Goal: Information Seeking & Learning: Find specific fact

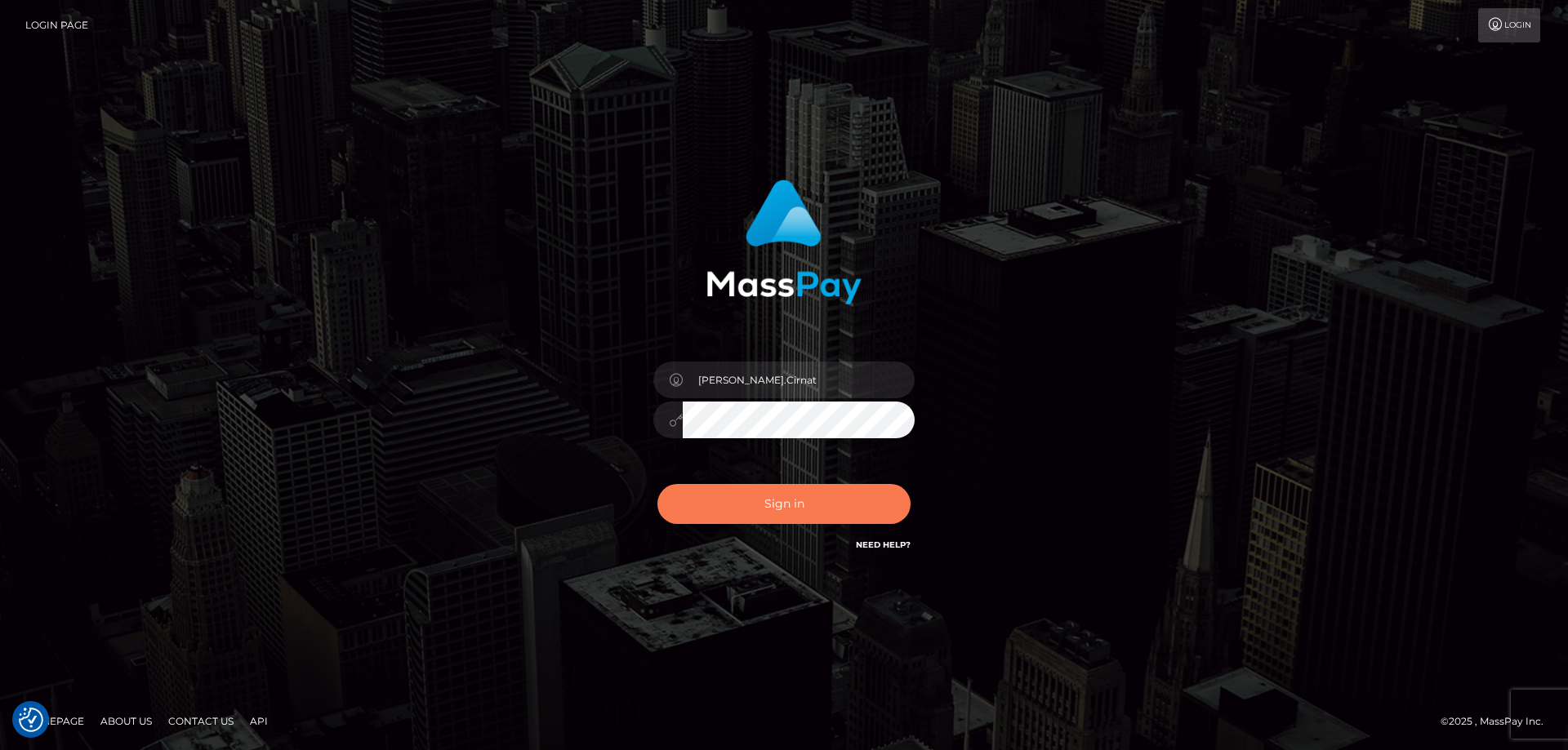
drag, startPoint x: 836, startPoint y: 508, endPoint x: 546, endPoint y: 449, distance: 295.9
click at [835, 507] on button "Sign in" at bounding box center [784, 504] width 253 height 40
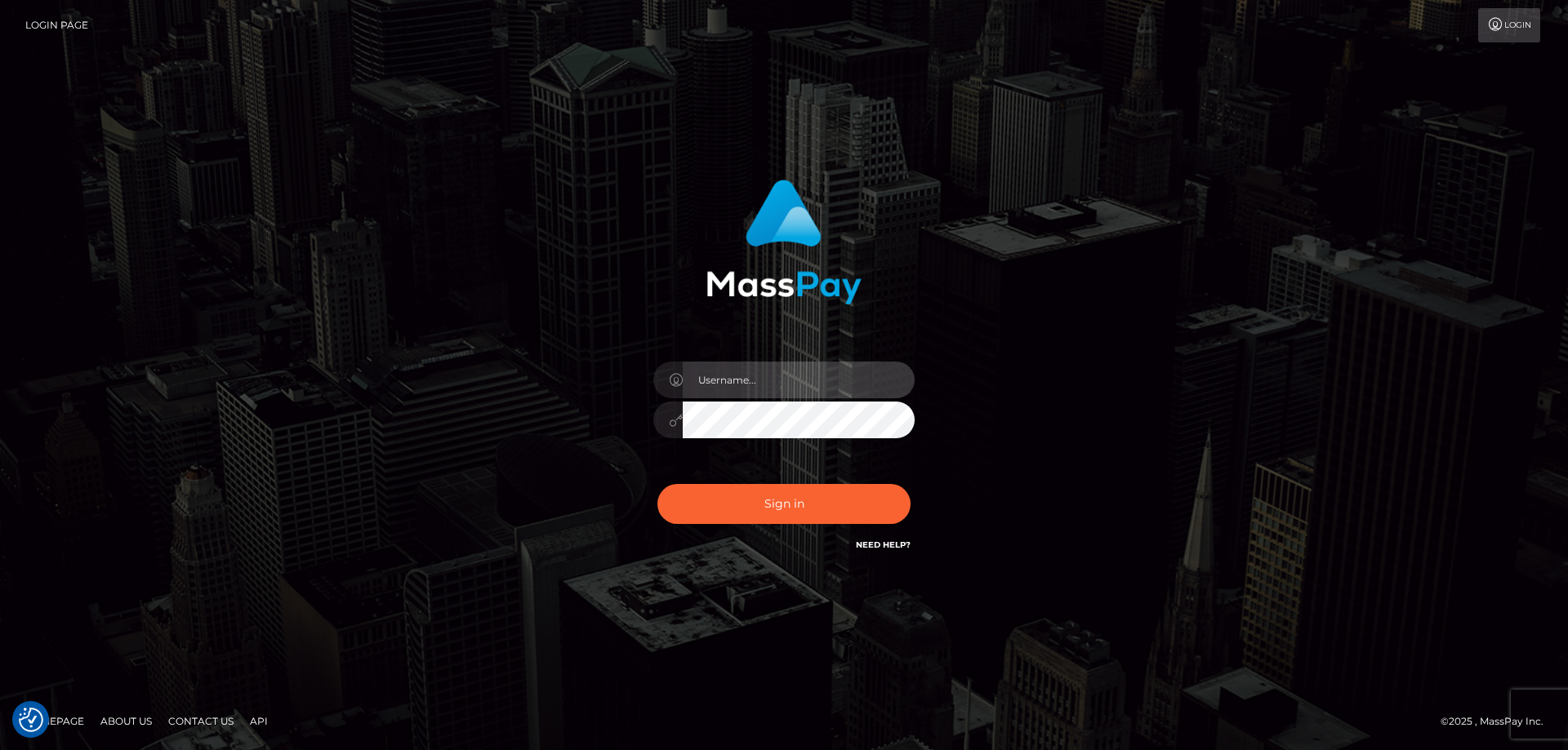
type input "Dan.Cirnat"
click at [913, 481] on div at bounding box center [763, 531] width 335 height 186
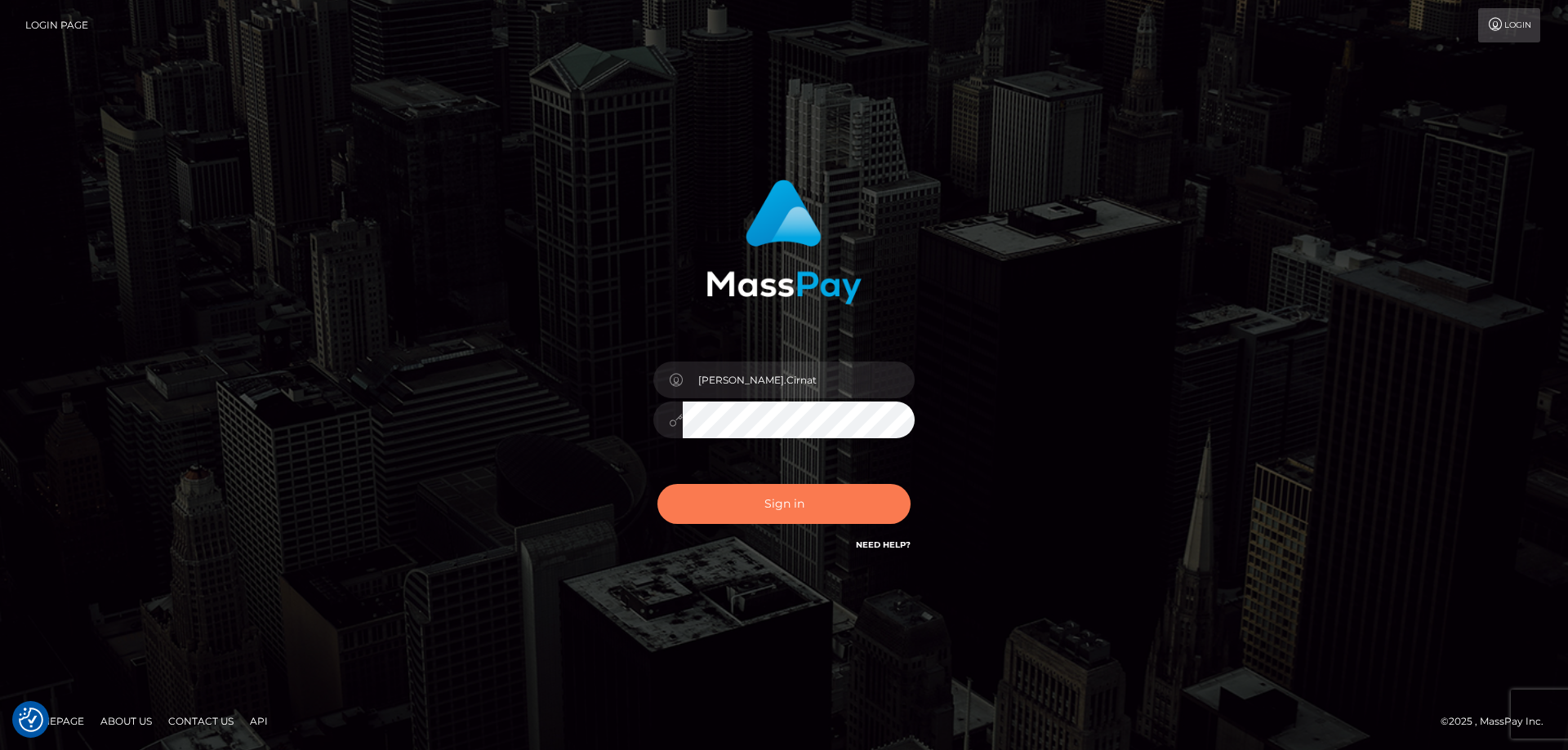
click at [814, 499] on button "Sign in" at bounding box center [784, 504] width 253 height 40
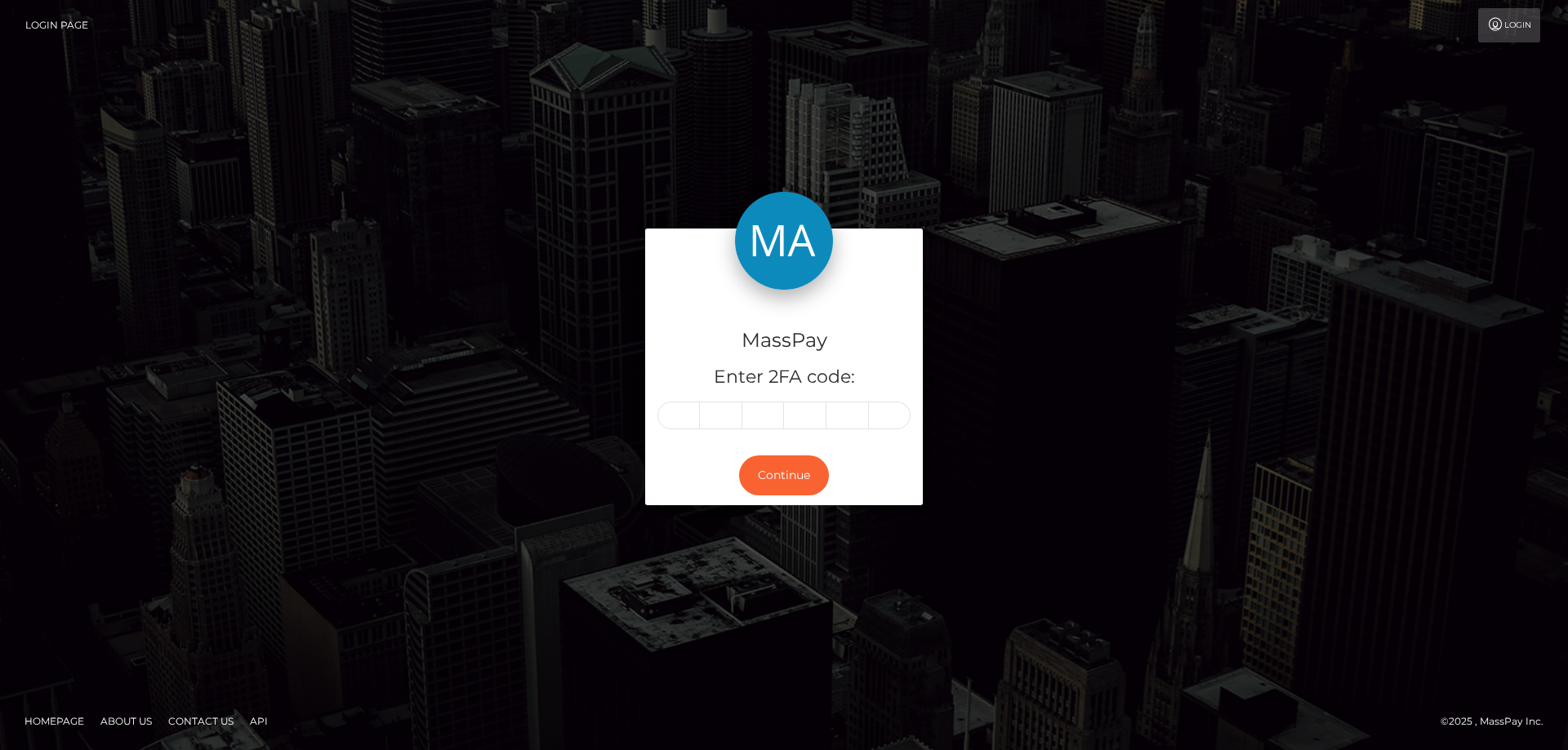
click at [677, 413] on input "text" at bounding box center [679, 415] width 43 height 27
type input "1"
type input "2"
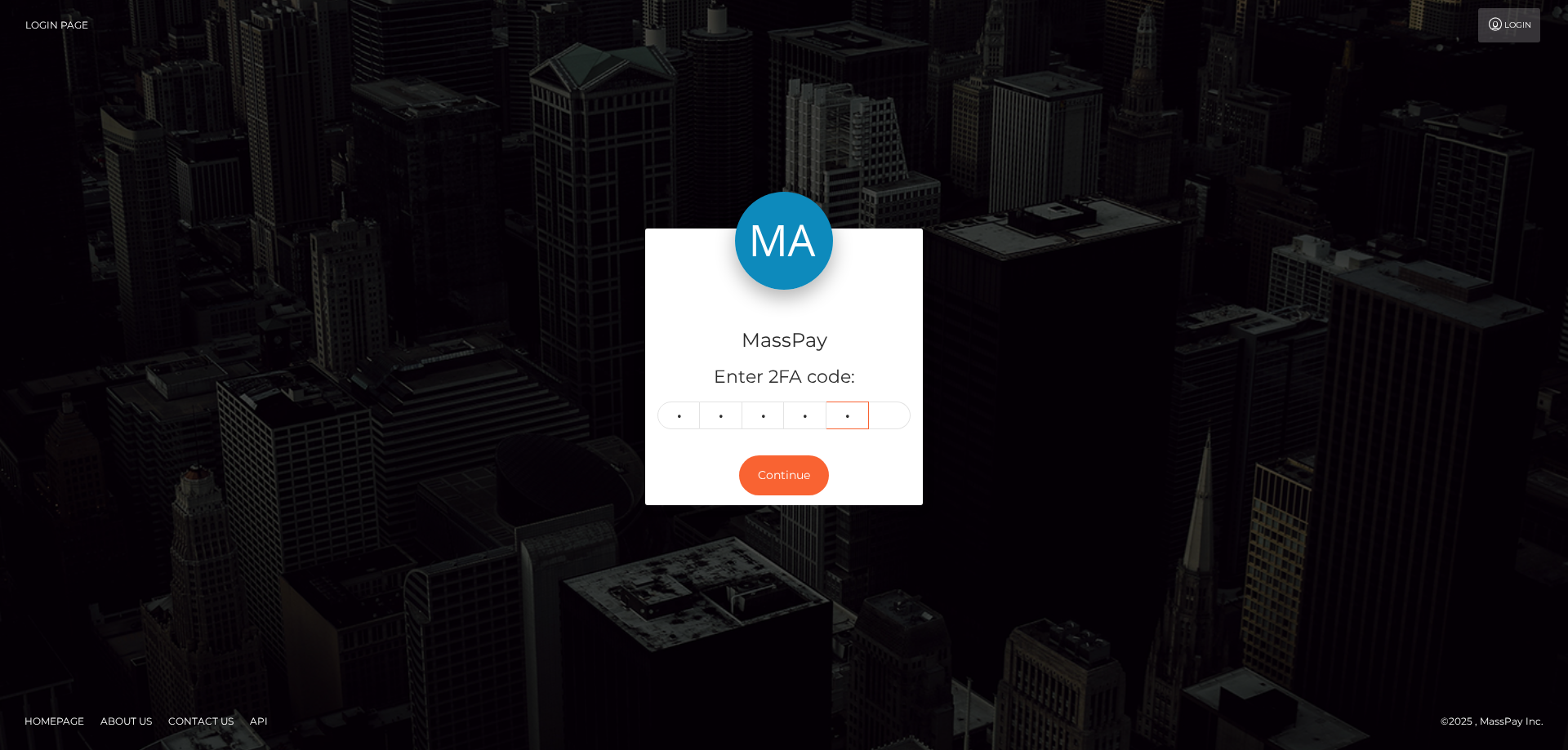
type input "3"
type input "6"
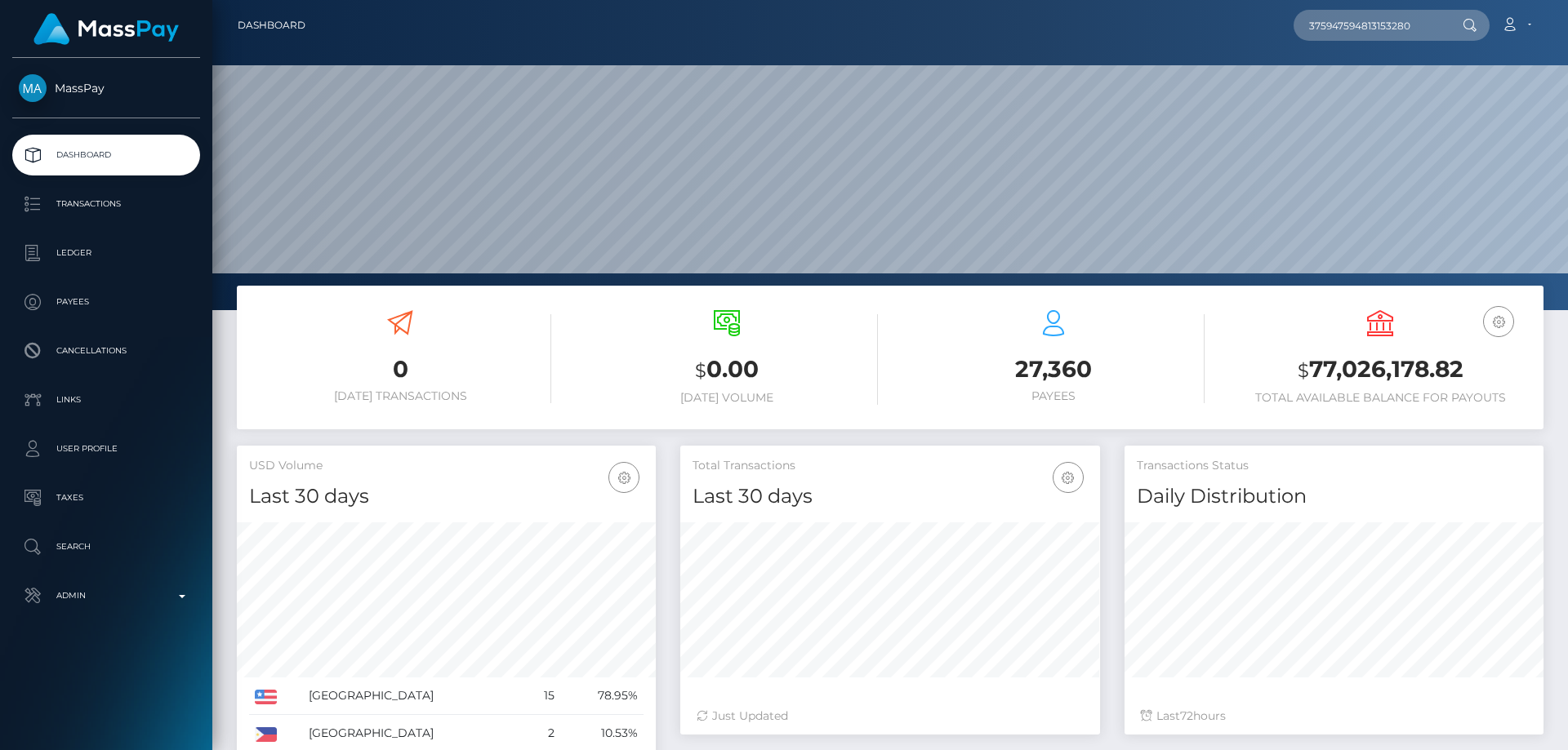
type input "375947594813153280"
click at [1328, 80] on link "[PERSON_NAME]" at bounding box center [1359, 84] width 131 height 30
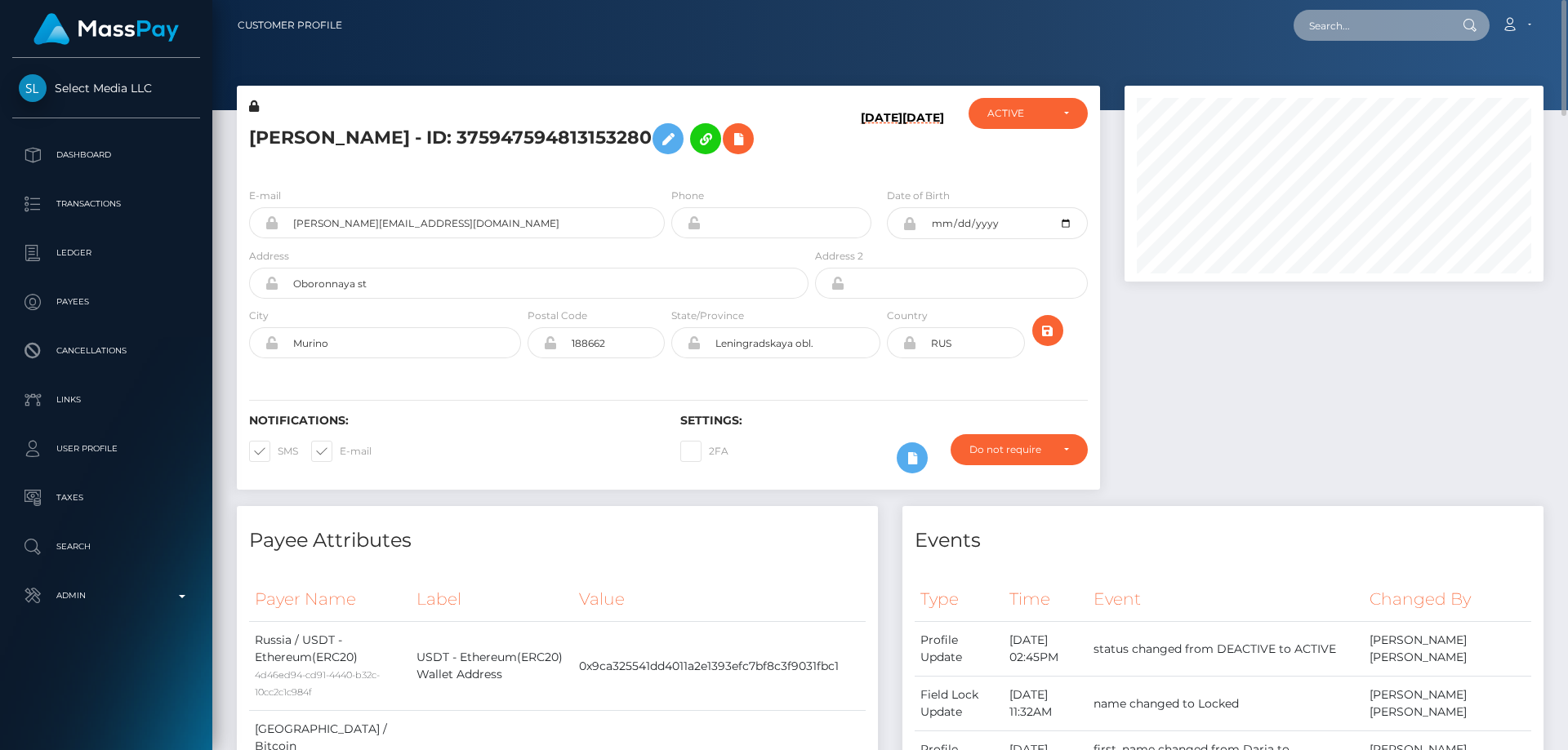
paste input "387978794889125888"
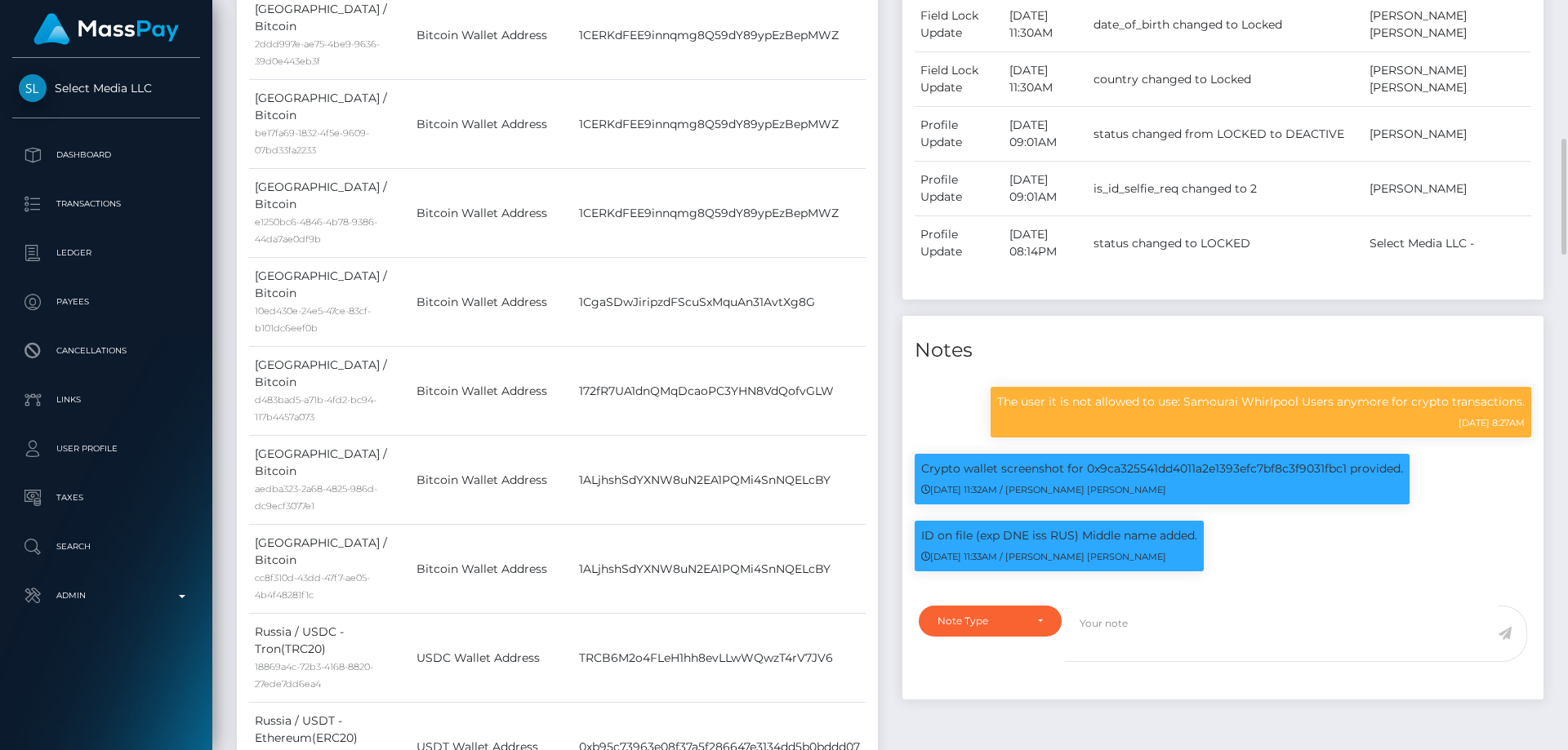
scroll to position [196, 420]
drag, startPoint x: 1190, startPoint y: 452, endPoint x: 1338, endPoint y: 453, distance: 148.0
click at [1338, 411] on p "The user it is not allowed to use: Samourai Whirlpool Users anymore for crypto …" at bounding box center [1261, 402] width 528 height 17
copy p "Samourai Whirlpool Users"
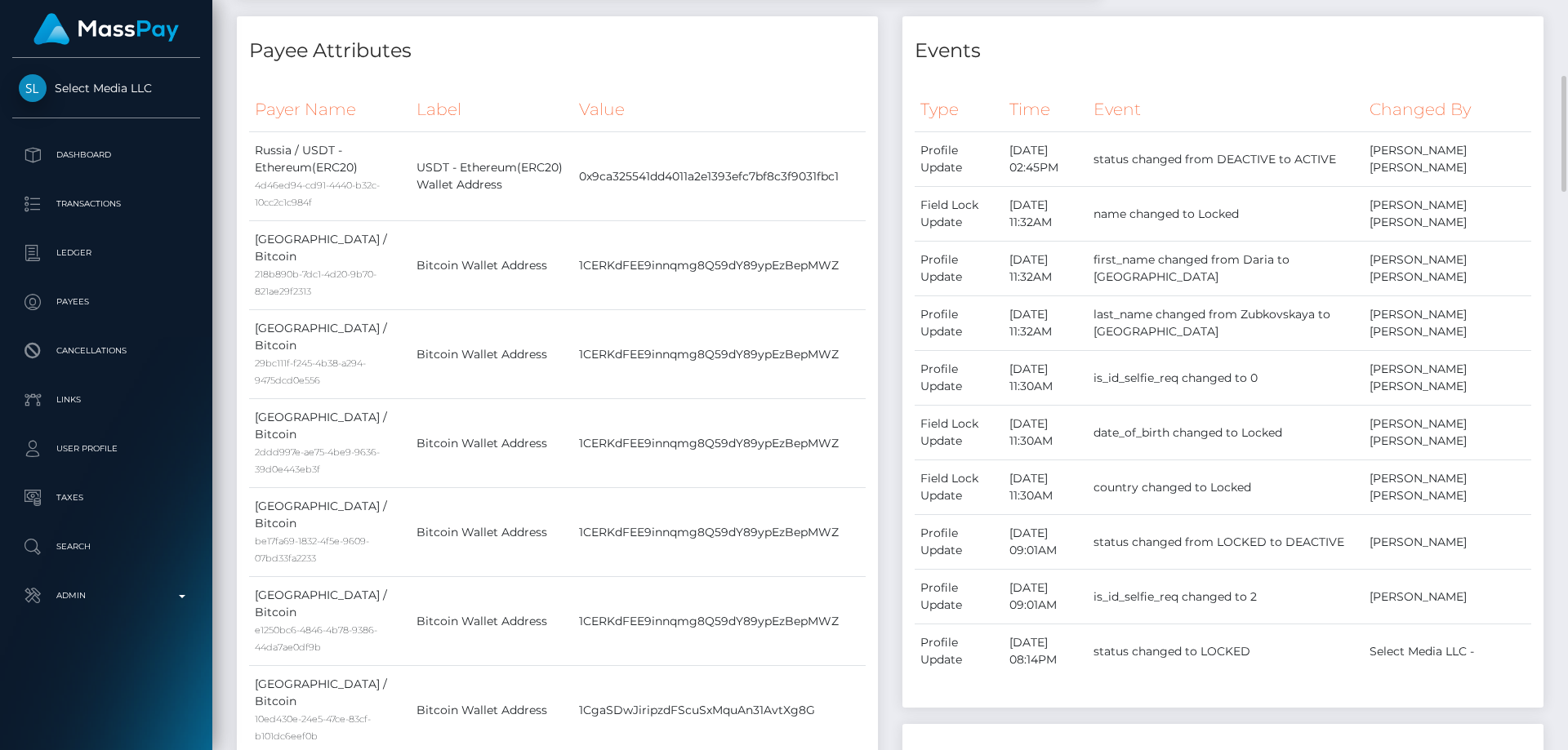
scroll to position [0, 0]
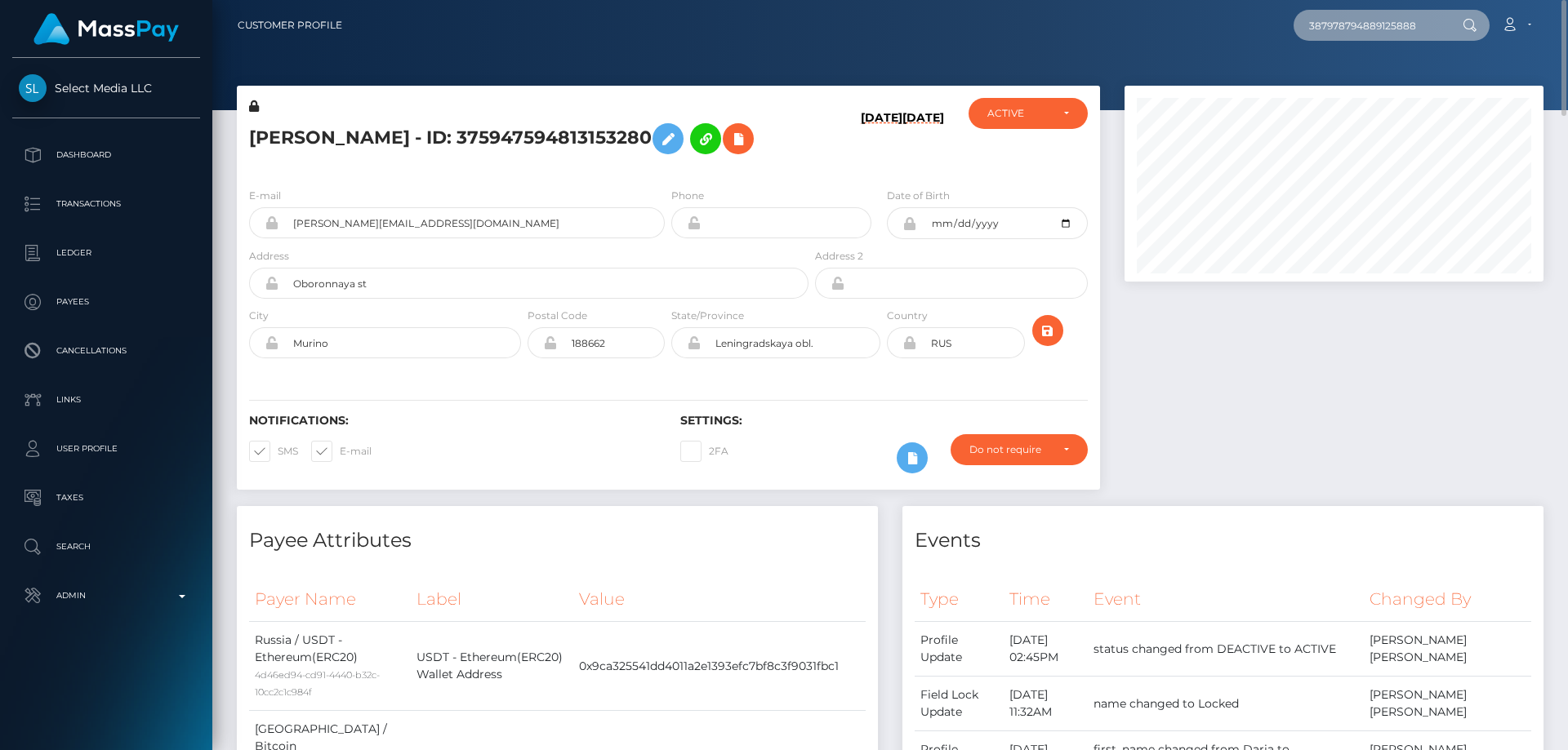
click at [1349, 23] on input "387978794889125888" at bounding box center [1370, 25] width 153 height 31
paste input "text"
type input "387978794889125888"
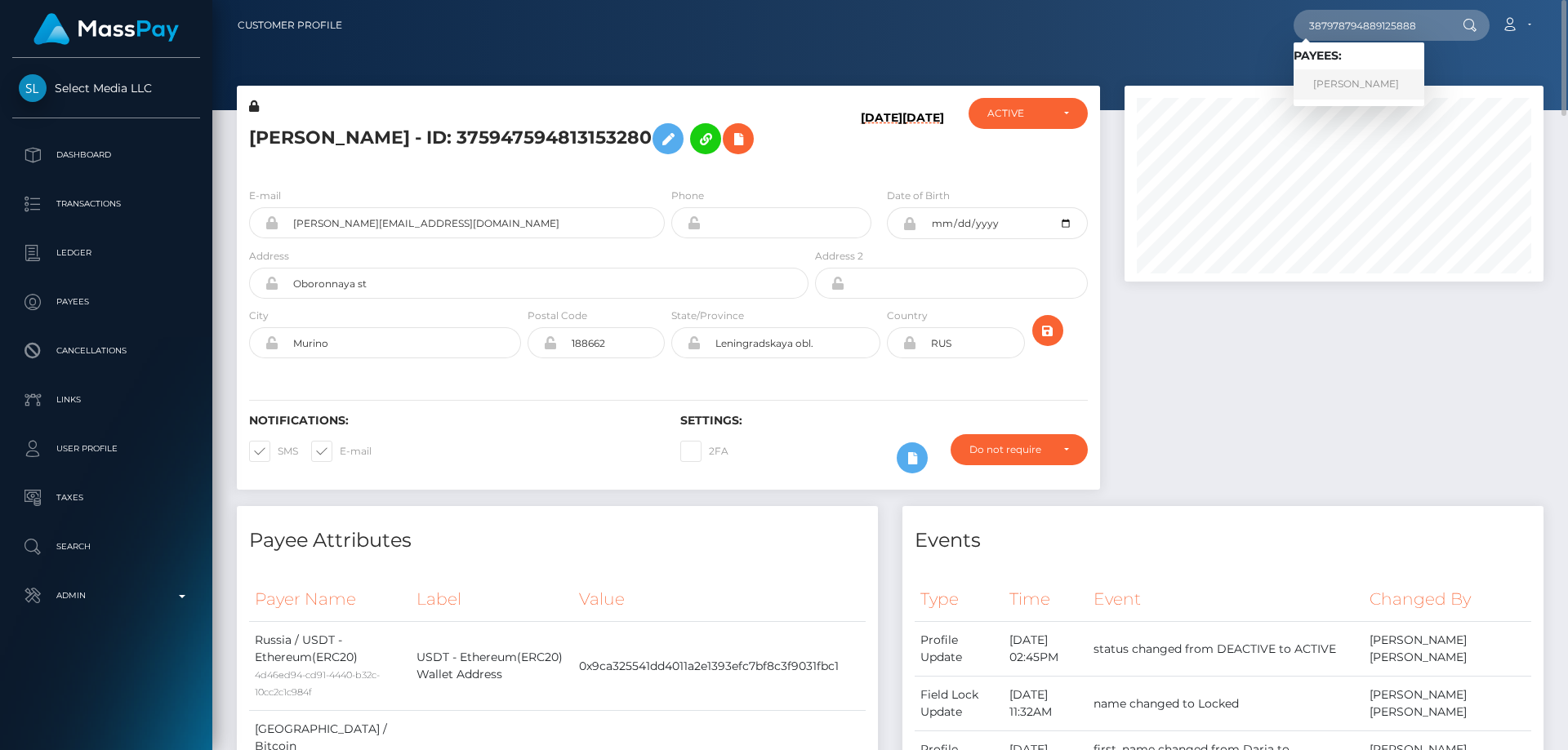
click at [1324, 83] on link "DIANA ANDREEVA" at bounding box center [1359, 84] width 131 height 30
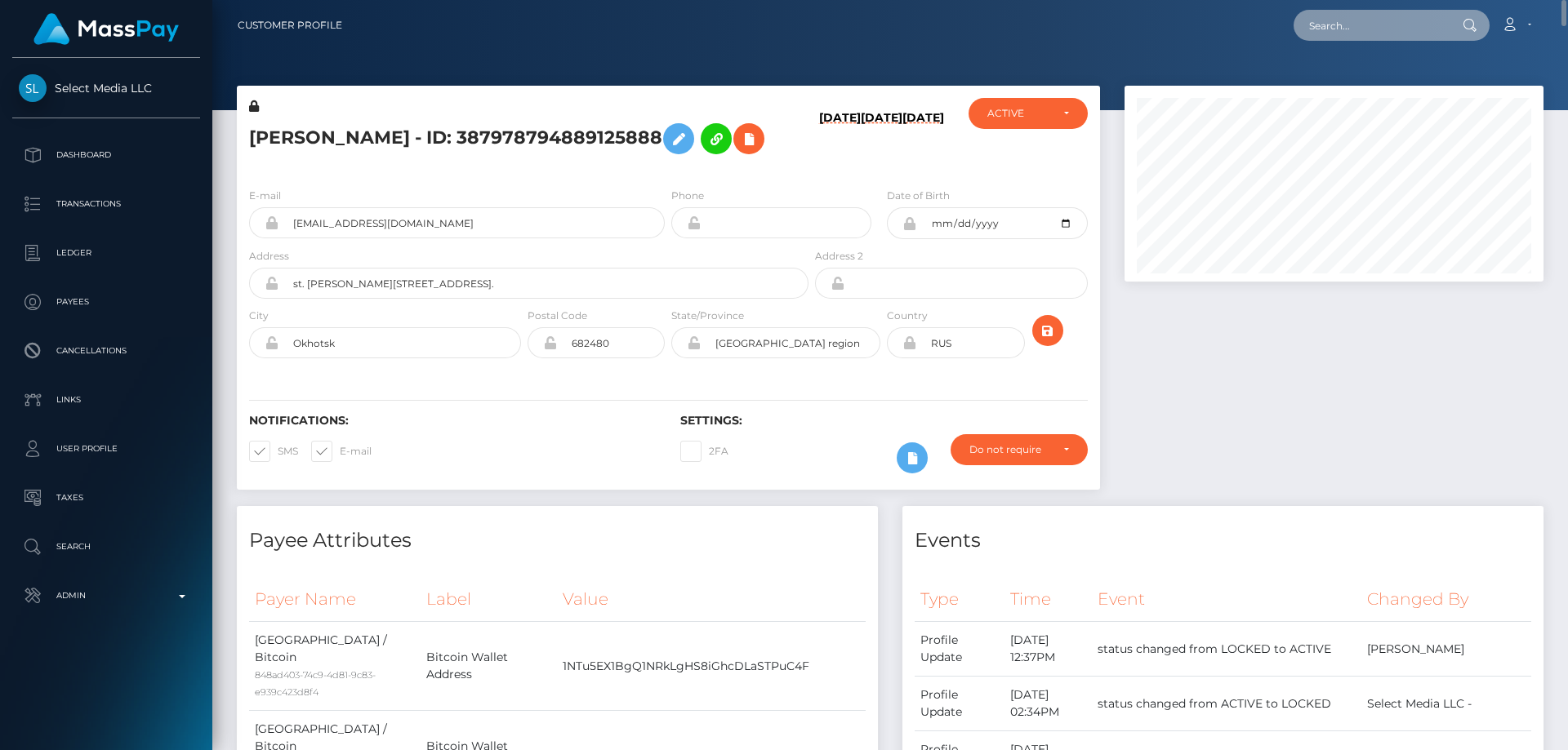
paste input "586622248144609281"
type input "586622248144609281"
click at [1427, 25] on input "586622248144609281" at bounding box center [1370, 25] width 153 height 31
click at [1422, 21] on input "586622248144609281" at bounding box center [1370, 25] width 153 height 31
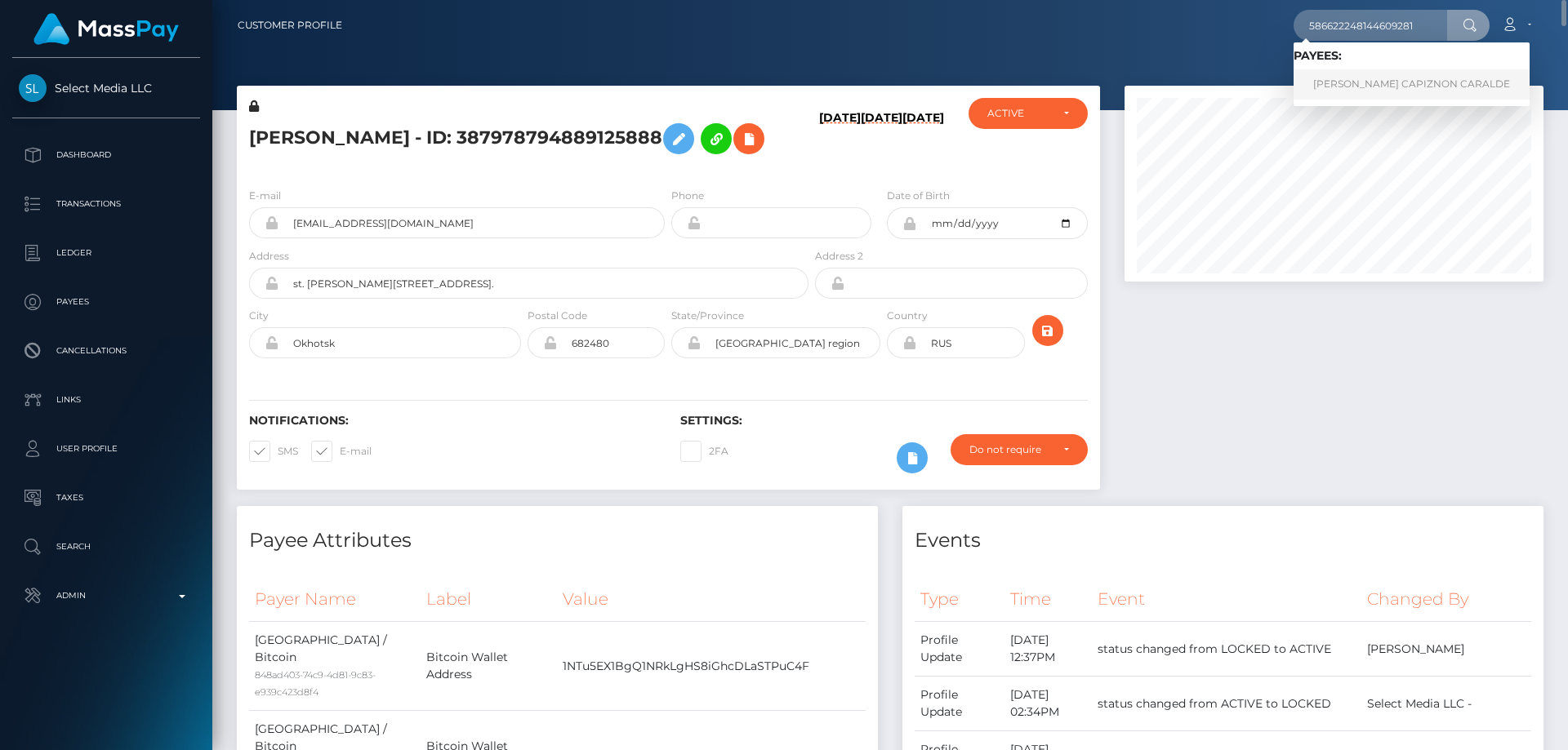
click at [1368, 88] on link "GRACE LIEGH CAPIZNON CARALDE" at bounding box center [1412, 84] width 236 height 30
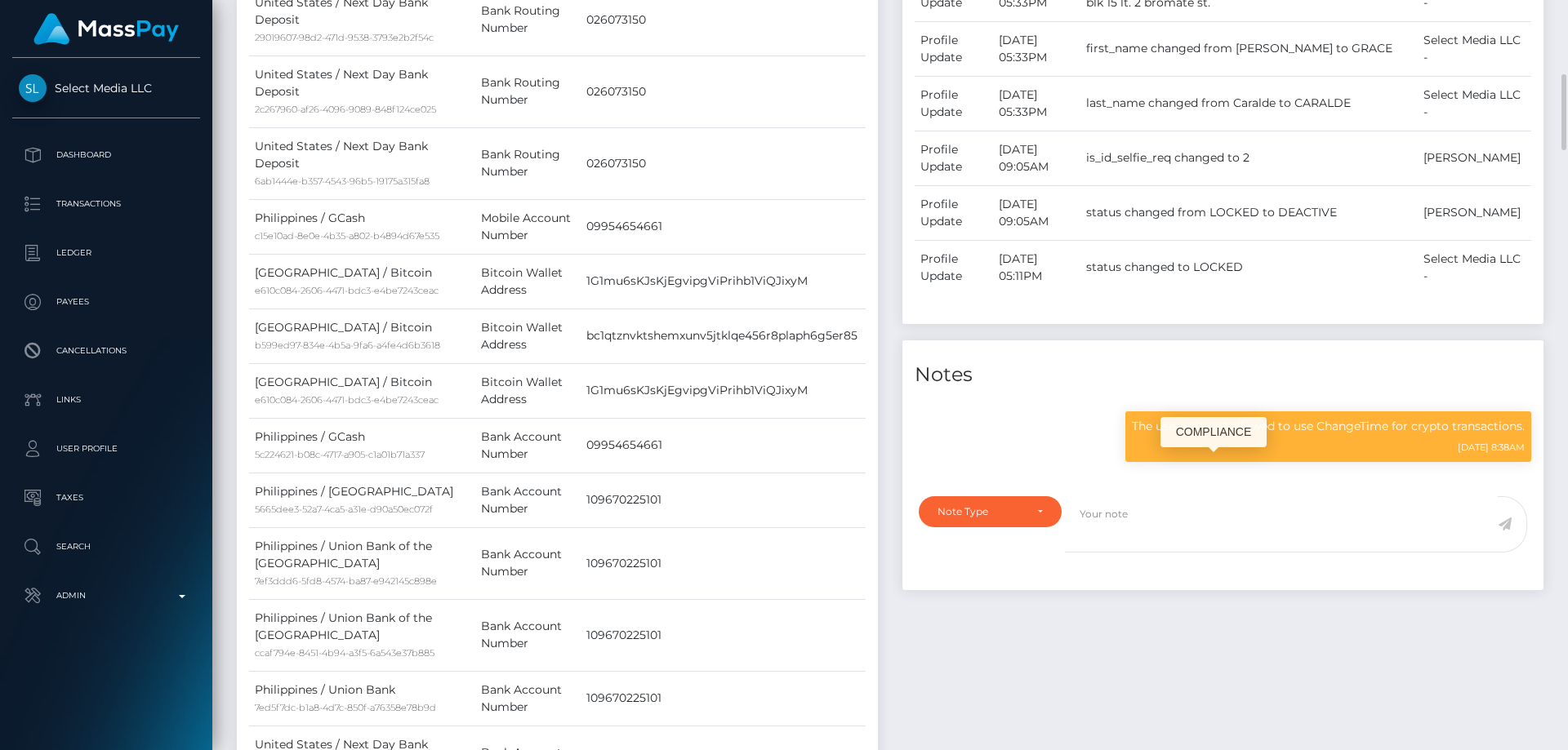
scroll to position [196, 420]
drag, startPoint x: 1318, startPoint y: 467, endPoint x: 1390, endPoint y: 467, distance: 72.0
click at [1390, 435] on p "The user is is not allowed to use ChangeTime for crypto transactions." at bounding box center [1328, 426] width 393 height 17
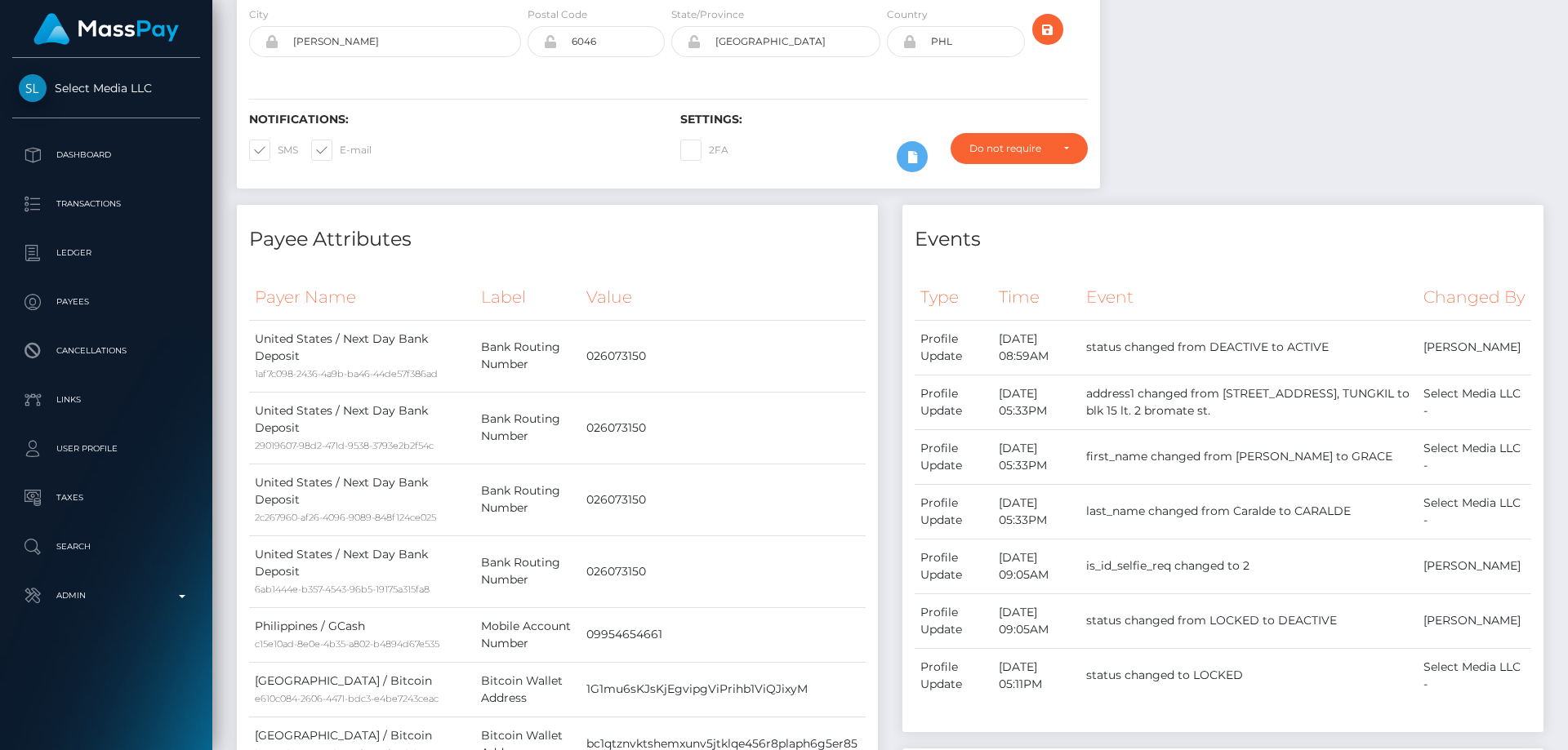
scroll to position [0, 0]
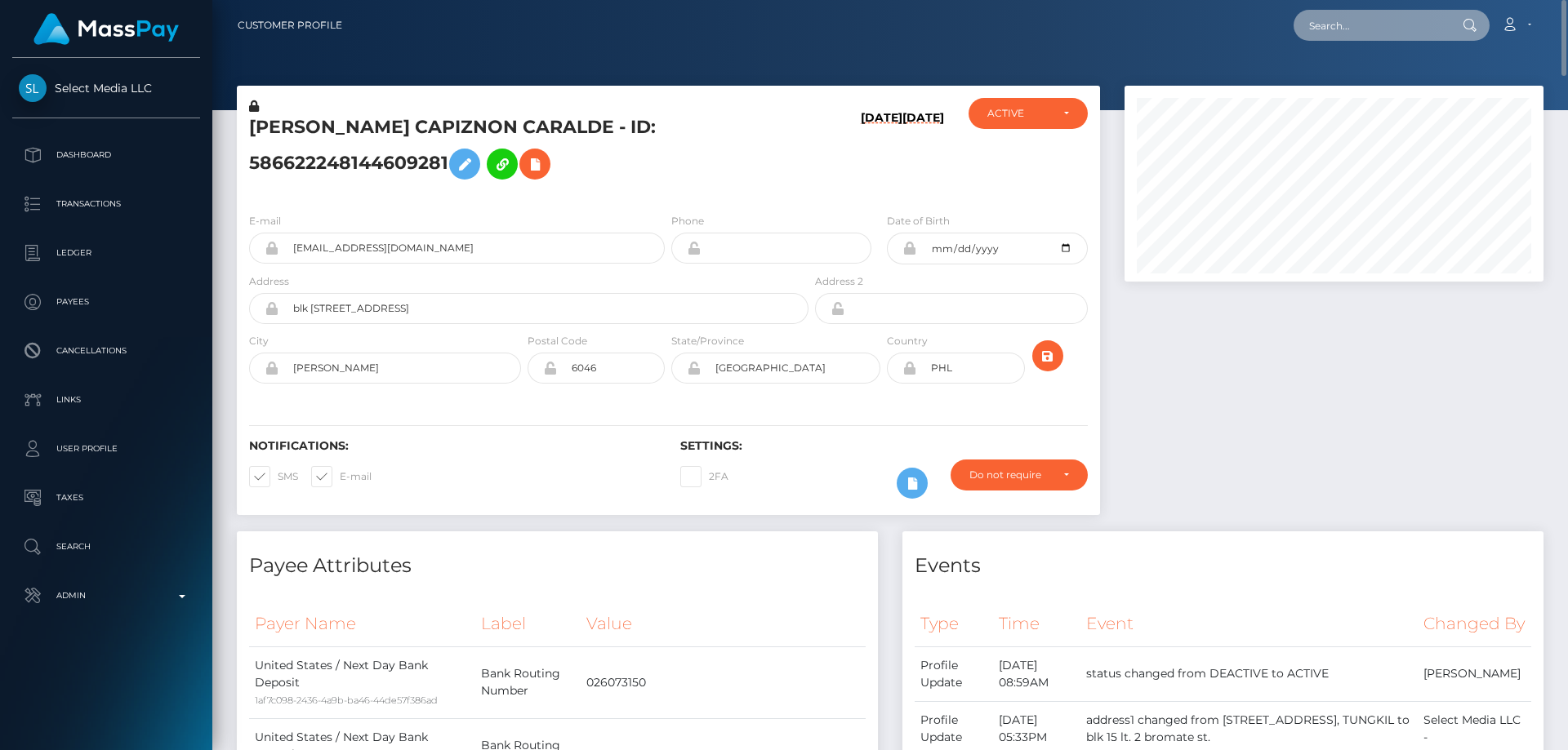
paste input "[CREDIT_CARD_NUMBER]"
type input "[CREDIT_CARD_NUMBER]"
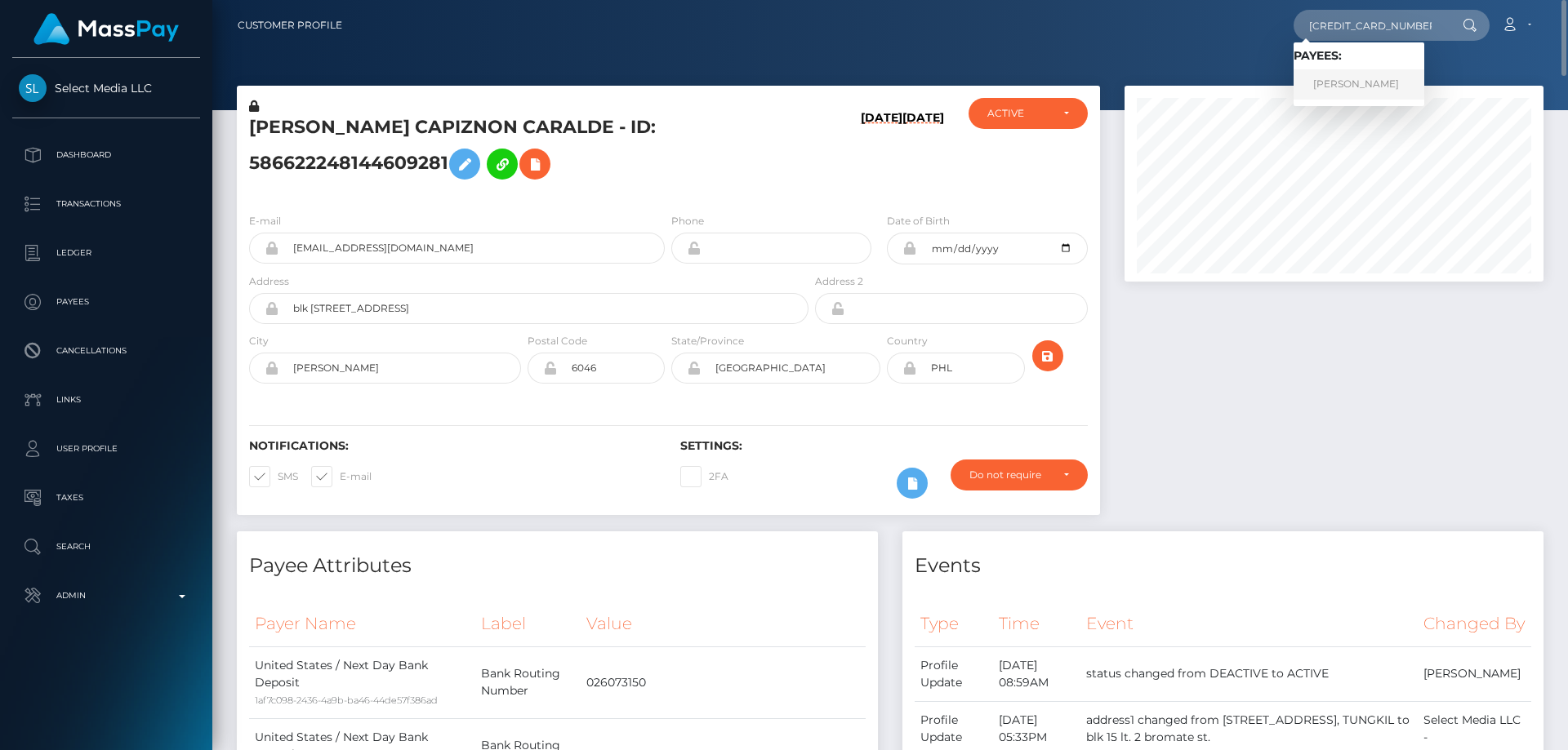
click at [1346, 72] on link "ANTON SOKULSKII" at bounding box center [1359, 84] width 131 height 30
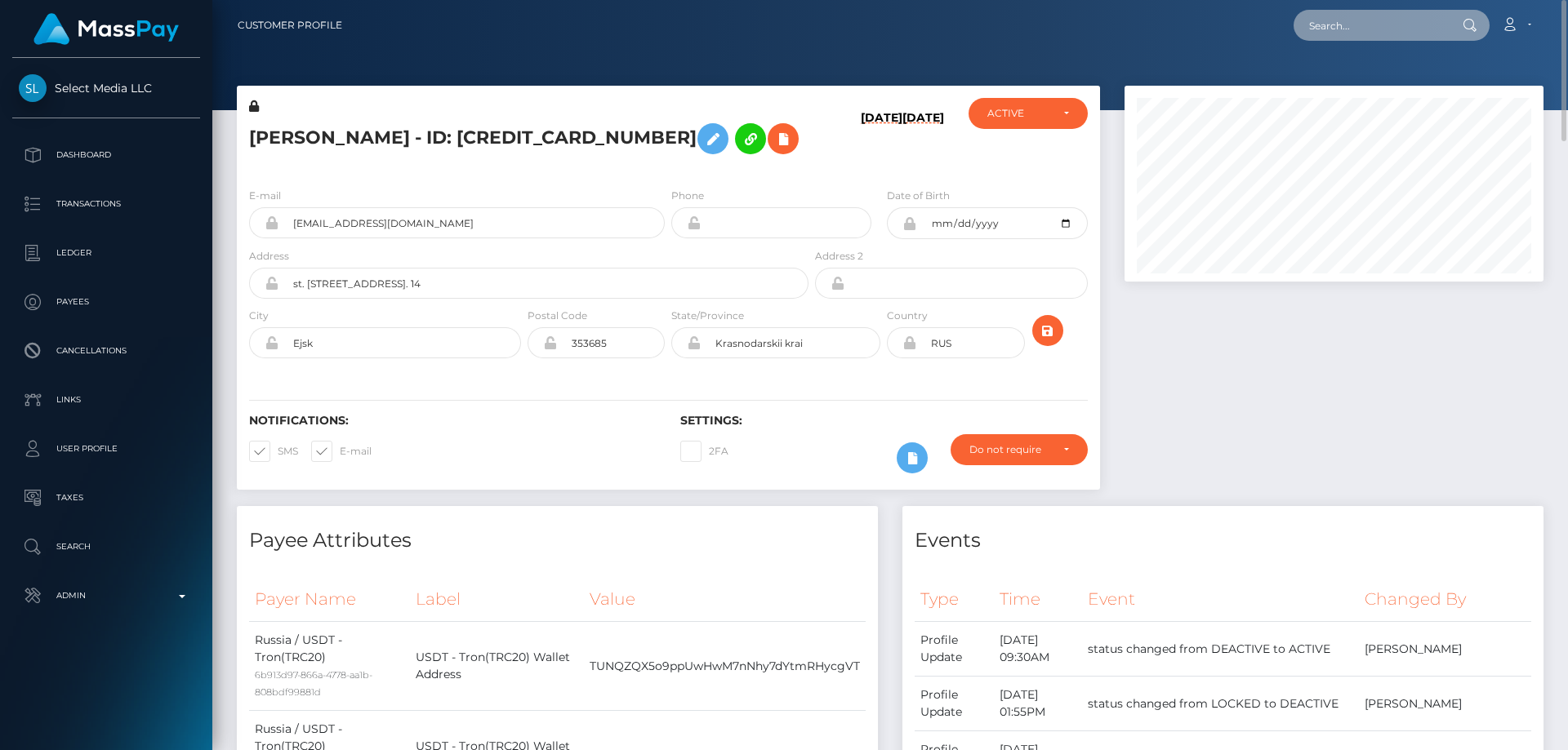
paste input "377558683904651264"
type input "377558683904651264"
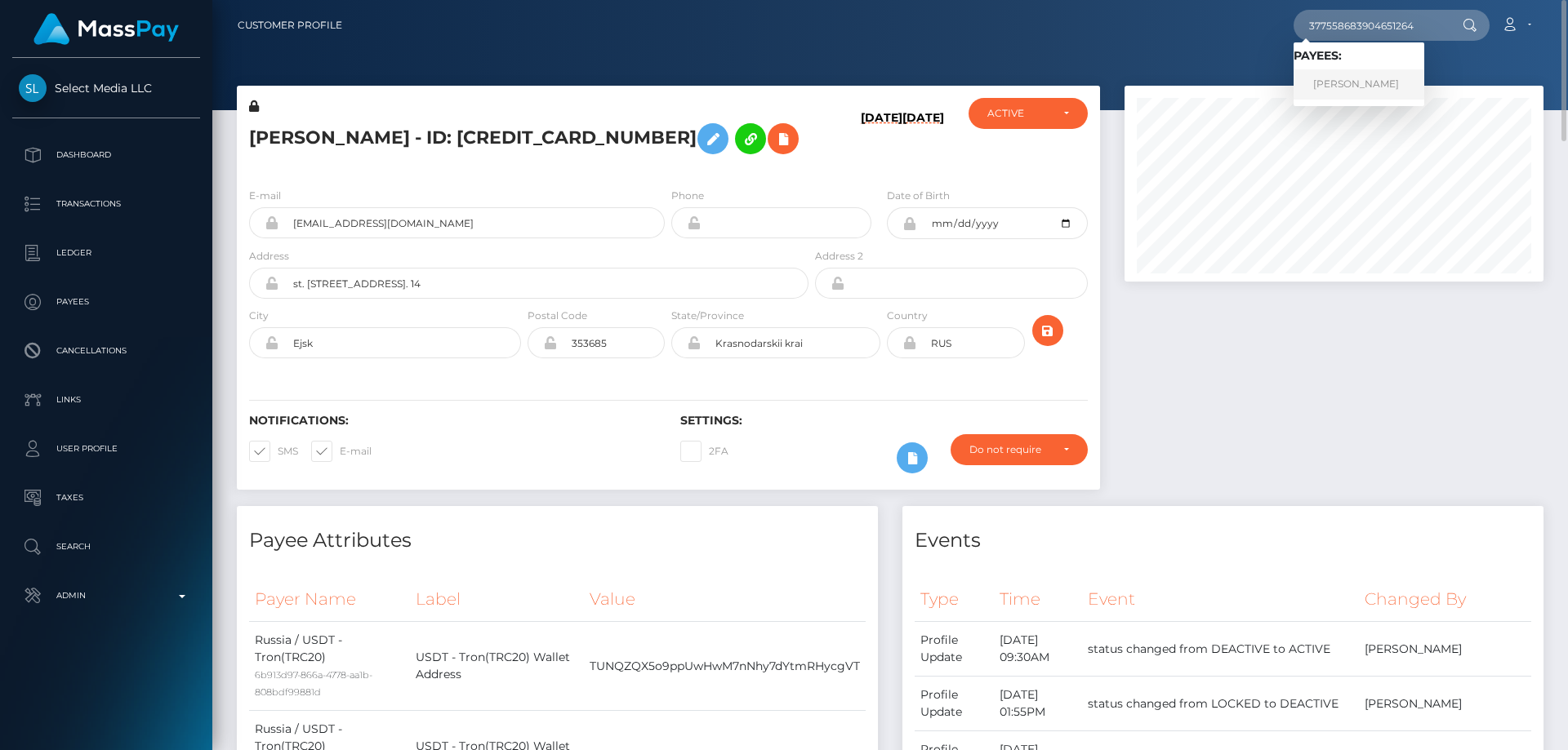
click at [1332, 82] on link "EKATERINA SERGEEVNA AVDEENKO" at bounding box center [1359, 84] width 131 height 30
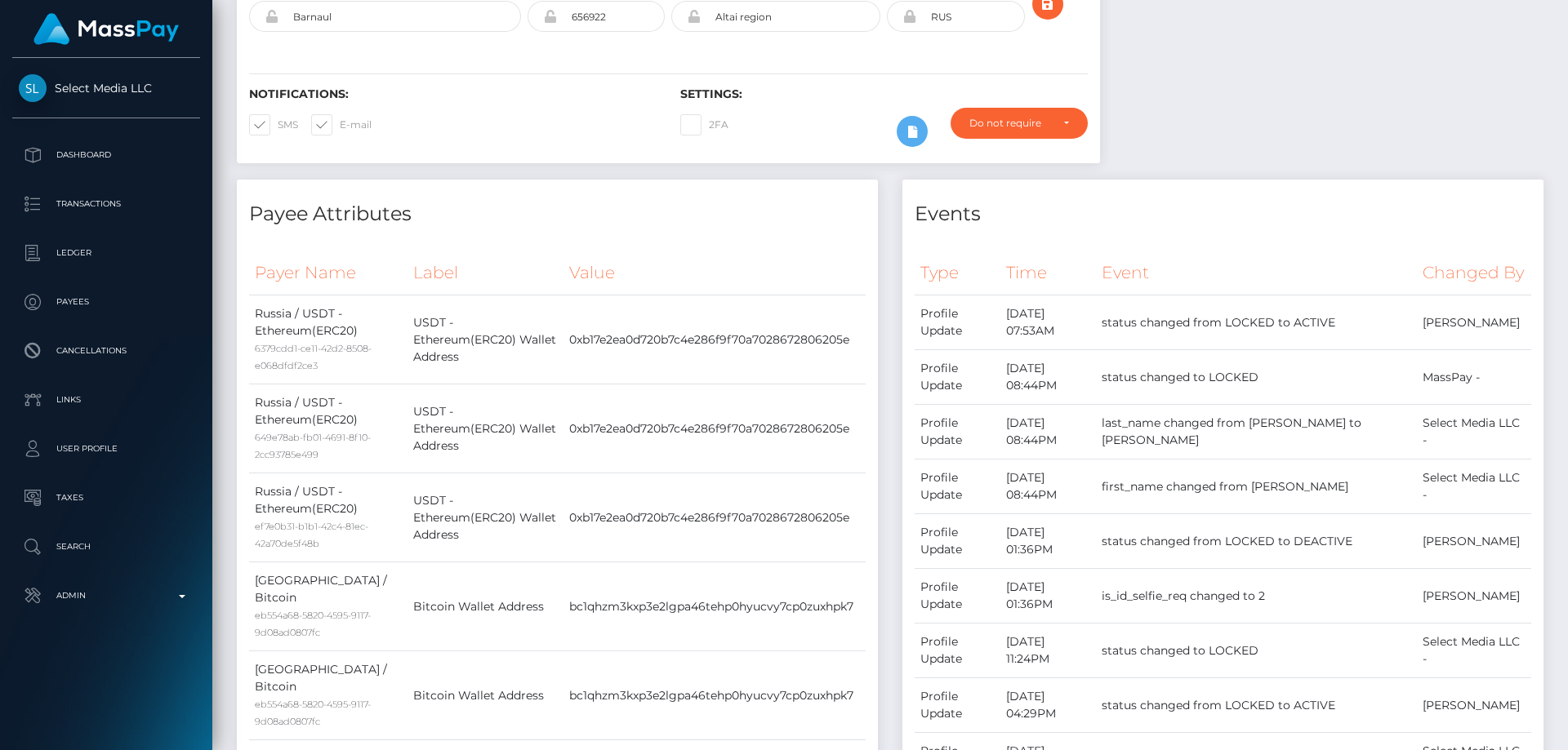
scroll to position [81, 0]
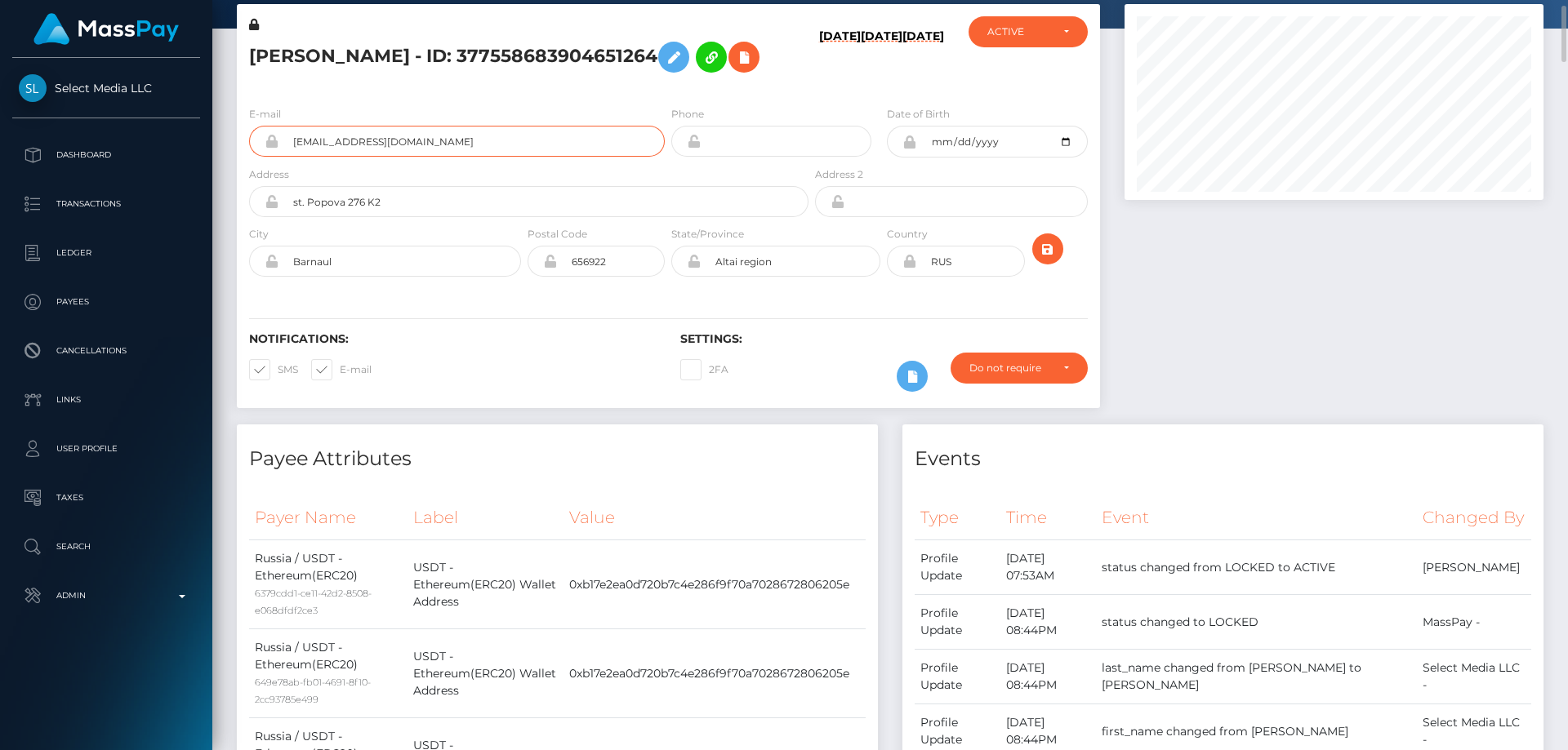
drag, startPoint x: 429, startPoint y: 170, endPoint x: 282, endPoint y: 171, distance: 147.0
click at [282, 157] on input "[EMAIL_ADDRESS][DOMAIN_NAME]" at bounding box center [471, 141] width 386 height 31
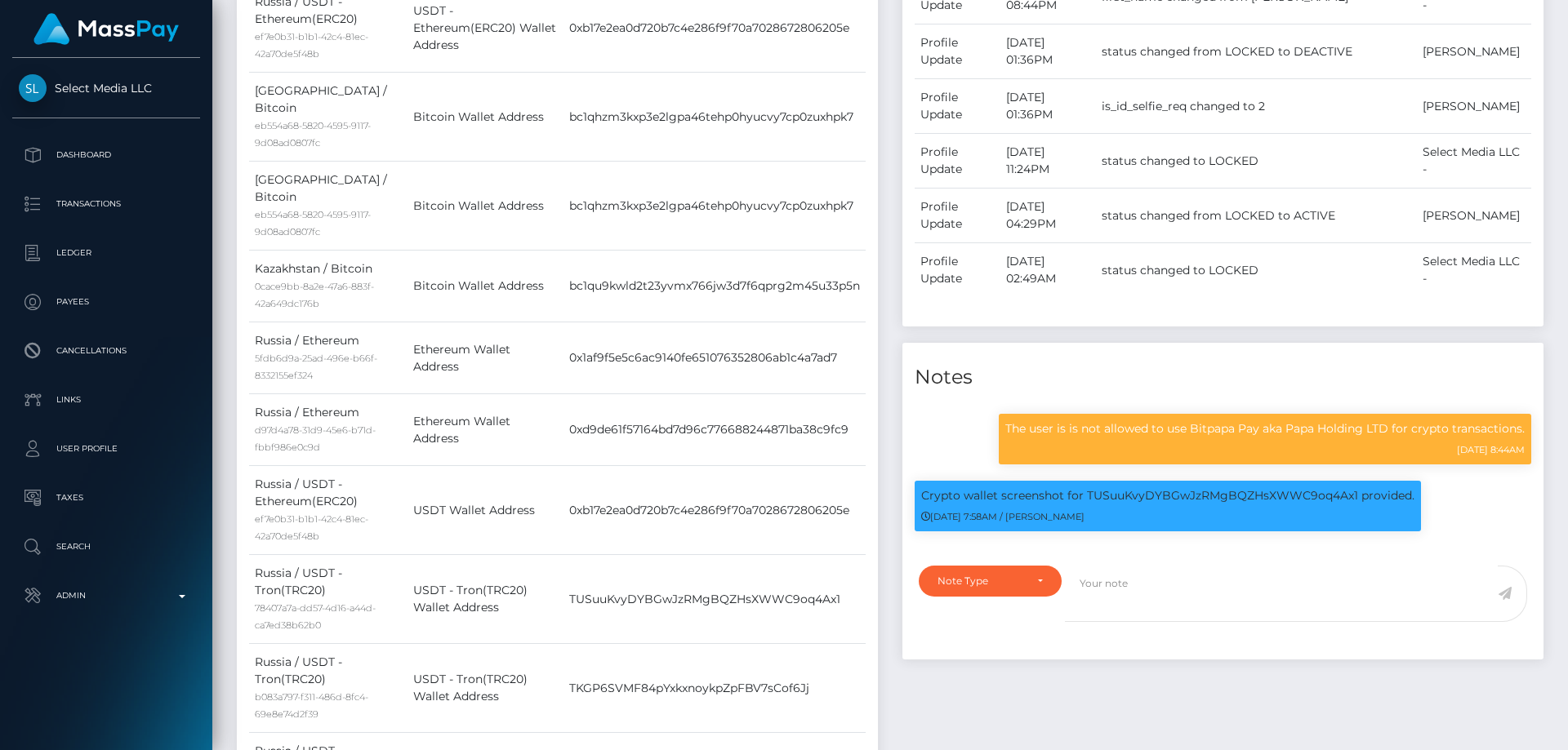
scroll to position [196, 420]
drag, startPoint x: 1195, startPoint y: 481, endPoint x: 1391, endPoint y: 475, distance: 196.1
click at [1392, 438] on p "The user is is not allowed to use Bitpapa Pay aka Papa Holding LTD for crypto t…" at bounding box center [1265, 429] width 520 height 17
copy p "Bitpapa Pay aka Papa Holding LTD"
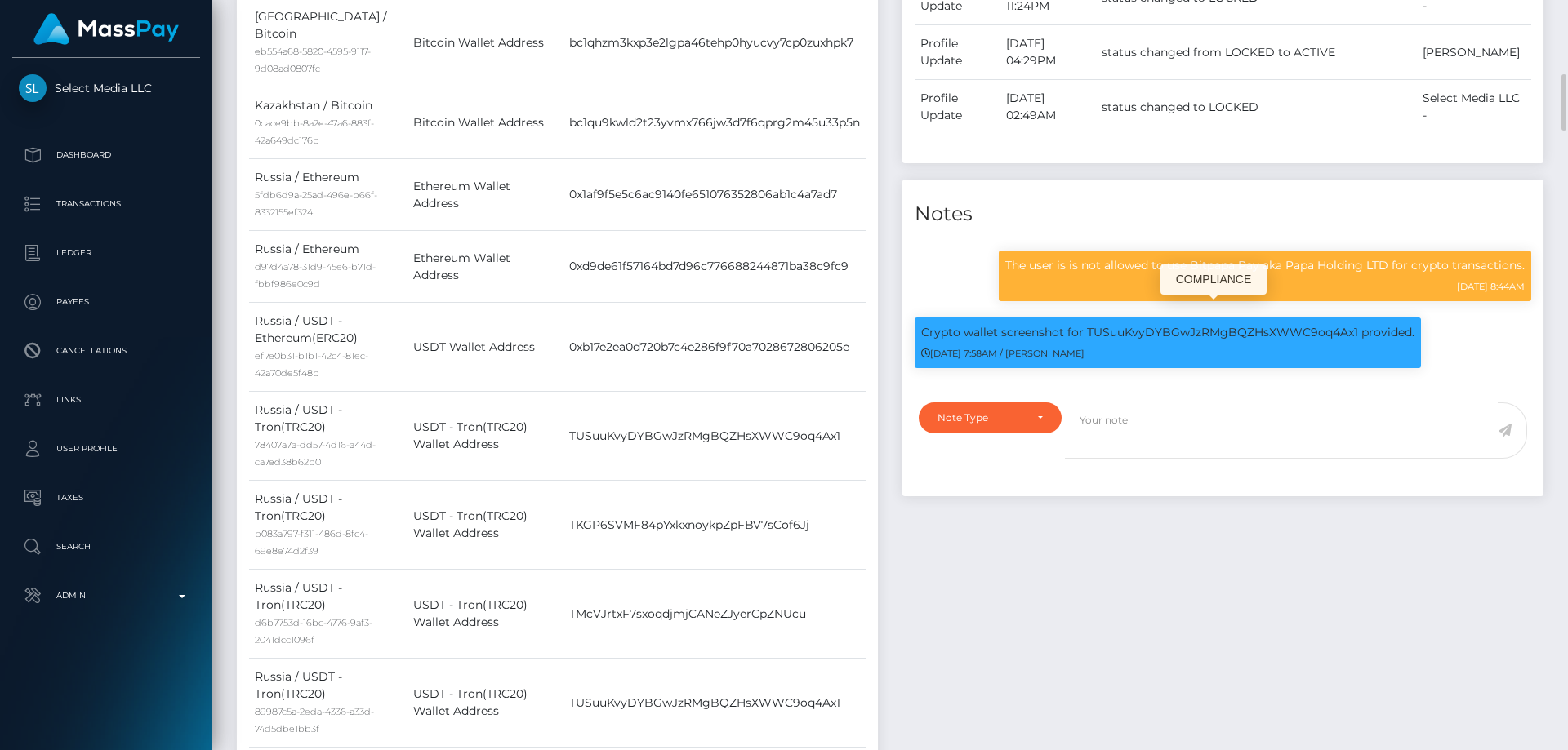
copy p "Bitpapa Pay aka Papa Holding LTD"
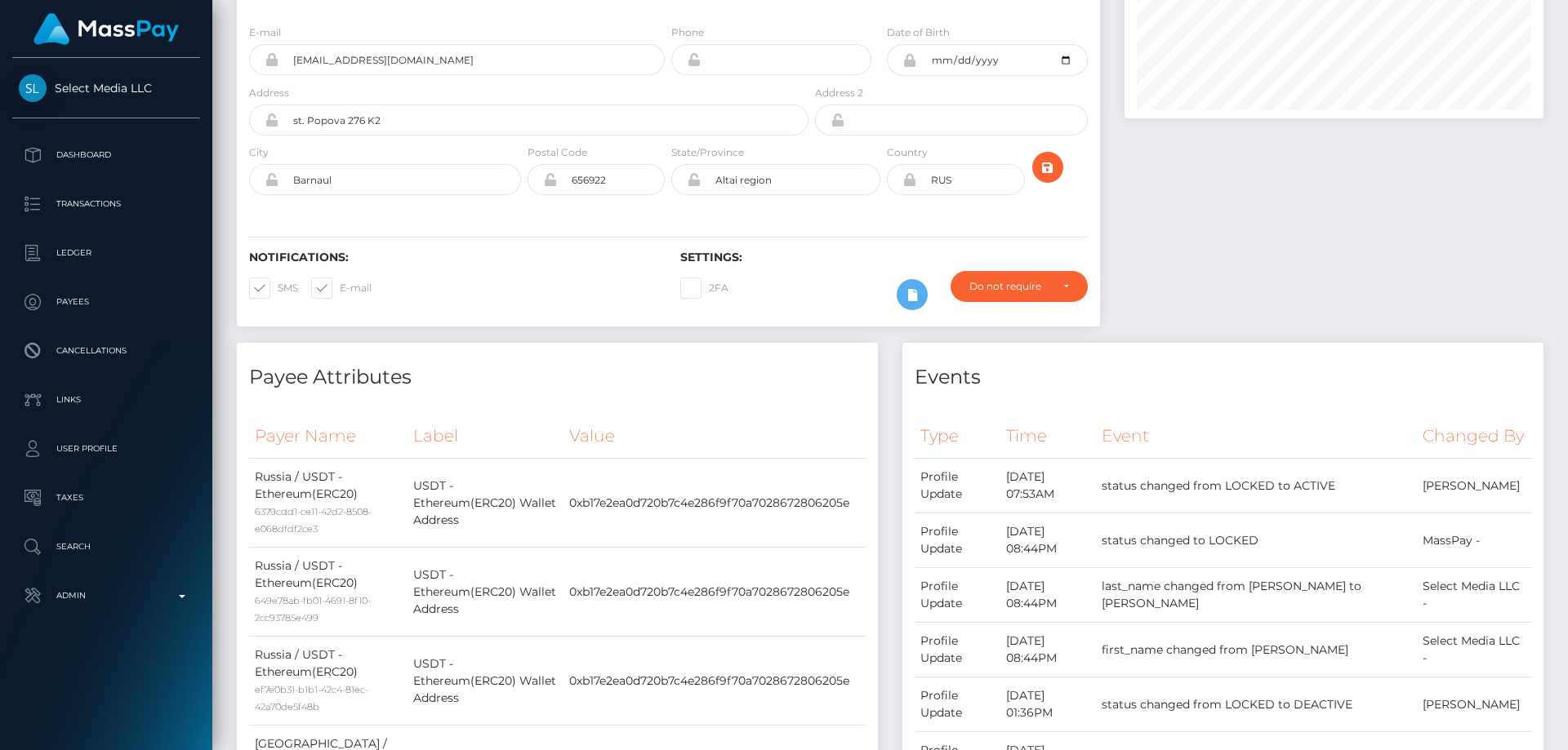
scroll to position [0, 0]
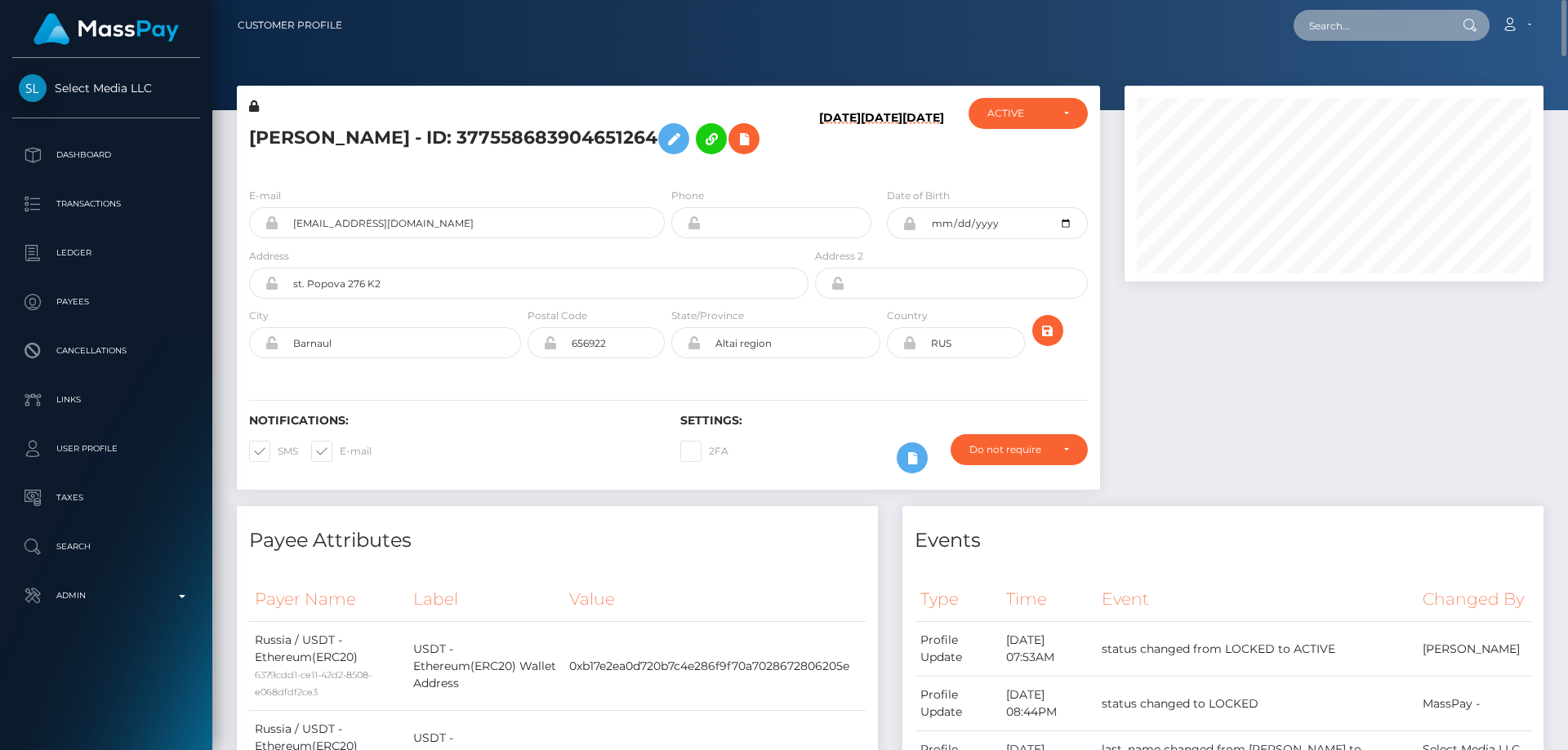
paste input "c7c3eca9fe48460cafdf80ec35c1aebf"
type input "c7c3eca9fe48460cafdf80ec35c1aebf"
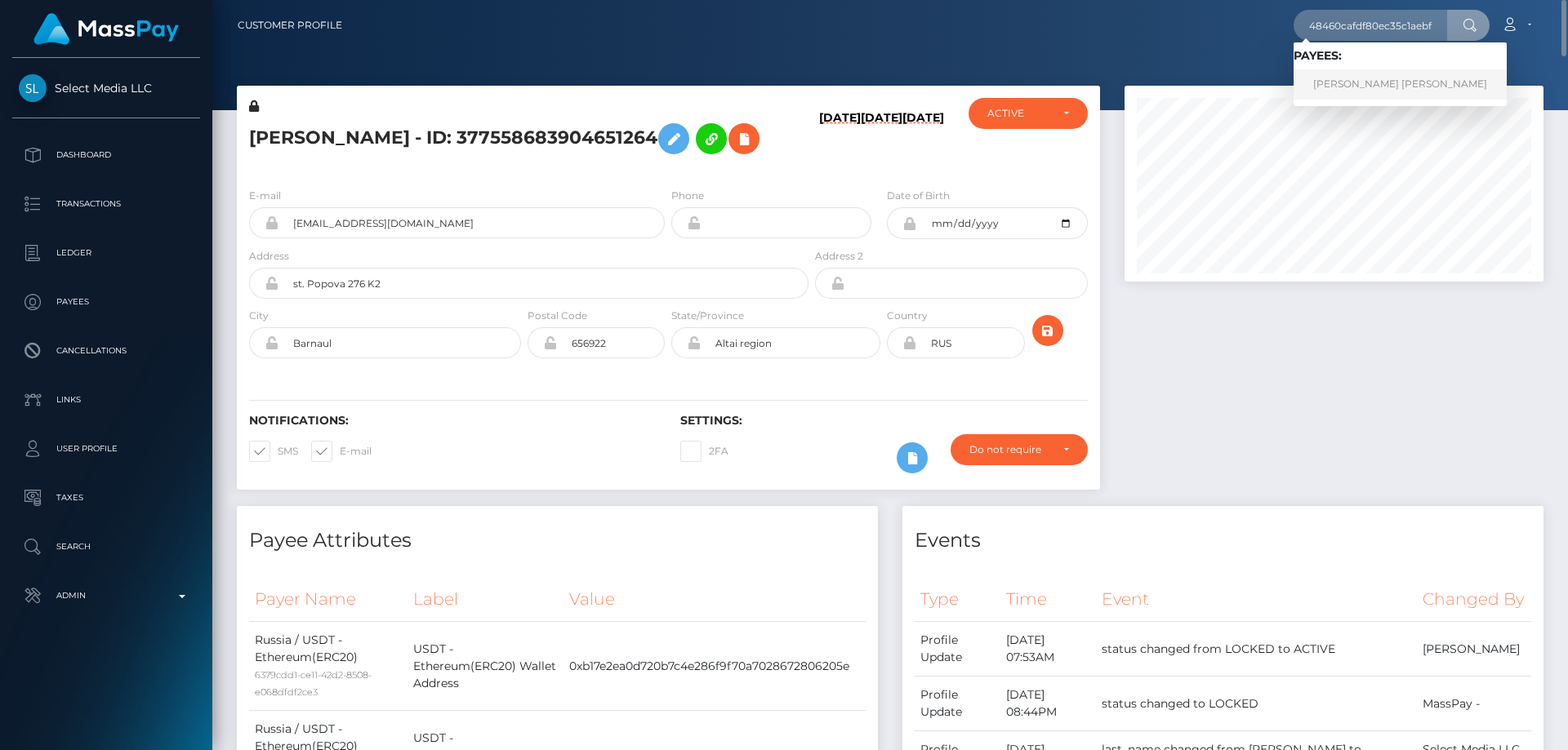
click at [1402, 86] on link "ANDRES FELIPE NAVARRO MARTINEZ" at bounding box center [1400, 84] width 213 height 30
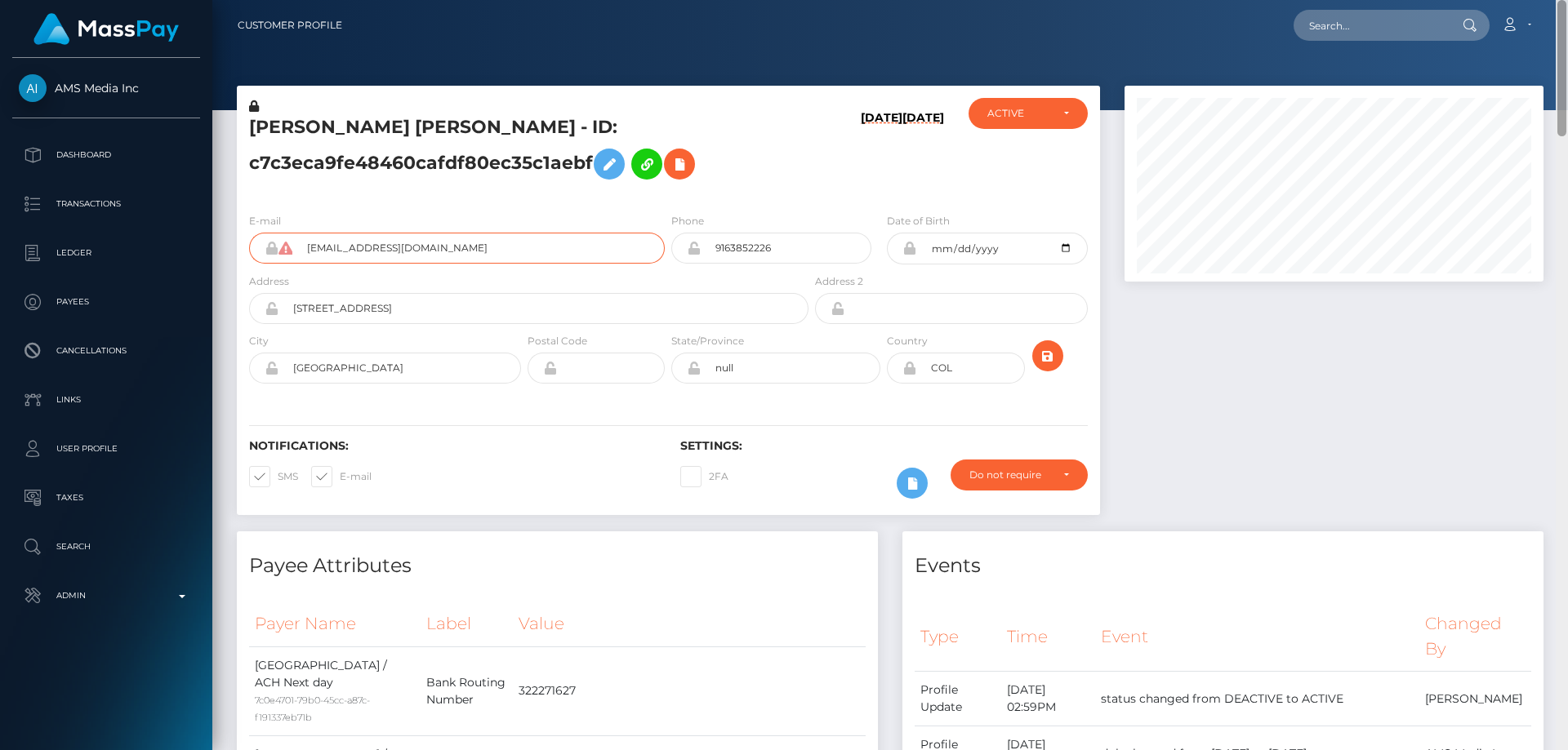
drag, startPoint x: 1562, startPoint y: 215, endPoint x: 1565, endPoint y: -70, distance: 285.0
click at [1565, 0] on html "AMS Media Inc Dashboard Transactions Ledger Payees Cancellations" at bounding box center [784, 375] width 1568 height 750
paste input "712681326683103232"
type input "712681326683103232"
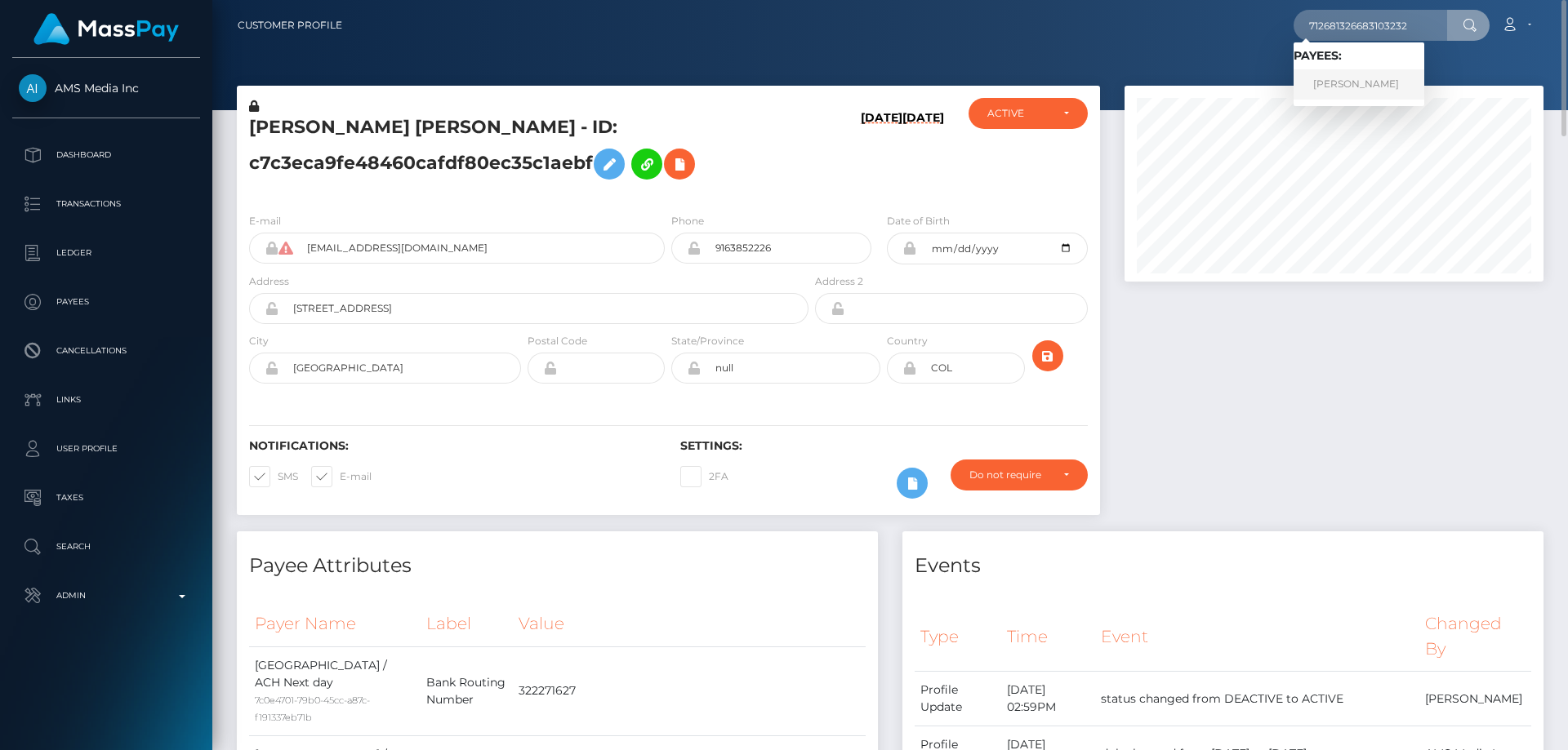
click at [1332, 81] on link "Daria Pushkareva" at bounding box center [1359, 84] width 131 height 30
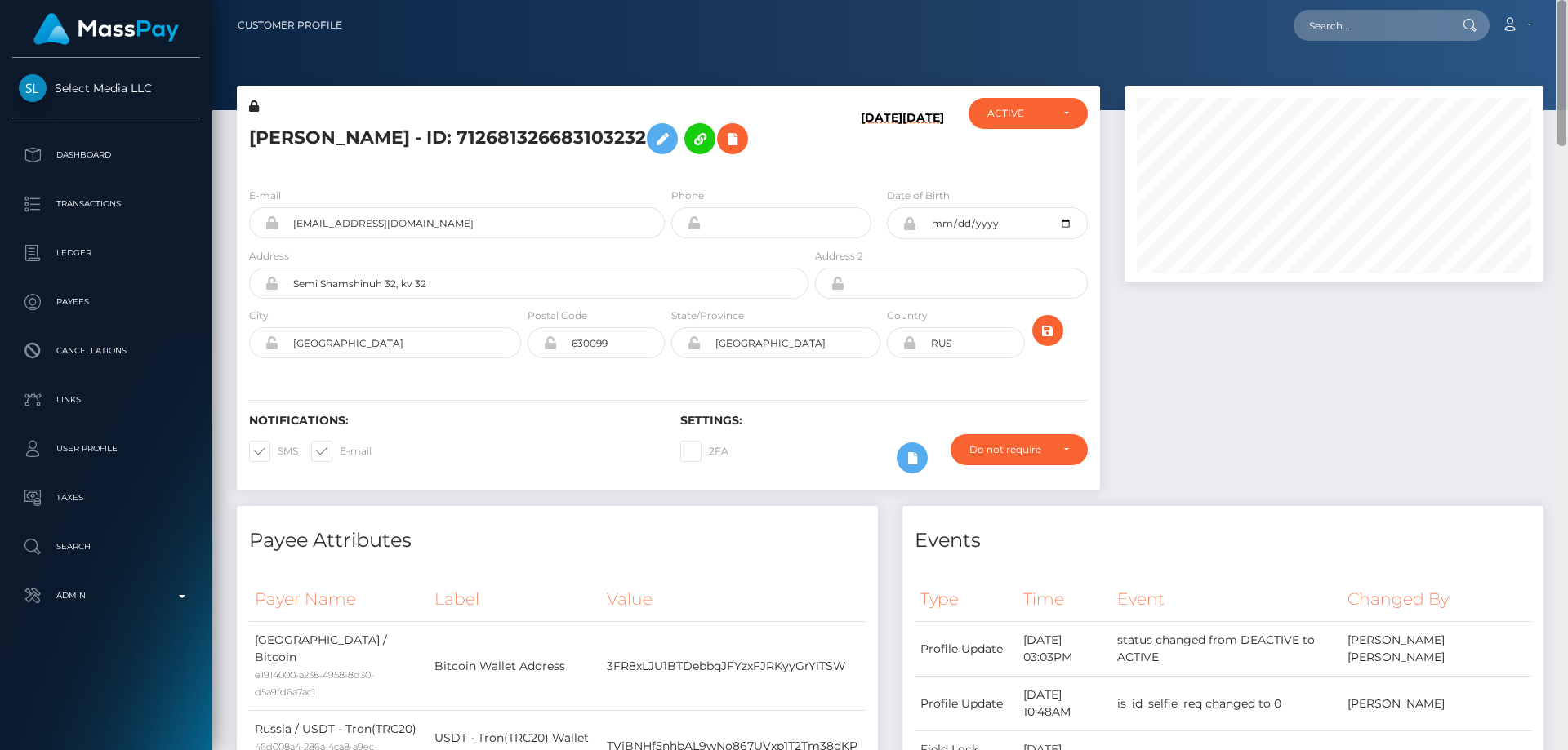
drag, startPoint x: 1563, startPoint y: 366, endPoint x: 1566, endPoint y: 21, distance: 345.0
click at [1566, 21] on div "Customer Profile Loading... Loading..." at bounding box center [890, 375] width 1356 height 750
paste input "687392714781634561"
type input "687392714781634561"
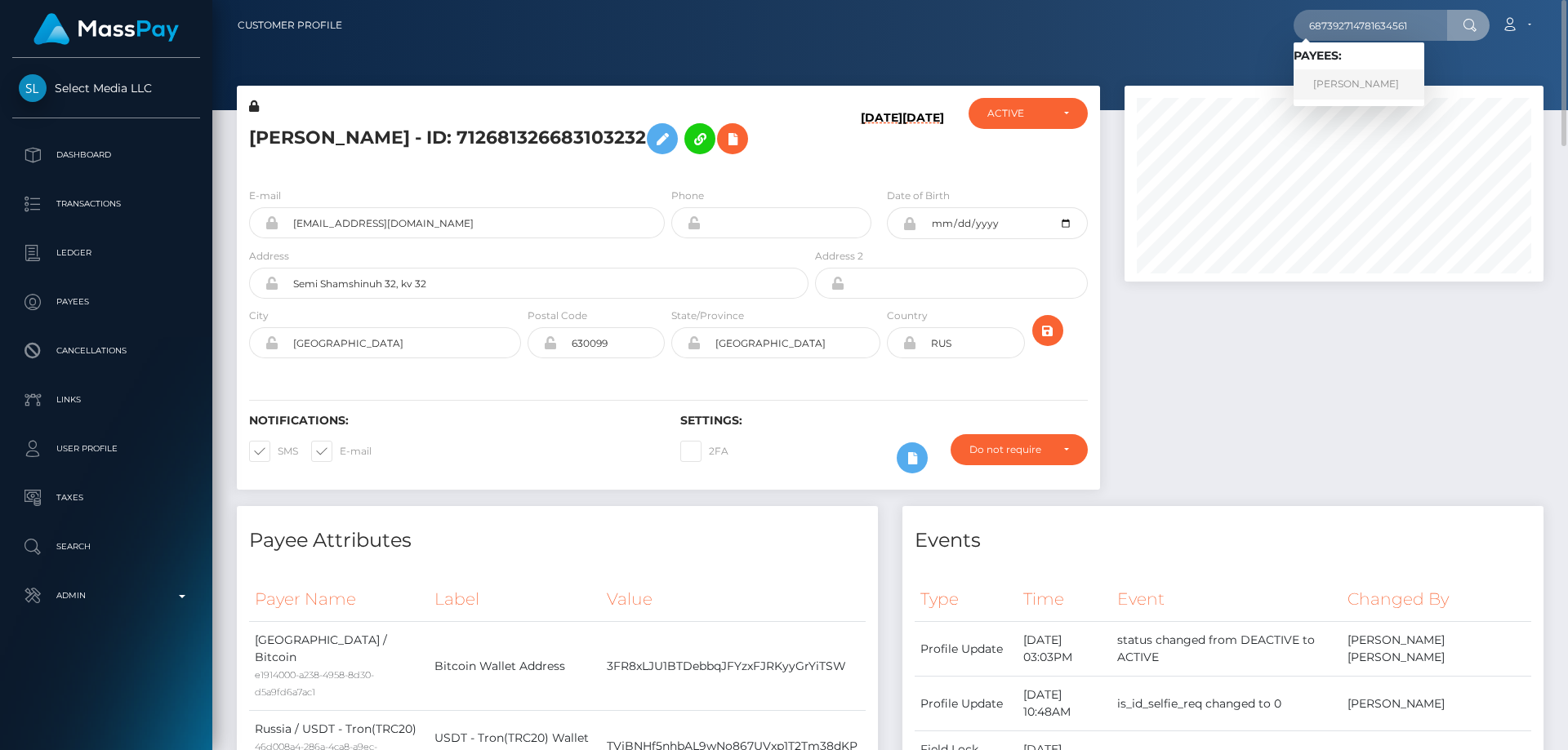
click at [1384, 78] on link "ANASTASIIA KOVALOVA" at bounding box center [1359, 84] width 131 height 30
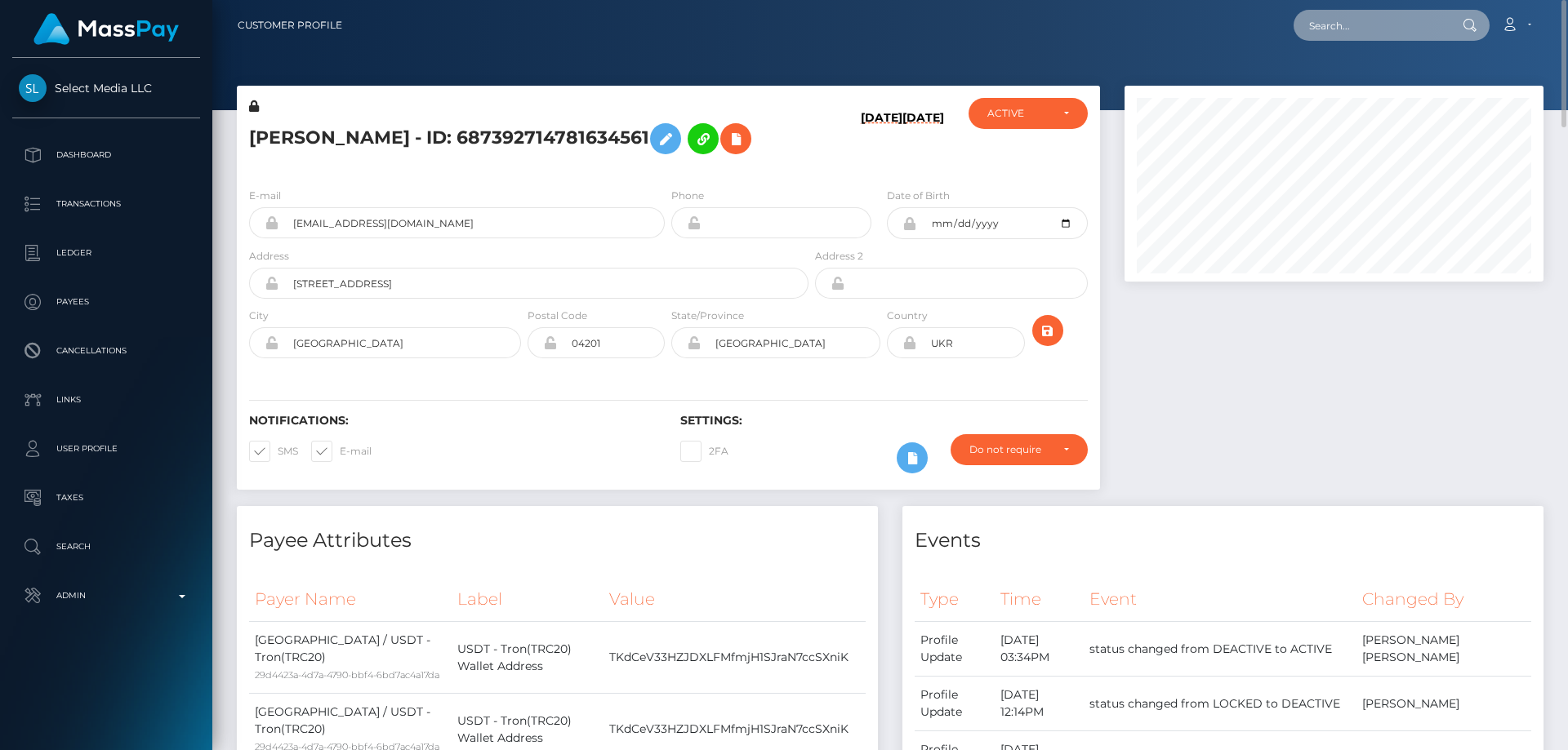
paste input "455775308264517632"
type input "455775308264517632"
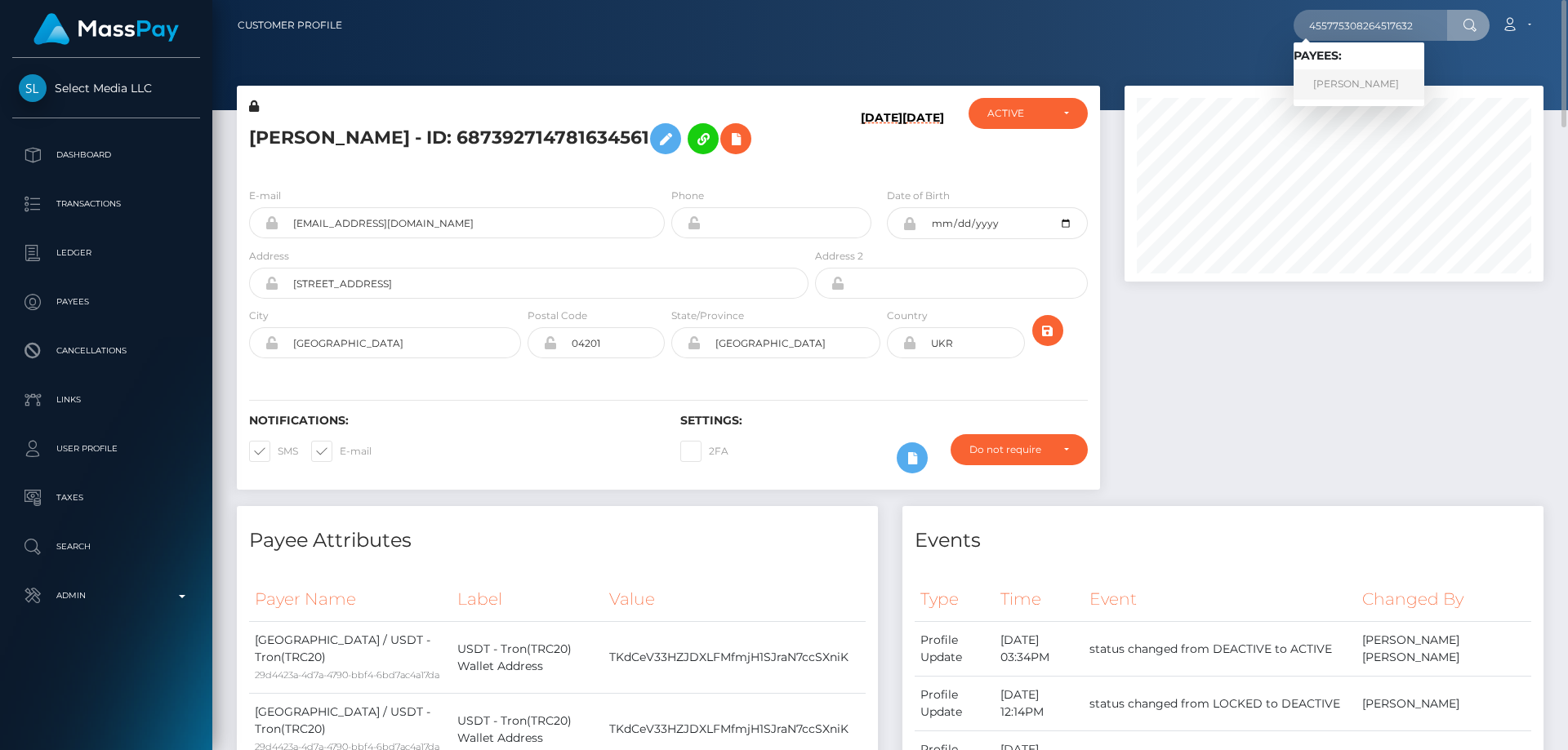
click at [1363, 84] on link "KARINA SALAKHUTDINOVA" at bounding box center [1359, 84] width 131 height 30
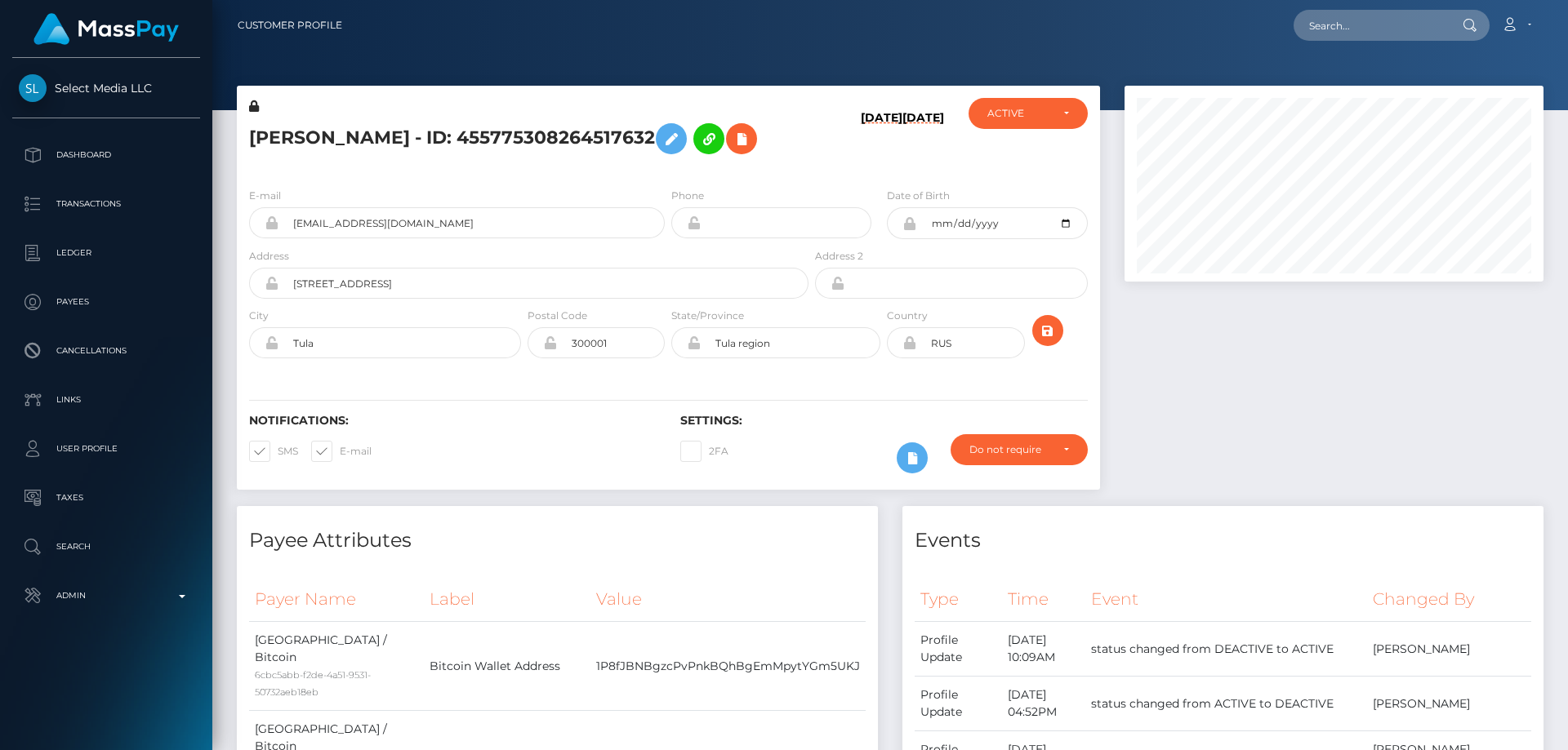
scroll to position [196, 420]
paste input "725856402970517505"
type input "725856402970517505"
click at [1324, 86] on link "[PERSON_NAME]" at bounding box center [1359, 84] width 131 height 30
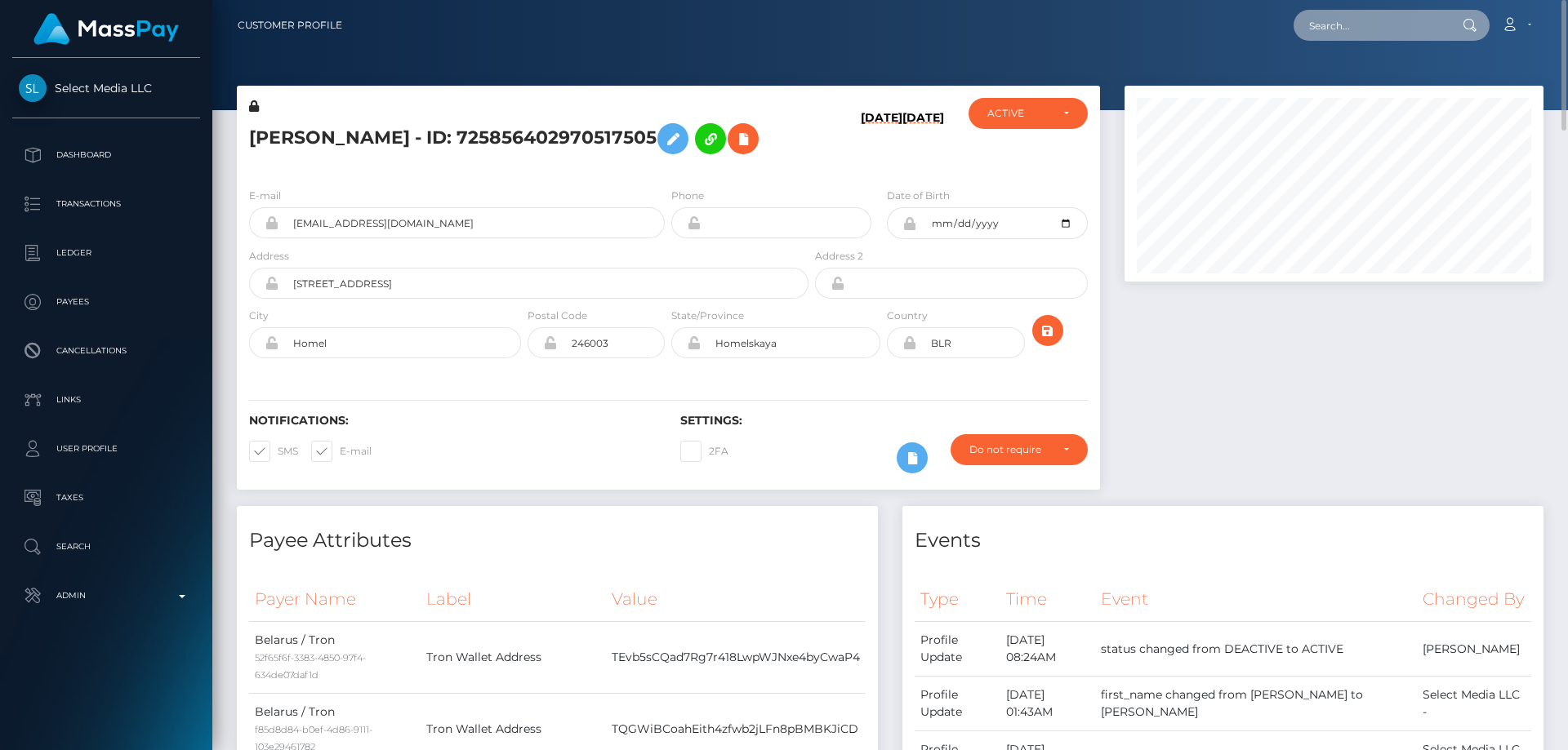
paste input "377828390591279104"
type input "377828390591279104"
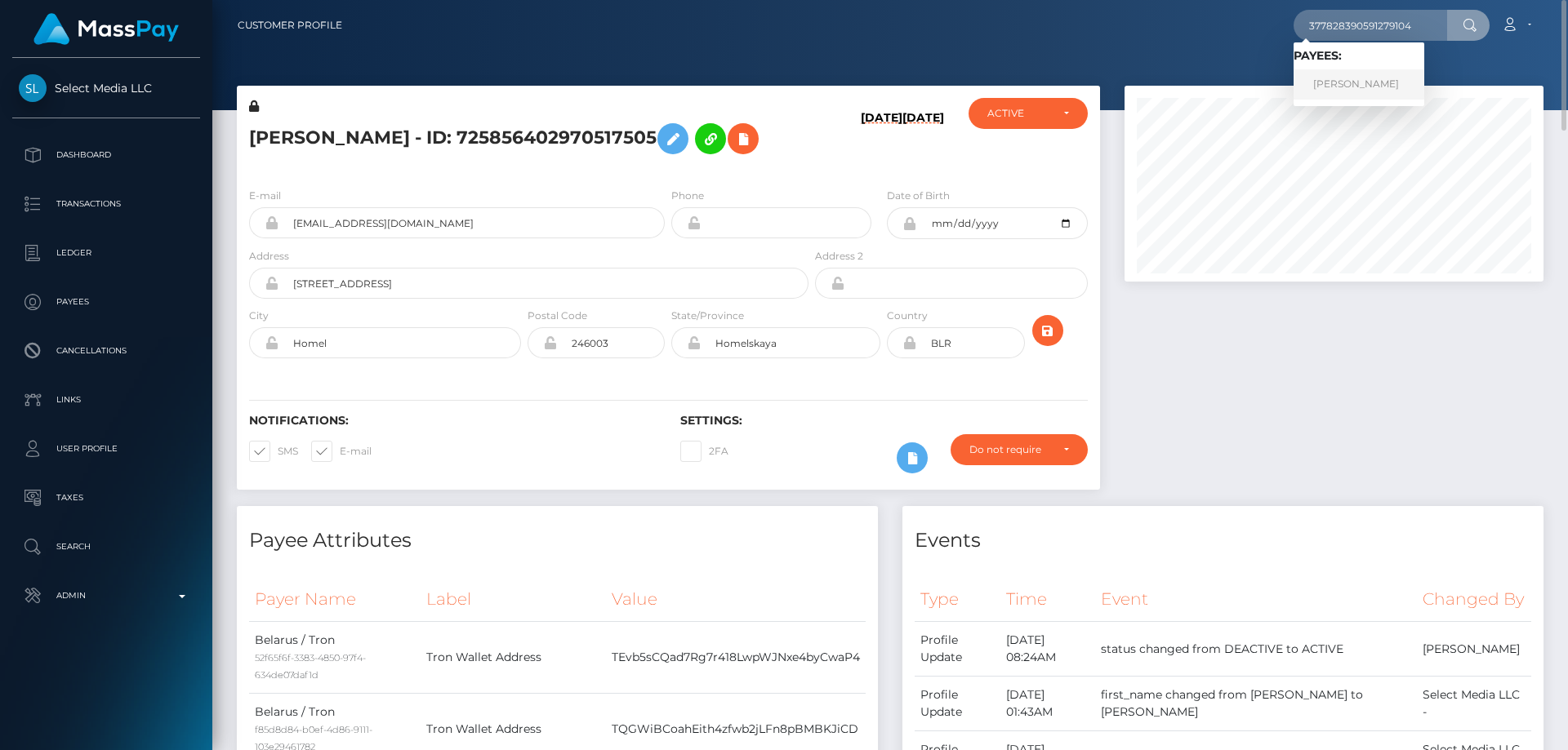
click at [1322, 80] on link "DIANA IASHENKOVA" at bounding box center [1359, 84] width 131 height 30
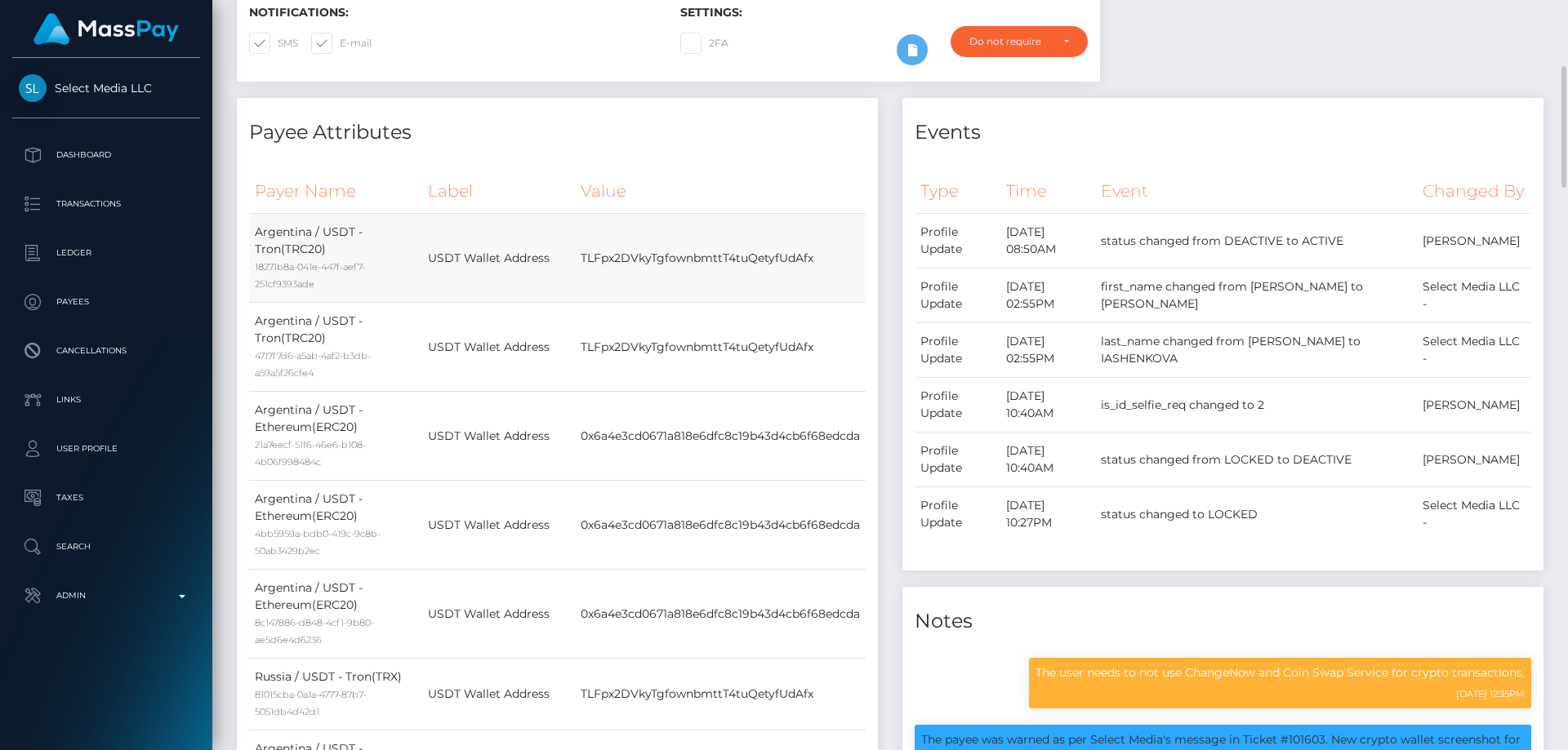
scroll to position [81, 0]
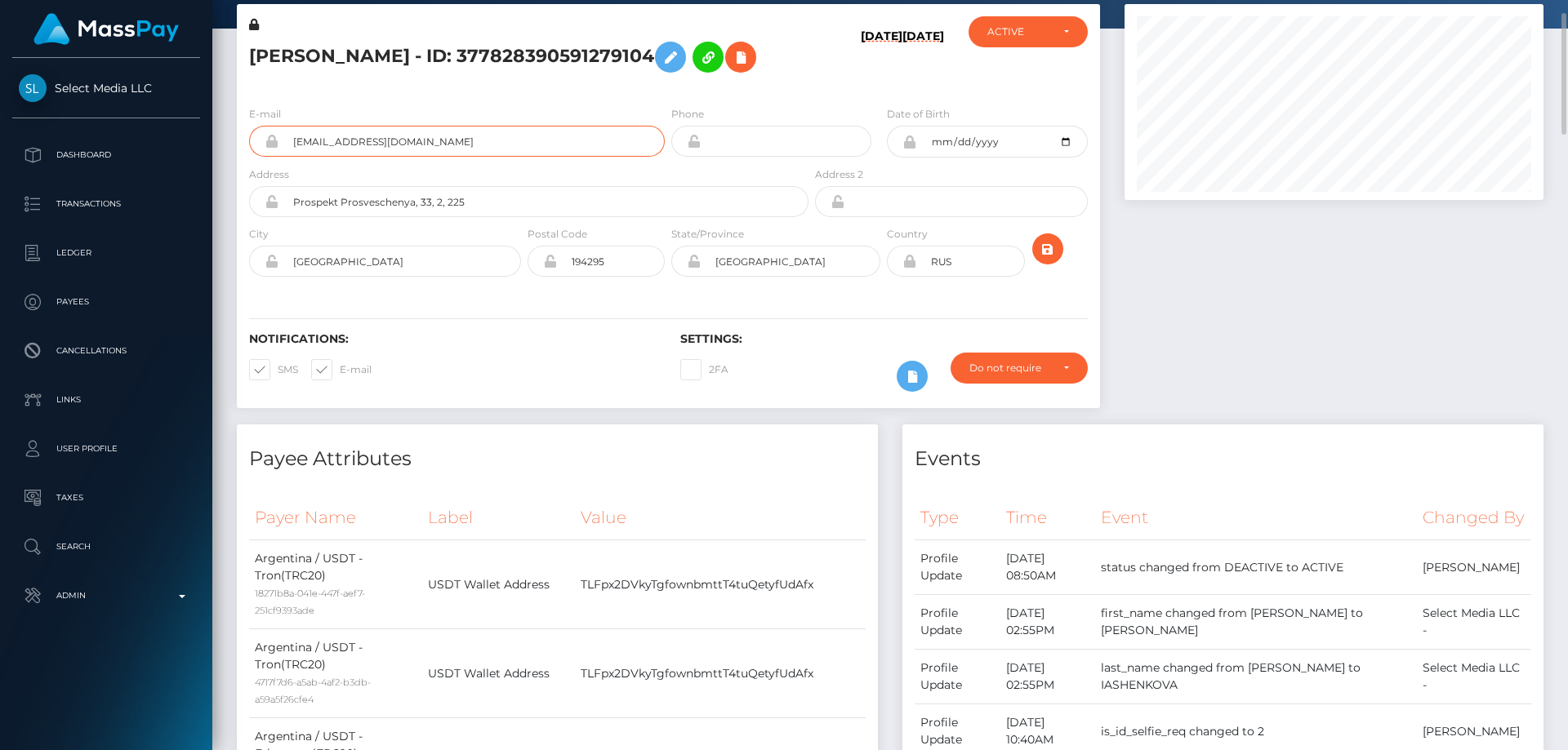
drag, startPoint x: 450, startPoint y: 140, endPoint x: 292, endPoint y: 142, distance: 158.0
click at [292, 142] on input "[EMAIL_ADDRESS][DOMAIN_NAME]" at bounding box center [471, 141] width 386 height 31
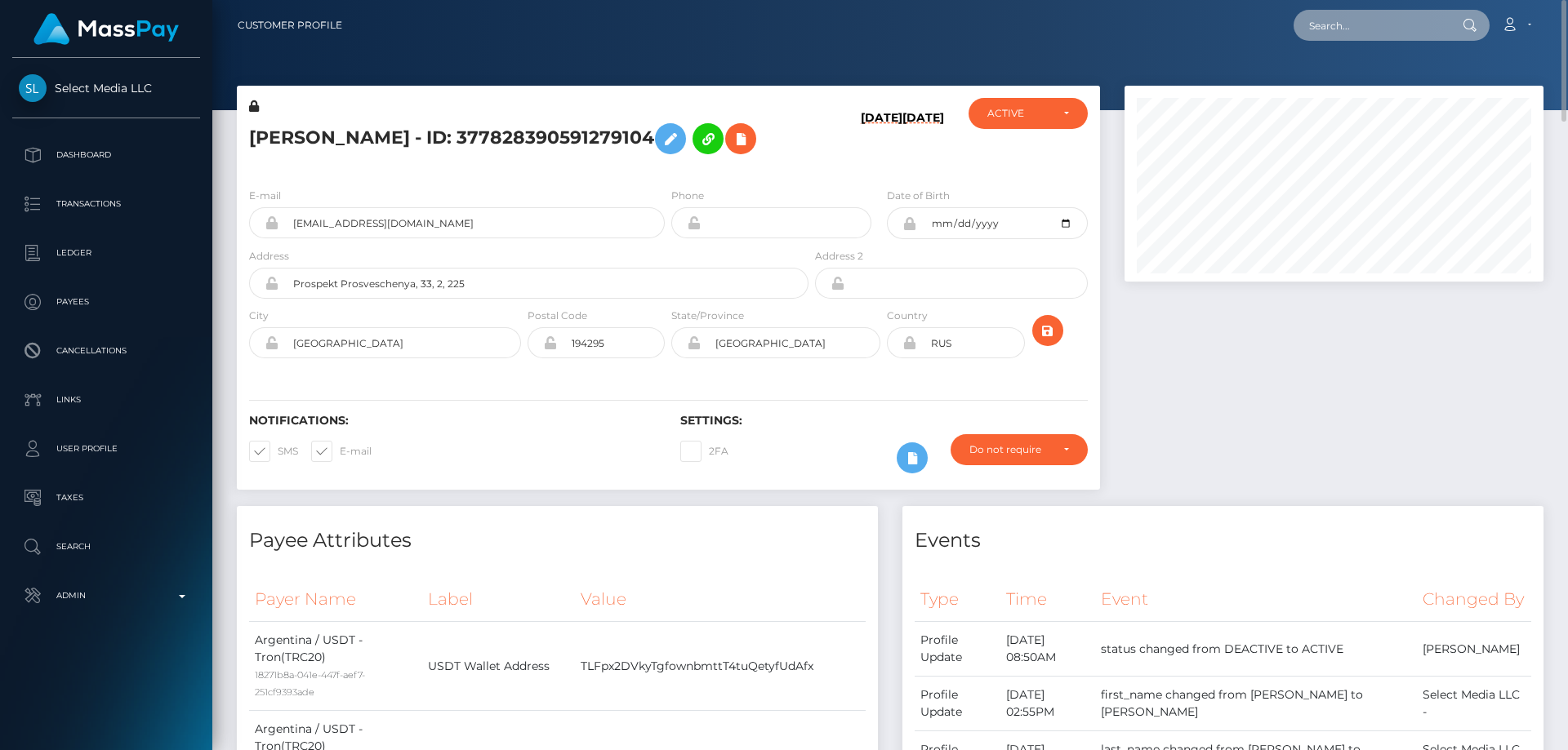
paste input "1000"
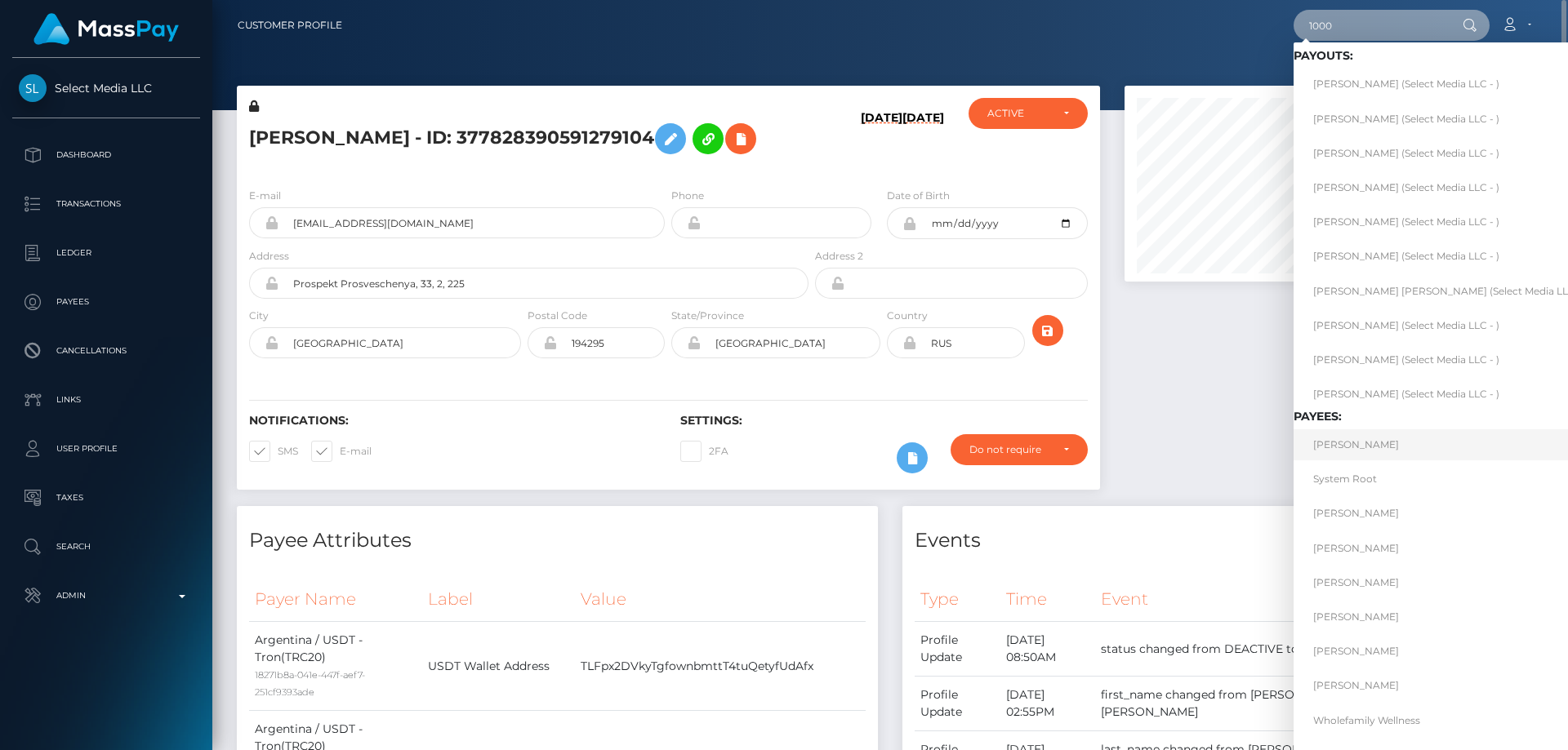
type input "1000"
click at [1362, 442] on link "[PERSON_NAME]" at bounding box center [1451, 444] width 313 height 30
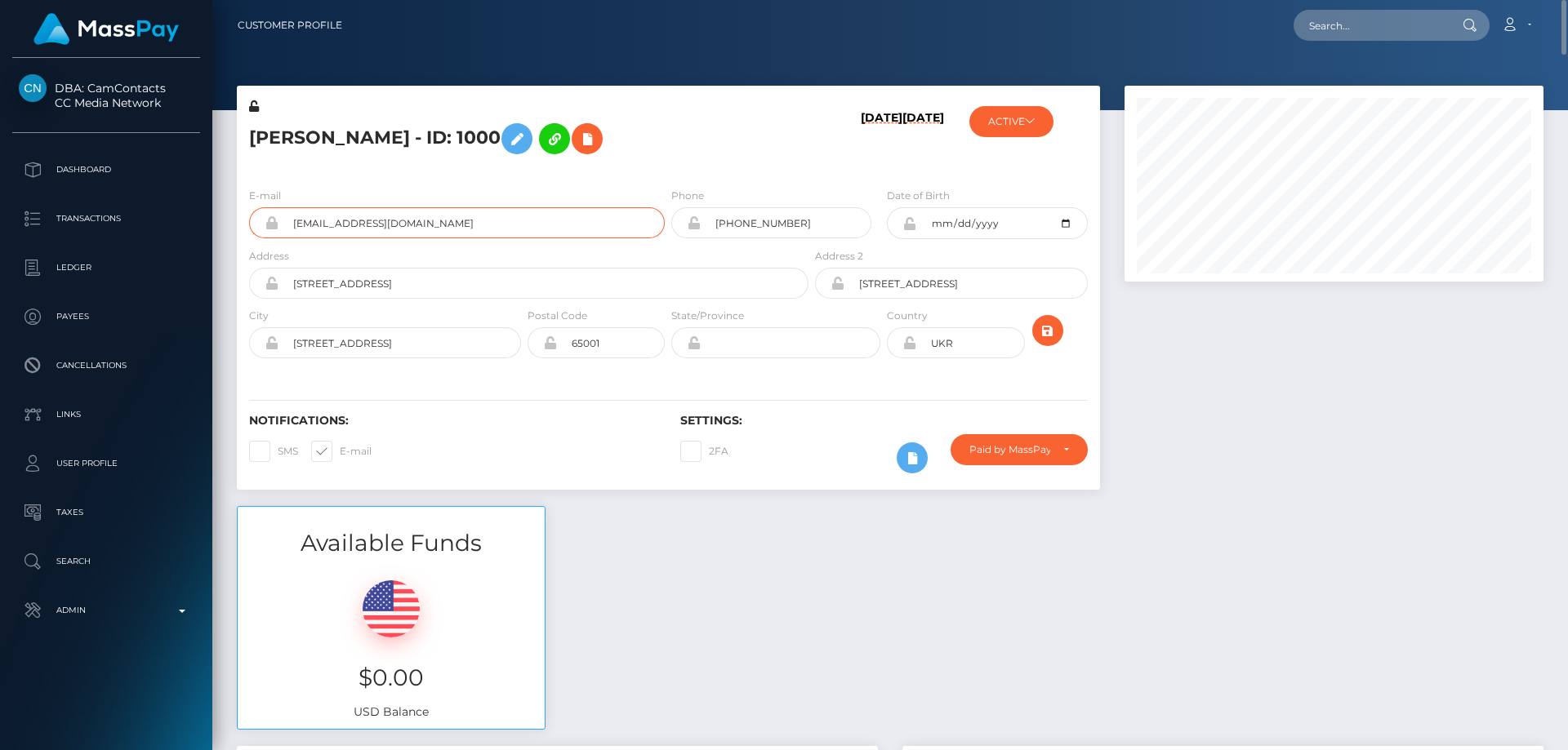
drag, startPoint x: 395, startPoint y: 220, endPoint x: 288, endPoint y: 222, distance: 107.0
click input "dmitrovamarina948@gmail.com"
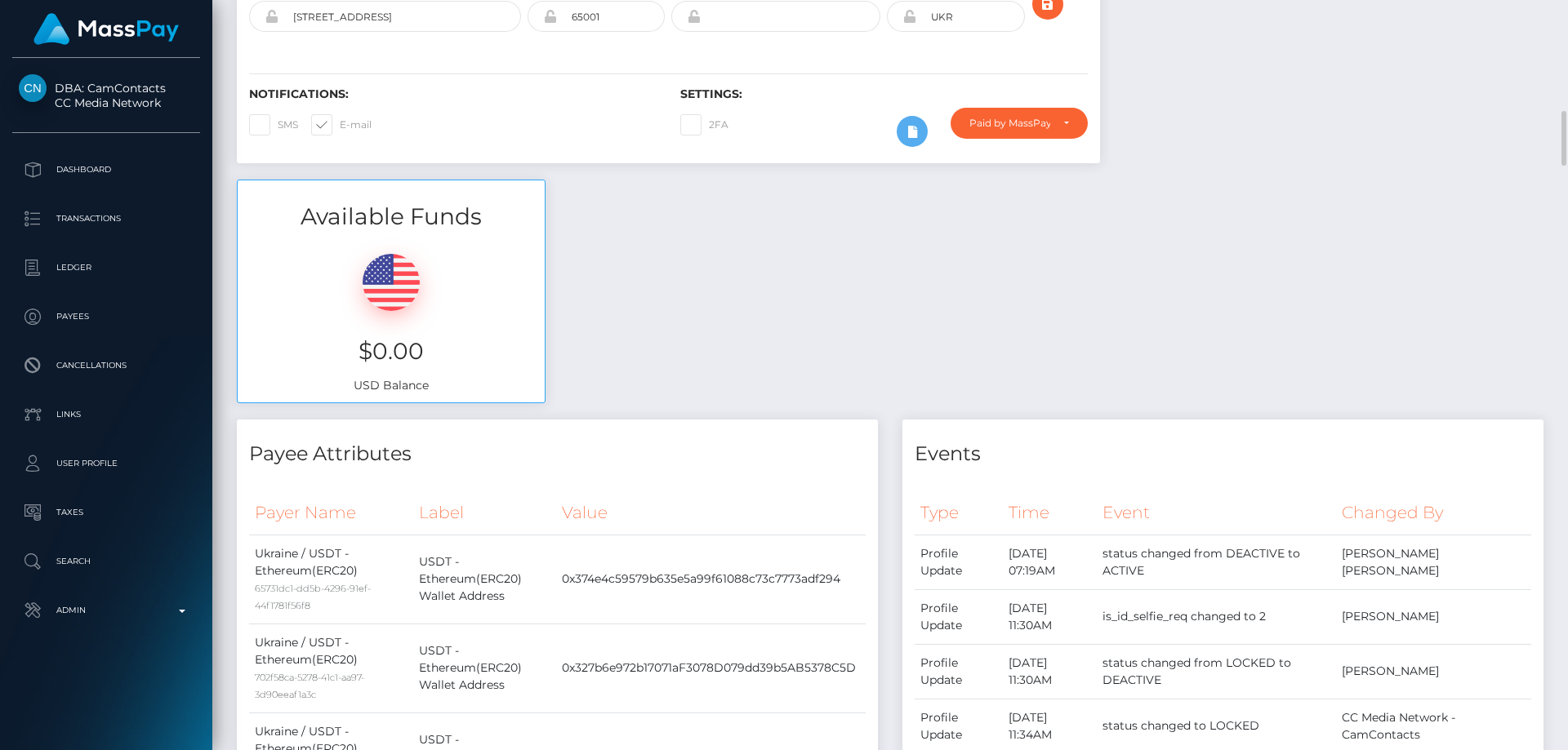
scroll to position [572, 0]
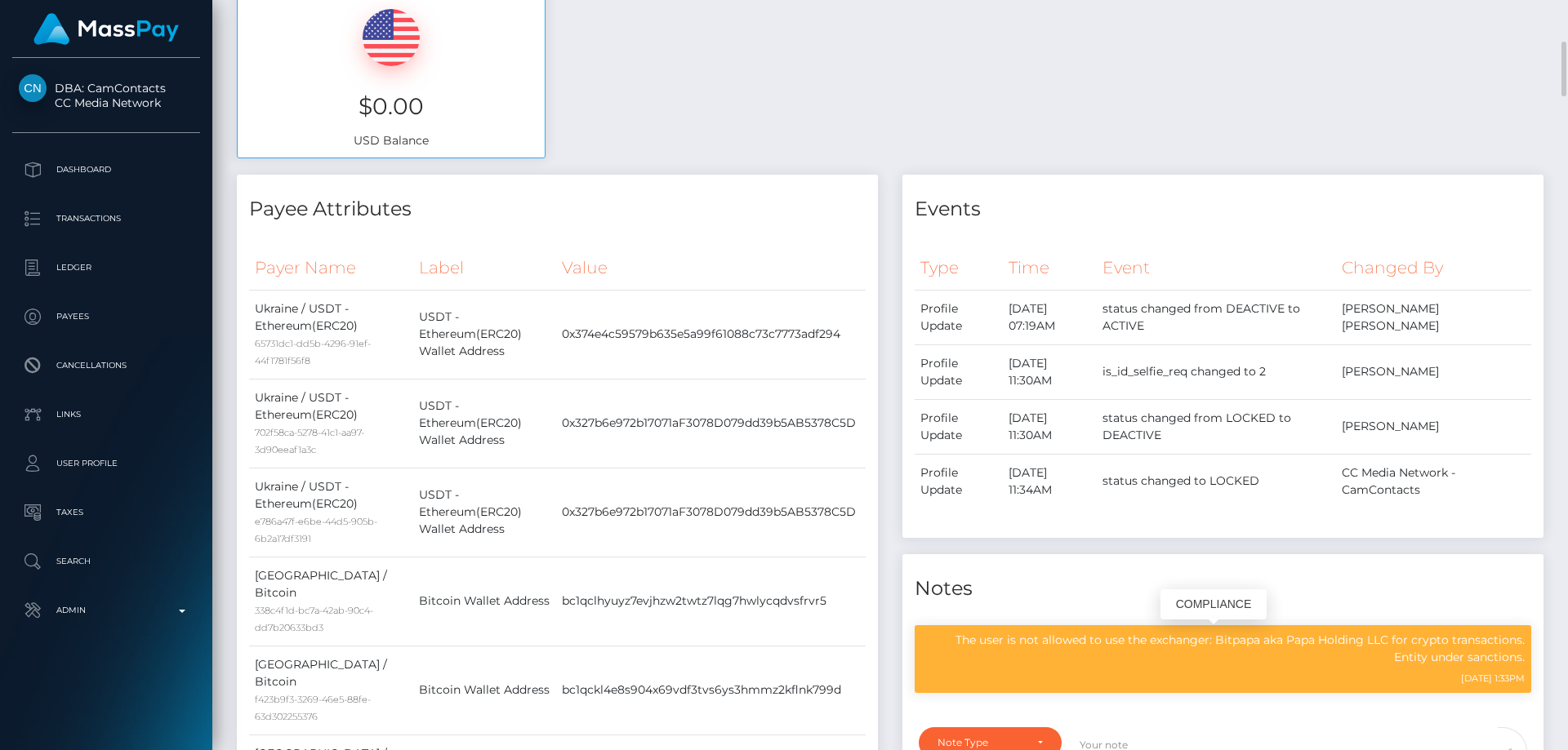
click p "The user is not allowed to use the exchanger: Bitpapa aka Papa Holding LLC for …"
drag, startPoint x: 1220, startPoint y: 643, endPoint x: 1387, endPoint y: 636, distance: 167.1
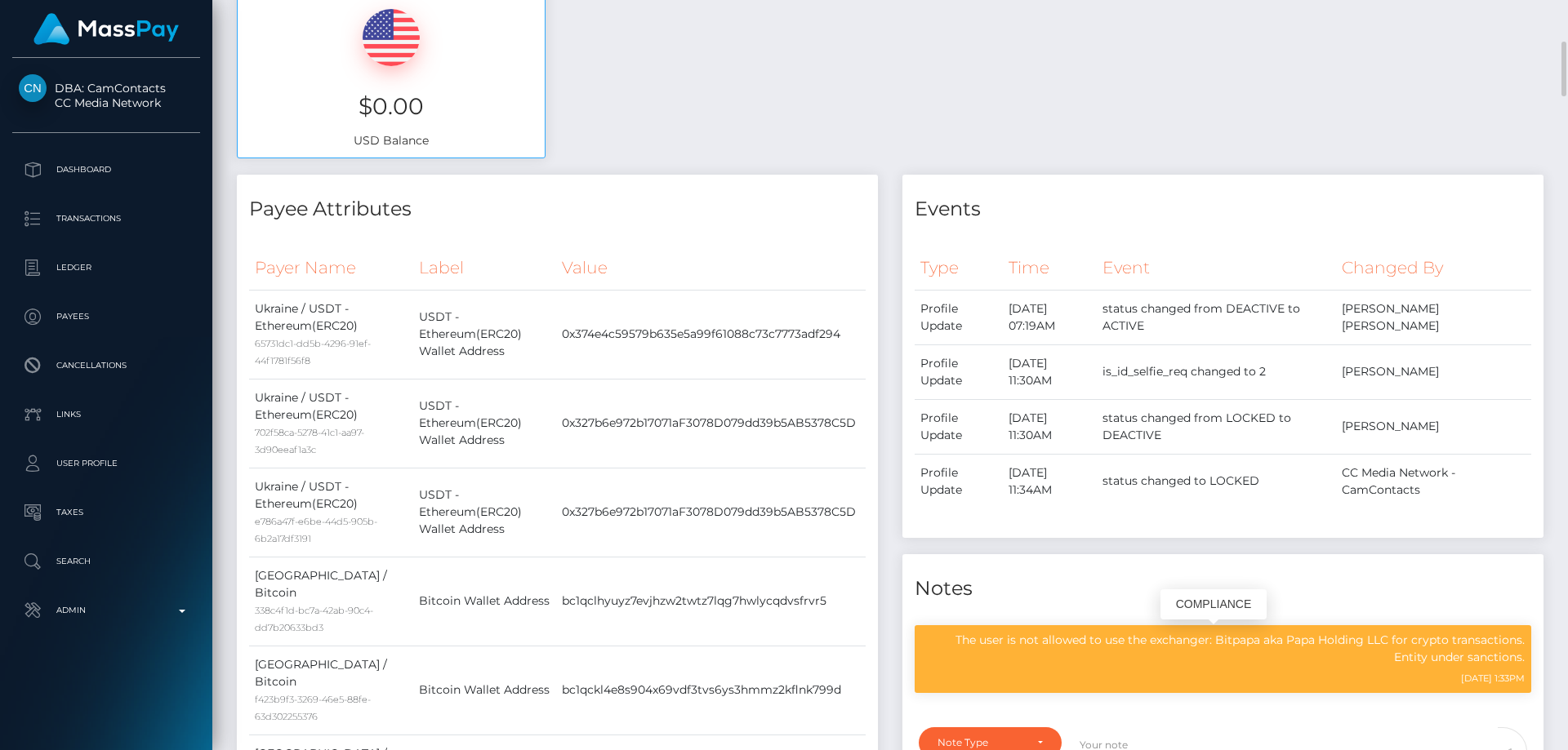
click p "The user is not allowed to use the exchanger: Bitpapa aka Papa Holding LLC for …"
copy p "Bitpapa aka Papa Holding LLC"
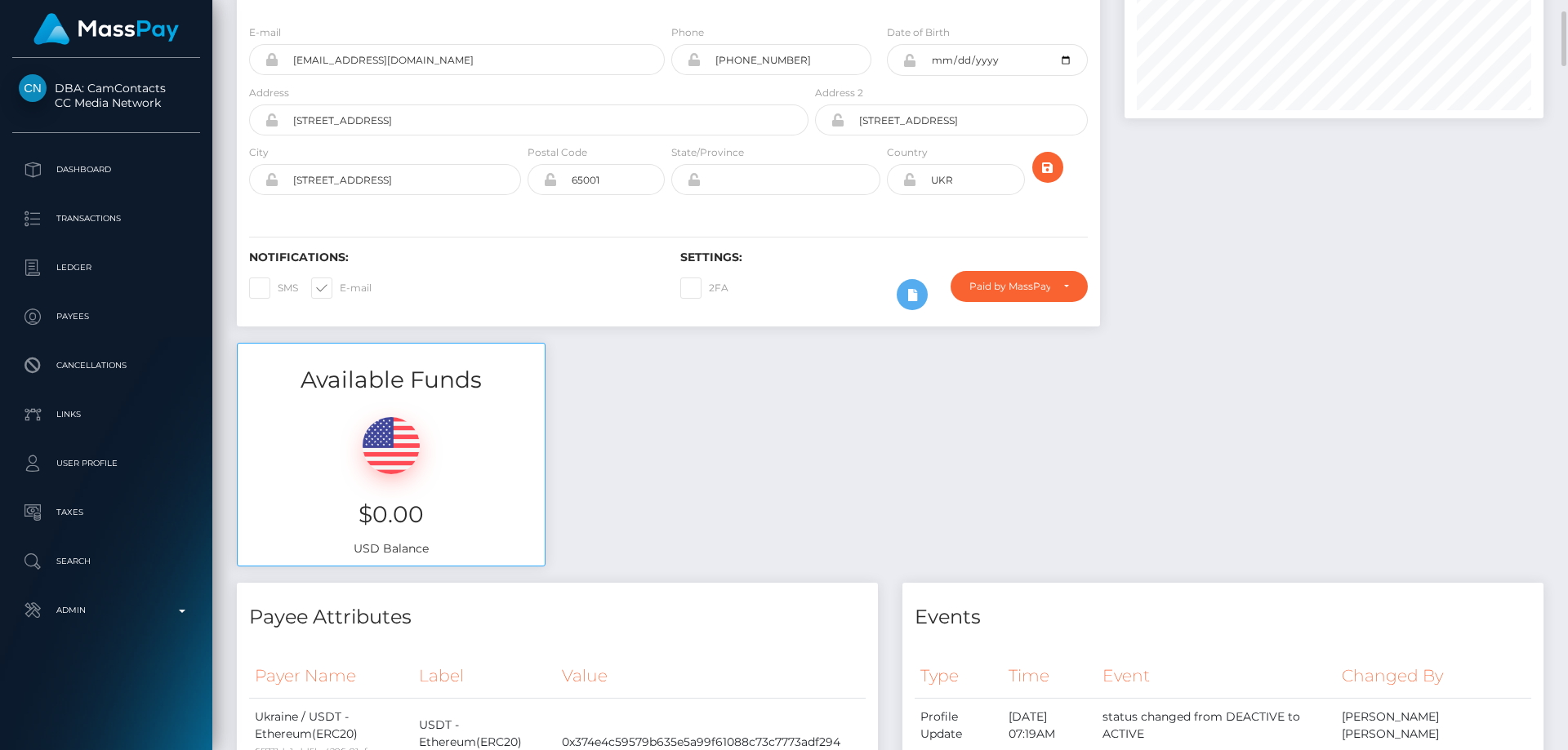
scroll to position [0, 0]
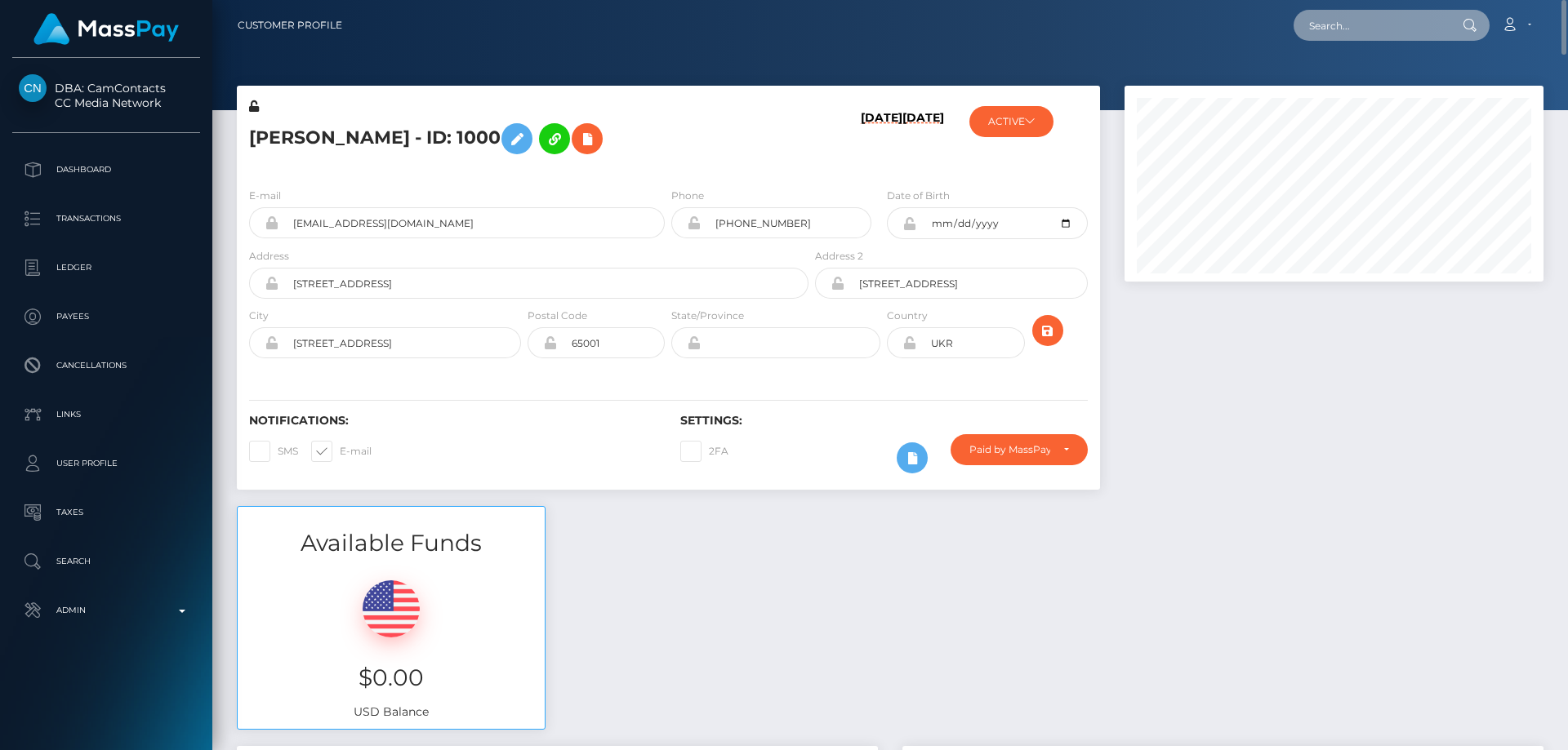
paste input "1540"
type input "1540"
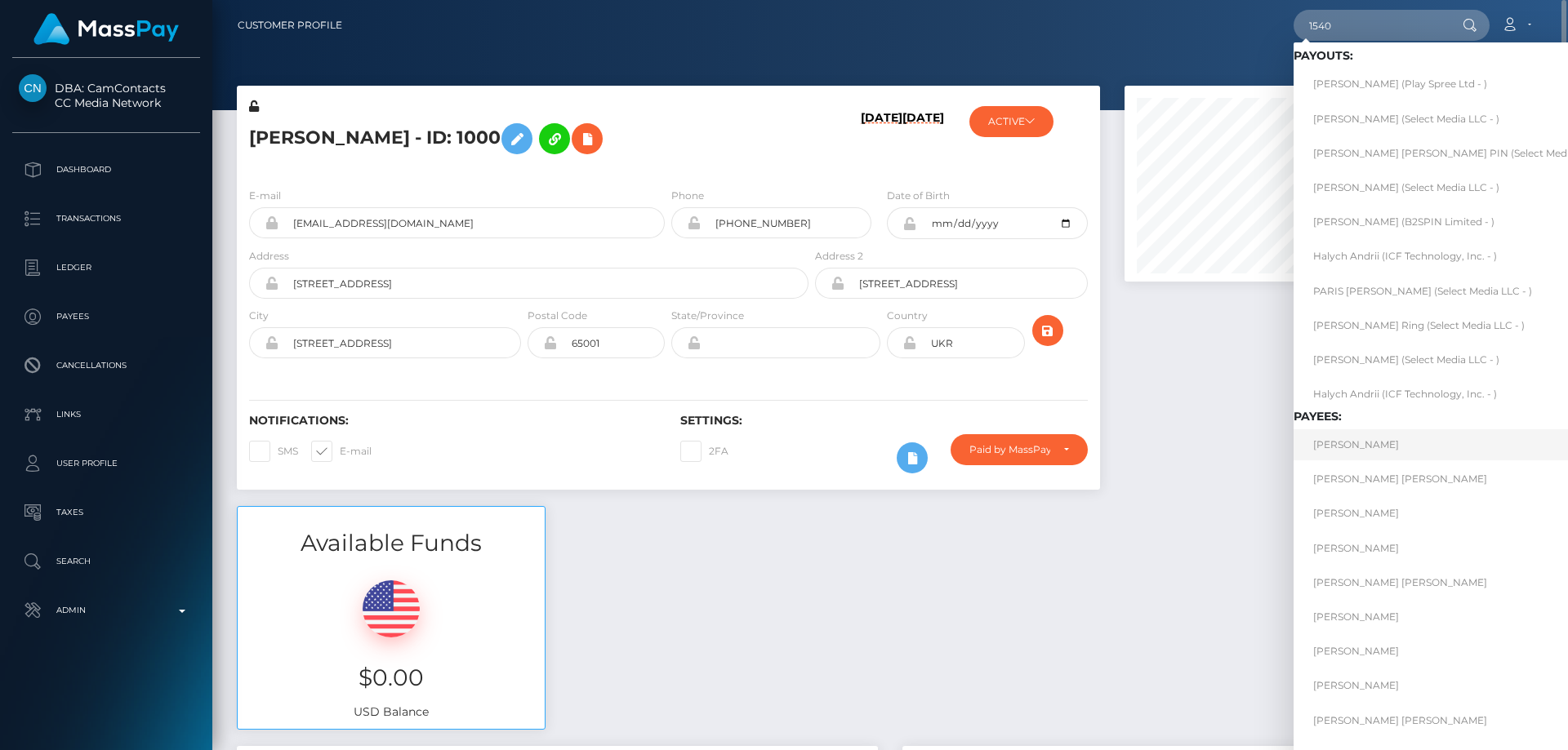
click link "ANTON VLADIMIROVICH BOSENKO"
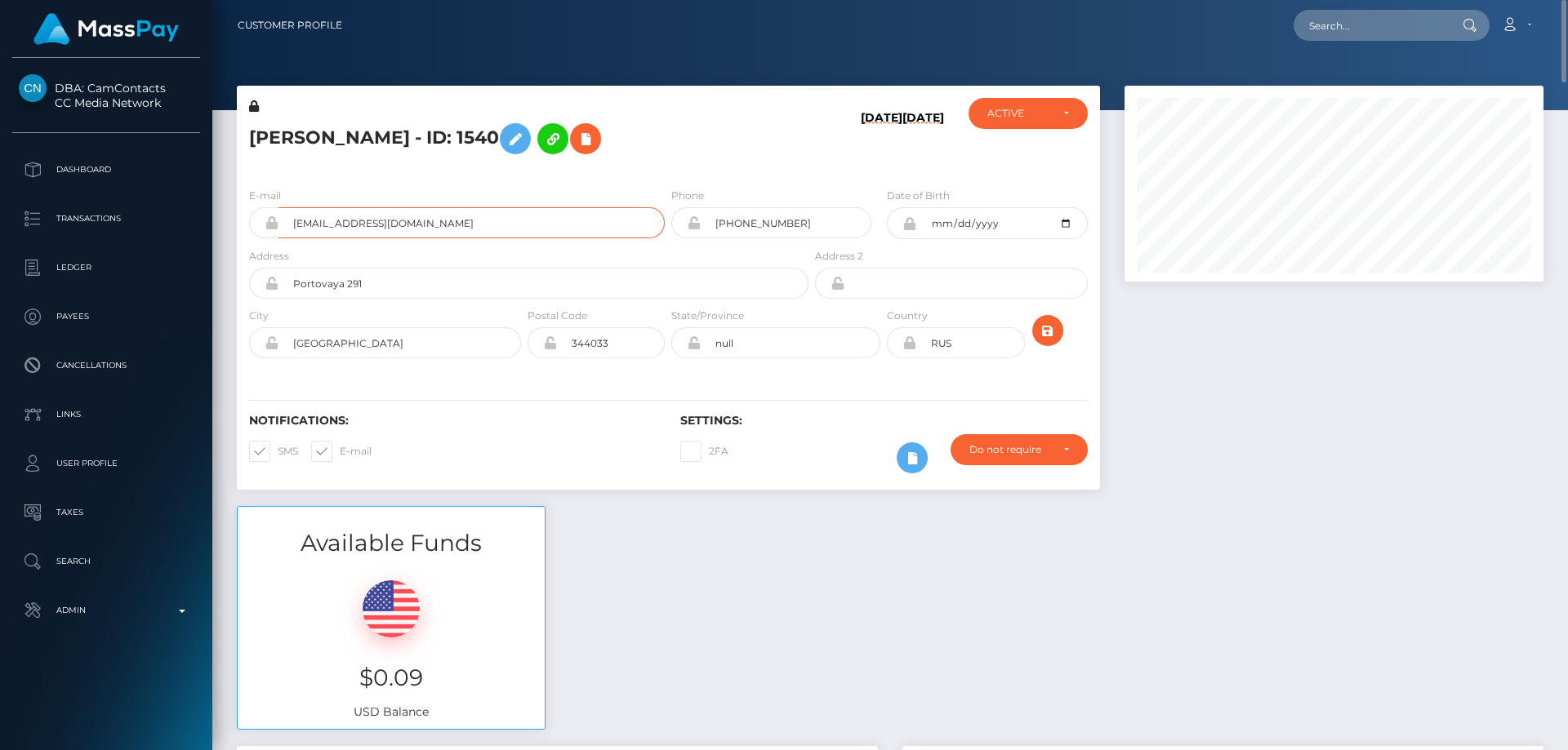
scroll to position [196, 420]
click at [295, 224] on input "hhage6669@gmail.com" at bounding box center [471, 223] width 386 height 31
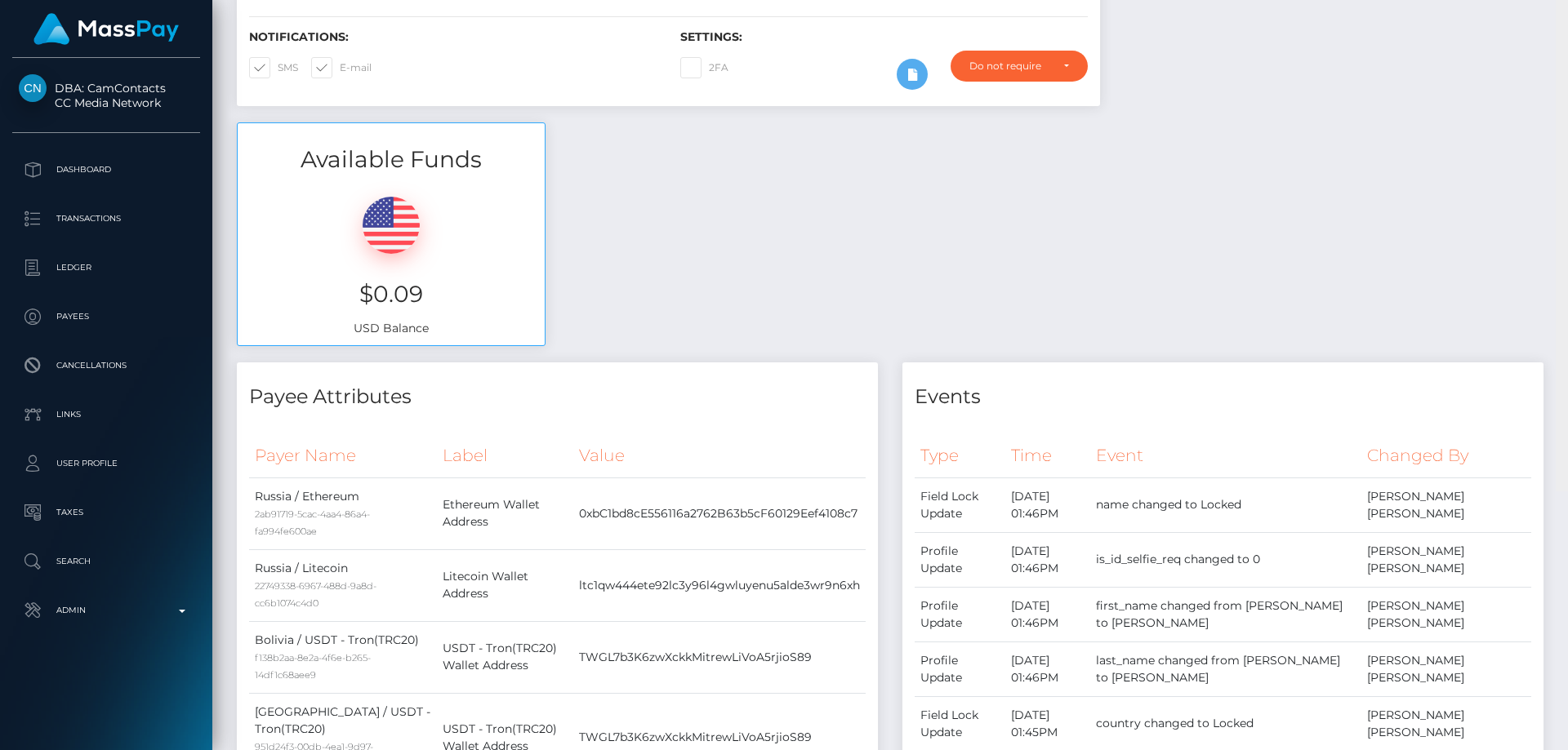
scroll to position [0, 0]
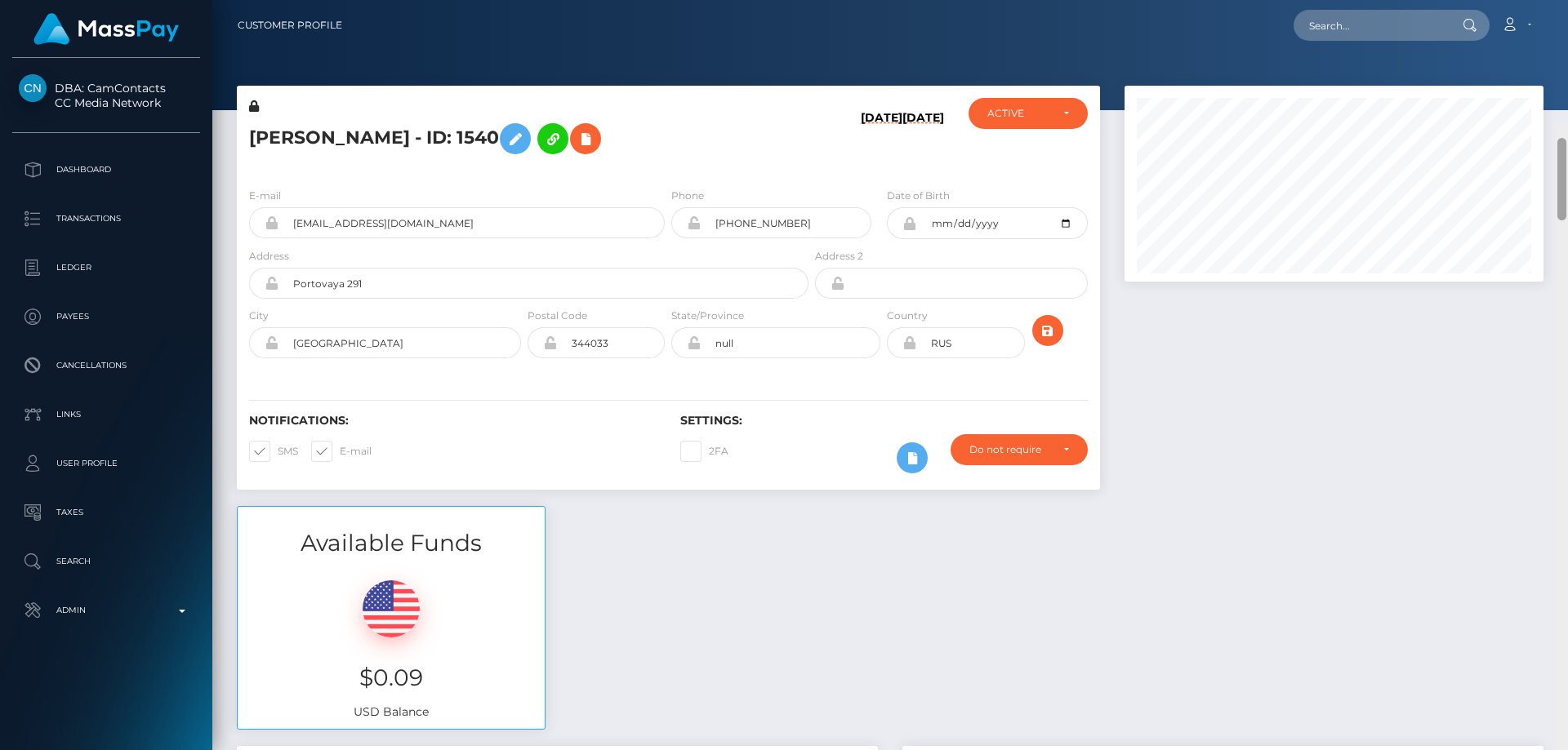
drag, startPoint x: 1564, startPoint y: 234, endPoint x: 1547, endPoint y: 6, distance: 228.6
click at [1567, 12] on div "Customer Profile Loading... Loading..." at bounding box center [890, 375] width 1356 height 750
paste input "654755101738545152"
type input "654755101738545152"
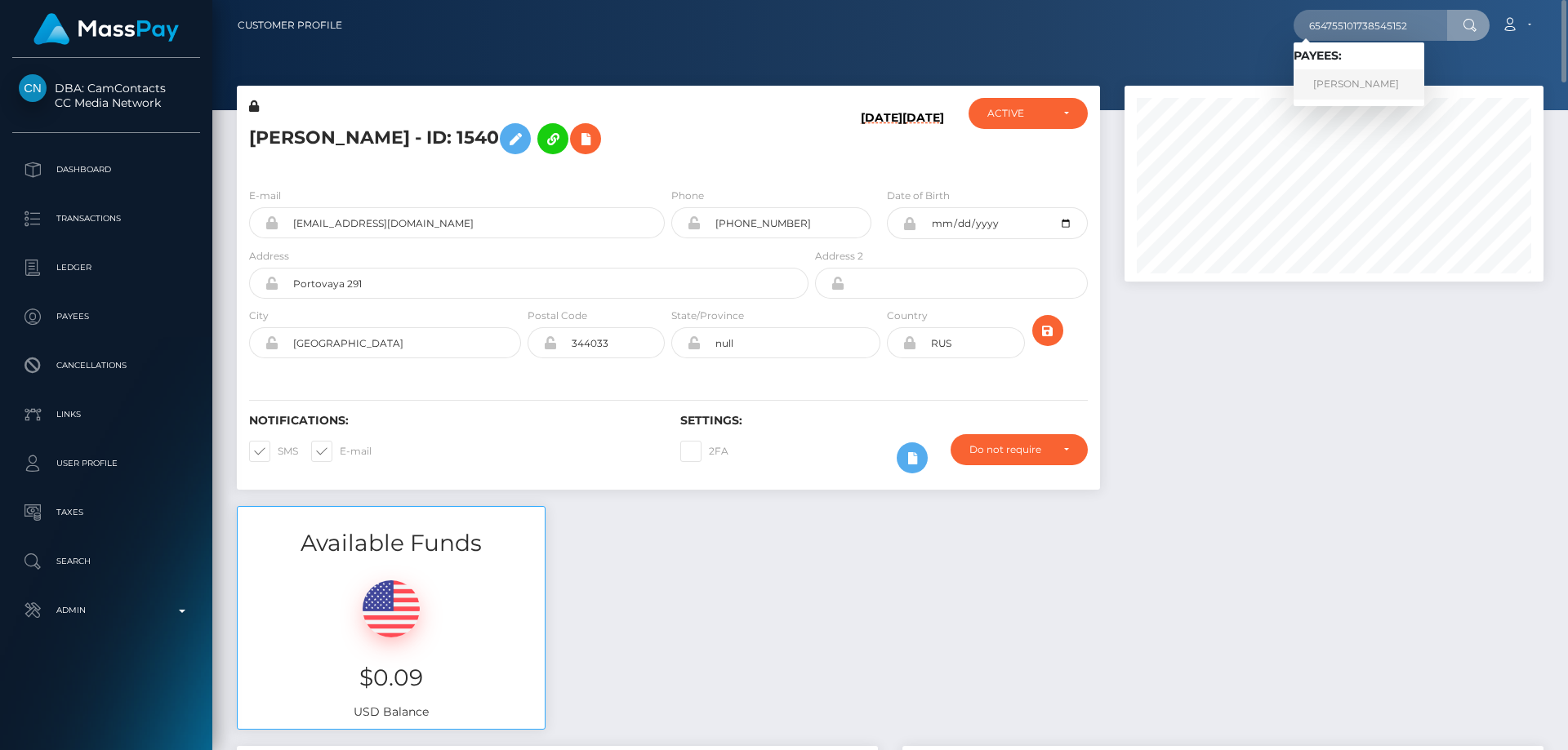
drag, startPoint x: 1315, startPoint y: 84, endPoint x: 1321, endPoint y: 90, distance: 8.5
click at [1315, 84] on link "OLGA BIADRYTSKAYA" at bounding box center [1359, 84] width 131 height 30
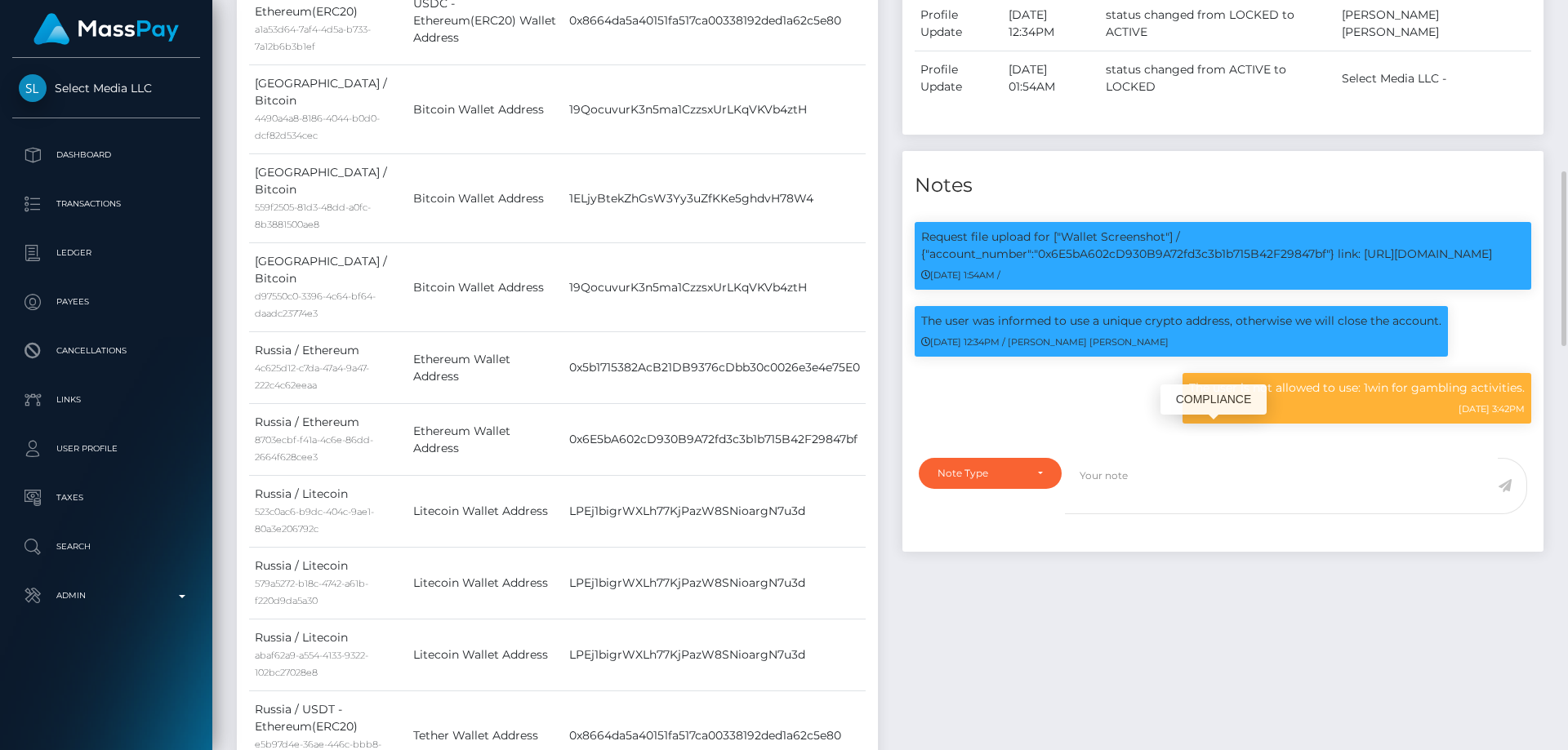
scroll to position [196, 420]
drag, startPoint x: 1385, startPoint y: 385, endPoint x: 1368, endPoint y: 386, distance: 17.0
click at [1368, 386] on p "The user is not allowed to use: 1win for gambling activities." at bounding box center [1357, 388] width 336 height 17
copy p "1win"
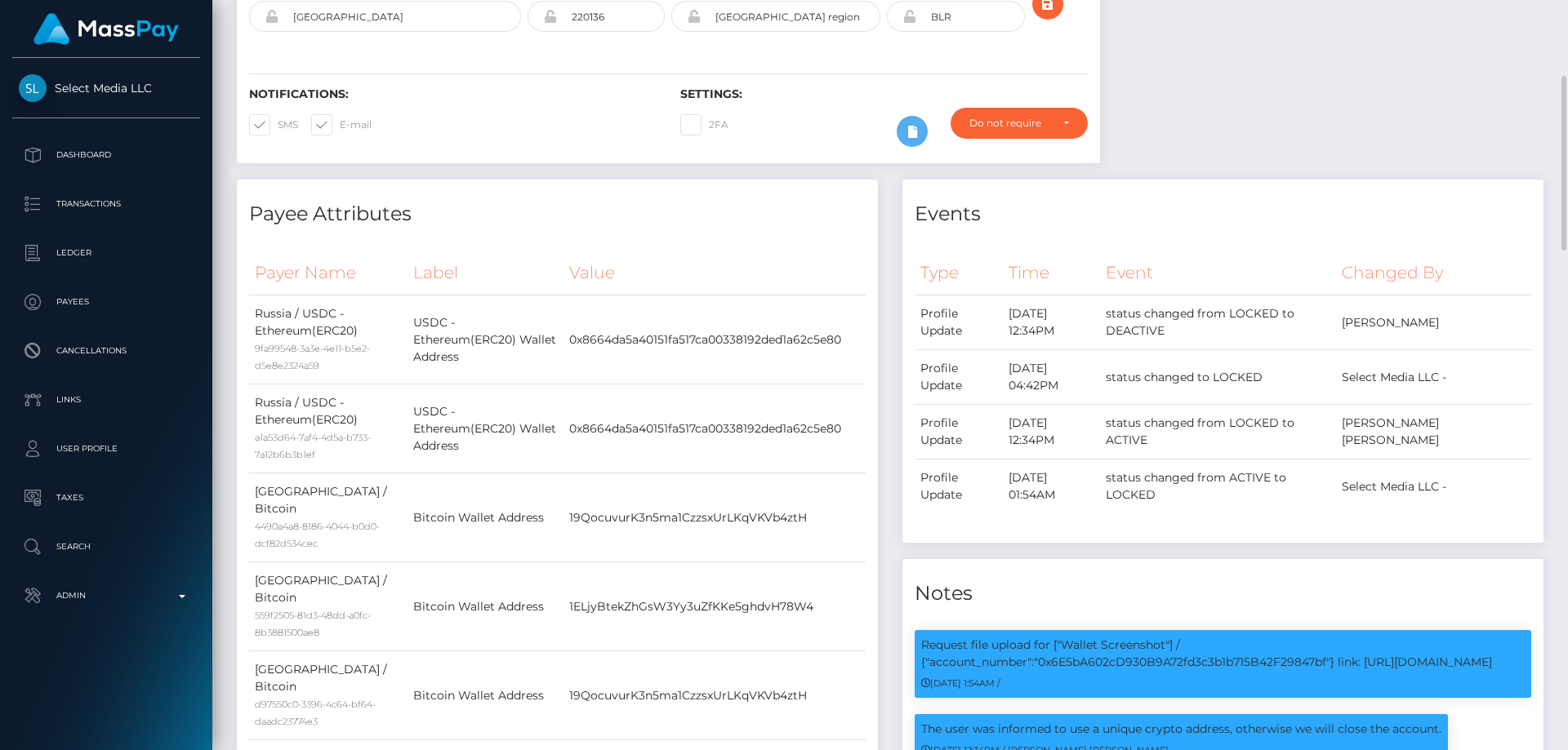
scroll to position [0, 0]
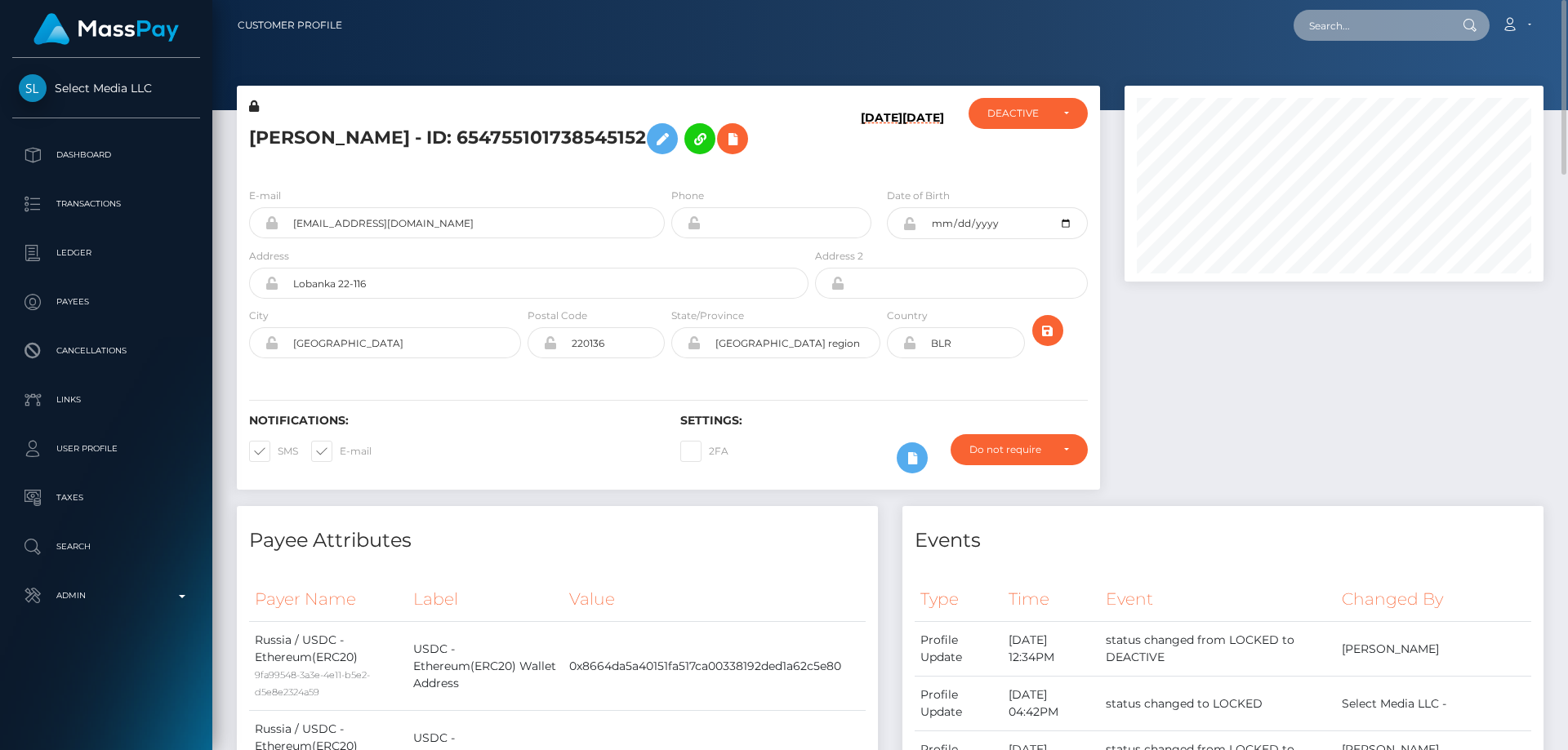
paste input "286544977670975488"
type input "286544977670975488"
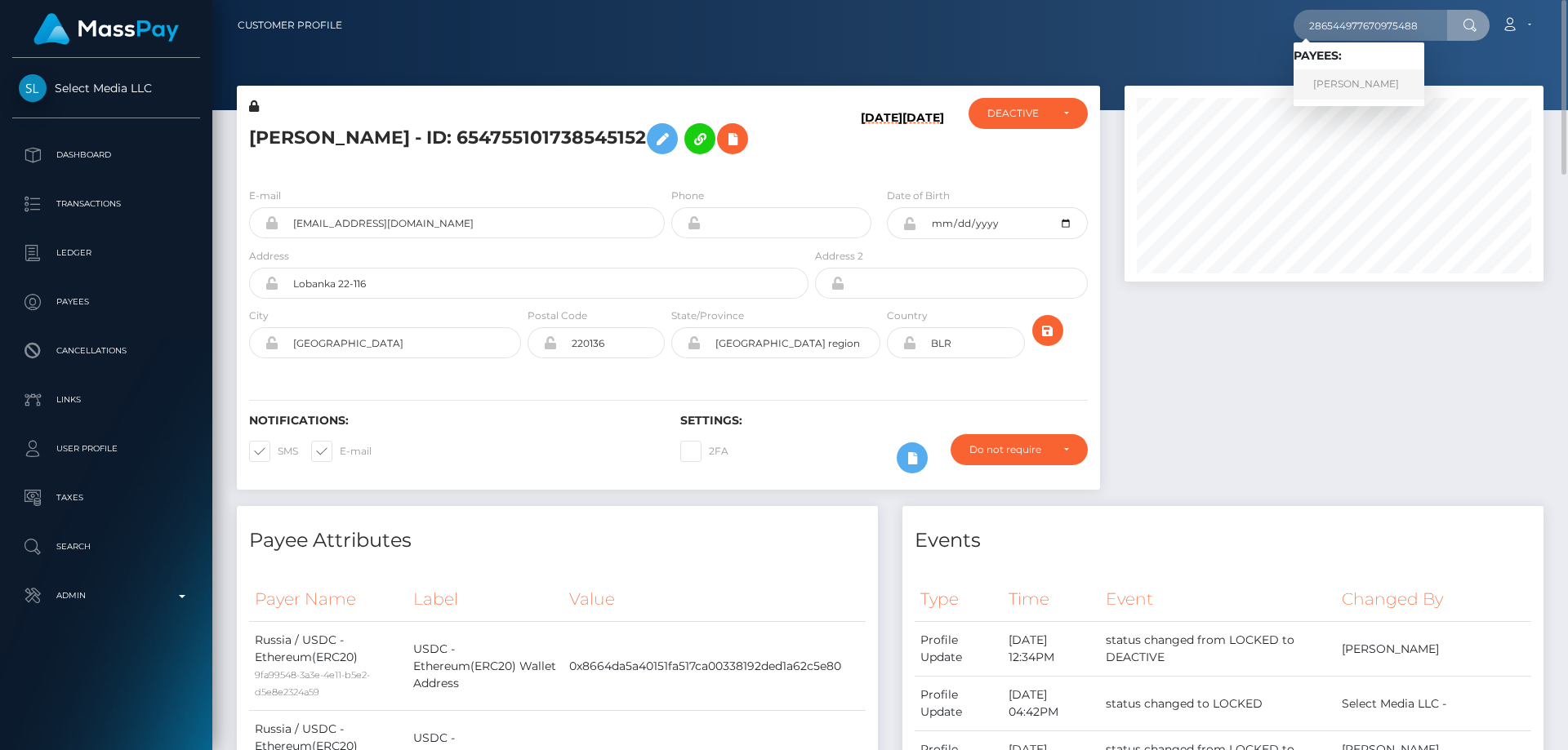
click at [1393, 86] on link "[PERSON_NAME]" at bounding box center [1359, 84] width 131 height 30
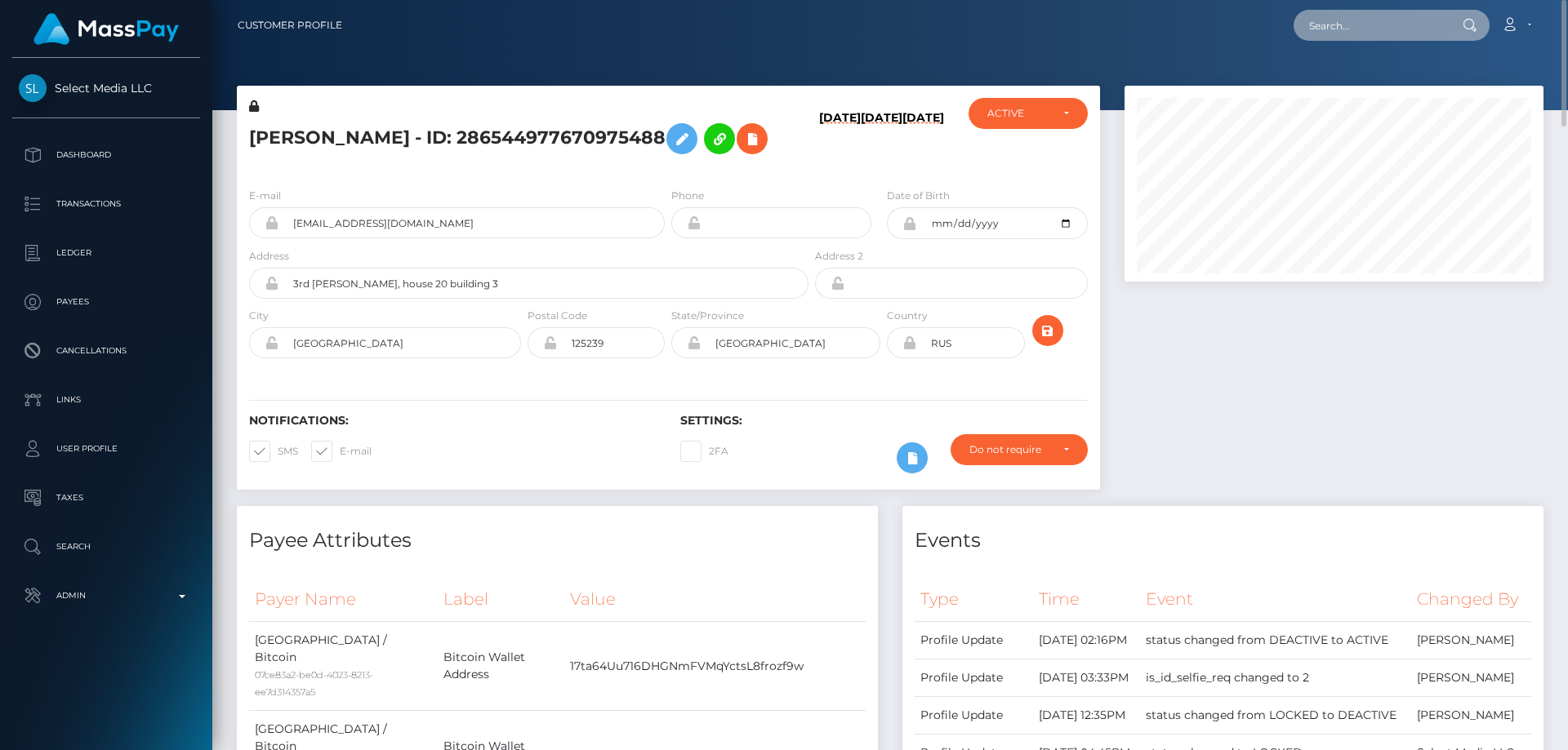
paste input "721410680644706304"
type input "721410680644706304"
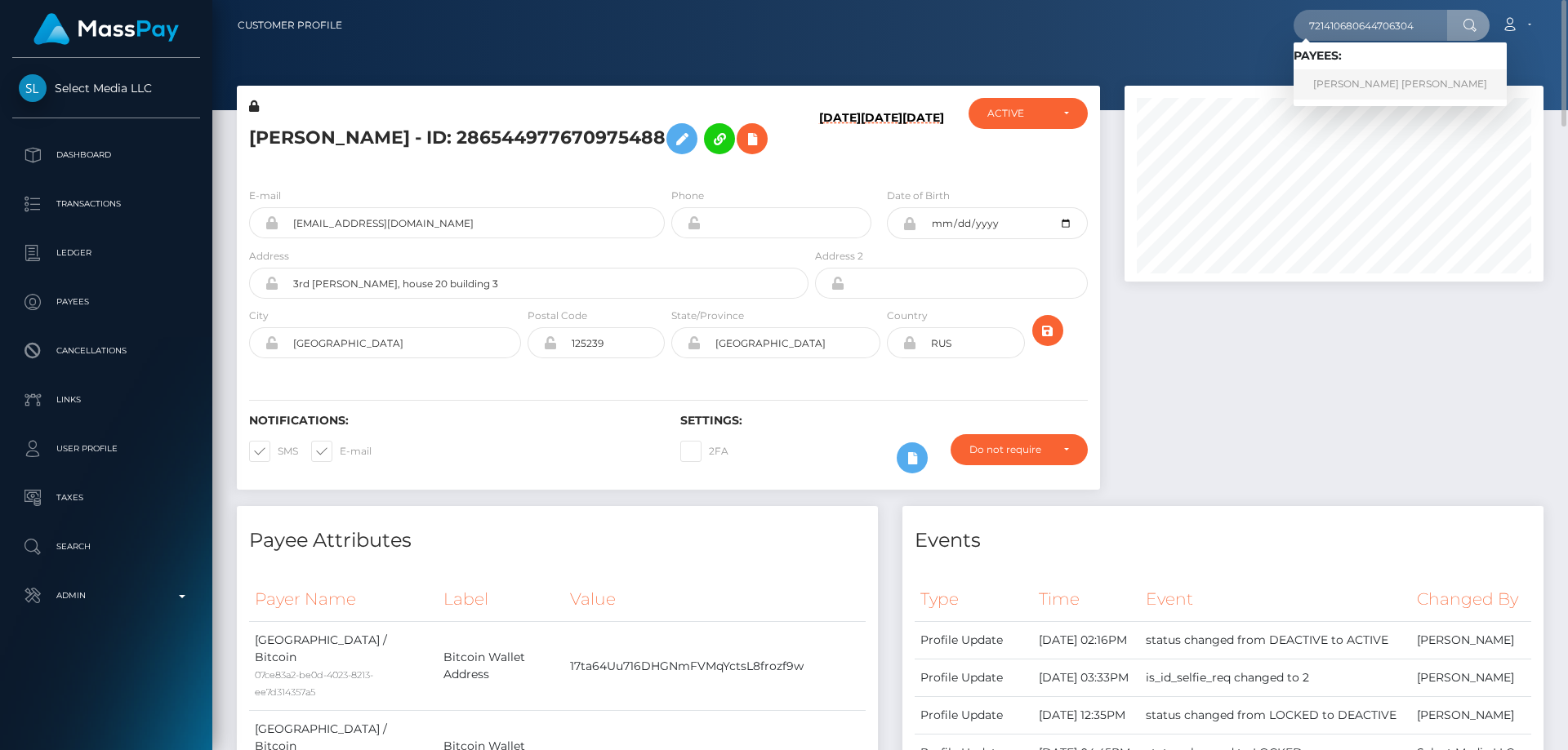
click at [1328, 74] on link "KATHLYN JOY PACIS CALDERON" at bounding box center [1400, 84] width 213 height 30
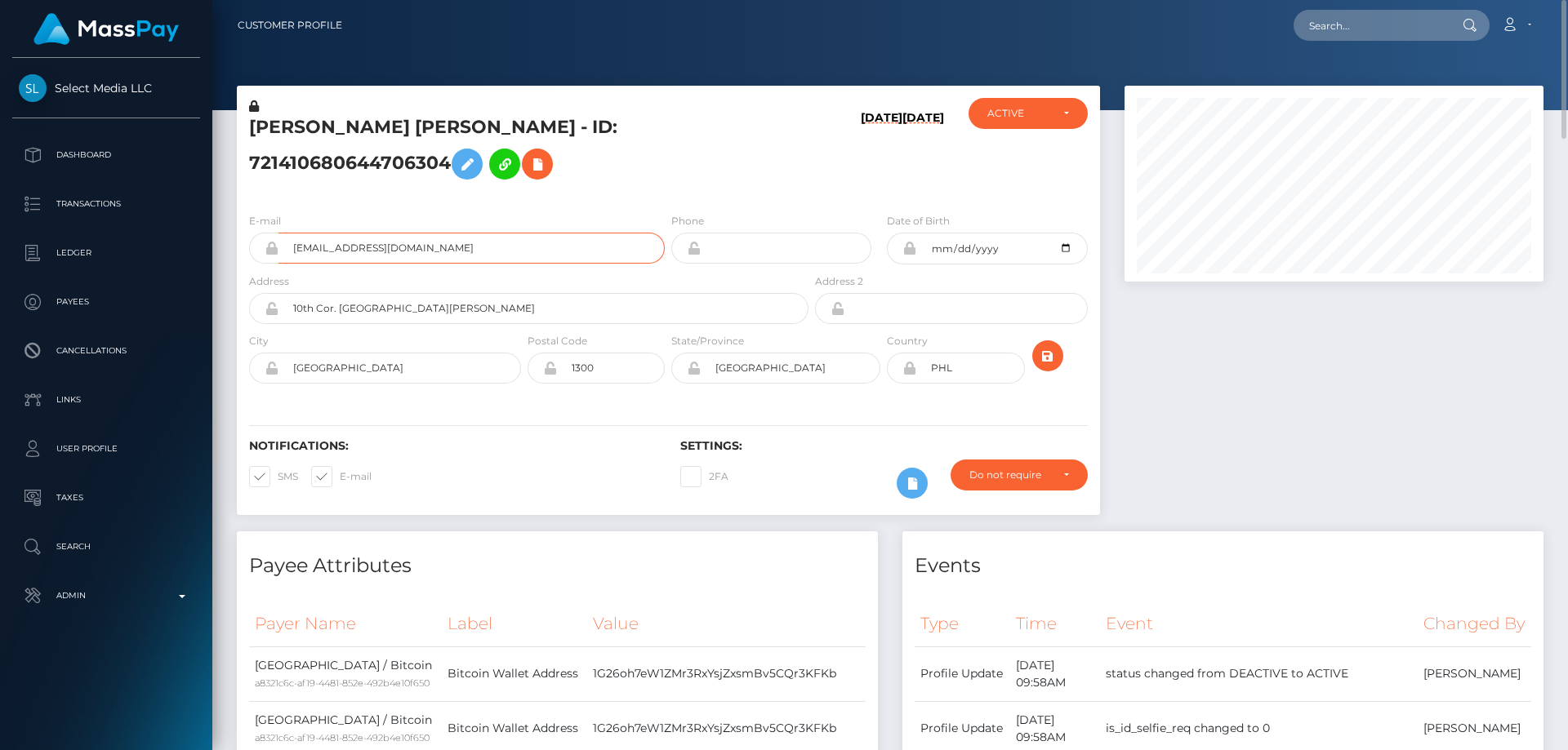
click at [418, 256] on input "[EMAIL_ADDRESS][DOMAIN_NAME]" at bounding box center [471, 248] width 386 height 31
drag, startPoint x: 380, startPoint y: 250, endPoint x: 286, endPoint y: 253, distance: 94.0
click at [286, 253] on input "[EMAIL_ADDRESS][DOMAIN_NAME]" at bounding box center [471, 248] width 386 height 31
paste input "451257191257616384"
type input "451257191257616384"
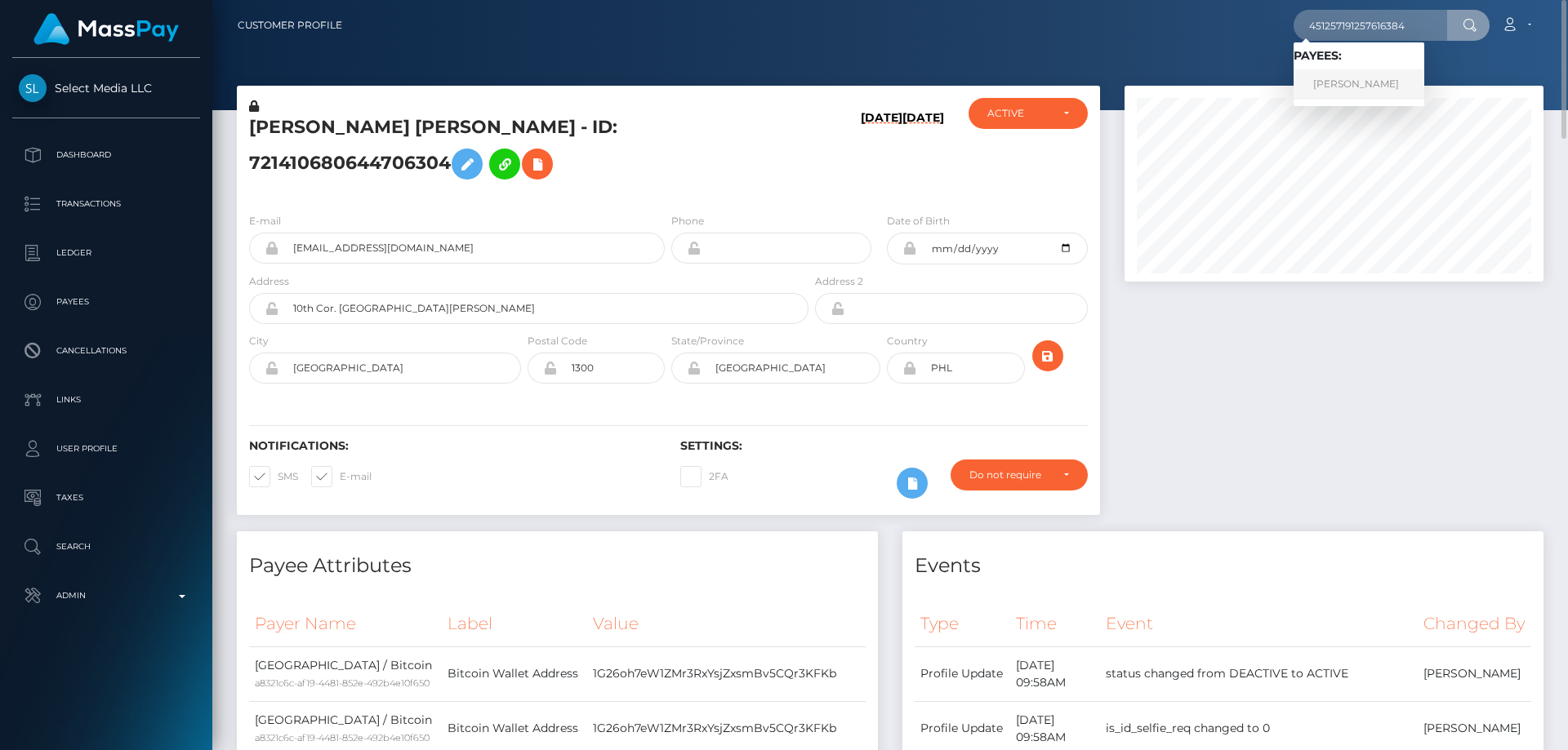
click at [1348, 74] on link "Diana Lyulkina" at bounding box center [1359, 84] width 131 height 30
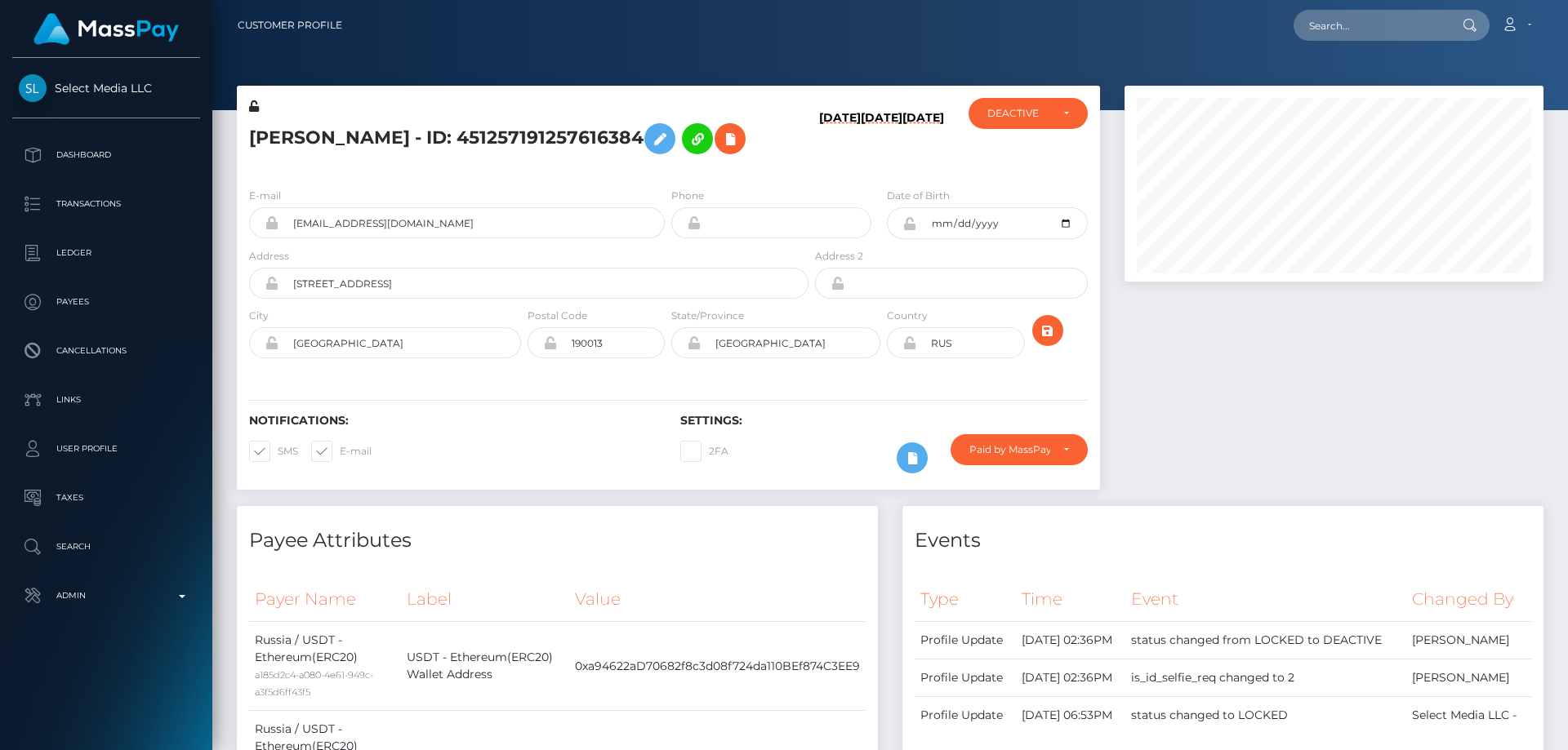
scroll to position [196, 420]
drag, startPoint x: 432, startPoint y: 215, endPoint x: 289, endPoint y: 216, distance: 143.0
click at [289, 216] on input "[EMAIL_ADDRESS][DOMAIN_NAME]" at bounding box center [471, 223] width 386 height 31
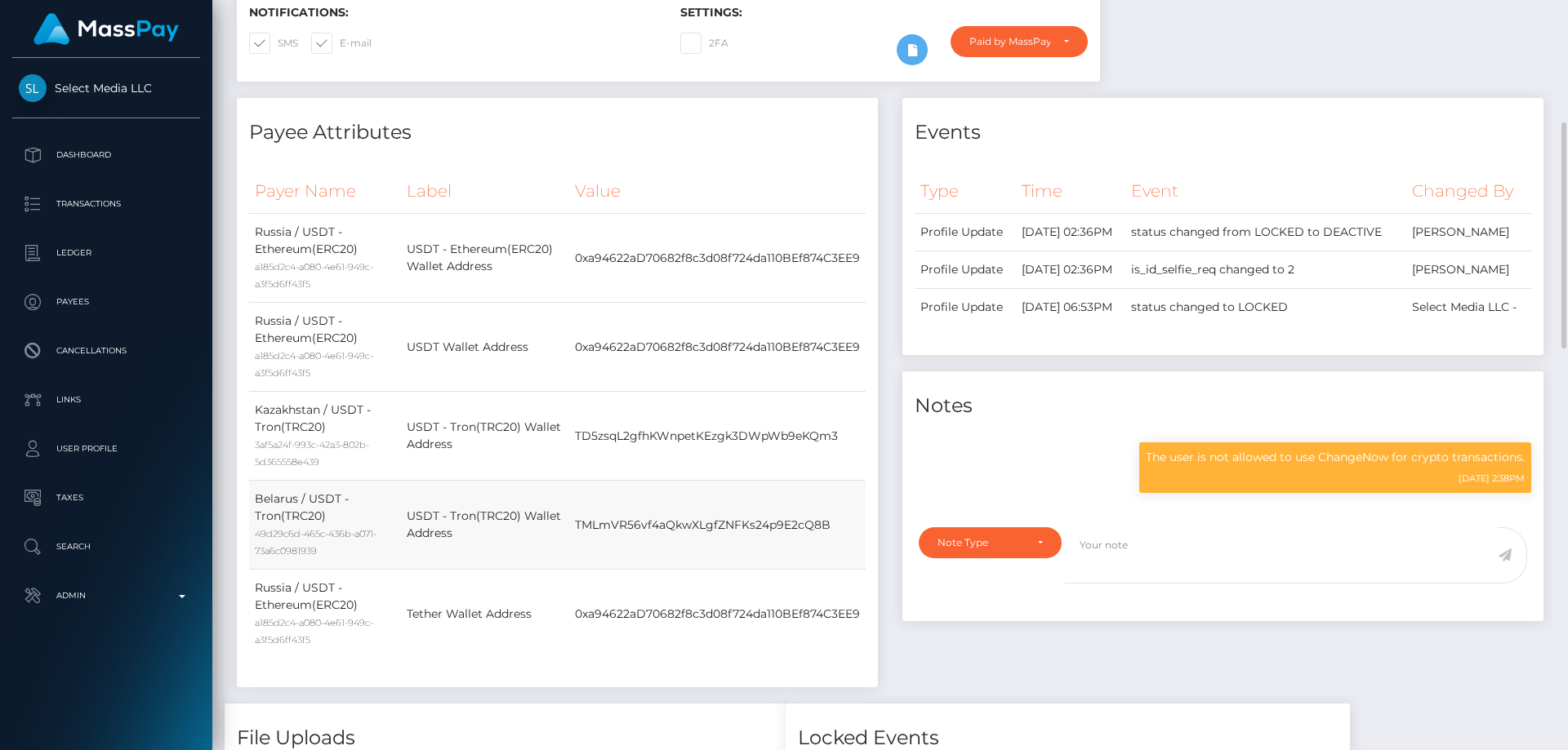
scroll to position [0, 0]
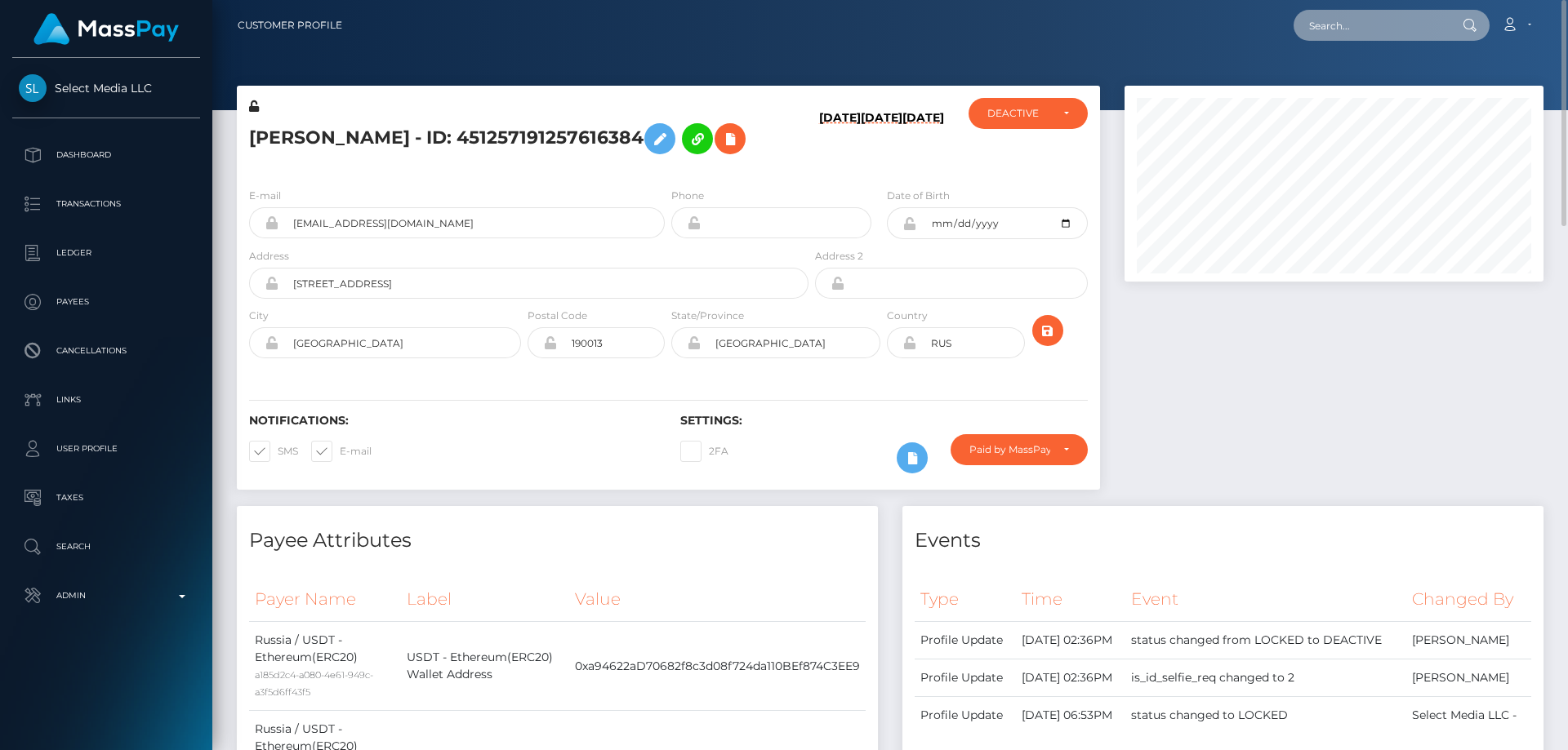
paste input "427271423870906368"
type input "427271423870906368"
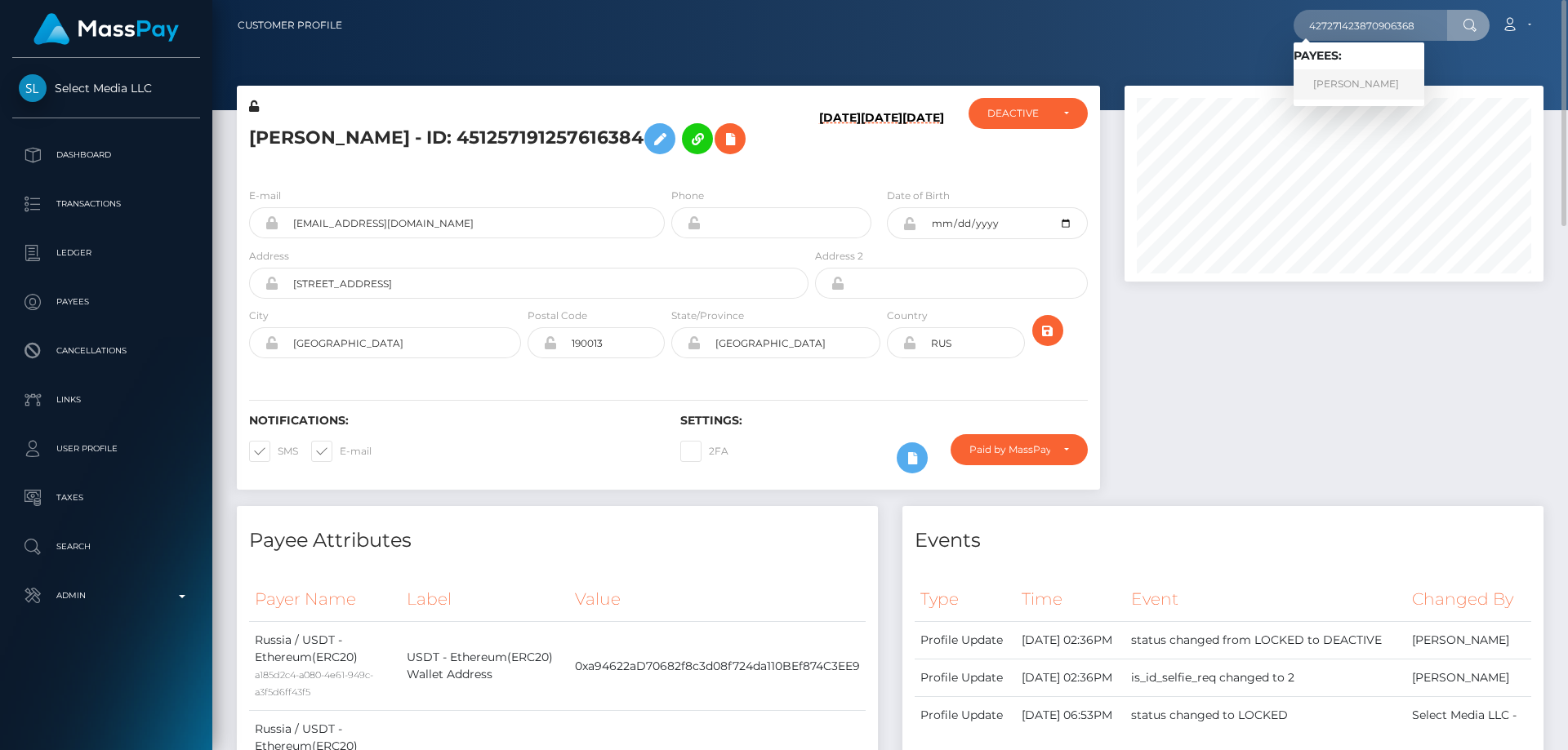
click at [1344, 83] on link "[PERSON_NAME]" at bounding box center [1359, 84] width 131 height 30
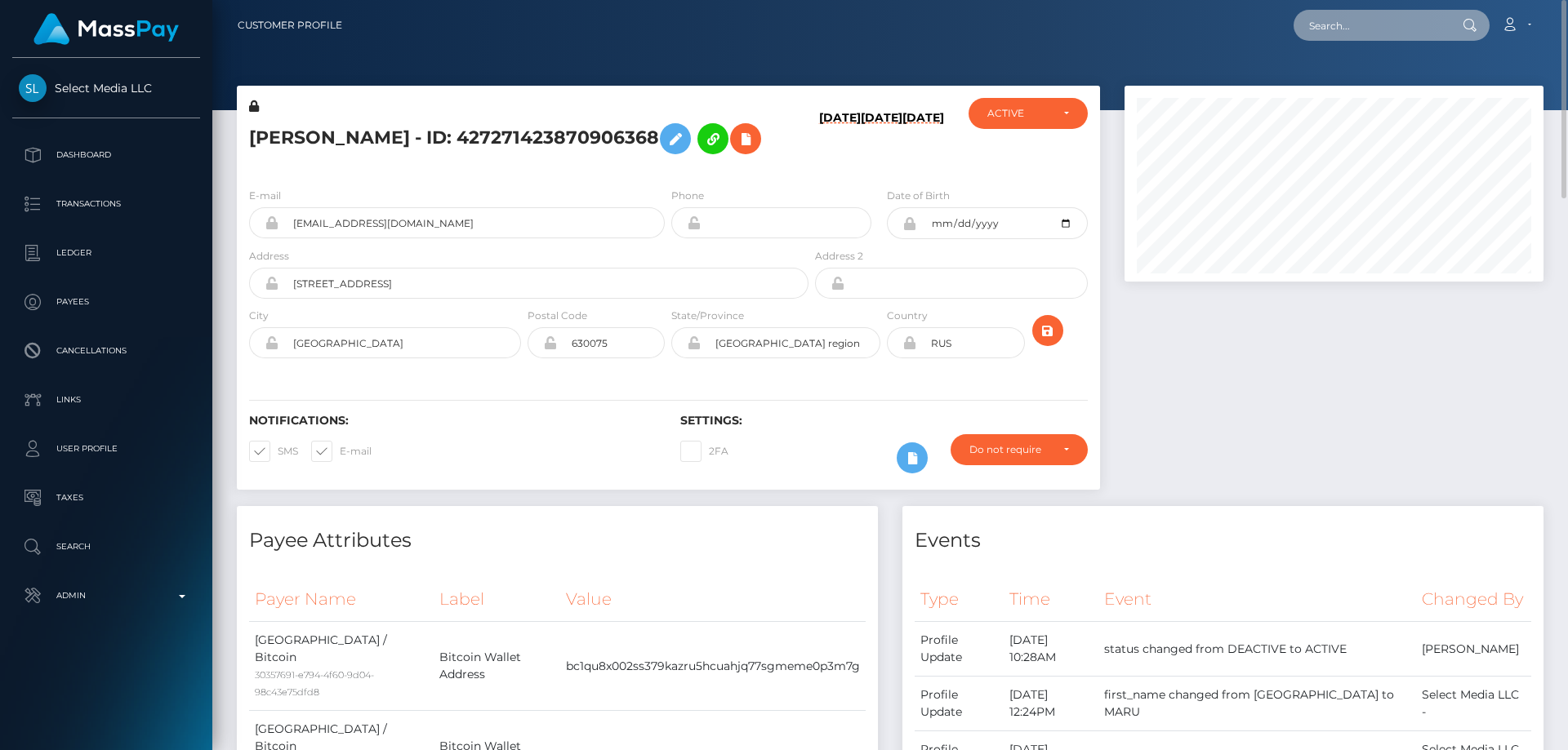
paste input "738389942639534080"
type input "738389942639534080"
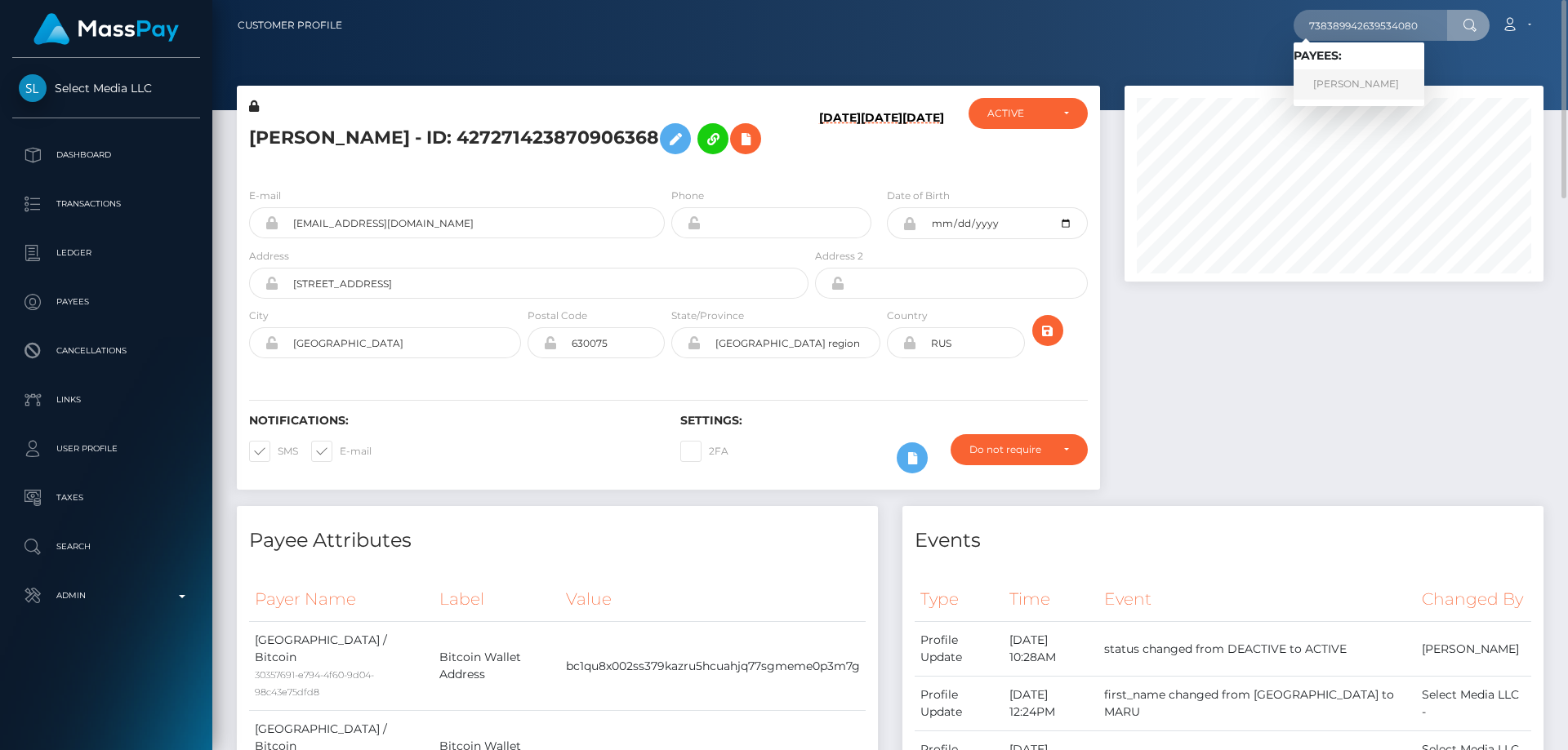
click at [1346, 80] on link "ELMIRA RUSLANOVNA SHAMSUTDINOVA" at bounding box center [1359, 84] width 131 height 30
click at [1259, 356] on div at bounding box center [1334, 295] width 444 height 420
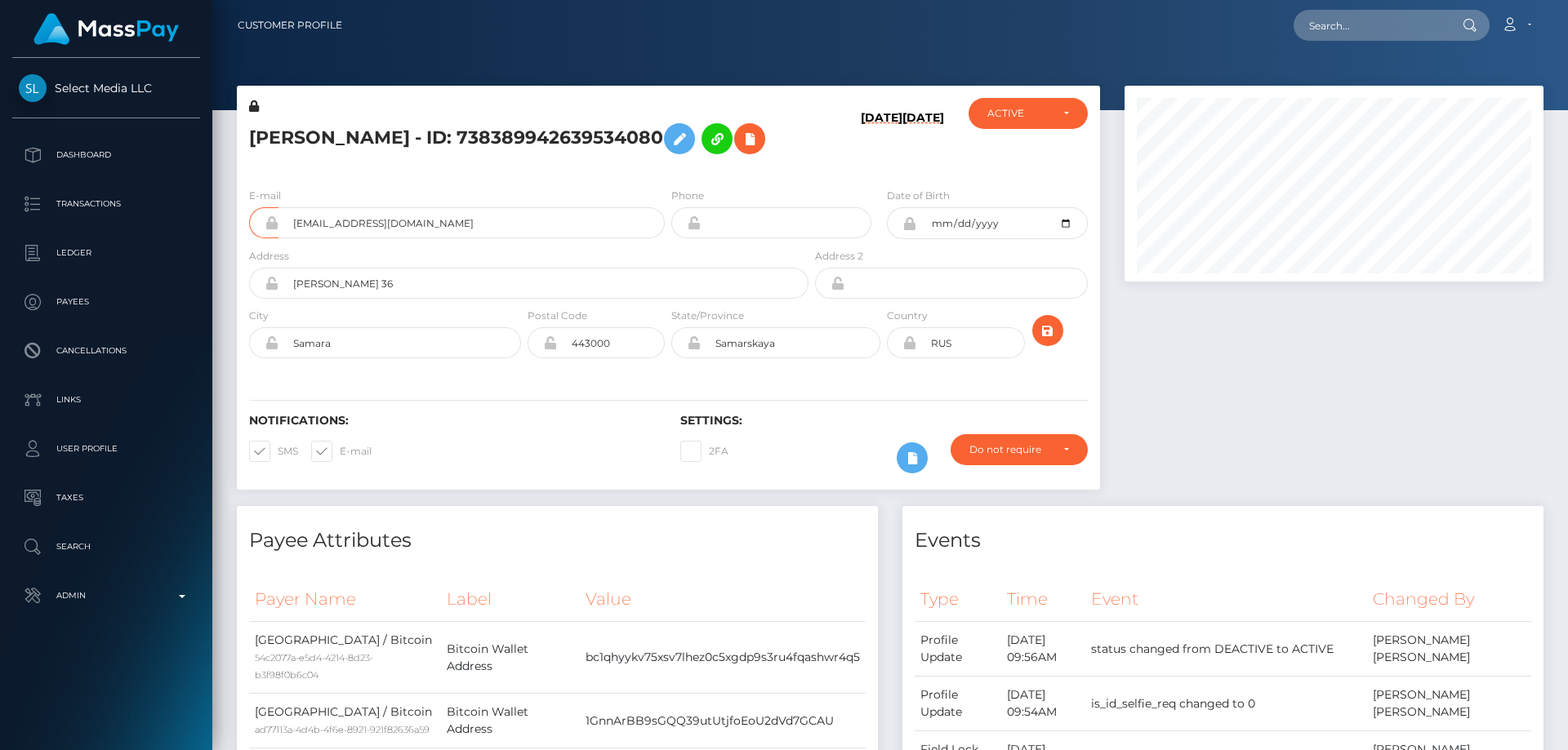
click at [291, 238] on input "linaelasmyr@gmail.com" at bounding box center [471, 223] width 386 height 31
paste input "717843412702736384"
type input "717843412702736384"
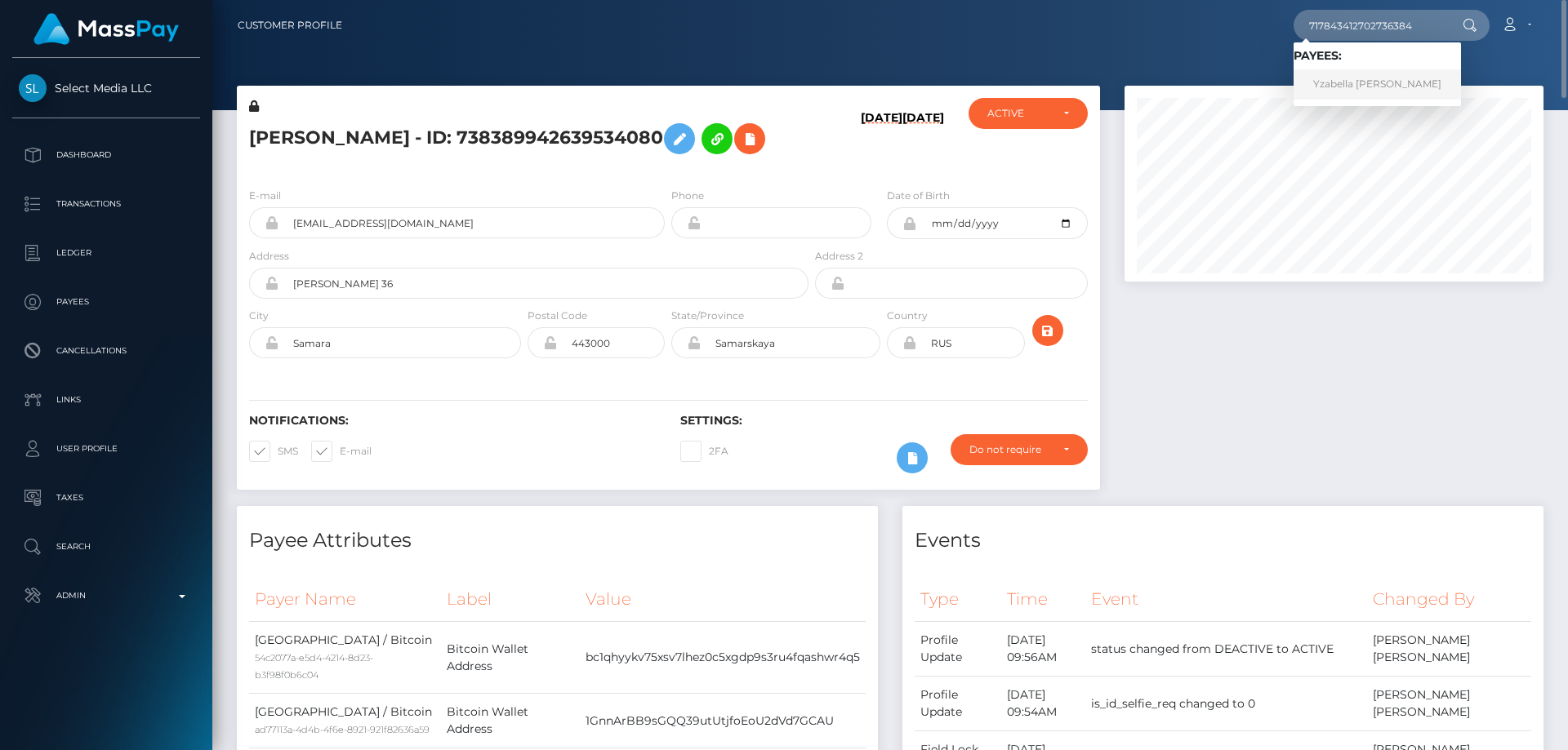
click at [1349, 87] on link "Yzabella Lota Duran" at bounding box center [1378, 84] width 168 height 30
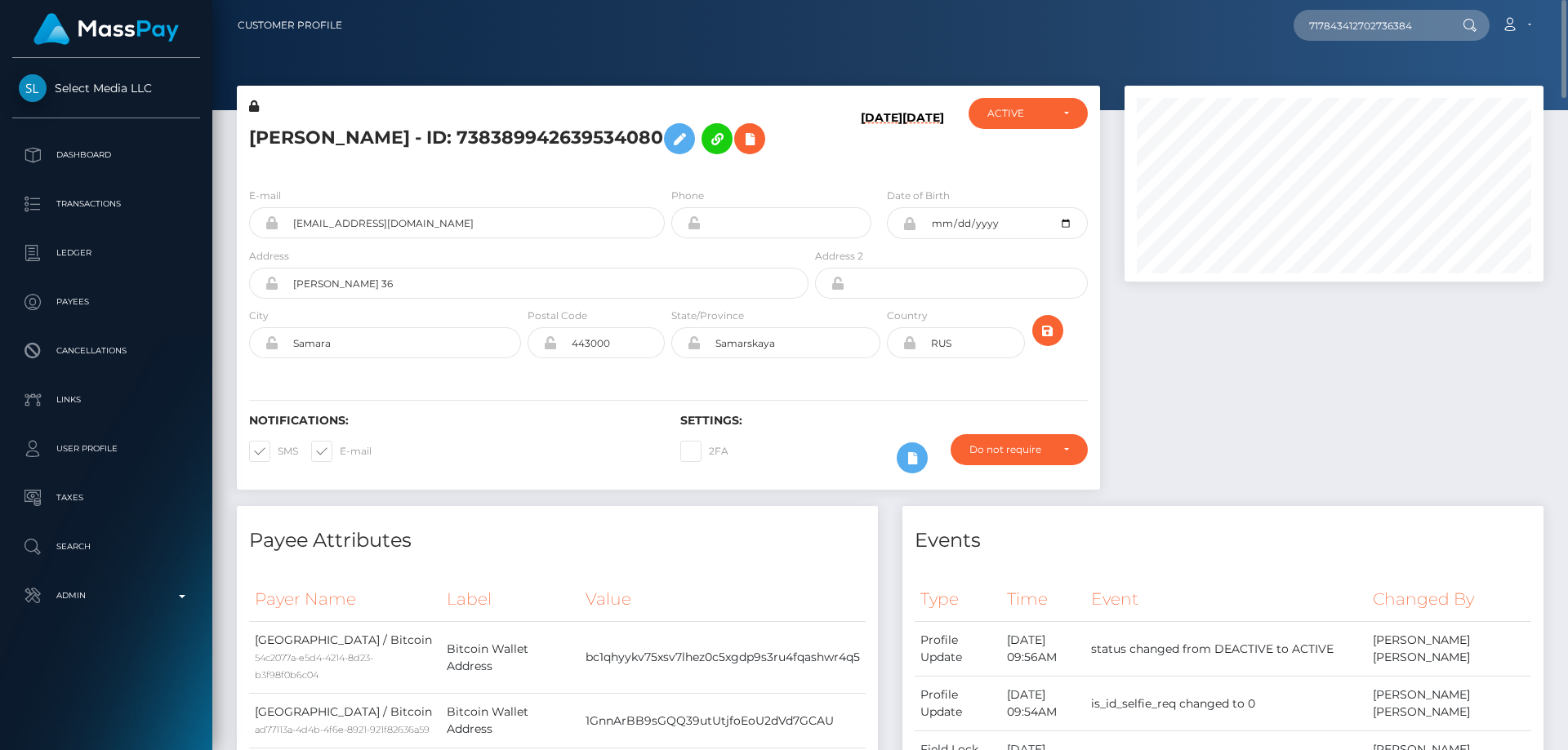
click at [1315, 389] on div at bounding box center [1334, 295] width 444 height 420
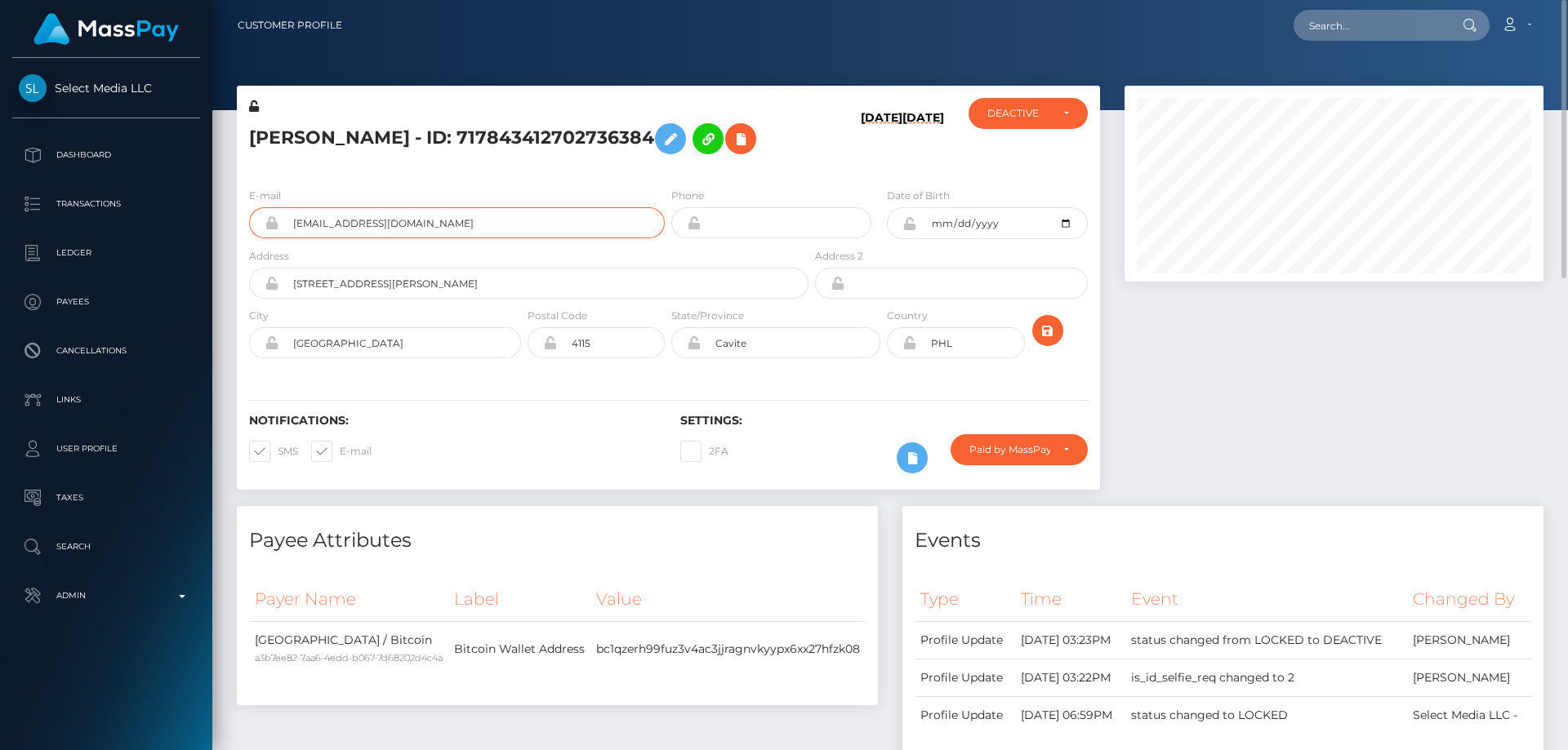
drag, startPoint x: 452, startPoint y: 219, endPoint x: 289, endPoint y: 222, distance: 163.0
click at [289, 222] on input "[EMAIL_ADDRESS][DOMAIN_NAME]" at bounding box center [471, 223] width 386 height 31
paste input "494172894838927360"
type input "494172894838927360"
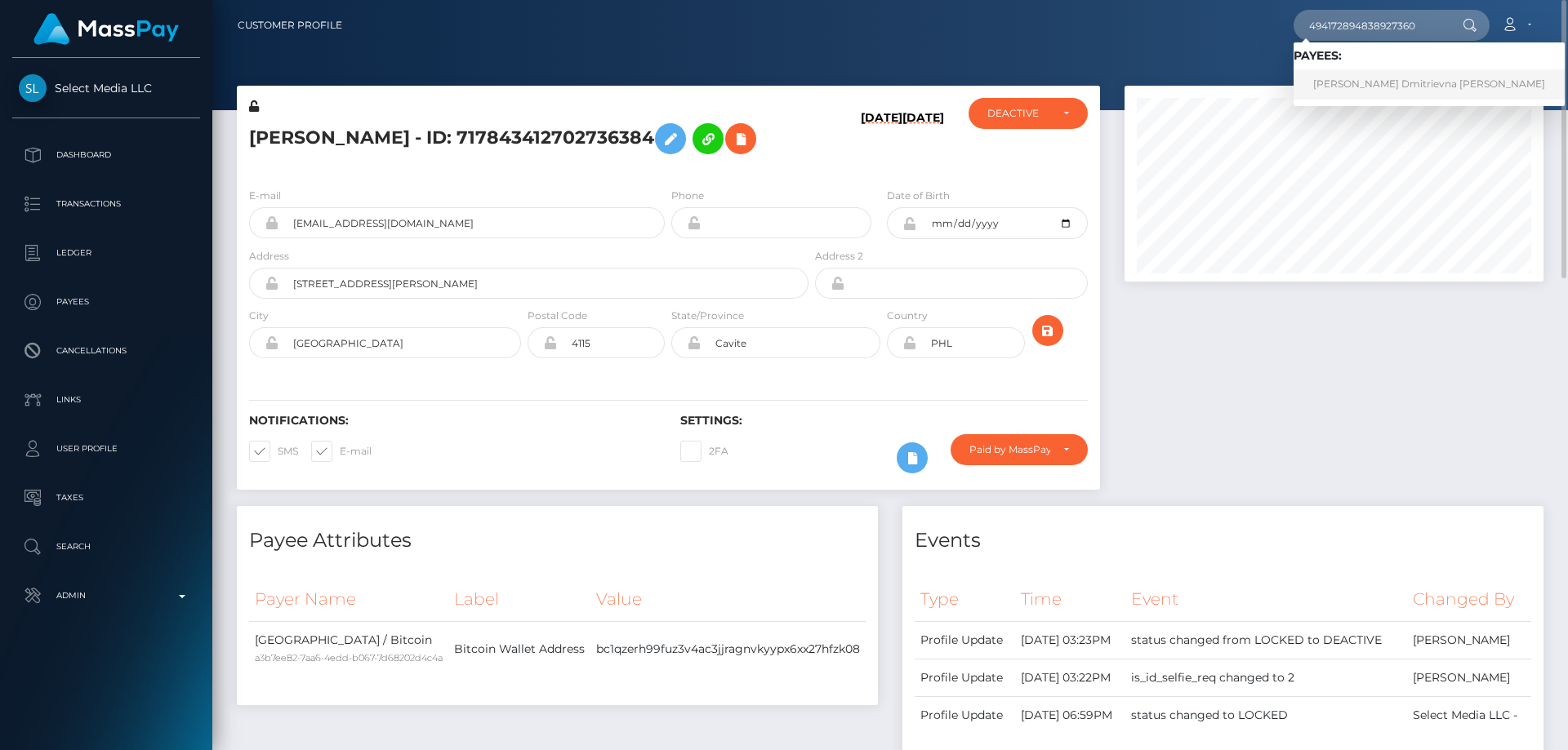
click at [1368, 80] on link "Lilia Dmitrievna Zaitseva" at bounding box center [1429, 84] width 271 height 30
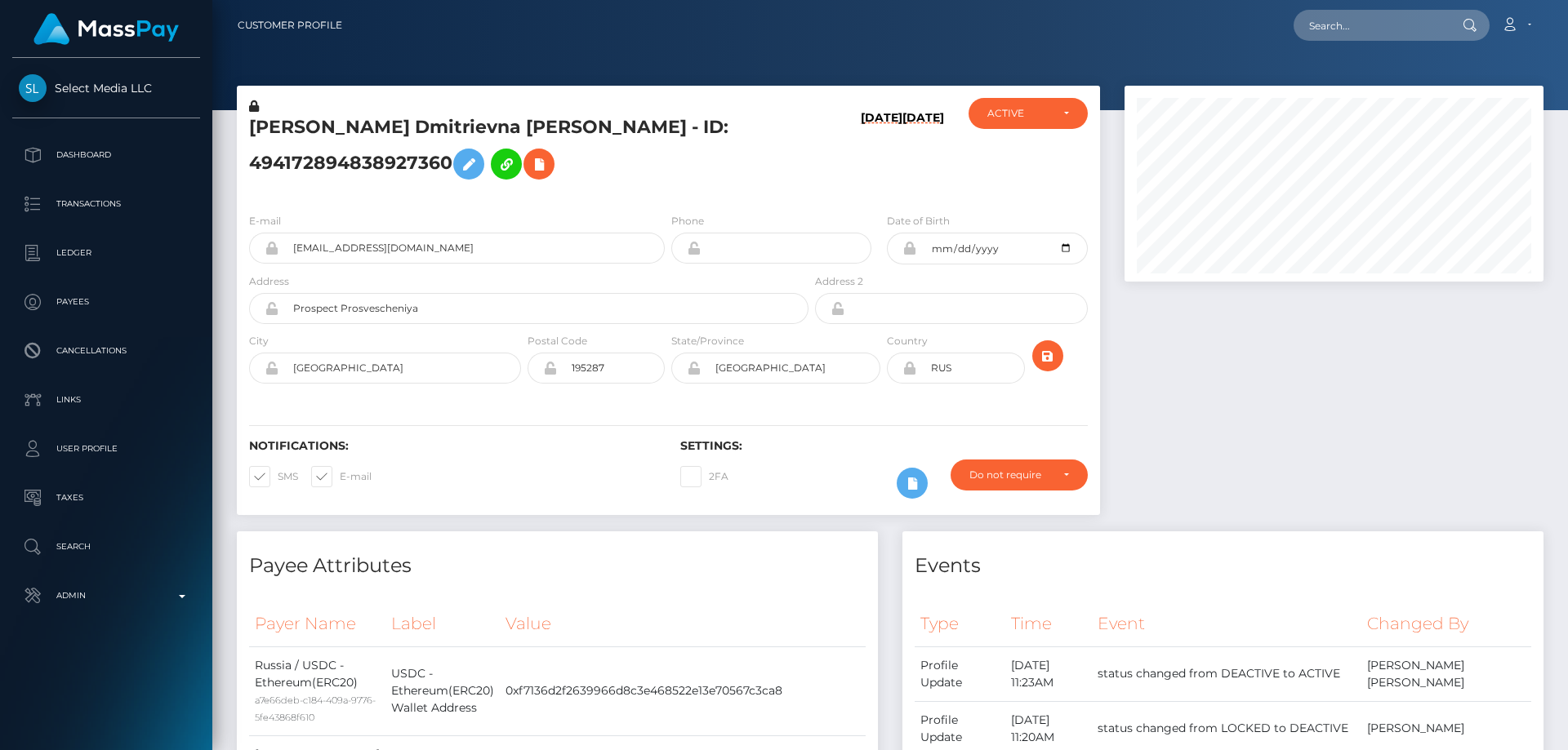
scroll to position [196, 420]
drag, startPoint x: 413, startPoint y: 271, endPoint x: 285, endPoint y: 274, distance: 128.0
click at [285, 264] on input "[EMAIL_ADDRESS][DOMAIN_NAME]" at bounding box center [471, 248] width 386 height 31
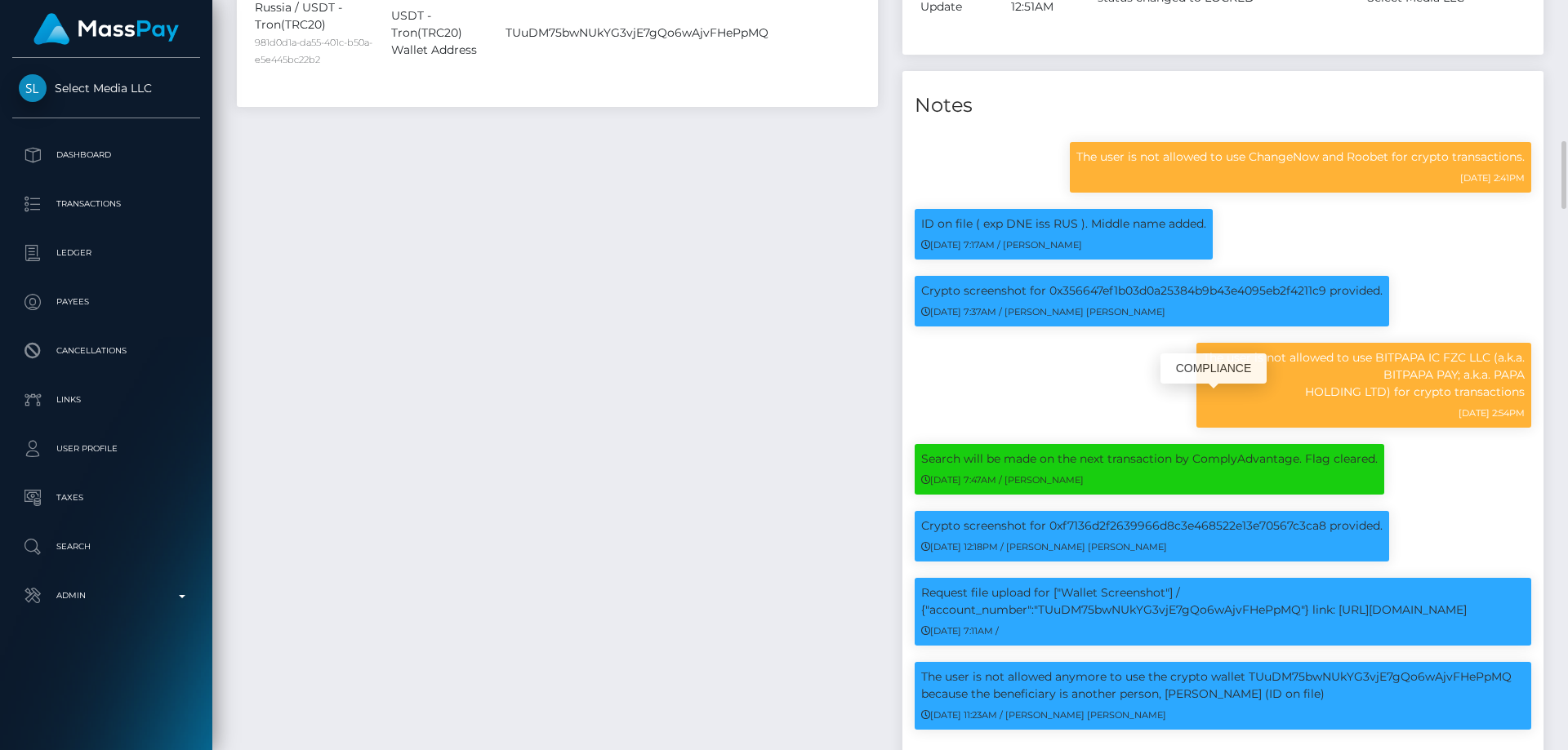
drag, startPoint x: 1378, startPoint y: 402, endPoint x: 1398, endPoint y: 423, distance: 29.0
click at [1390, 401] on p "The user is not allowed to use BITPAPA IC FZC LLC (a.k.a. BITPAPA PAY; a.k.a. P…" at bounding box center [1364, 375] width 322 height 51
copy p "BITPAPA IC FZC LLC (a.k.a. BITPAPA PAY; a.k.a. PAPA HOLDING LTD"
click at [1380, 421] on div "[DATE] 2:54PM" at bounding box center [1364, 413] width 322 height 17
drag, startPoint x: 1374, startPoint y: 403, endPoint x: 1394, endPoint y: 443, distance: 44.7
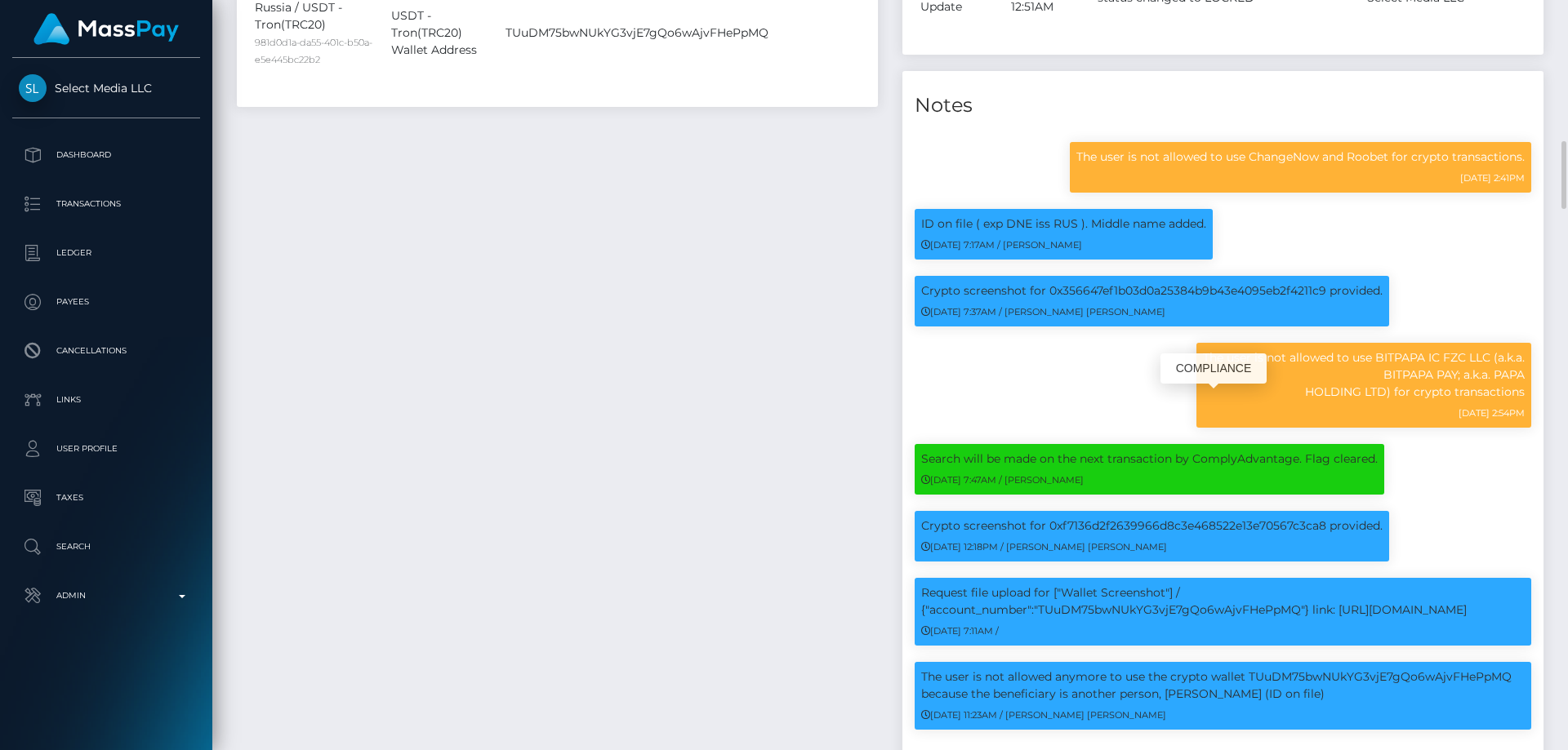
click at [1394, 401] on p "The user is not allowed to use BITPAPA IC FZC LLC (a.k.a. BITPAPA PAY; a.k.a. P…" at bounding box center [1364, 375] width 322 height 51
copy p "BITPAPA IC FZC LLC (a.k.a. BITPAPA PAY; a.k.a. PAPA HOLDING LTD)"
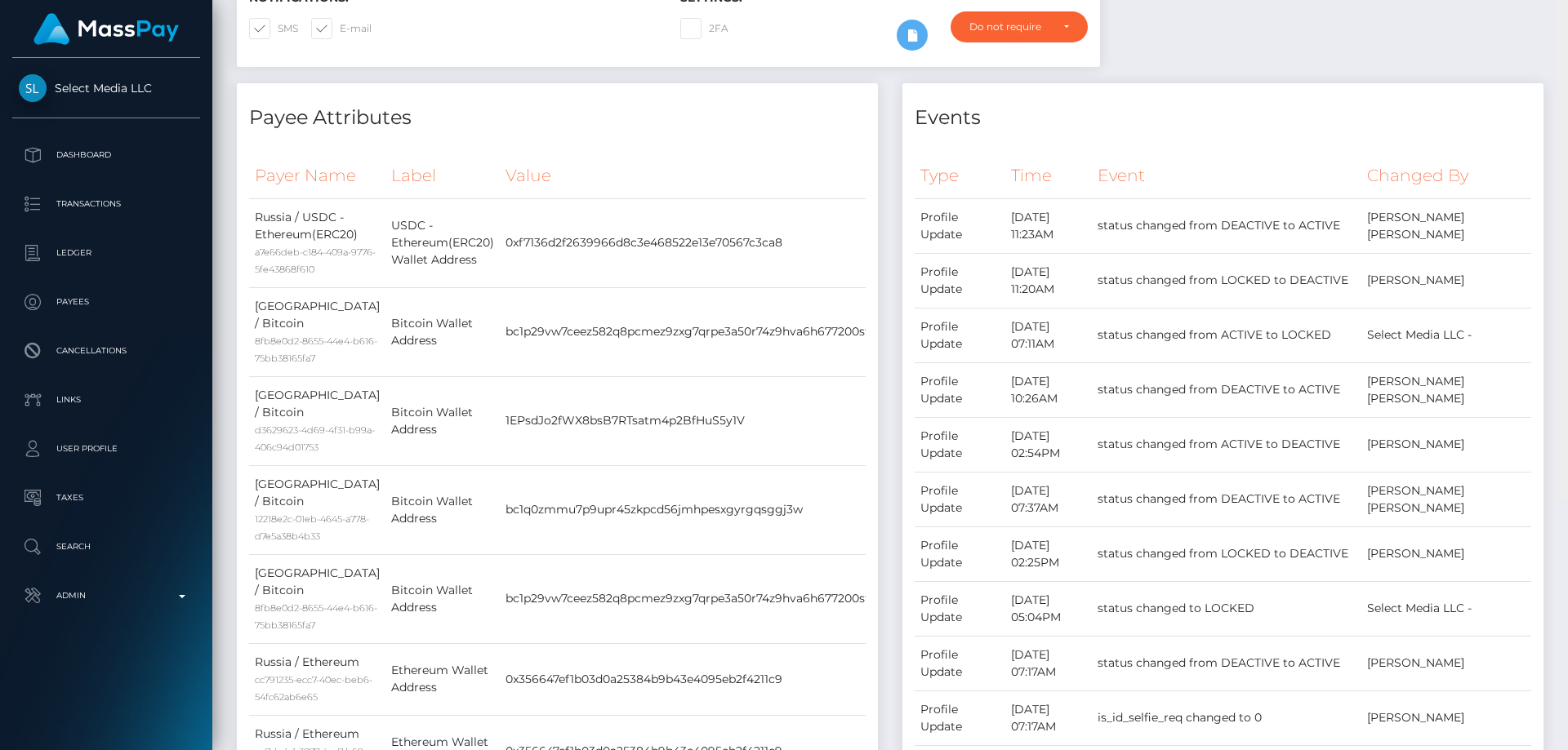
scroll to position [0, 0]
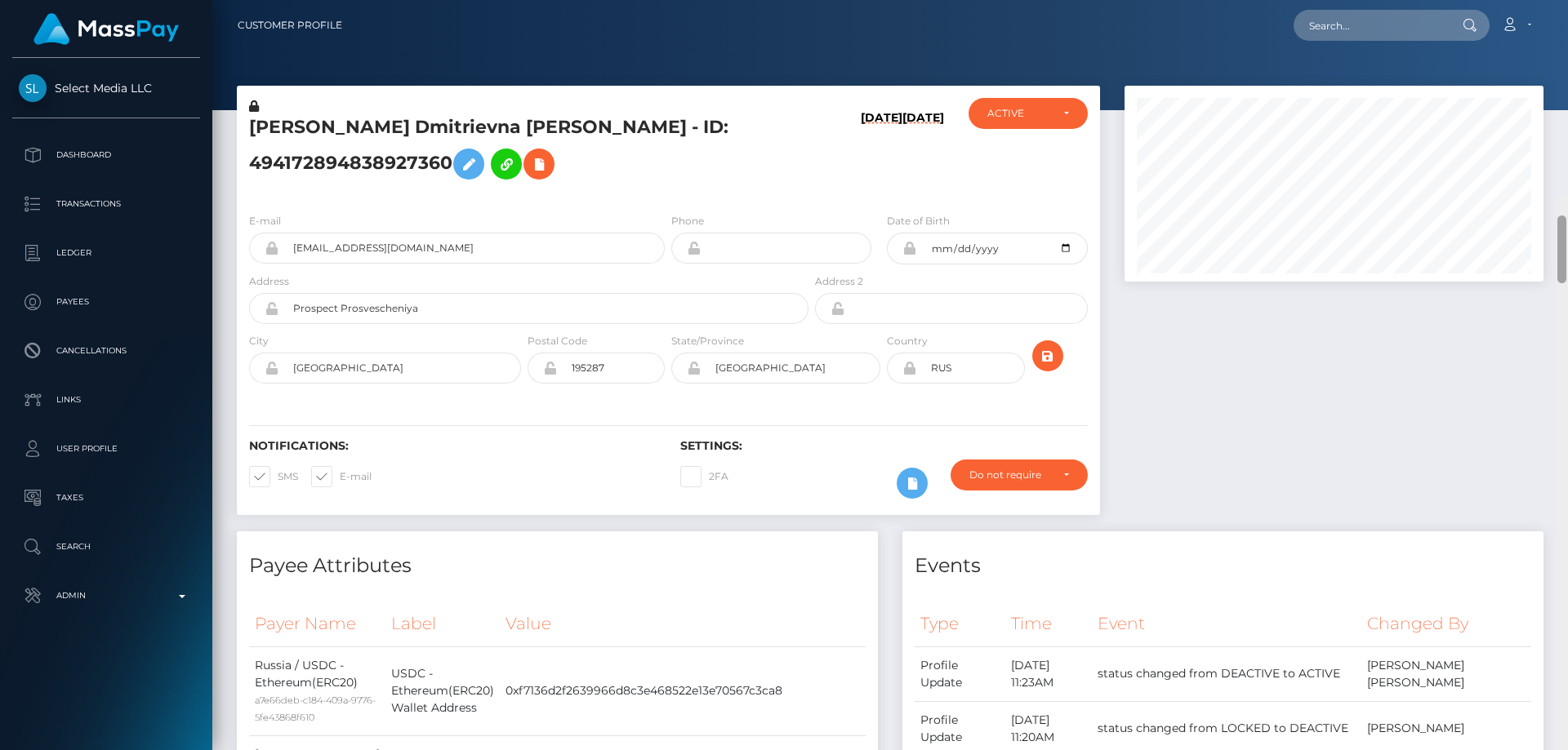
drag, startPoint x: 1563, startPoint y: 399, endPoint x: 1567, endPoint y: 10, distance: 389.0
click at [1567, 10] on div "Customer Profile Loading... Loading..." at bounding box center [890, 375] width 1356 height 750
paste input "631568584643981313"
type input "631568584643981313"
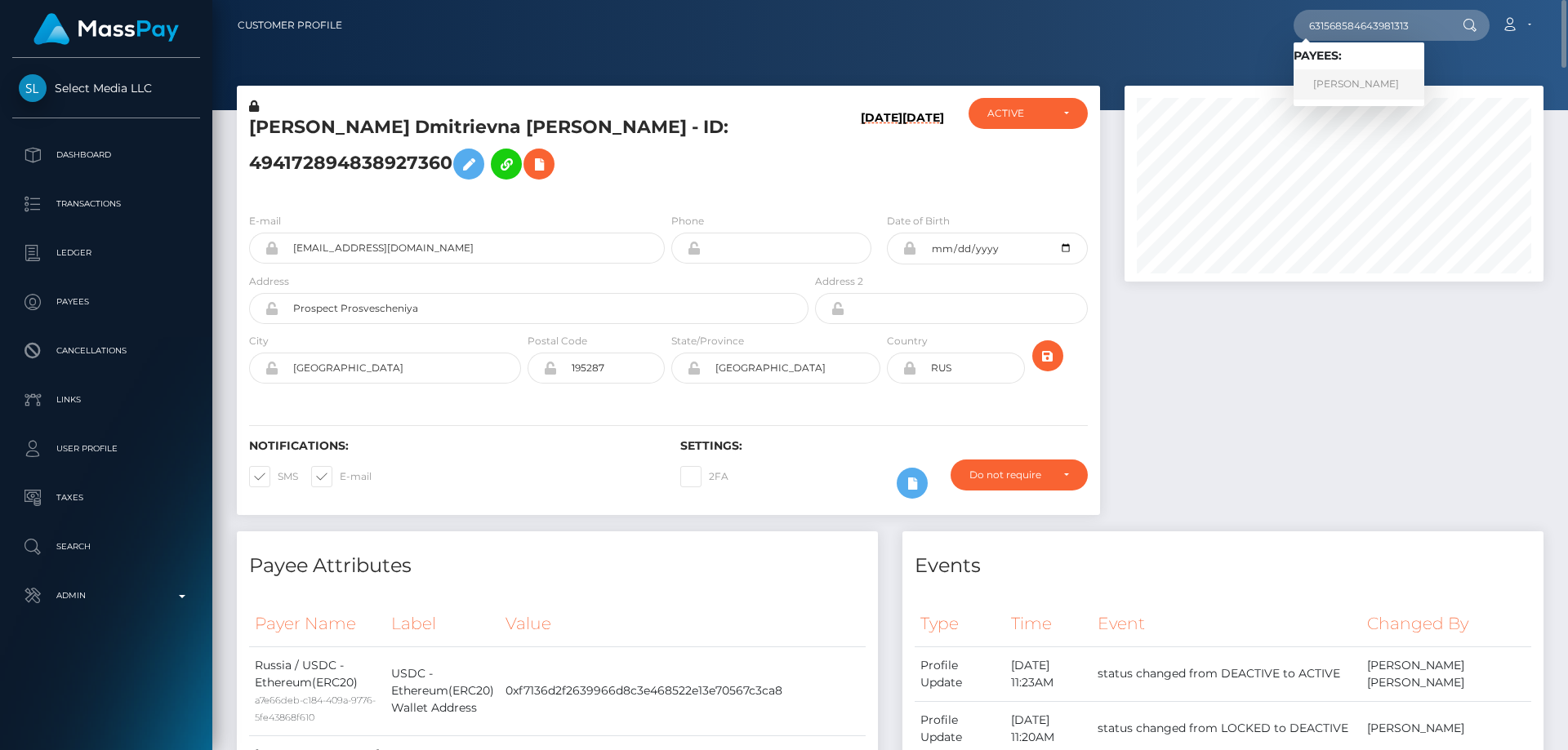
click at [1338, 84] on link "ADRIAN ROBLES BEBERT" at bounding box center [1359, 84] width 131 height 30
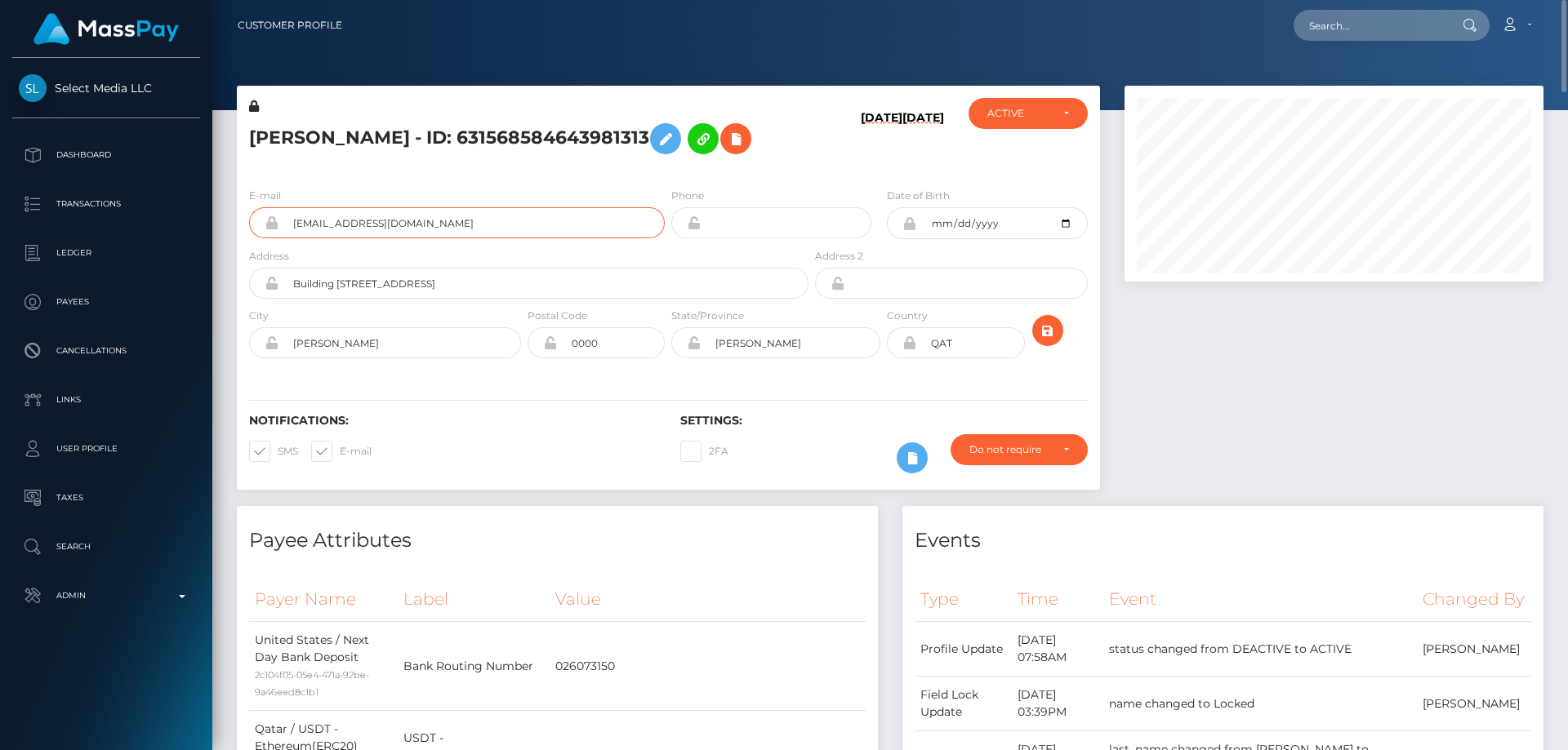
drag, startPoint x: 415, startPoint y: 273, endPoint x: 291, endPoint y: 267, distance: 124.1
click at [291, 238] on input "slimtyler92@gmail.com" at bounding box center [471, 223] width 386 height 31
paste input "603250121898995712"
type input "603250121898995712"
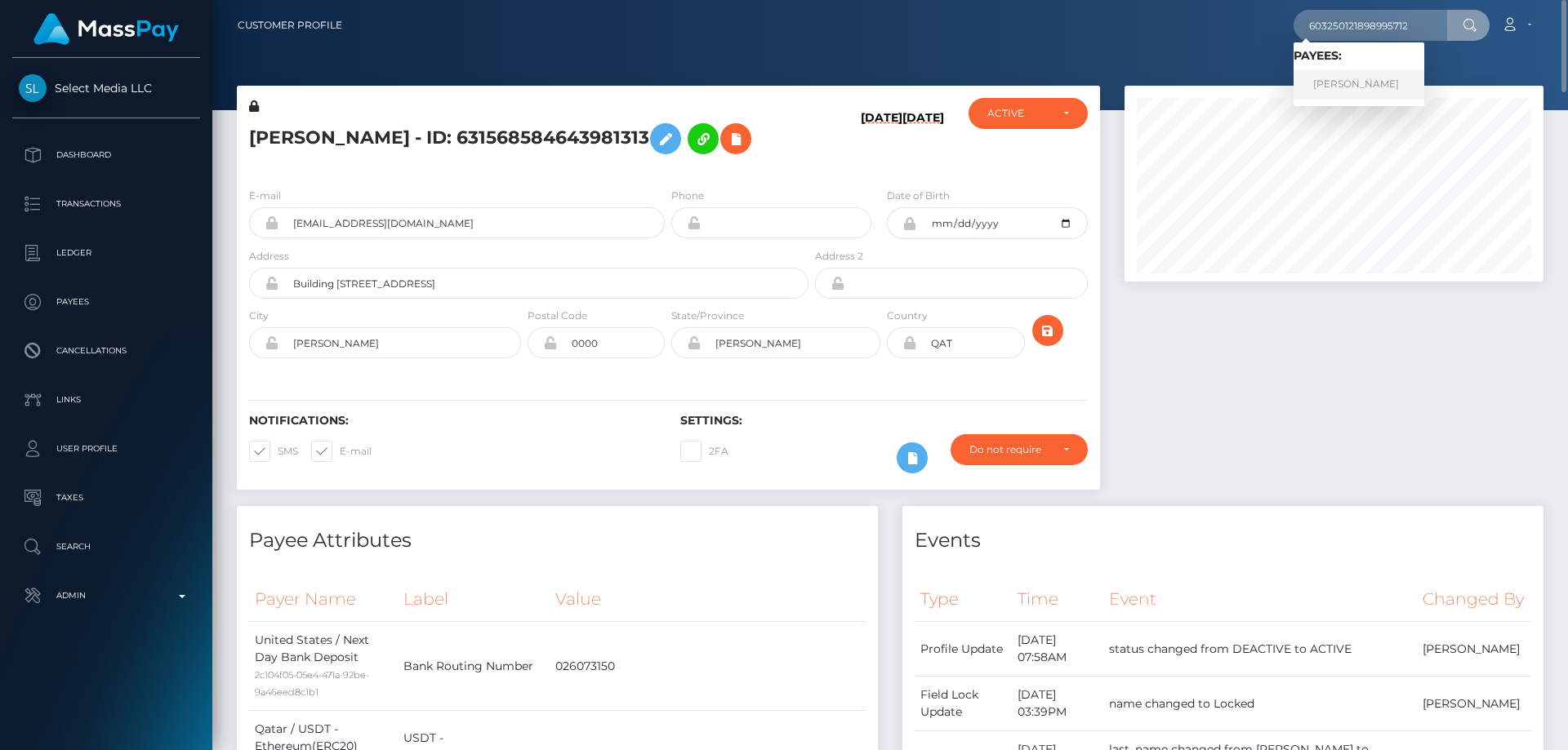
click at [1394, 80] on link "Valeriia Alekseevna Morozova" at bounding box center [1359, 84] width 131 height 30
click at [1284, 358] on div at bounding box center [1334, 295] width 444 height 420
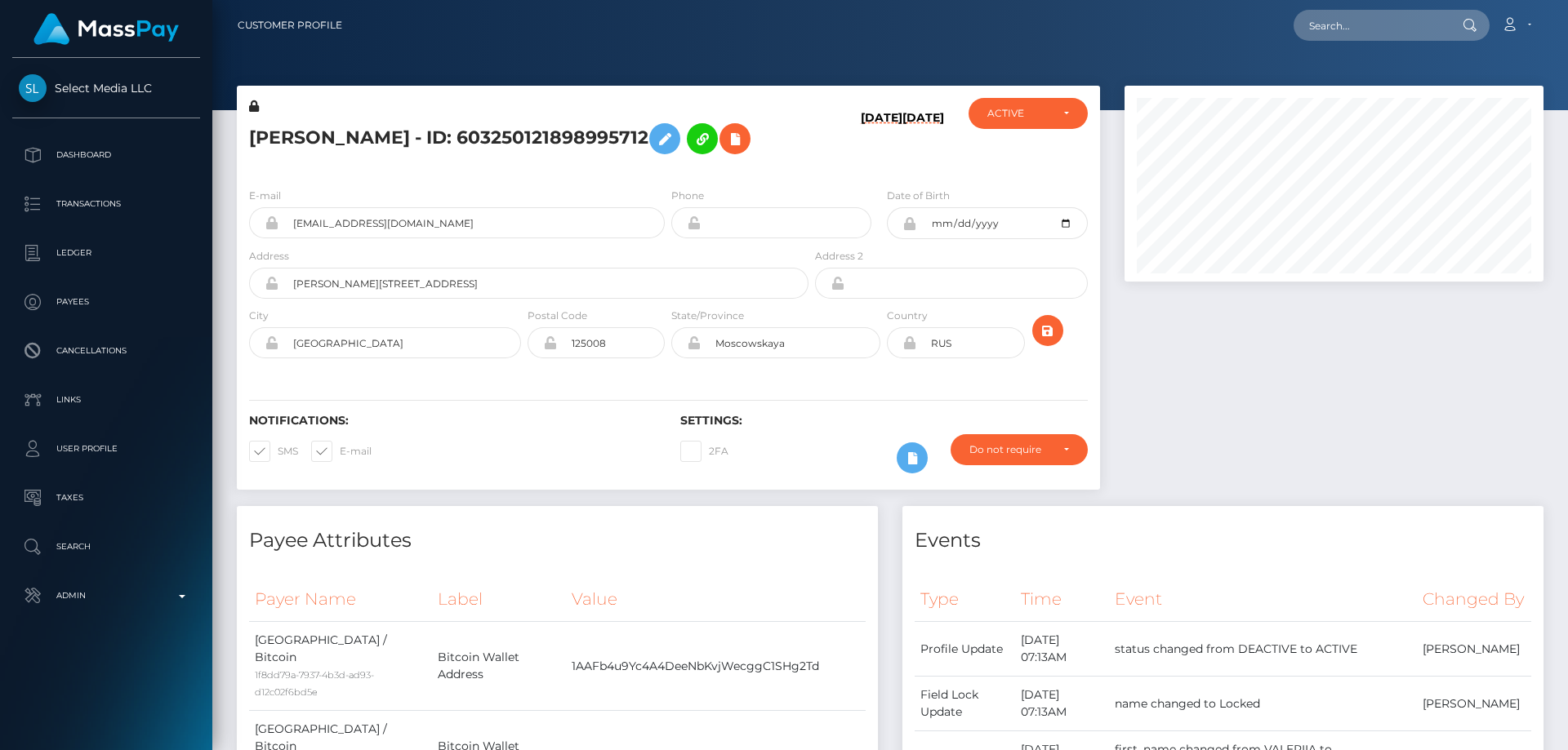
scroll to position [196, 420]
drag, startPoint x: 456, startPoint y: 247, endPoint x: 285, endPoint y: 249, distance: 171.0
click at [285, 238] on input "[EMAIL_ADDRESS][DOMAIN_NAME]" at bounding box center [471, 223] width 386 height 31
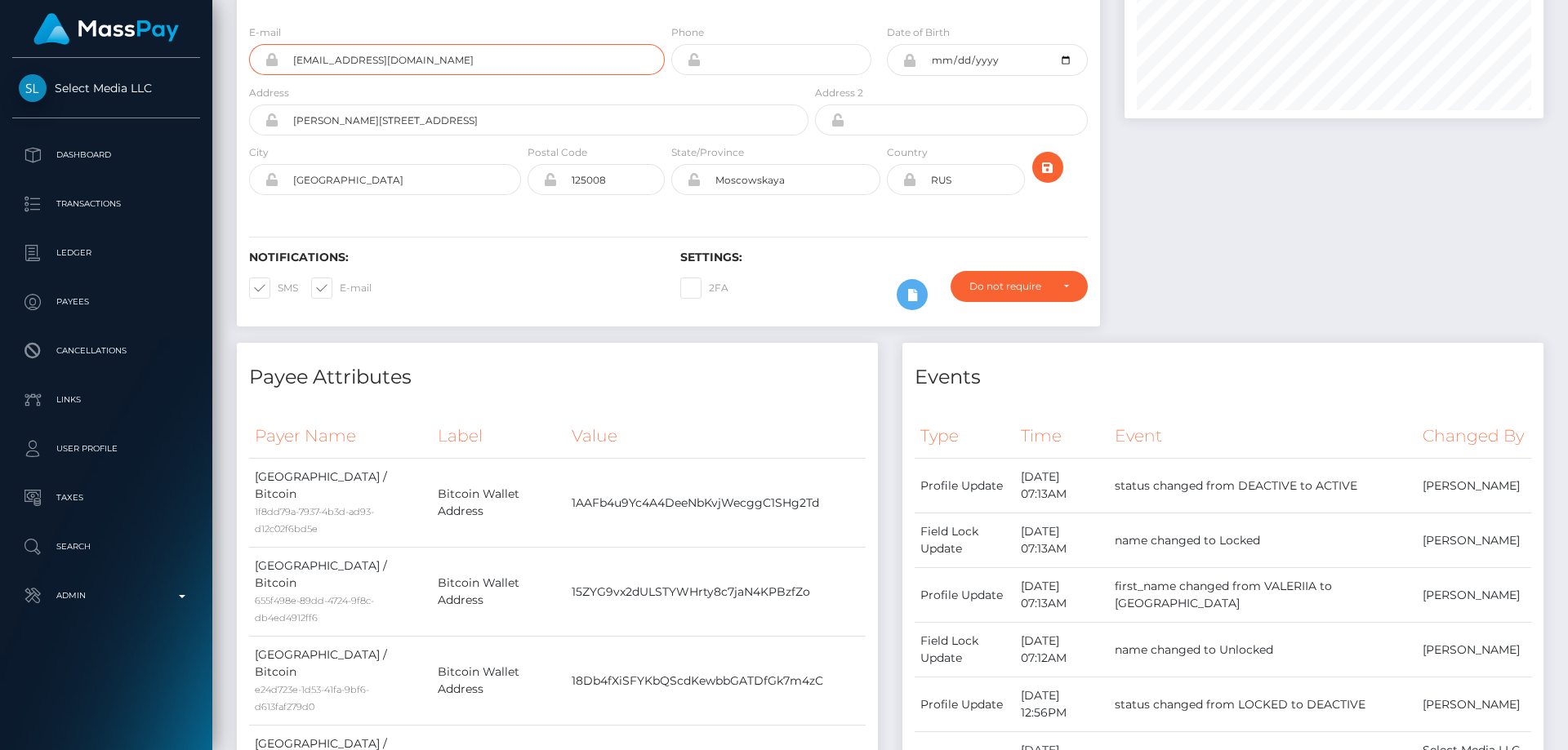
scroll to position [0, 0]
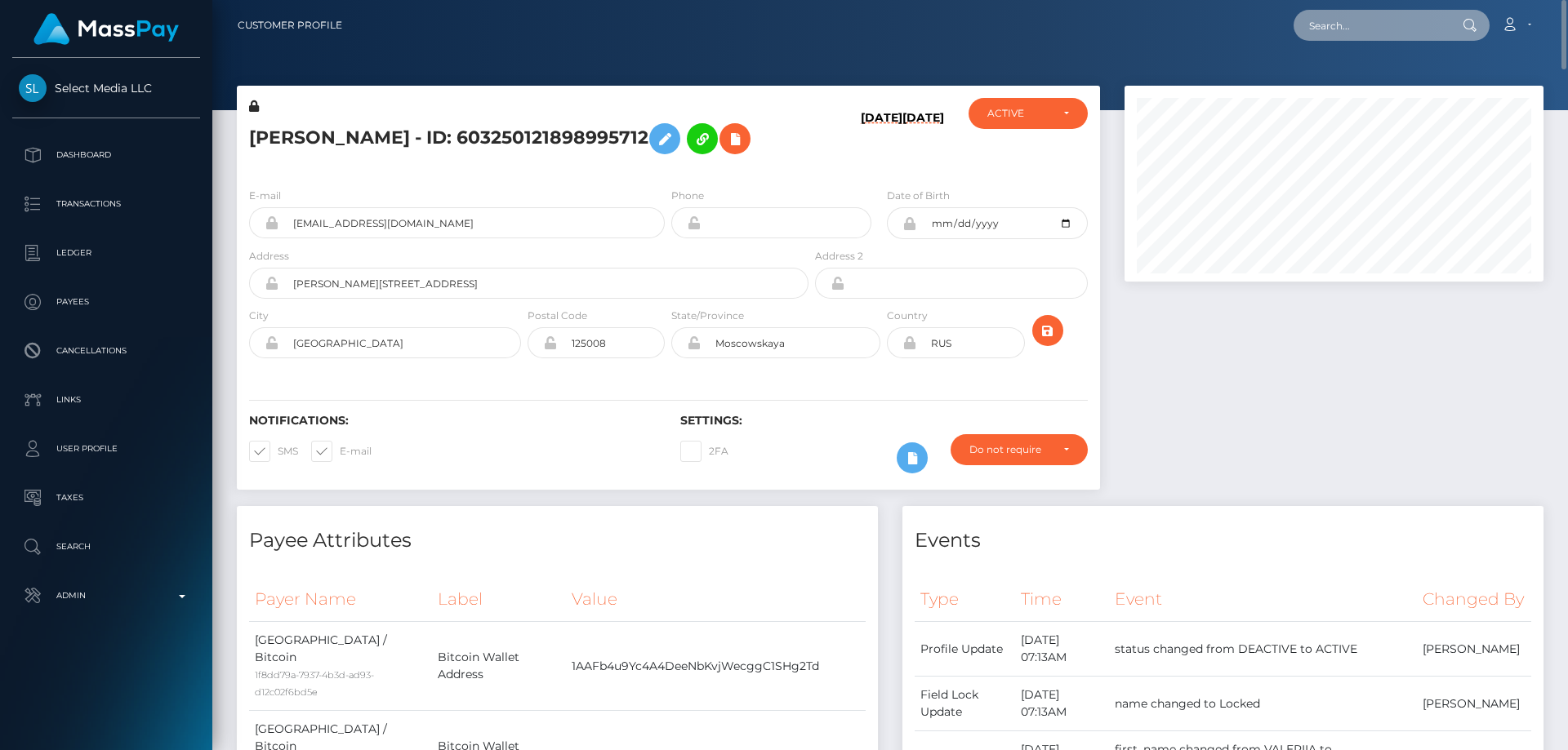
paste input "447228057867005953"
type input "447228057867005953"
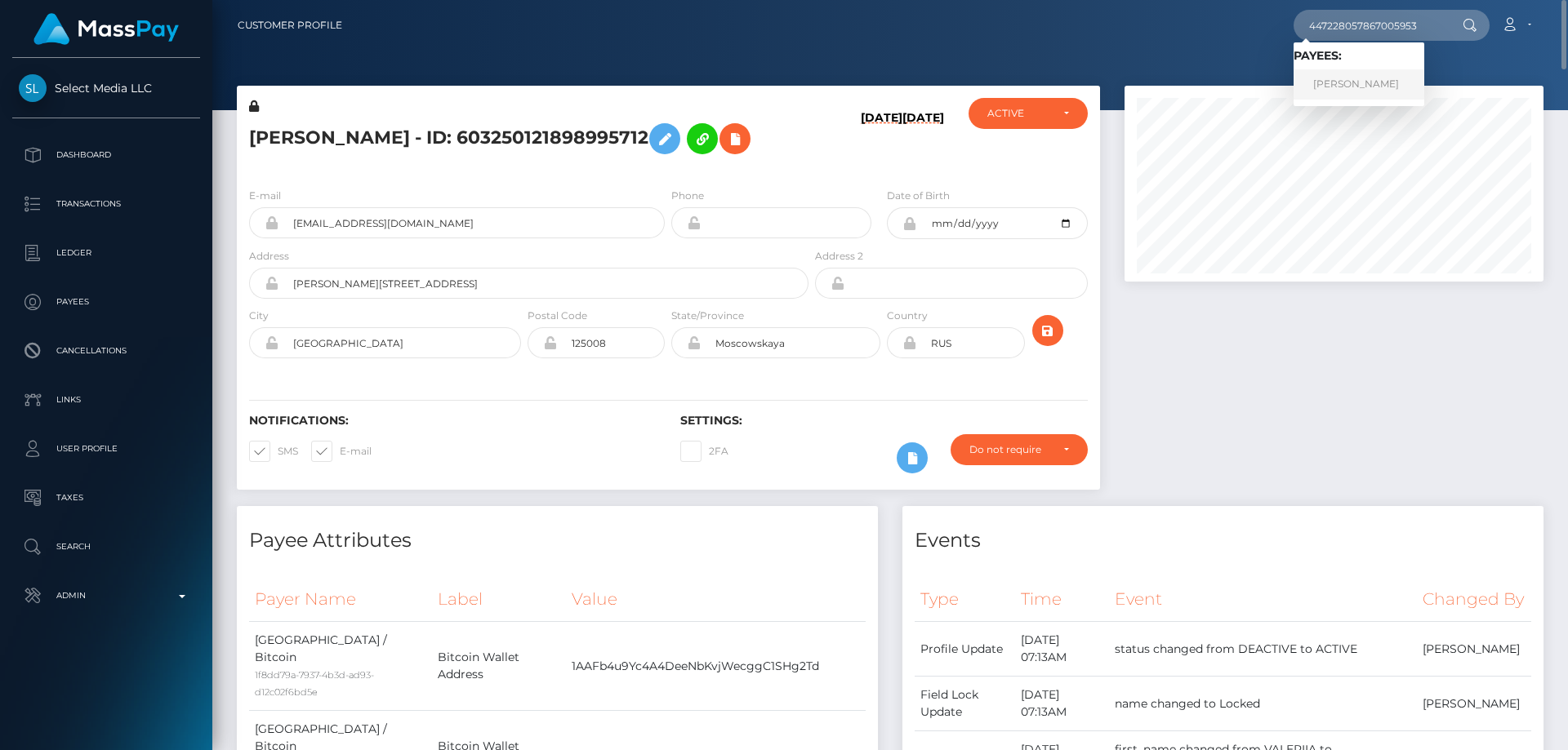
click at [1332, 83] on link "[PERSON_NAME]" at bounding box center [1359, 84] width 131 height 30
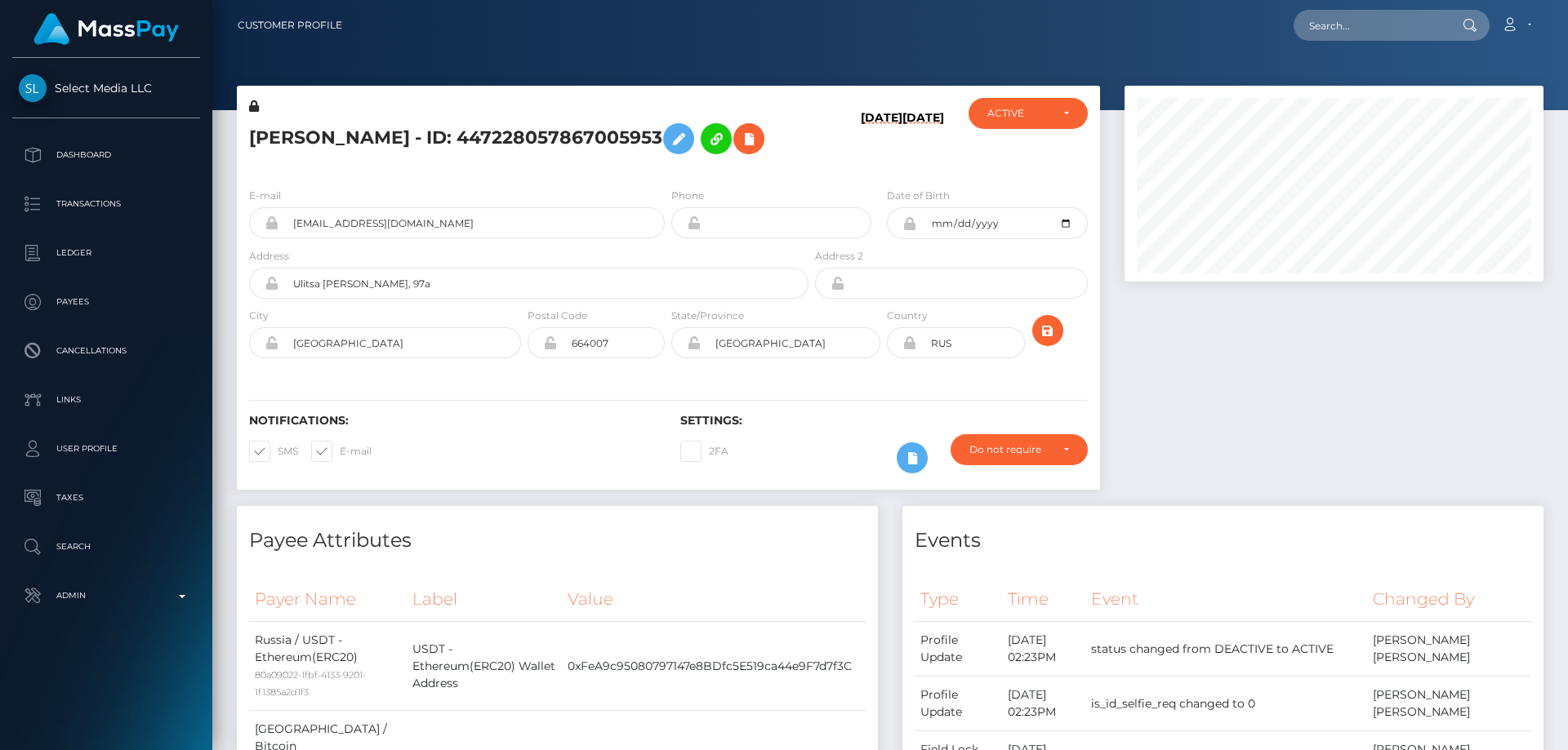
scroll to position [196, 420]
drag, startPoint x: 390, startPoint y: 251, endPoint x: 292, endPoint y: 244, distance: 98.2
click at [290, 238] on input "[EMAIL_ADDRESS][DOMAIN_NAME]" at bounding box center [471, 223] width 386 height 31
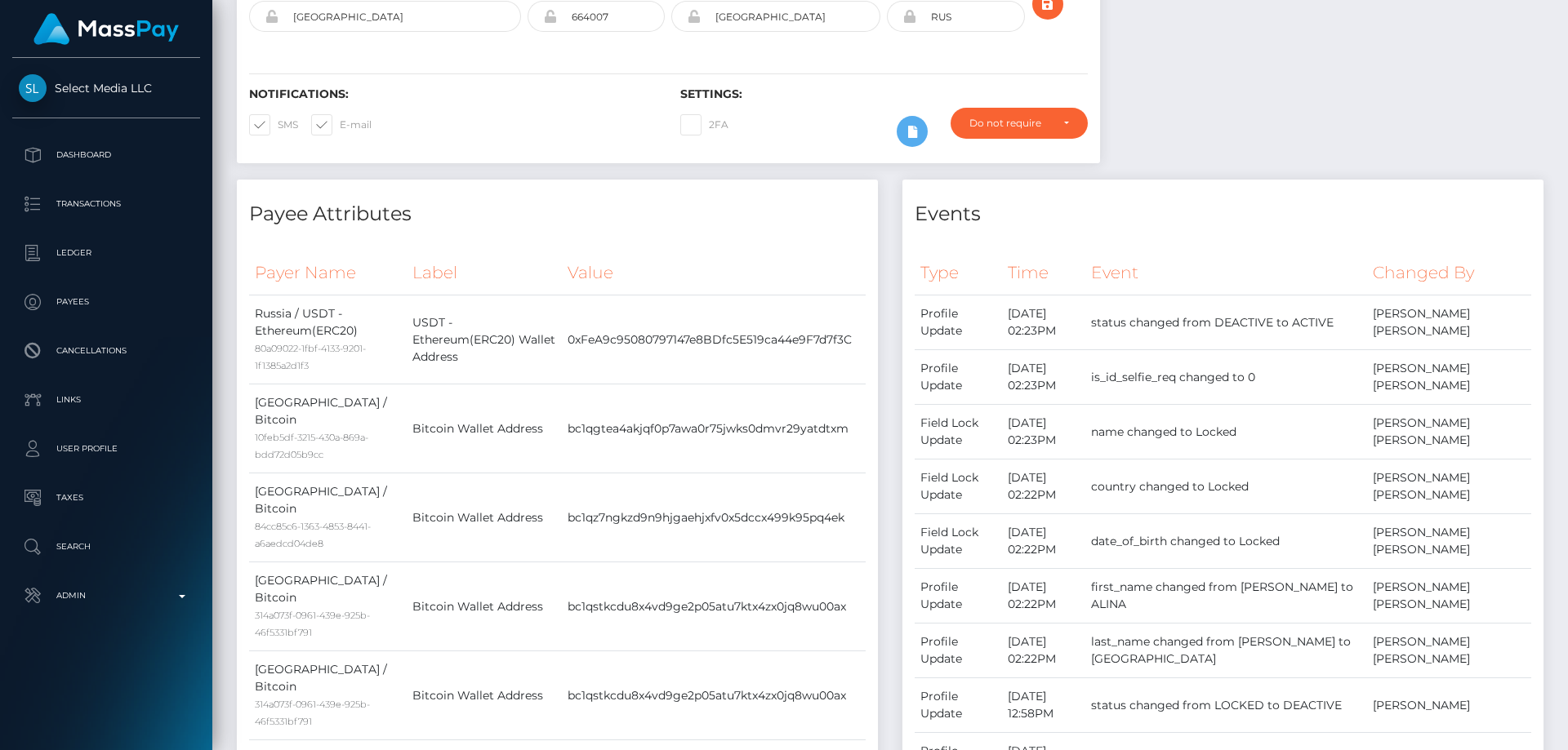
scroll to position [0, 0]
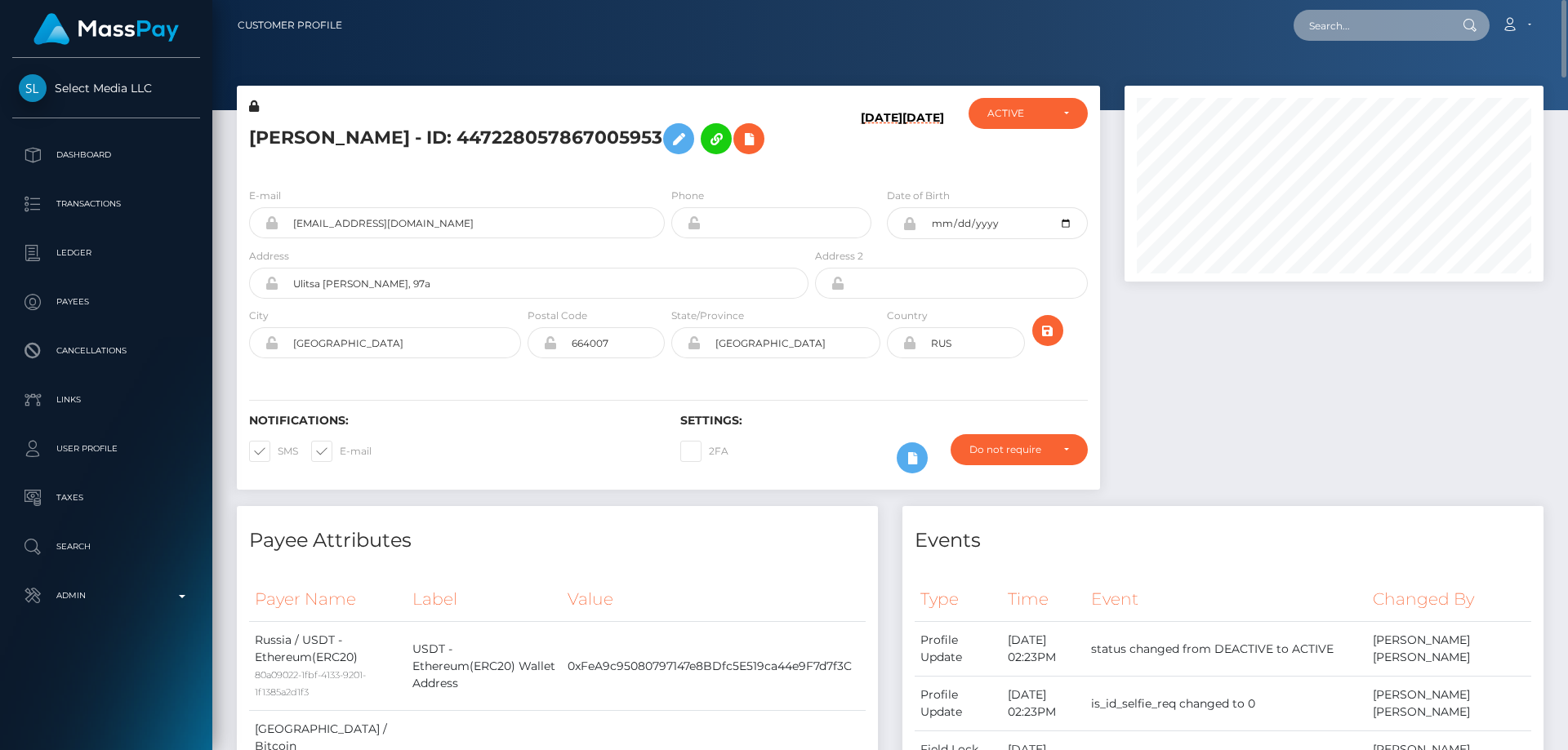
paste input "620816542635929600"
type input "620816542635929600"
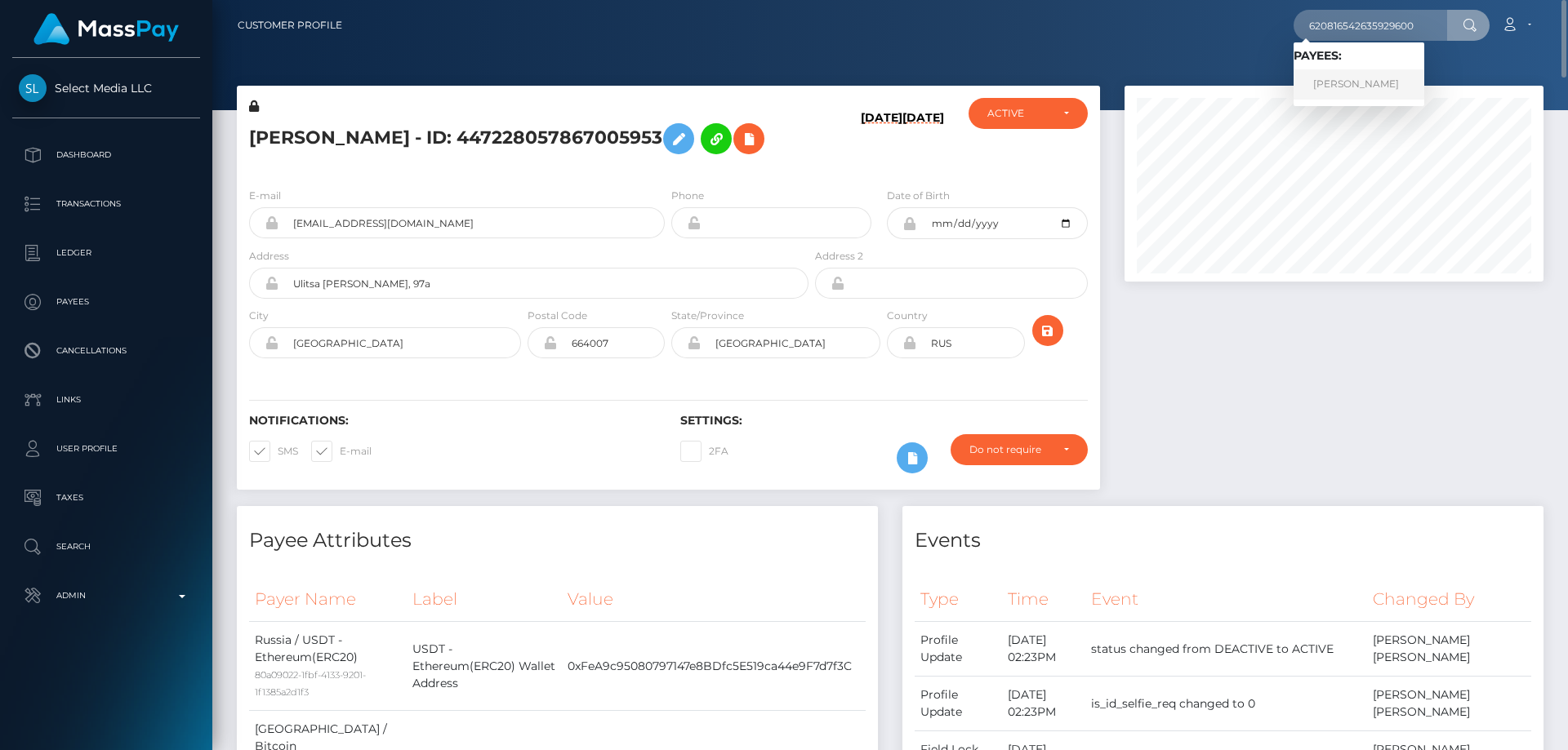
click at [1371, 80] on link "SOFIA ALEKSANDROVNA BARANOVA" at bounding box center [1359, 84] width 131 height 30
click at [1332, 338] on div at bounding box center [1334, 295] width 444 height 420
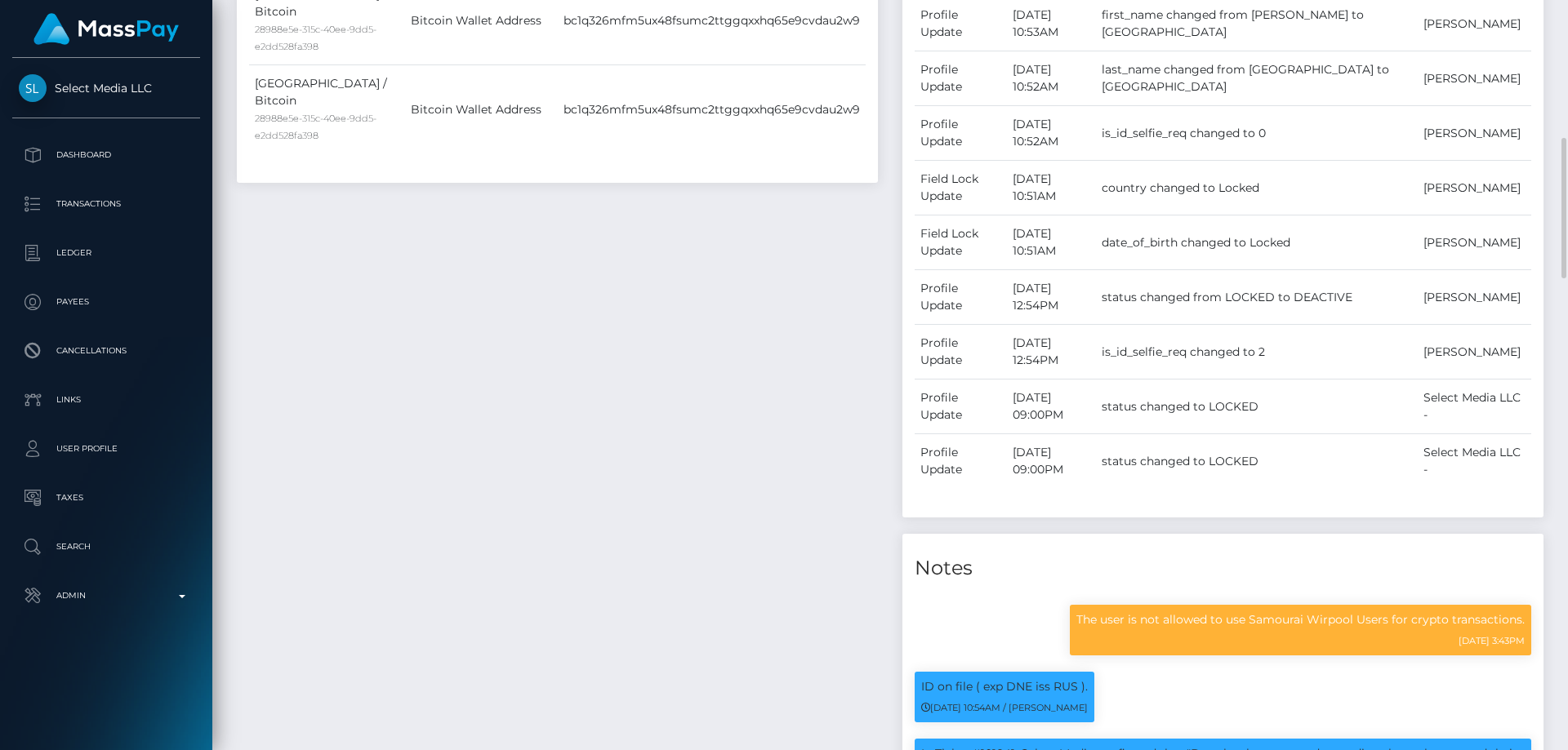
scroll to position [196, 420]
drag, startPoint x: 1252, startPoint y: 668, endPoint x: 1395, endPoint y: 664, distance: 143.1
click at [1395, 628] on p "The user is not allowed to use Samourai Wirpool Users for crypto transactions." at bounding box center [1301, 620] width 449 height 17
copy p "Samourai Wirpool Users"
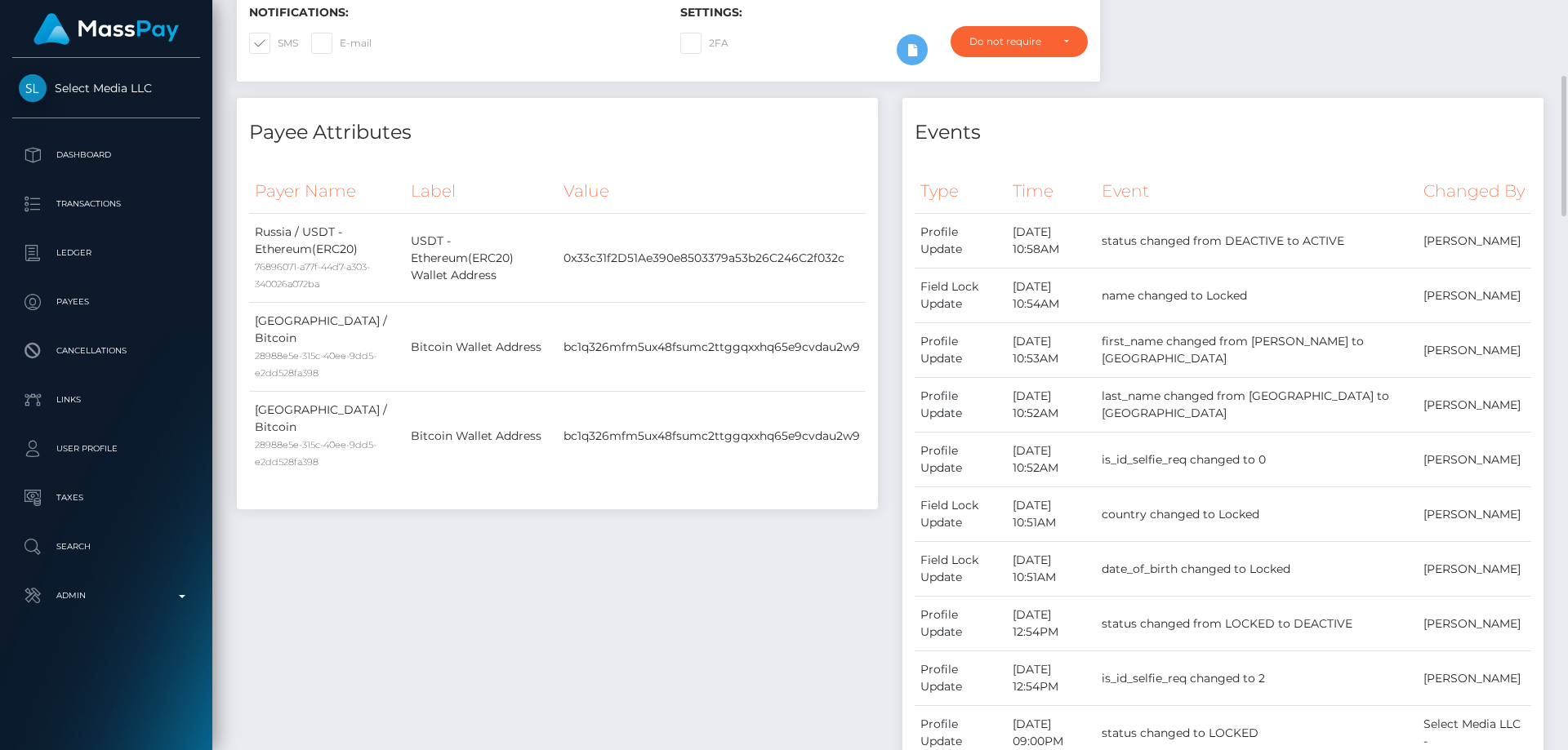
scroll to position [0, 0]
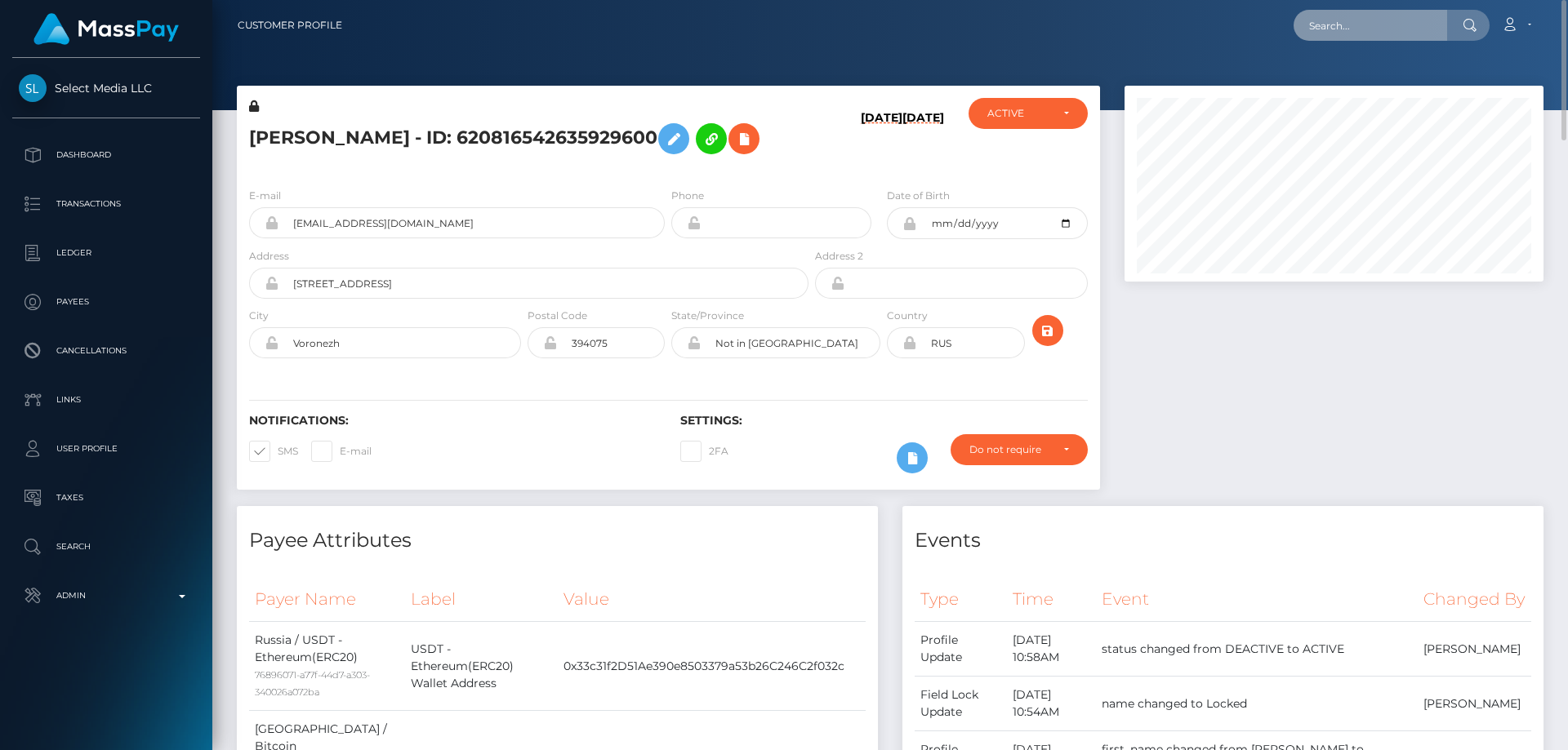
drag, startPoint x: 1368, startPoint y: 6, endPoint x: 1408, endPoint y: 20, distance: 42.4
paste input "354072868583120896"
type input "354072868583120896"
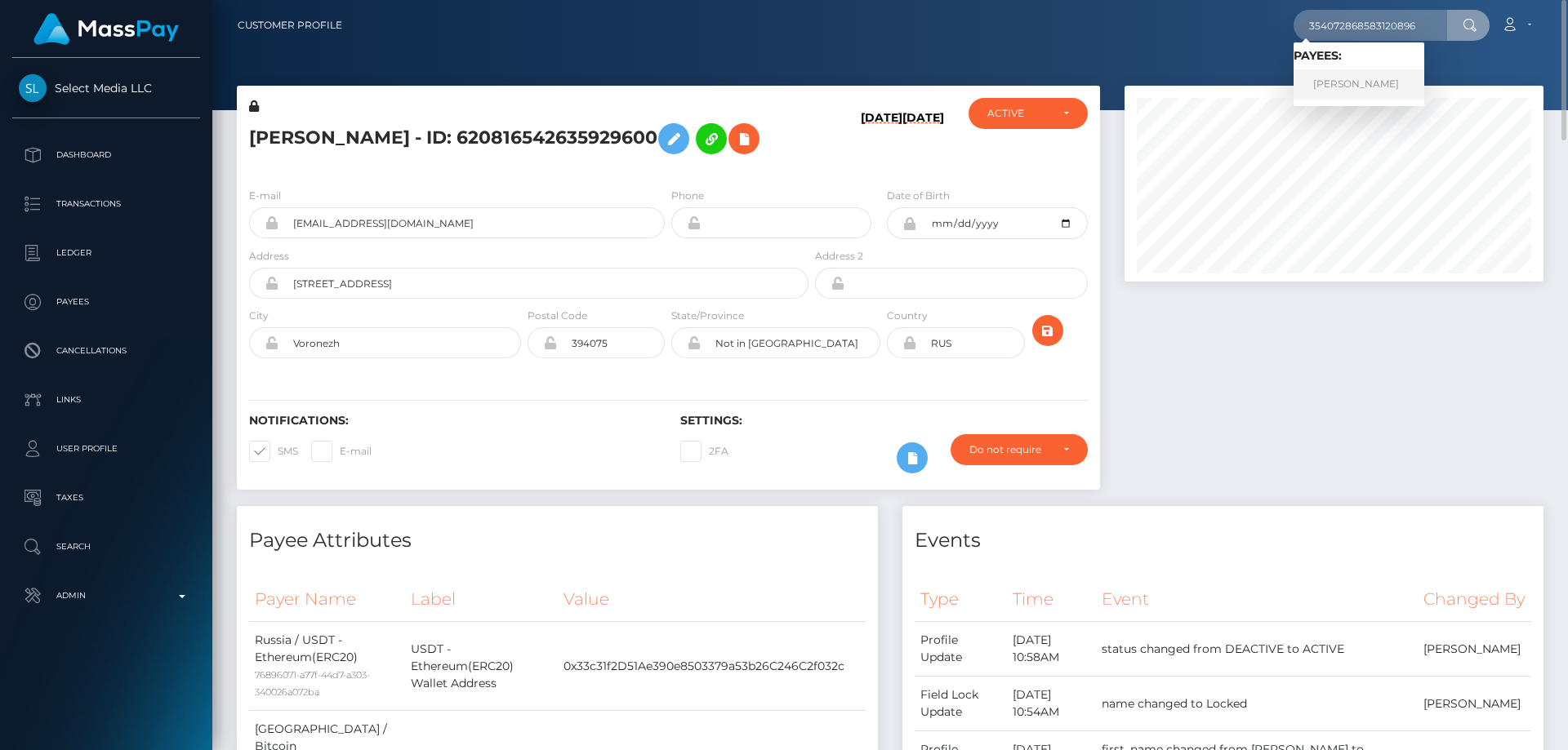
click at [1360, 83] on link "[PERSON_NAME]" at bounding box center [1359, 84] width 131 height 30
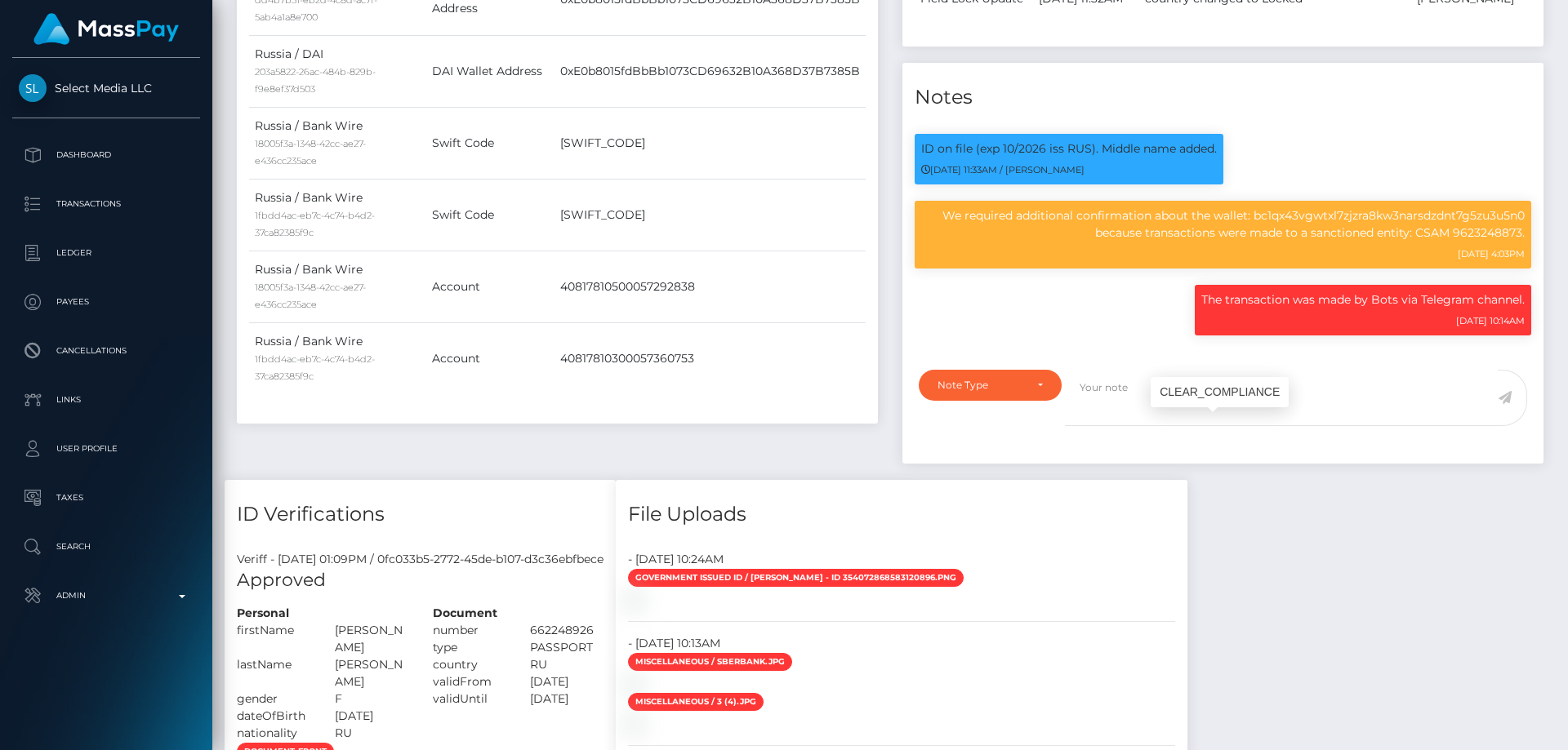
scroll to position [196, 420]
drag, startPoint x: 1421, startPoint y: 360, endPoint x: 1522, endPoint y: 366, distance: 101.2
click at [1522, 241] on p "We required additional confirmation about the wallet: bc1qx43vgwtxl7zjzra8kw3na…" at bounding box center [1223, 224] width 604 height 34
drag, startPoint x: 623, startPoint y: 432, endPoint x: 581, endPoint y: 321, distance: 118.7
click at [623, 430] on div "Payee Attributes Payer Name Label Value Russia / Bitcoin 6b1cf219-6c31-4505-90d…" at bounding box center [557, 3] width 665 height 954
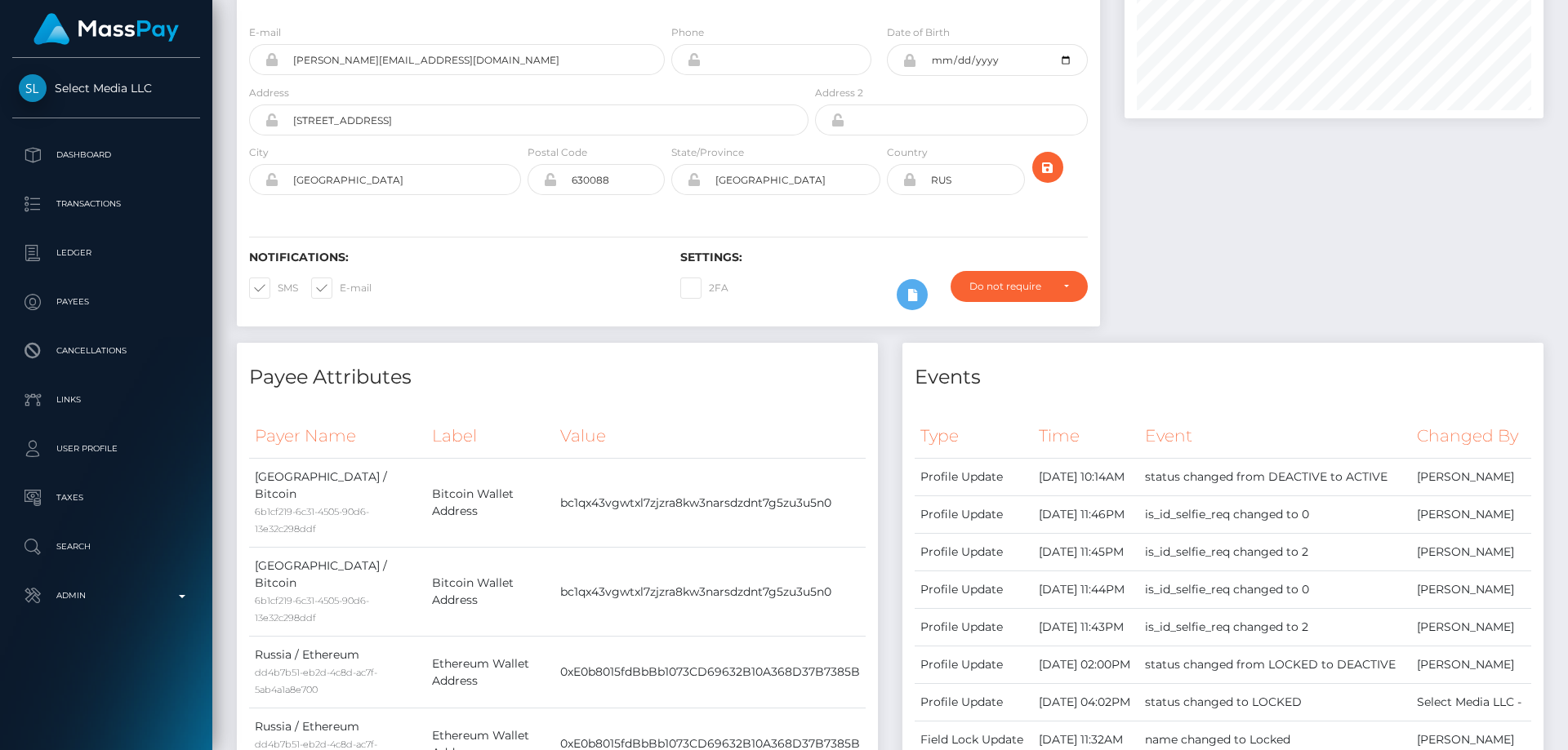
scroll to position [0, 0]
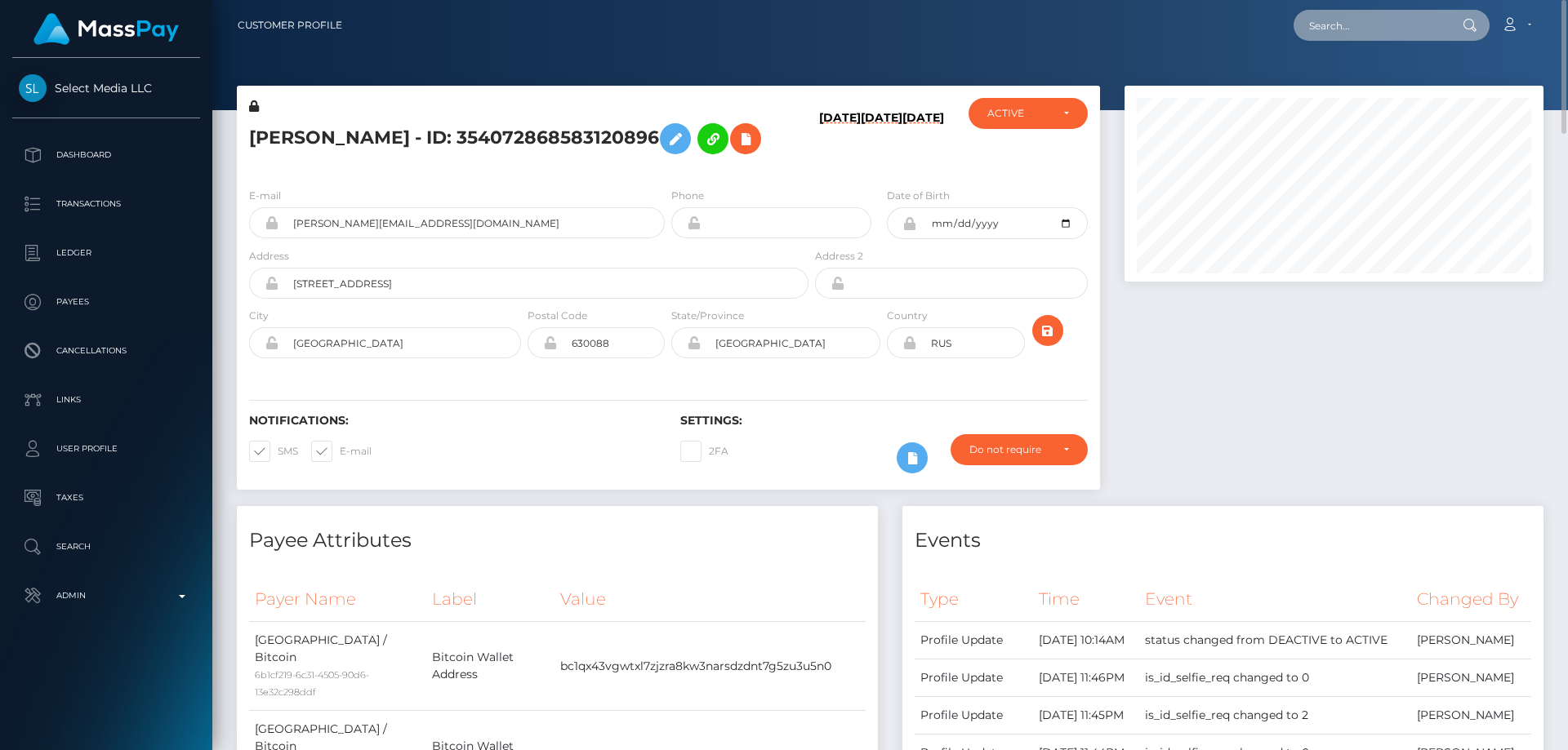
paste input "360871173388509184"
type input "360871173388509184"
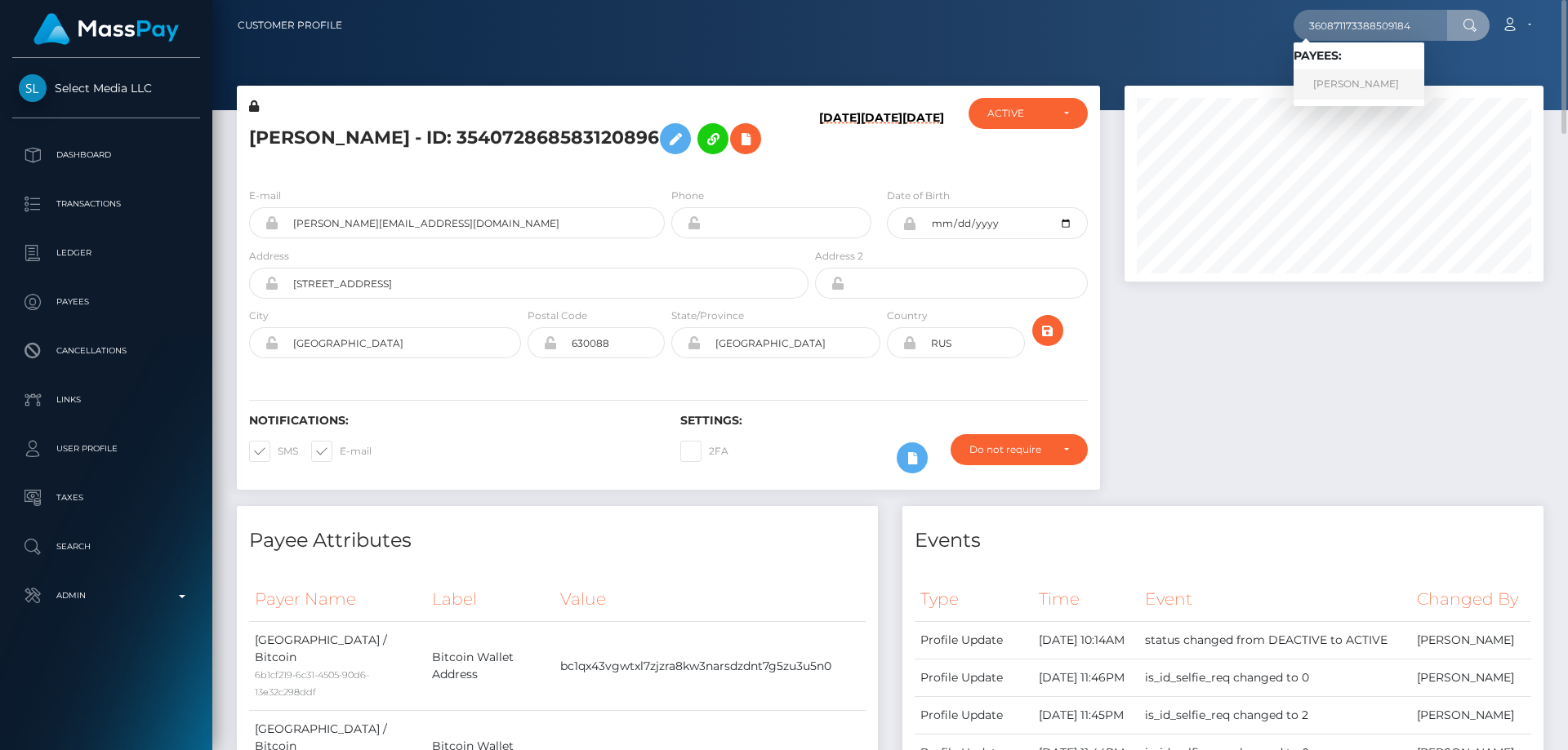
click at [1347, 82] on link "Iana Vasilevna Obarovskaia" at bounding box center [1359, 84] width 131 height 30
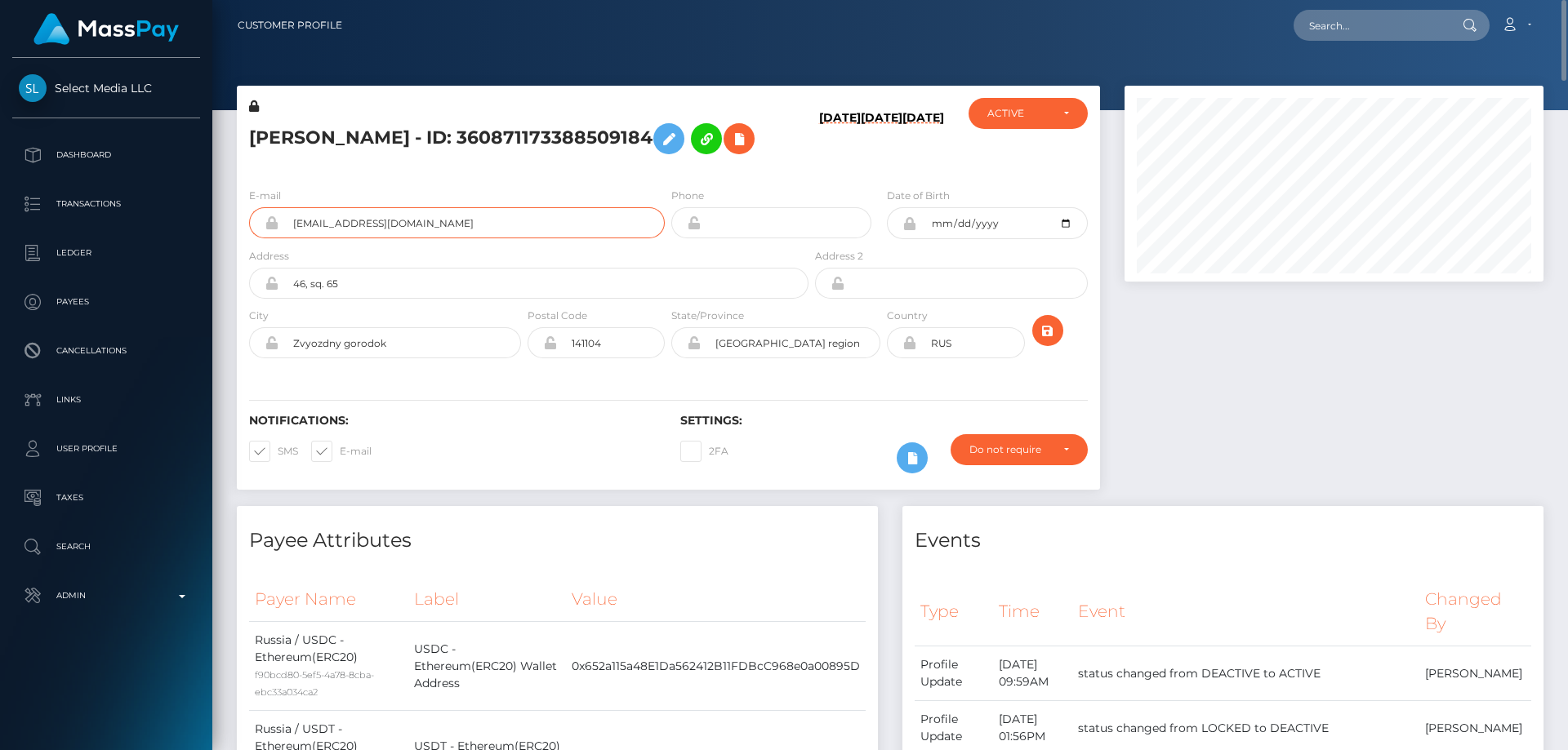
drag, startPoint x: 432, startPoint y: 264, endPoint x: 286, endPoint y: 264, distance: 146.0
click at [286, 238] on input "[EMAIL_ADDRESS][DOMAIN_NAME]" at bounding box center [471, 223] width 386 height 31
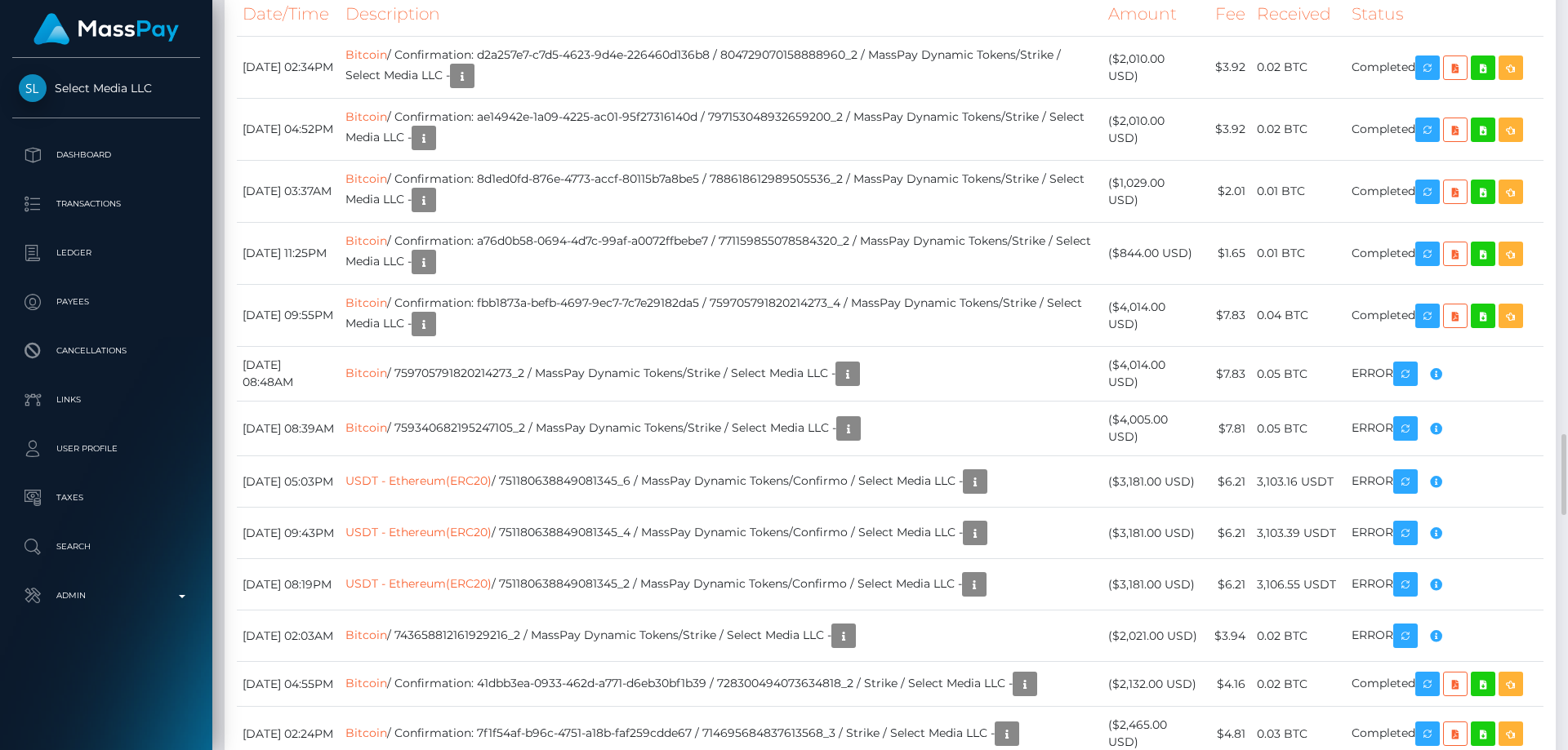
scroll to position [3430, 0]
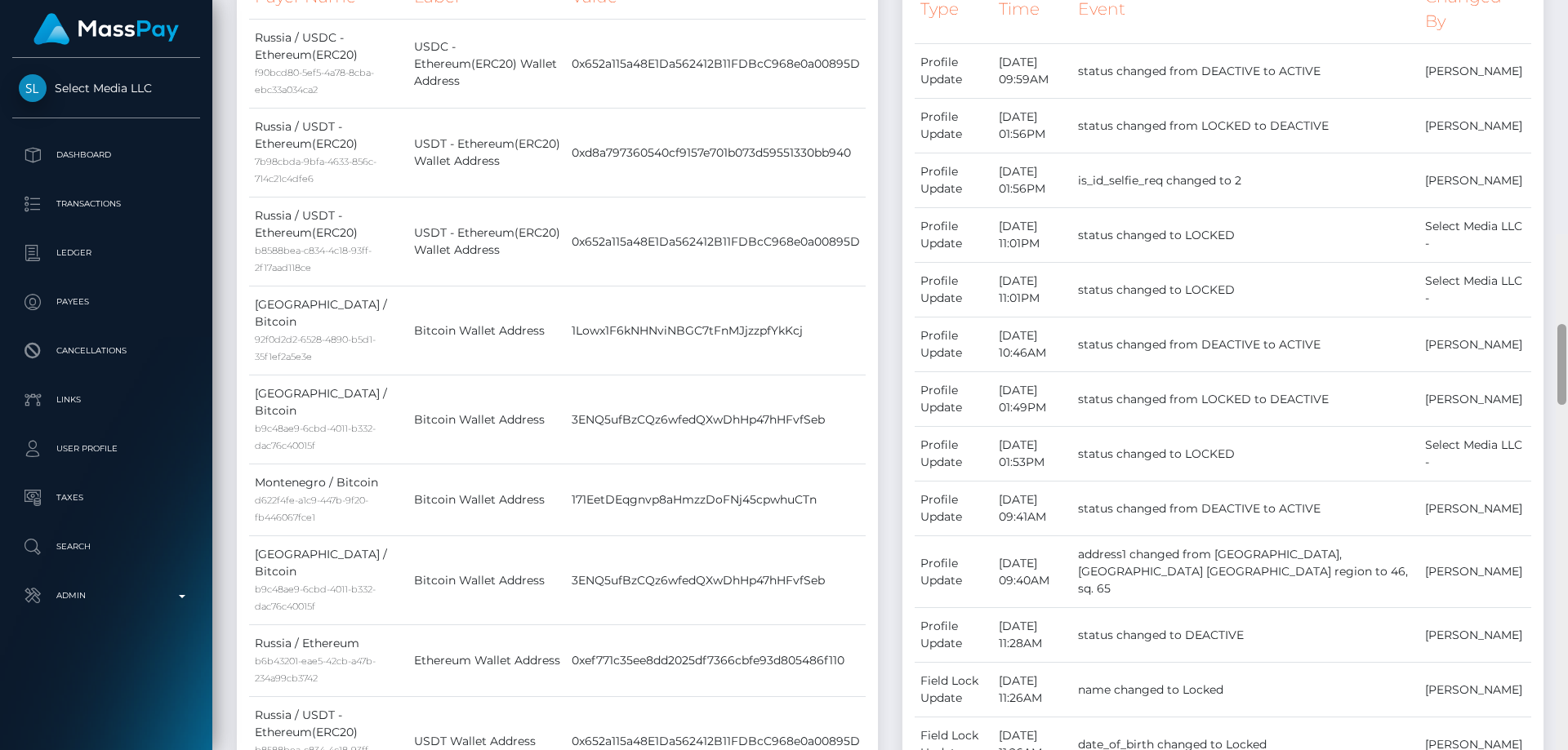
drag, startPoint x: 1562, startPoint y: 398, endPoint x: 1504, endPoint y: 80, distance: 323.2
click at [1565, 324] on div at bounding box center [1562, 365] width 9 height 80
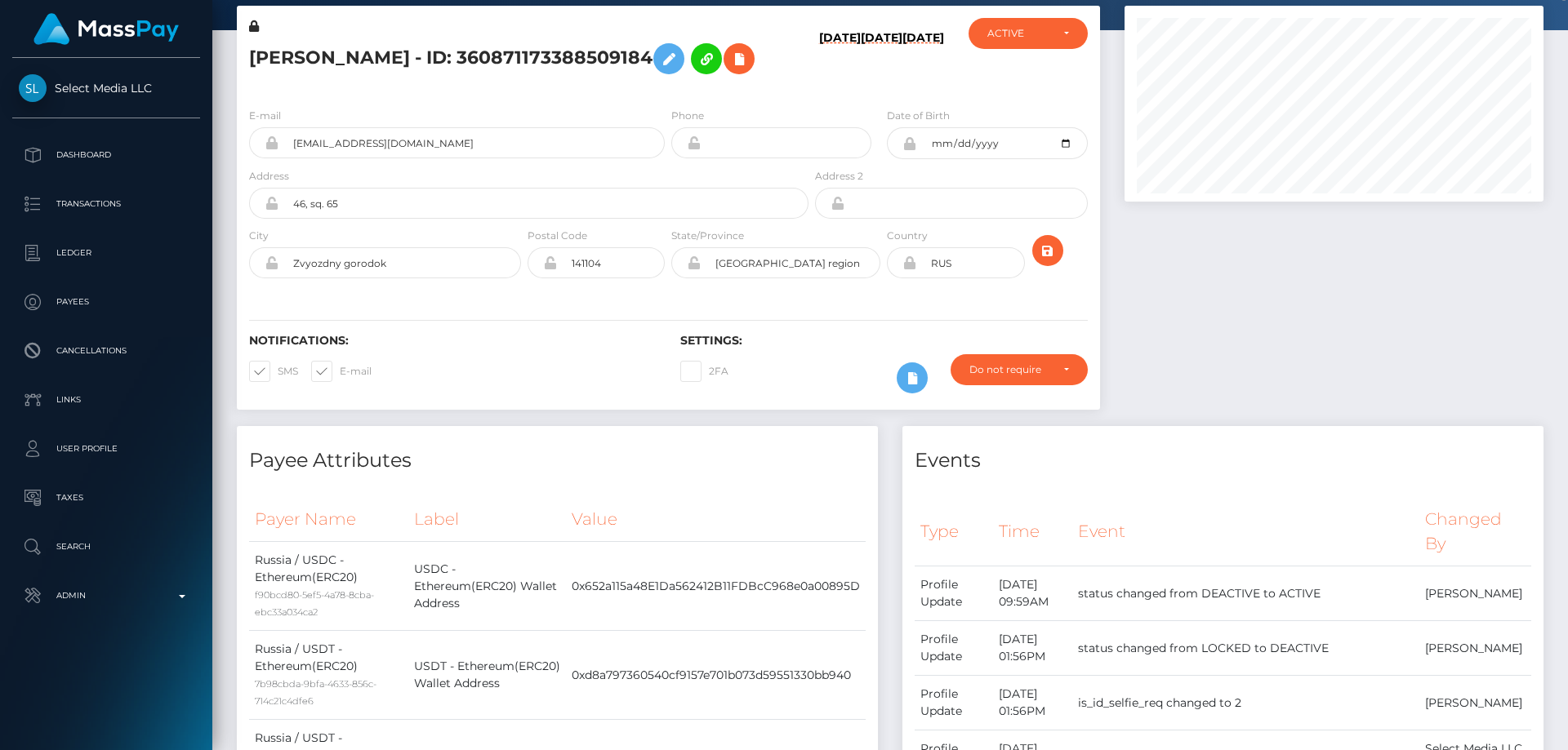
scroll to position [0, 0]
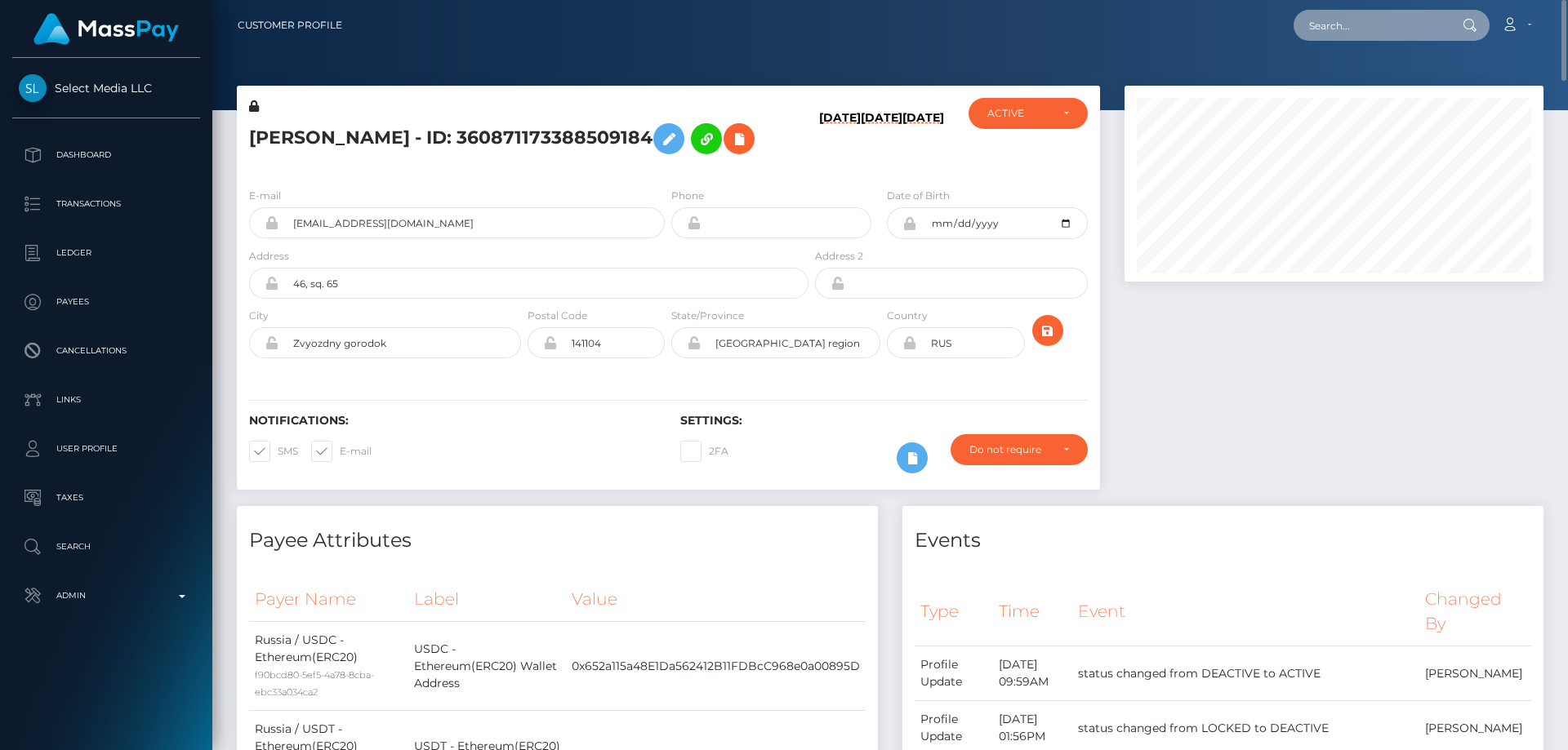
paste input "bc1q7cslkxc24trsewf762334gjf9xljt63ptj484a"
click at [1335, 27] on input "bc1q7cslkxc24trsewf762334gjf9xljt63ptj484a" at bounding box center [1370, 25] width 153 height 31
paste input "1324276"
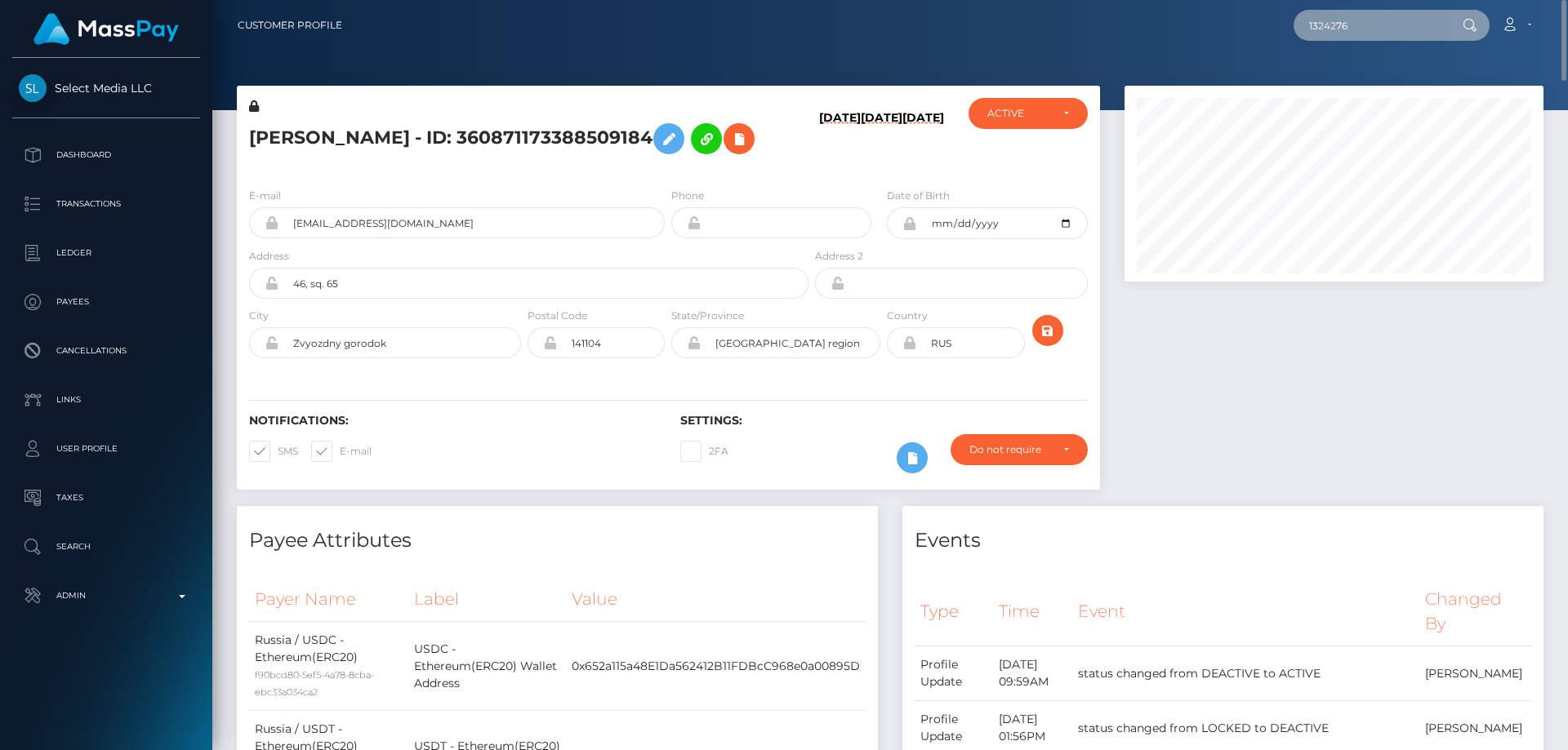
type input "1324276"
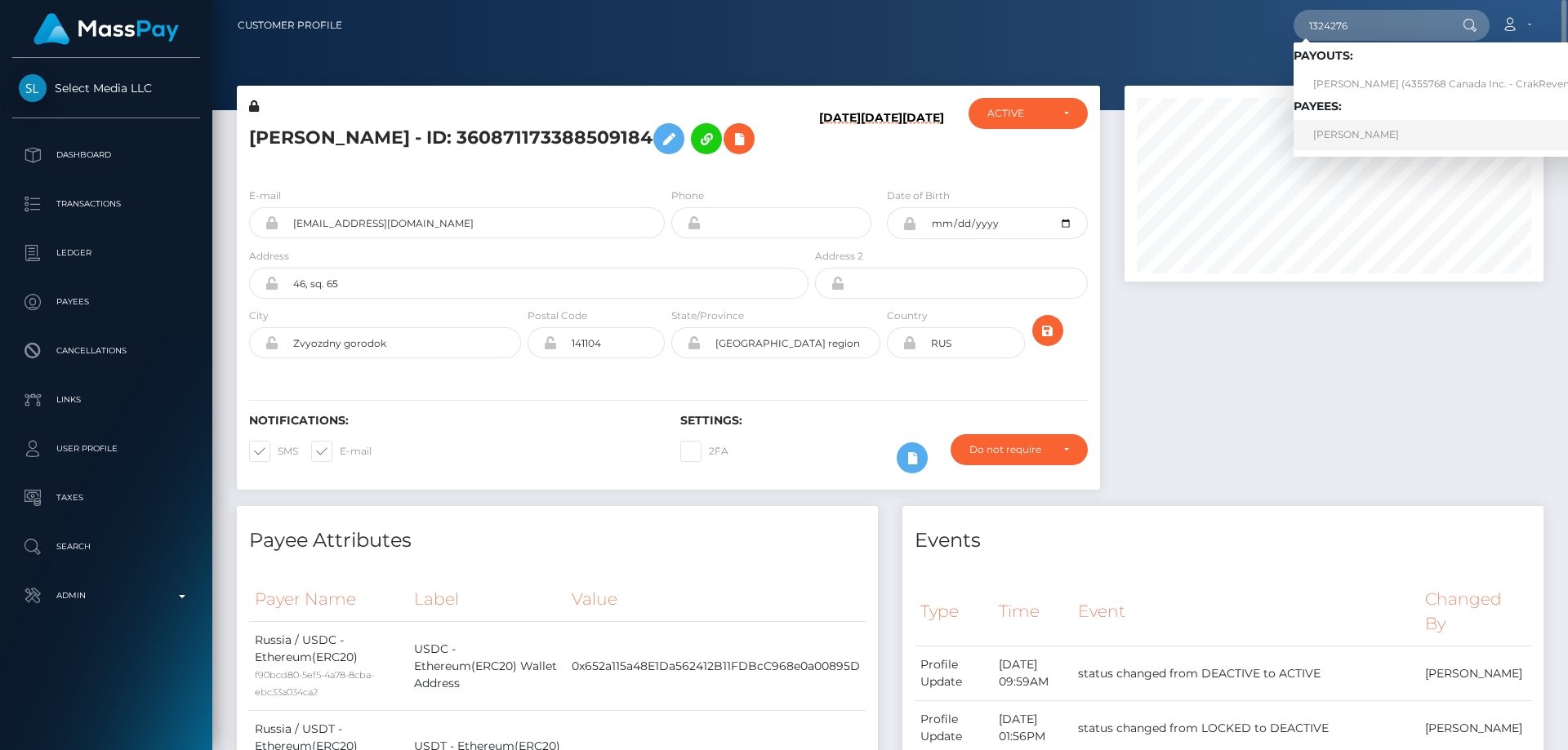
click at [1333, 130] on link "[PERSON_NAME]" at bounding box center [1449, 134] width 311 height 30
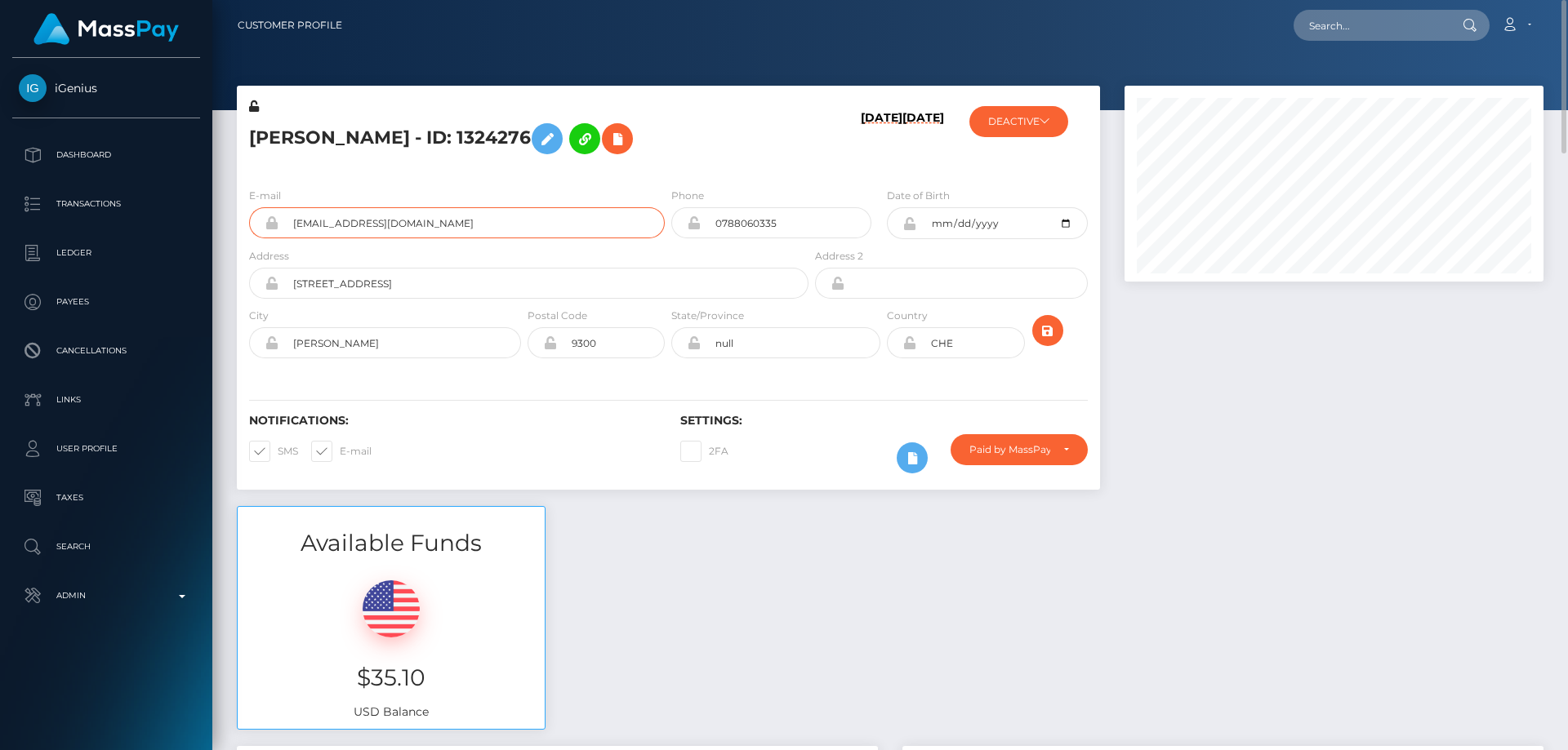
drag, startPoint x: 444, startPoint y: 223, endPoint x: 277, endPoint y: 233, distance: 167.3
click at [277, 233] on div "jasmina.kuratli@gmail.com" at bounding box center [456, 223] width 415 height 31
click at [639, 558] on div "Available Funds $35.10 USD Balance" at bounding box center [890, 626] width 1332 height 240
paste input "364407883007275008"
type input "364407883007275008"
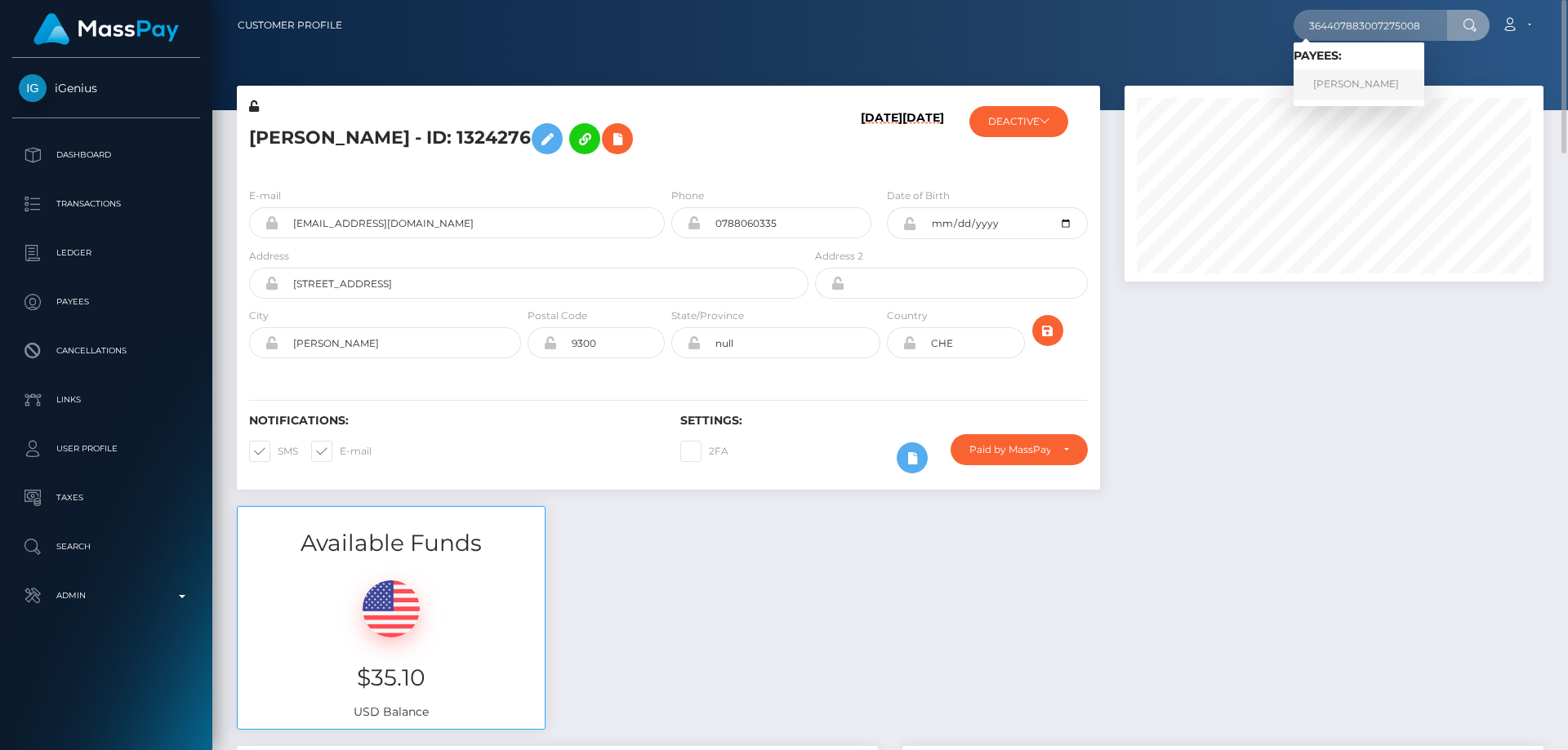
click at [1350, 82] on link "VALENTINA NIEMINEN" at bounding box center [1359, 84] width 131 height 30
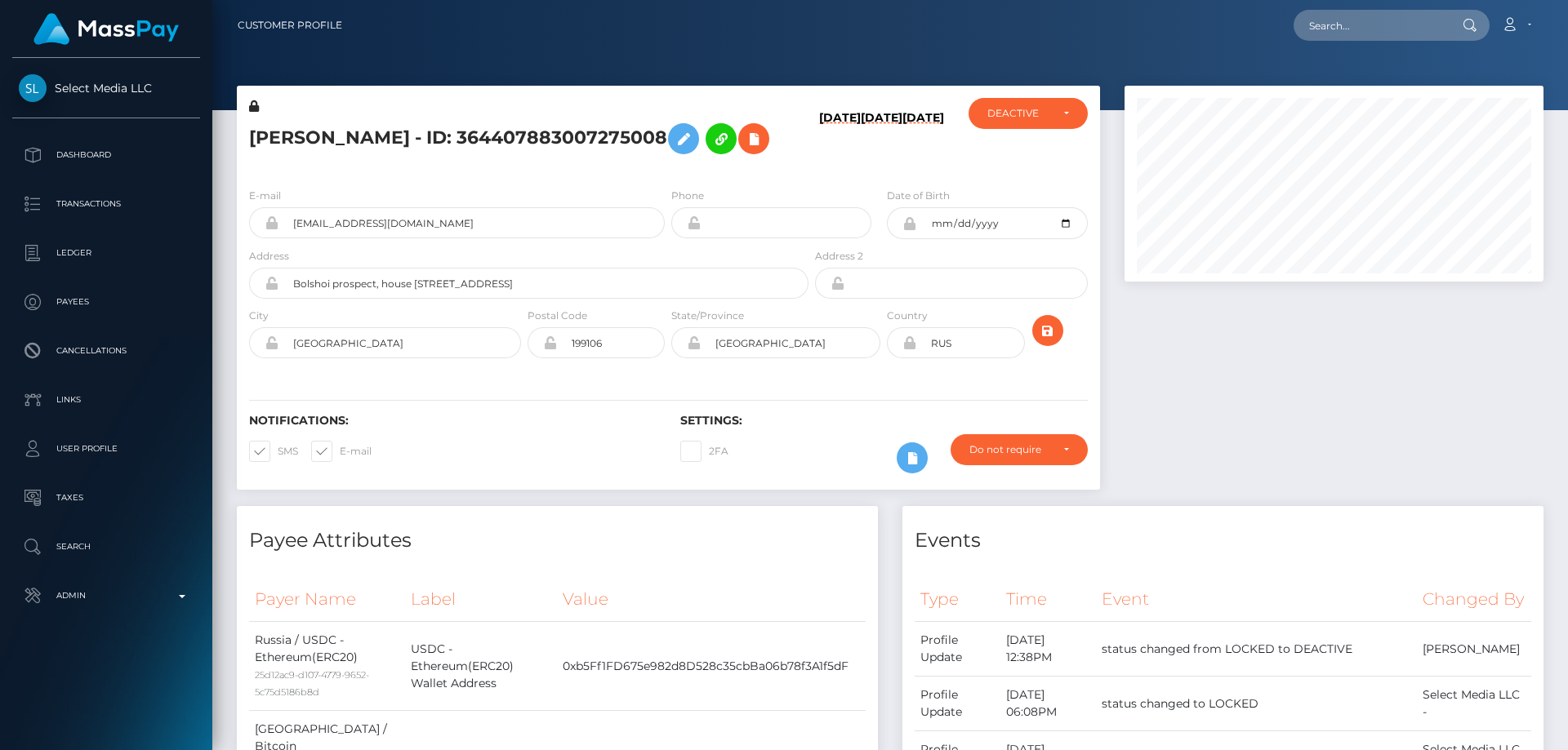
scroll to position [196, 420]
drag, startPoint x: 406, startPoint y: 274, endPoint x: 277, endPoint y: 272, distance: 129.0
click at [277, 238] on div "[EMAIL_ADDRESS][DOMAIN_NAME]" at bounding box center [456, 223] width 415 height 31
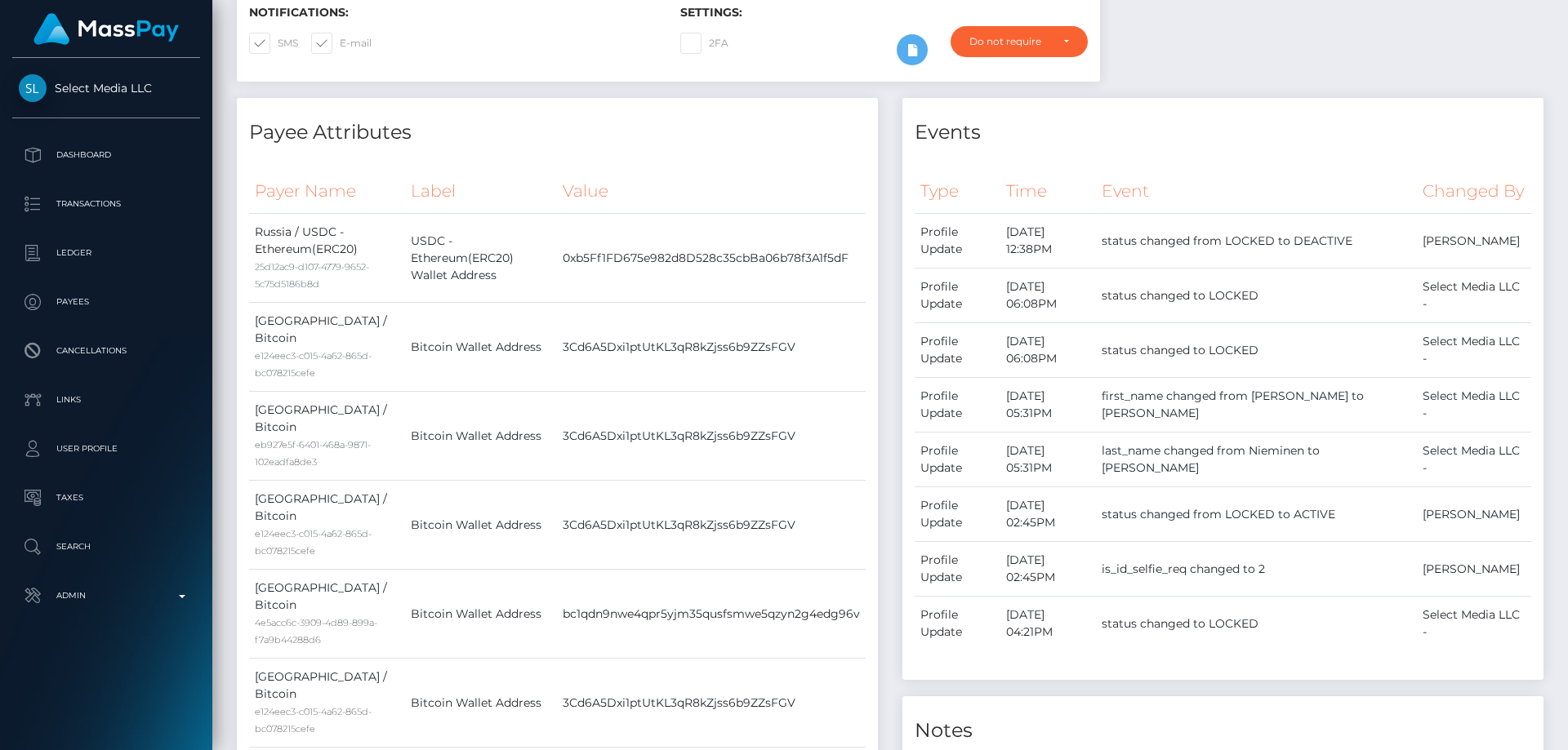
scroll to position [0, 0]
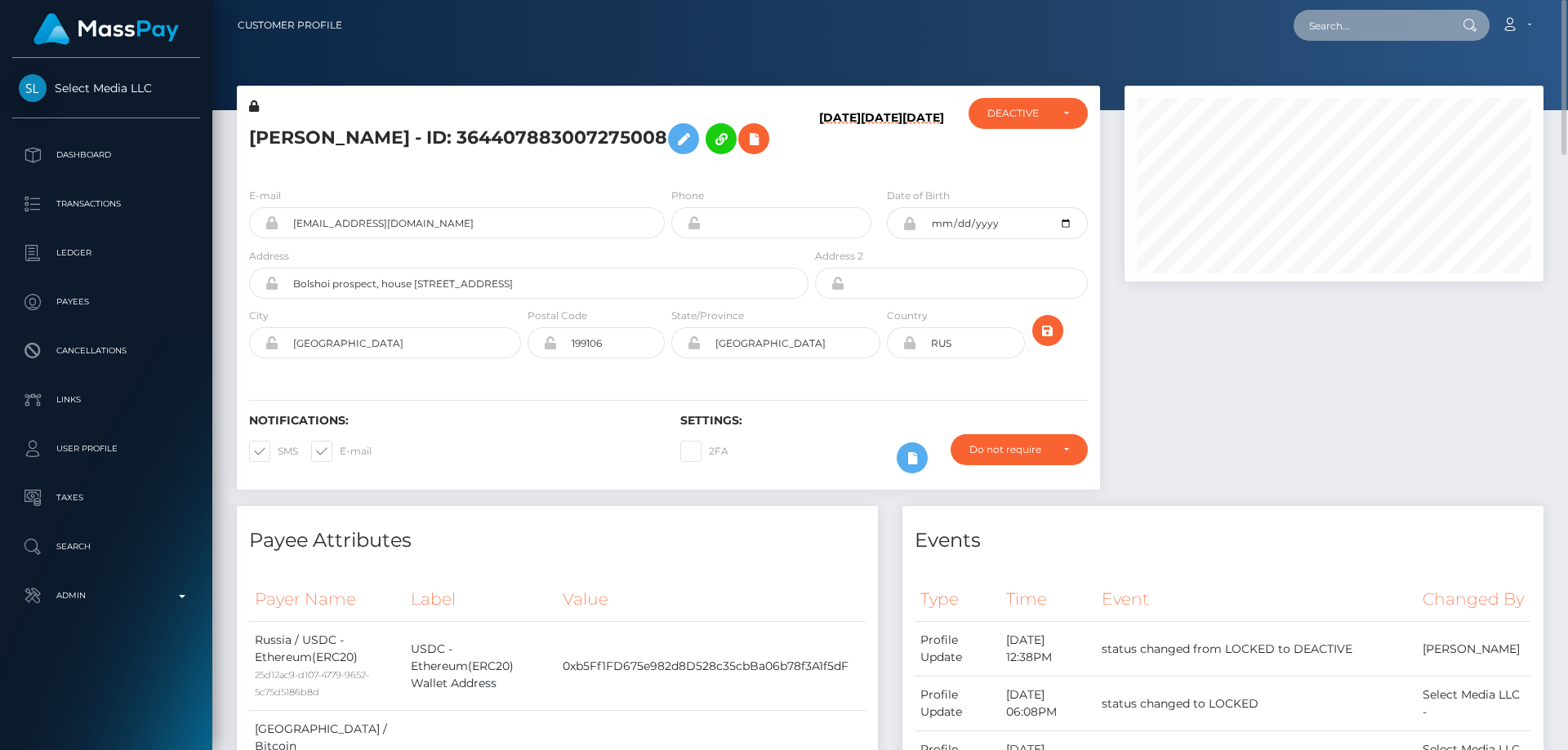
paste input "edytag"
type input "edytag"
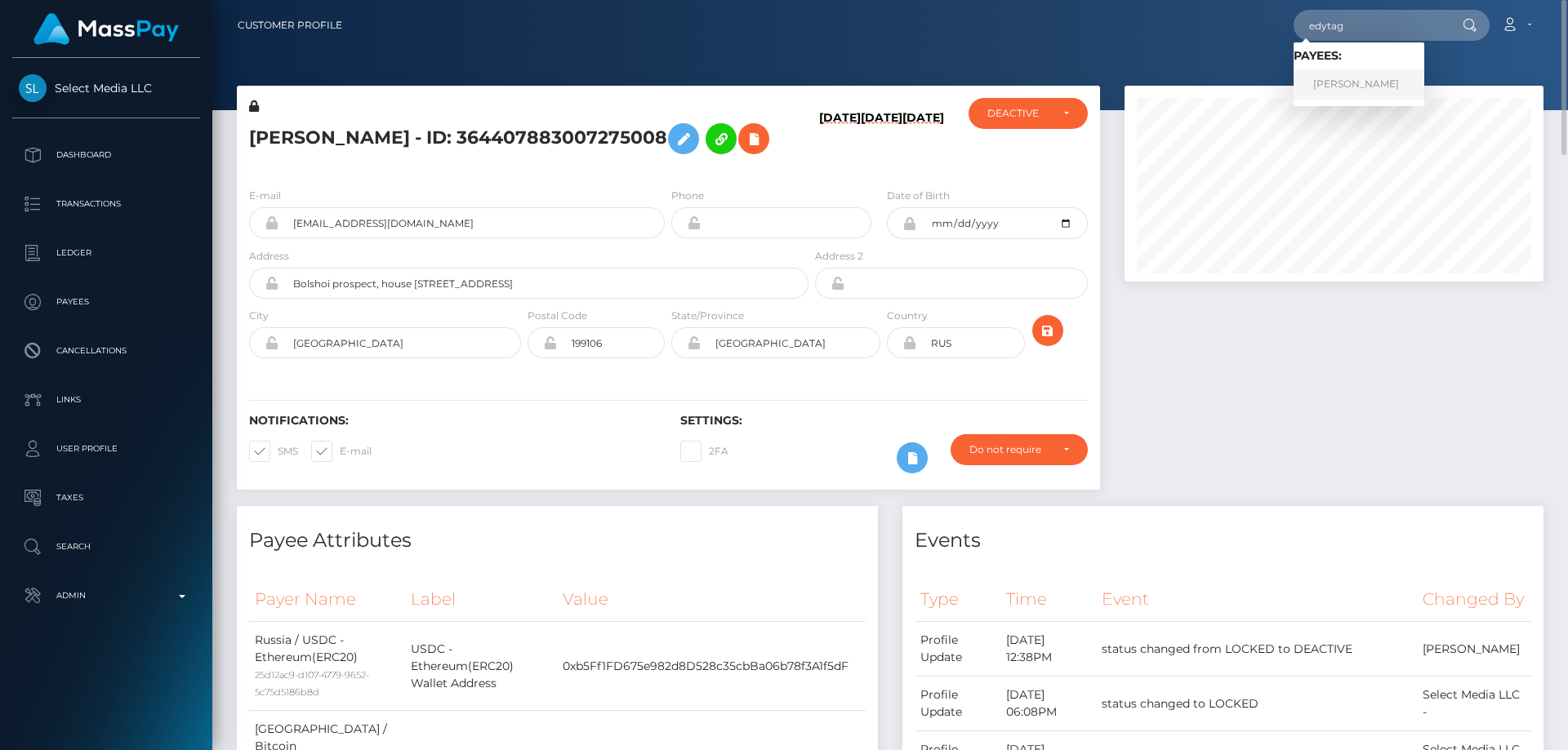
drag, startPoint x: 1328, startPoint y: 86, endPoint x: 1329, endPoint y: 97, distance: 11.0
click at [1329, 83] on link "[PERSON_NAME]" at bounding box center [1359, 84] width 131 height 30
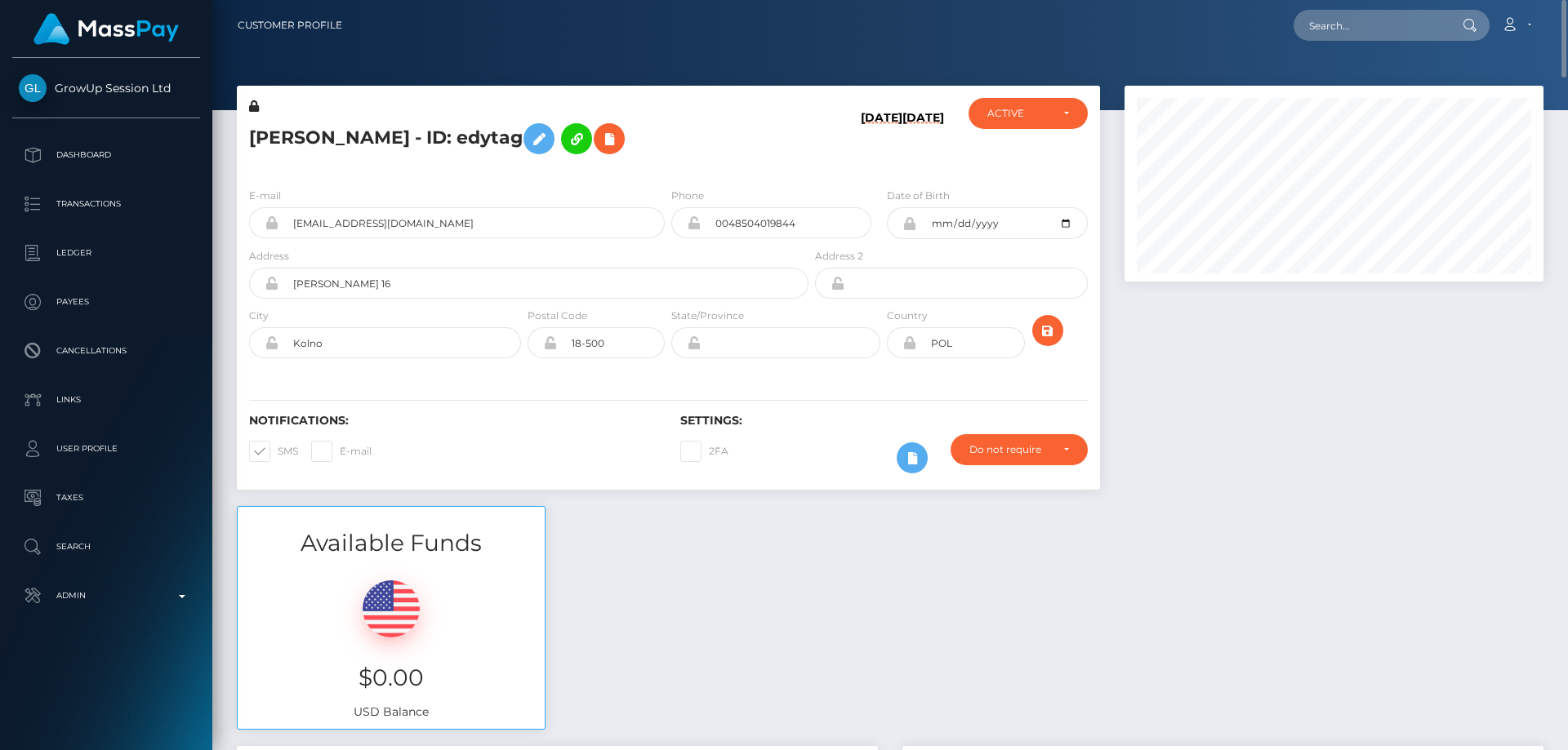
click at [319, 178] on div "E-mail [EMAIL_ADDRESS][DOMAIN_NAME] Phone City" at bounding box center [669, 275] width 863 height 200
drag, startPoint x: 414, startPoint y: 133, endPoint x: 246, endPoint y: 136, distance: 168.0
click at [246, 136] on div "[PERSON_NAME] - ID: edytag" at bounding box center [524, 136] width 575 height 77
copy h5 "EDYTA GIERCZAK"
drag, startPoint x: 473, startPoint y: 221, endPoint x: 290, endPoint y: 221, distance: 183.0
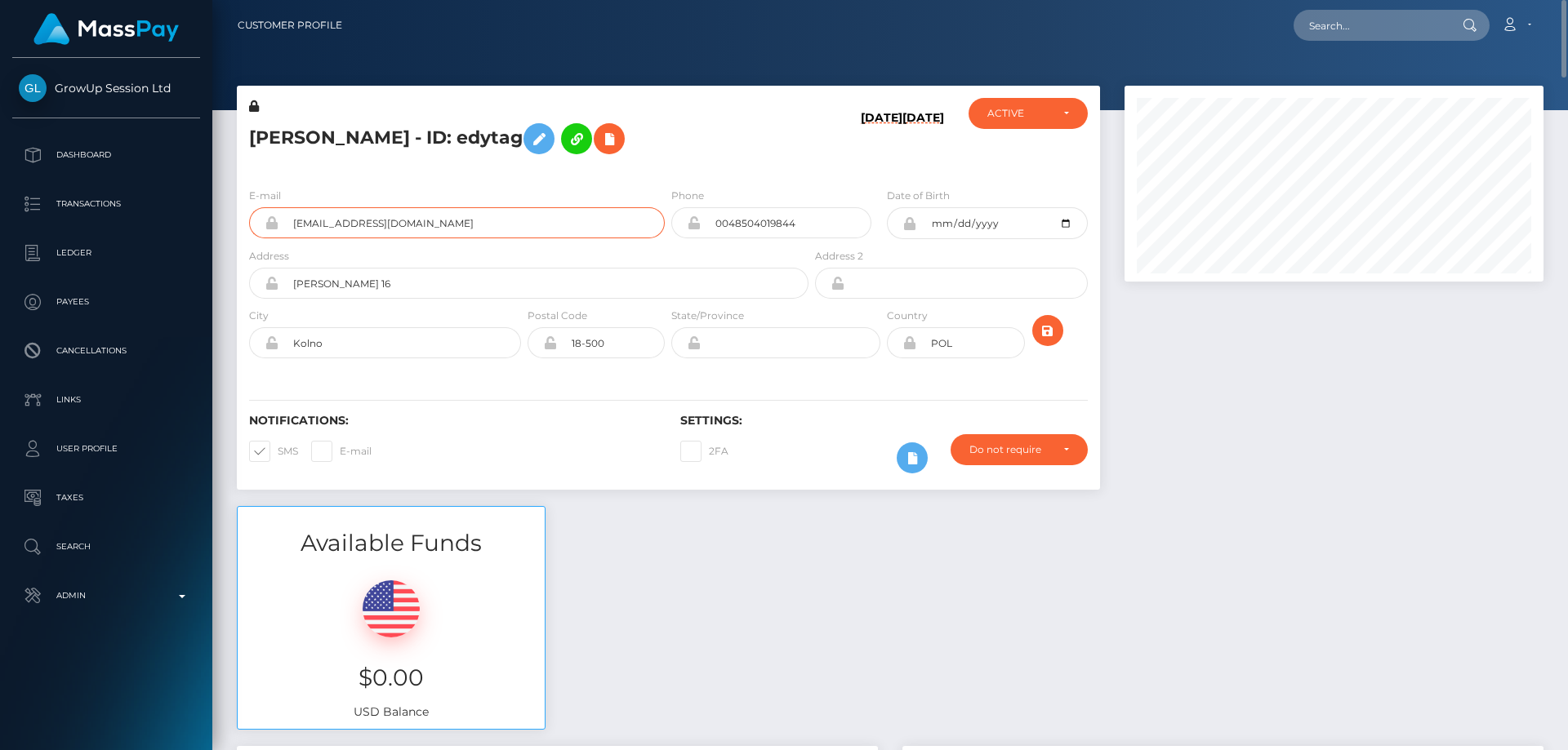
click at [290, 221] on input "edytainvestgierczak2@gmail.com" at bounding box center [471, 223] width 386 height 31
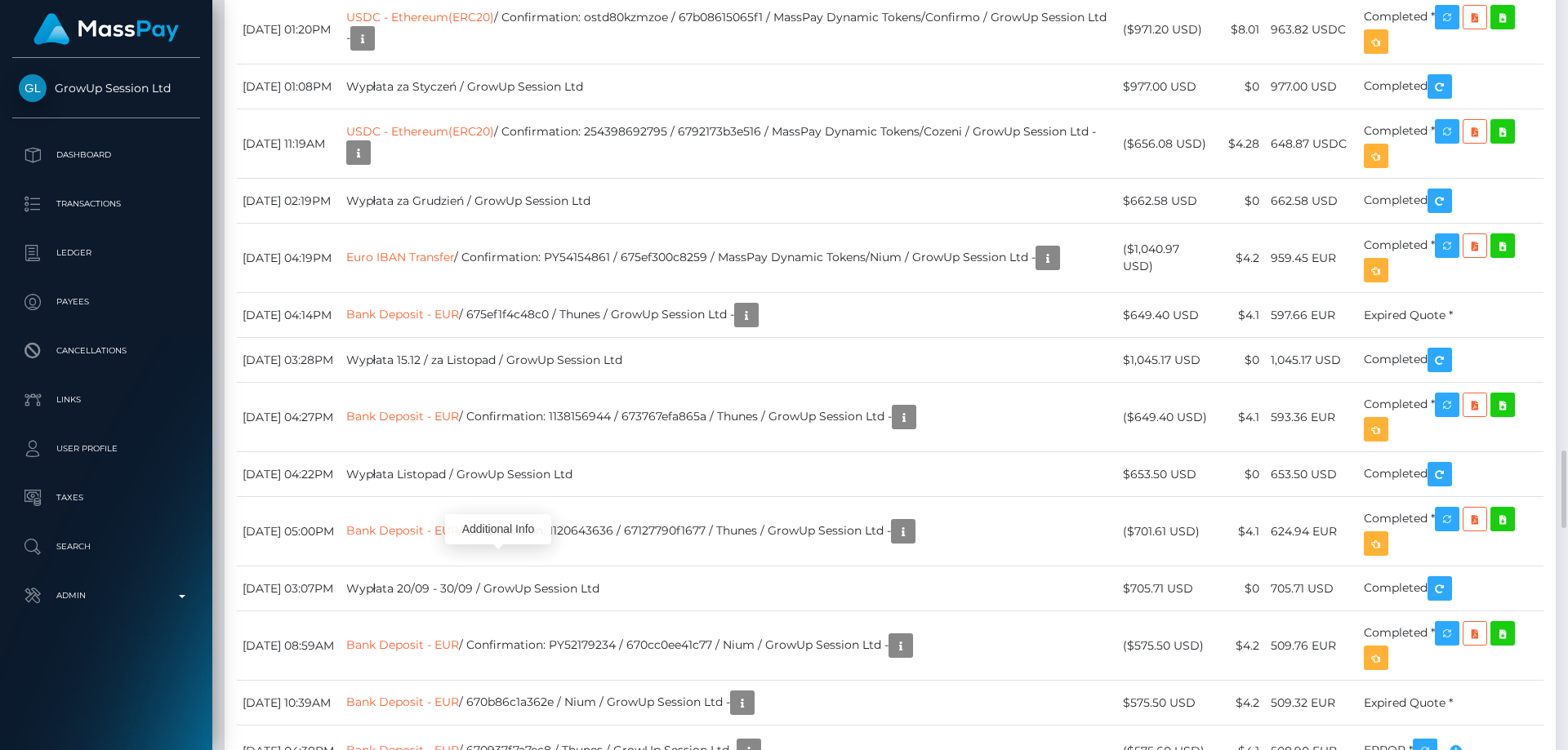
scroll to position [196, 420]
drag, startPoint x: 1208, startPoint y: 445, endPoint x: 1142, endPoint y: 449, distance: 66.1
click at [1142, 64] on td "($971.20 USD)" at bounding box center [1167, 29] width 100 height 69
copy td "$971.20 USD"
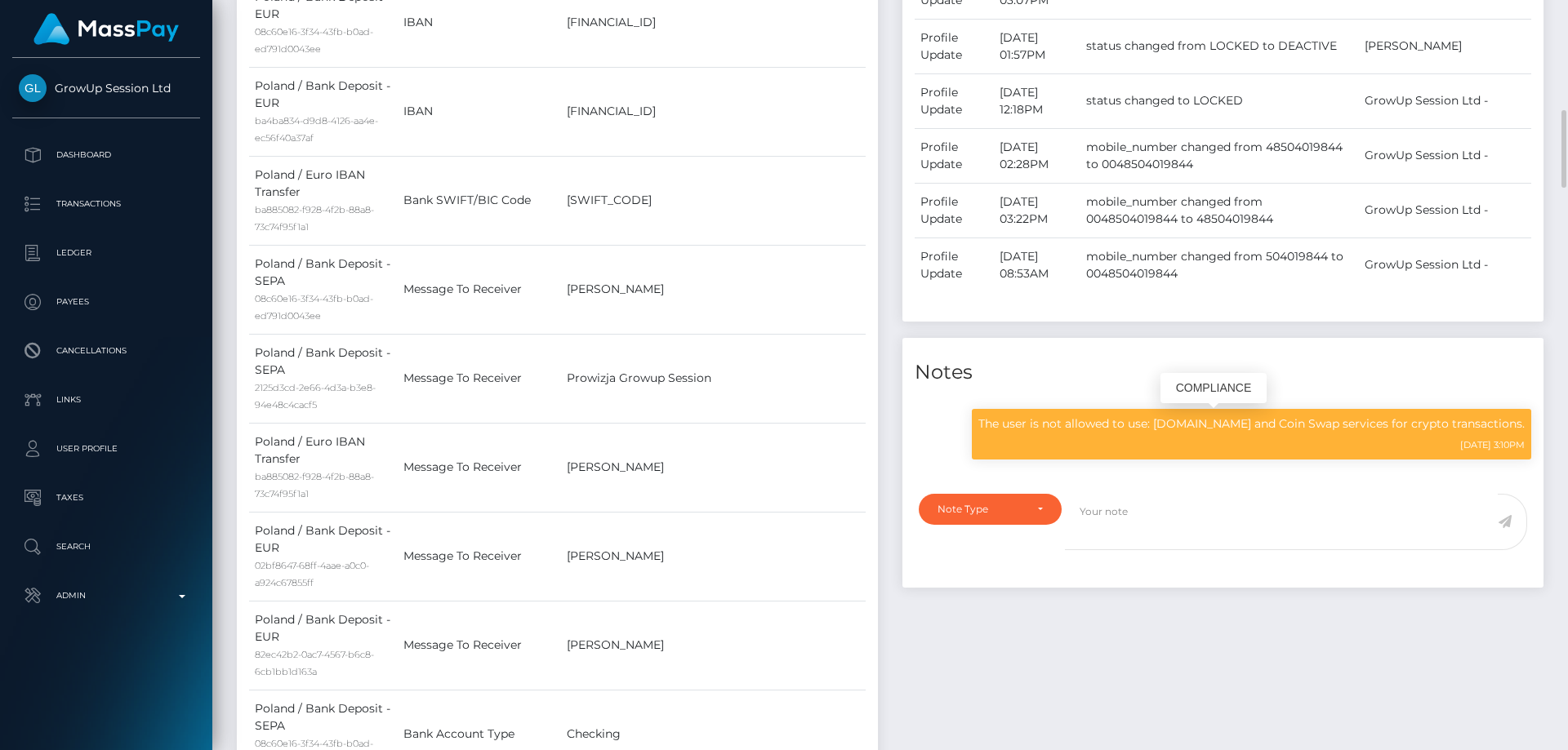
drag, startPoint x: 1187, startPoint y: 425, endPoint x: 1251, endPoint y: 422, distance: 64.1
click at [1251, 422] on p "The user is not allowed to use: N.exchange and Coin Swap services for crypto tr…" at bounding box center [1252, 424] width 546 height 17
copy p "N.exchange"
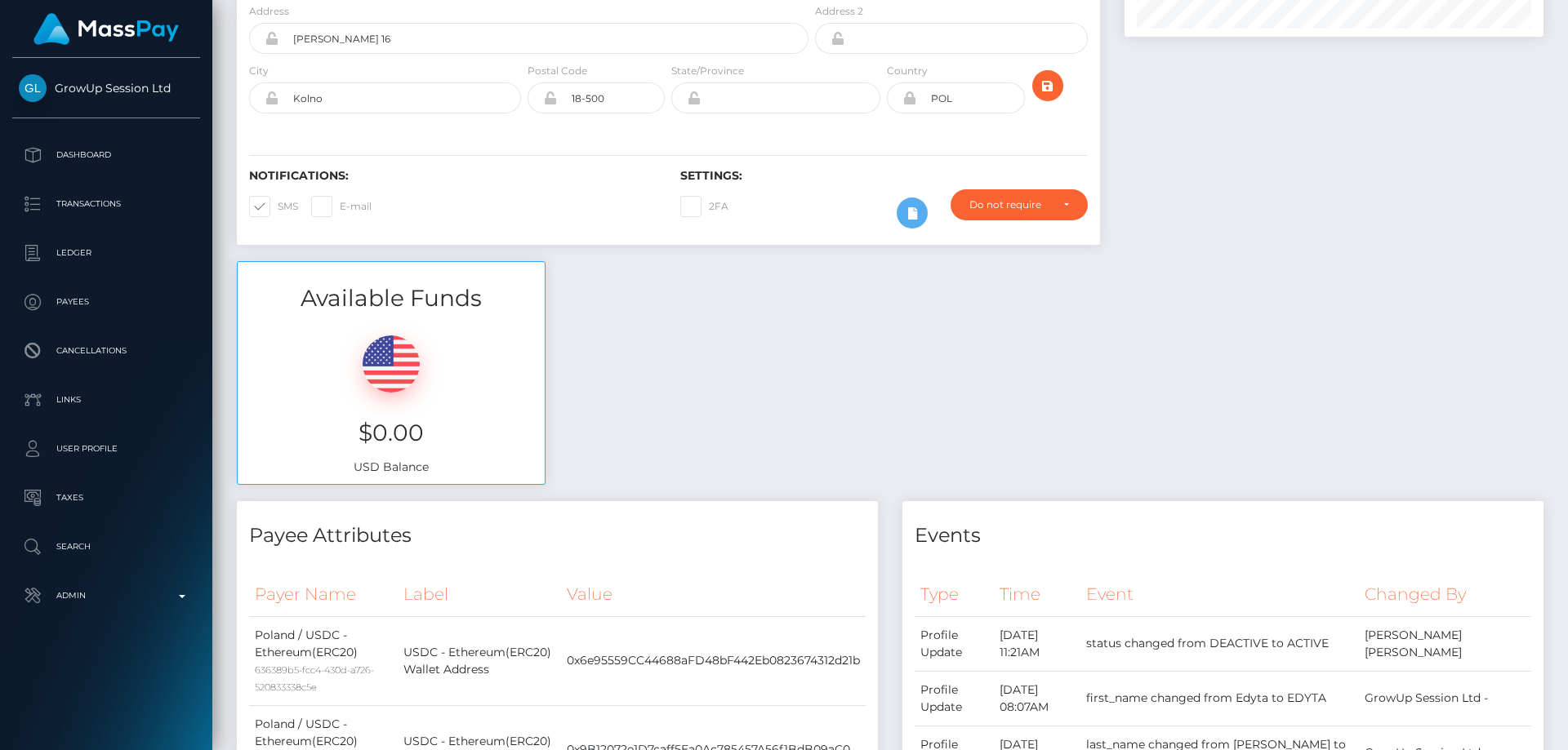
scroll to position [0, 0]
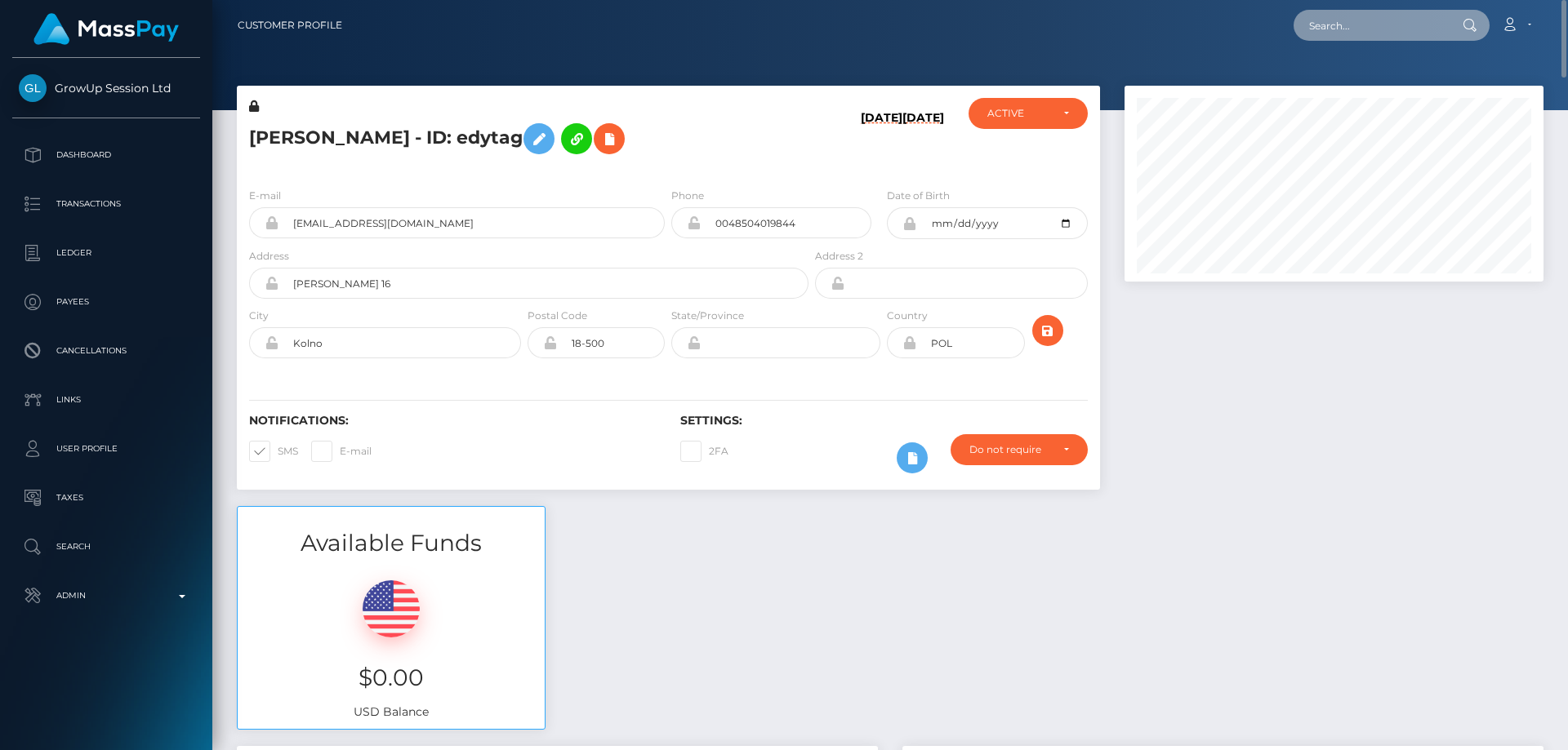
paste input "736355212171681792"
type input "736355212171681792"
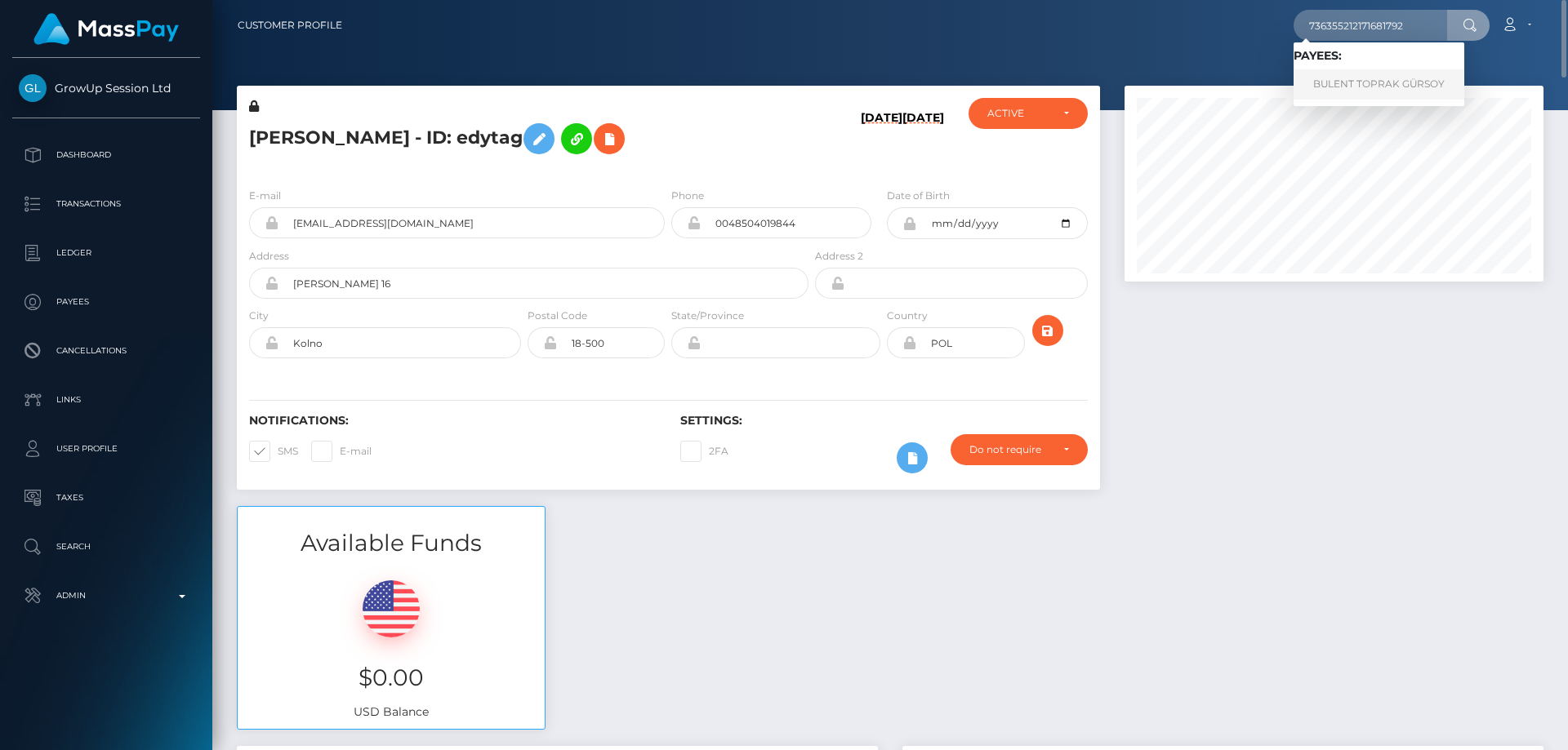
click at [1338, 84] on link "BULENT TOPRAK GÜRSOY" at bounding box center [1379, 84] width 170 height 30
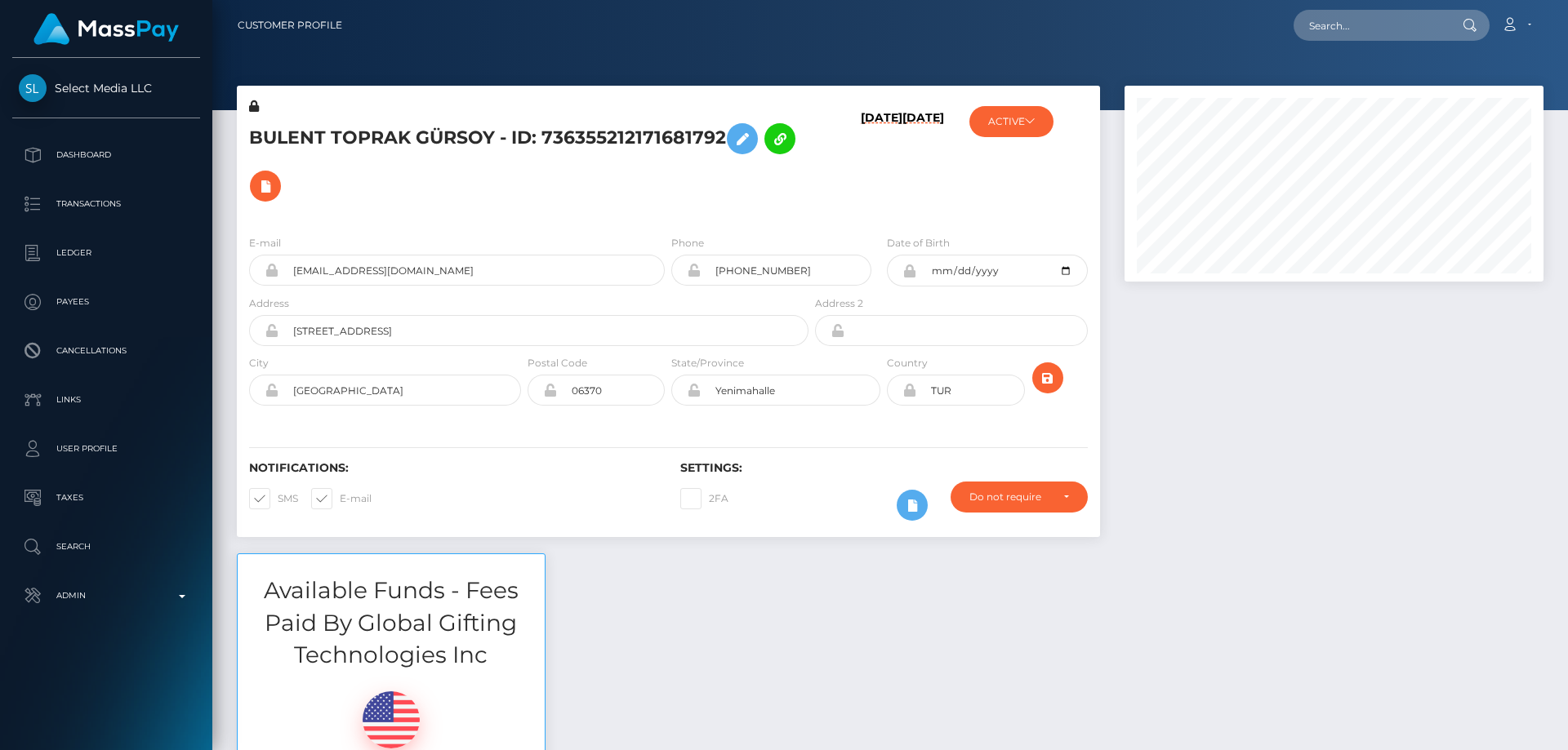
scroll to position [196, 420]
drag, startPoint x: 436, startPoint y: 268, endPoint x: 289, endPoint y: 273, distance: 147.1
click at [289, 273] on input "[EMAIL_ADDRESS][DOMAIN_NAME]" at bounding box center [471, 271] width 386 height 31
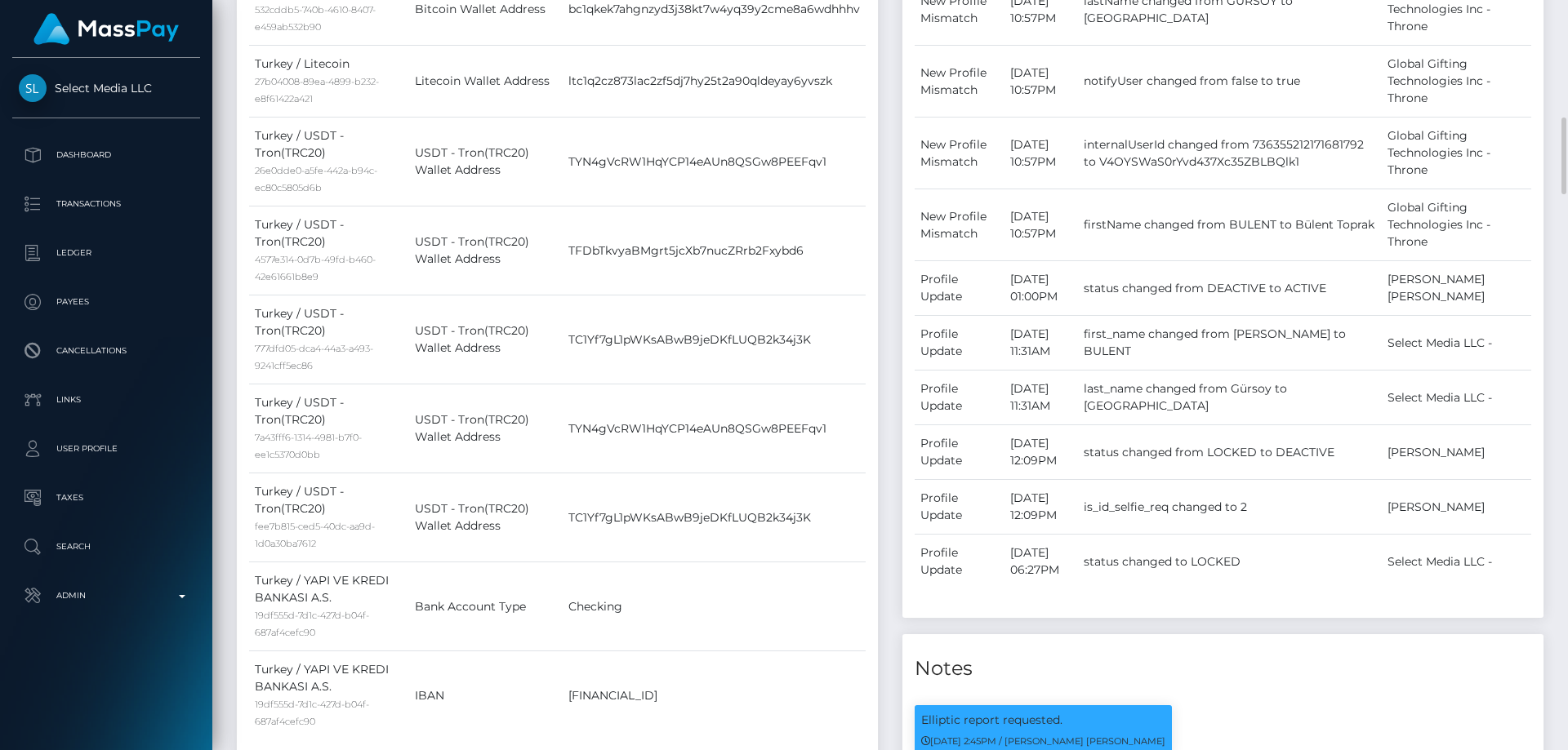
scroll to position [0, 0]
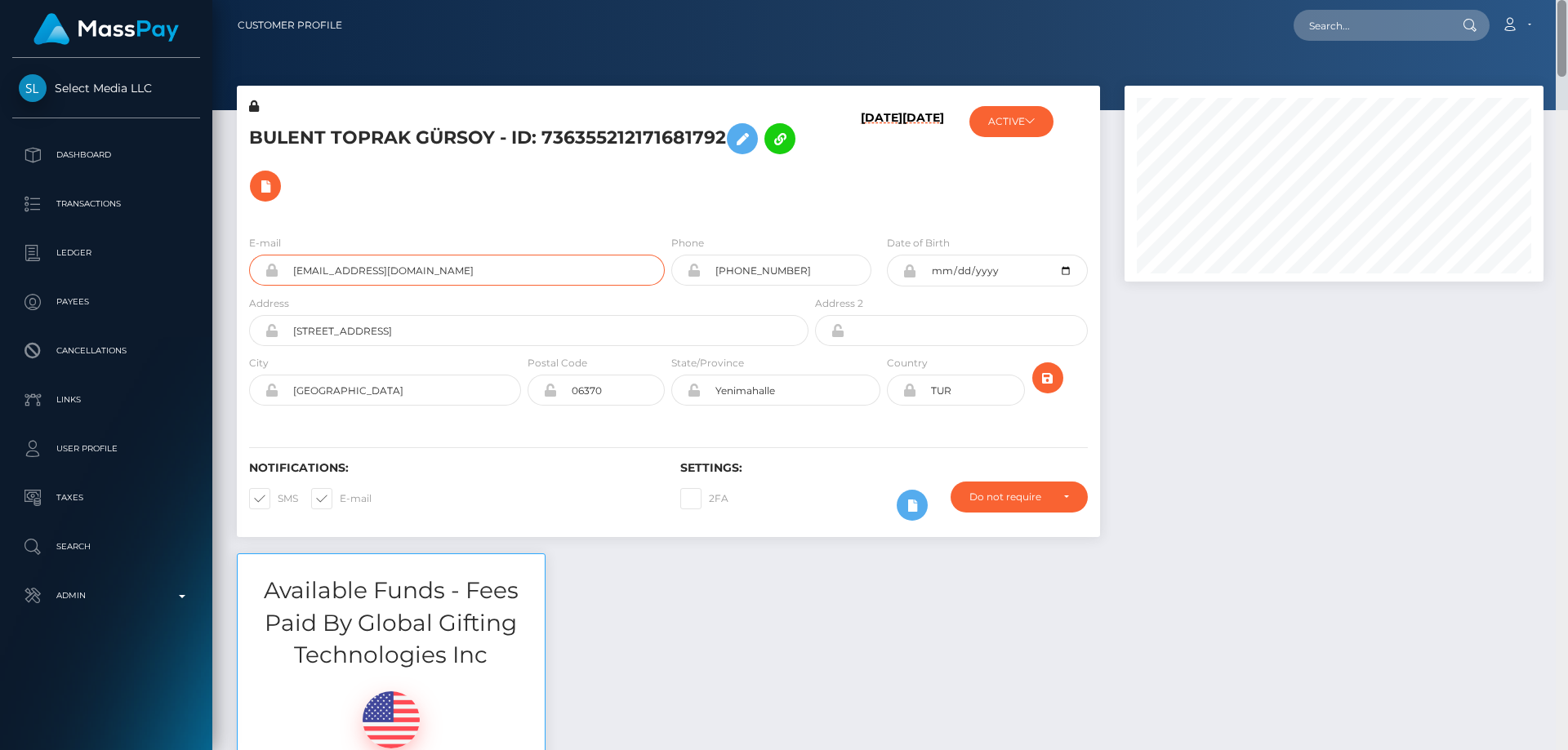
drag, startPoint x: 1560, startPoint y: 171, endPoint x: 1565, endPoint y: -9, distance: 180.1
click at [1565, 0] on html "Select Media LLC Dashboard Transactions Ledger Payees Links Taxes" at bounding box center [784, 375] width 1568 height 750
drag, startPoint x: 1344, startPoint y: 41, endPoint x: 1371, endPoint y: 24, distance: 31.9
paste input "401832808386928640"
type input "401832808386928640"
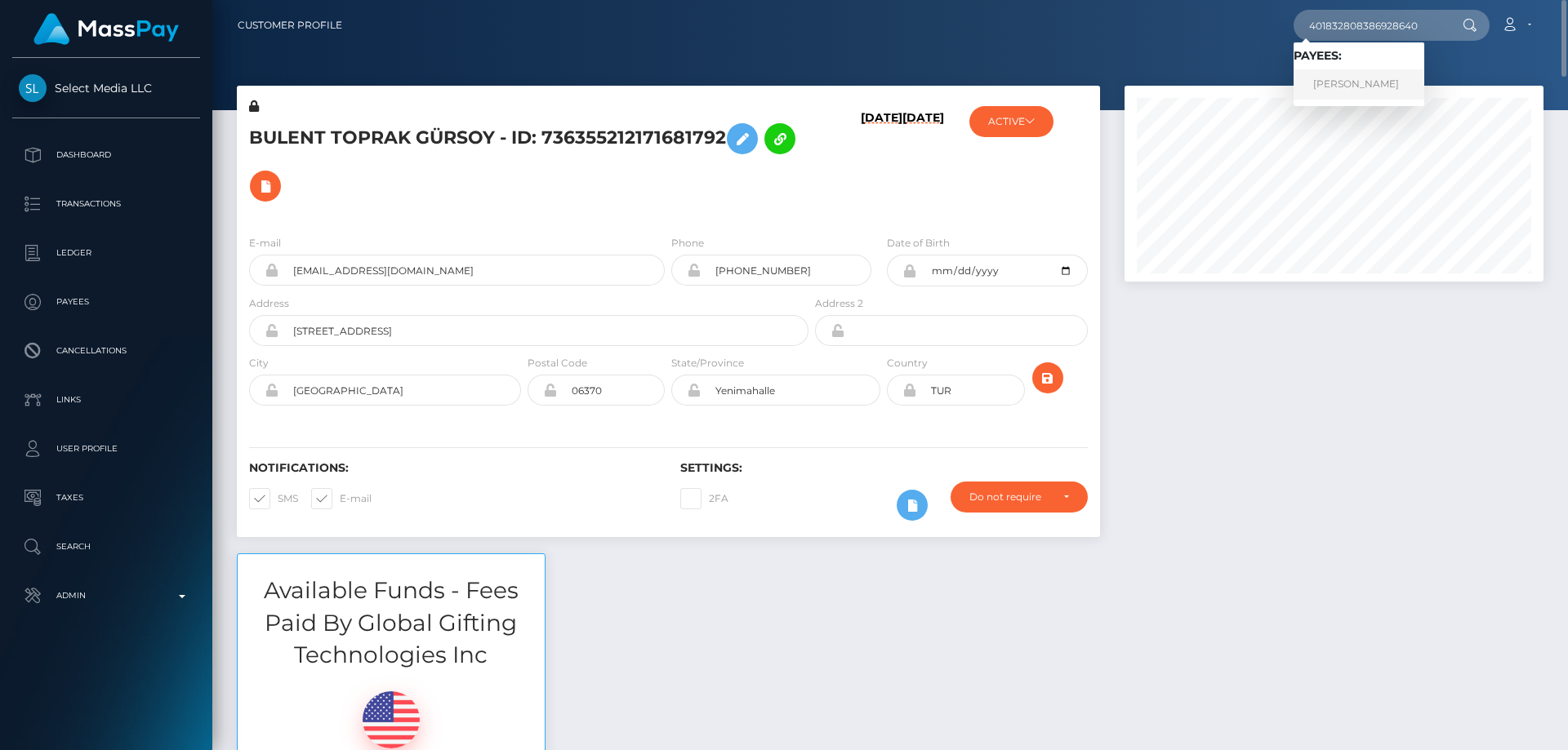
click at [1350, 85] on link "[PERSON_NAME]" at bounding box center [1359, 84] width 131 height 30
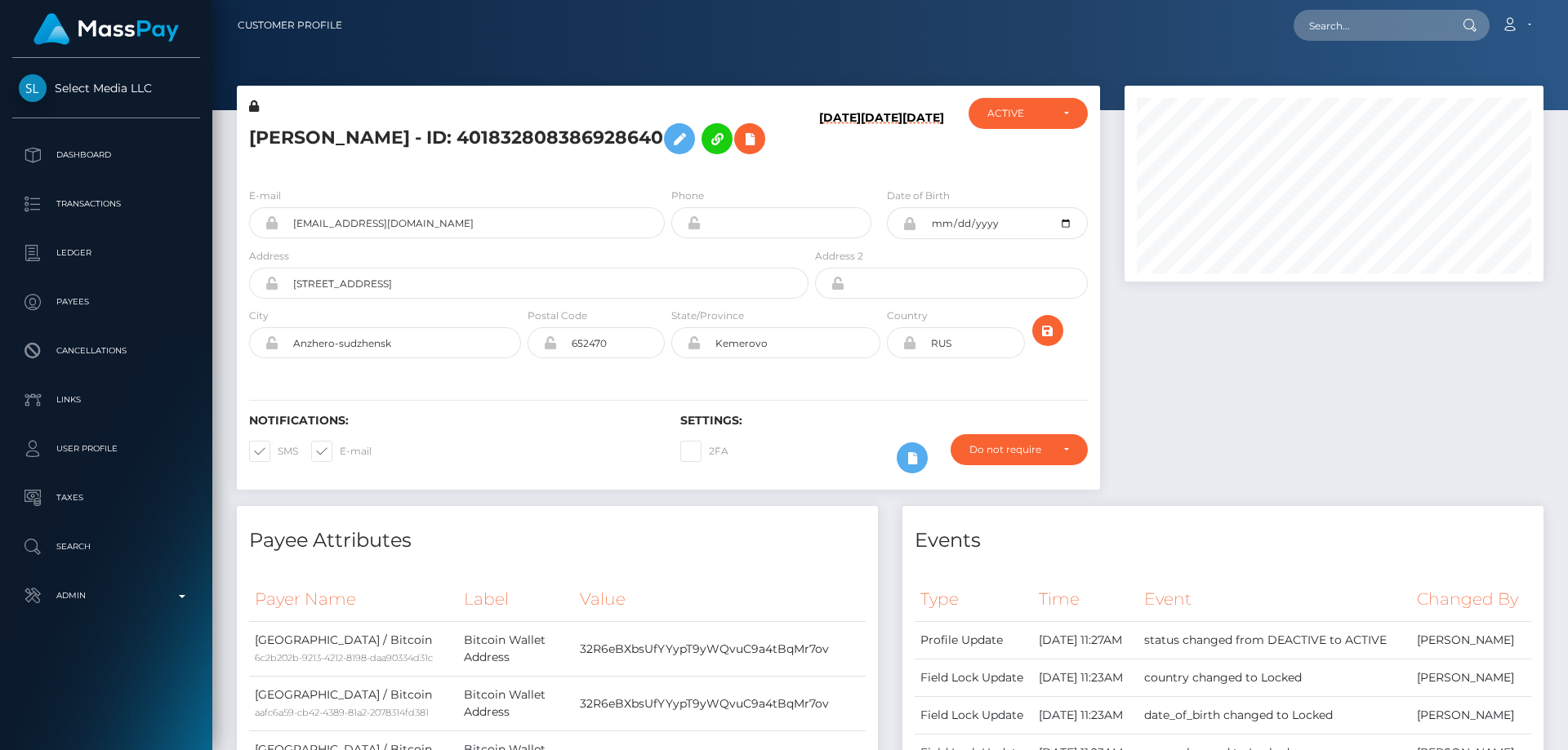
scroll to position [196, 420]
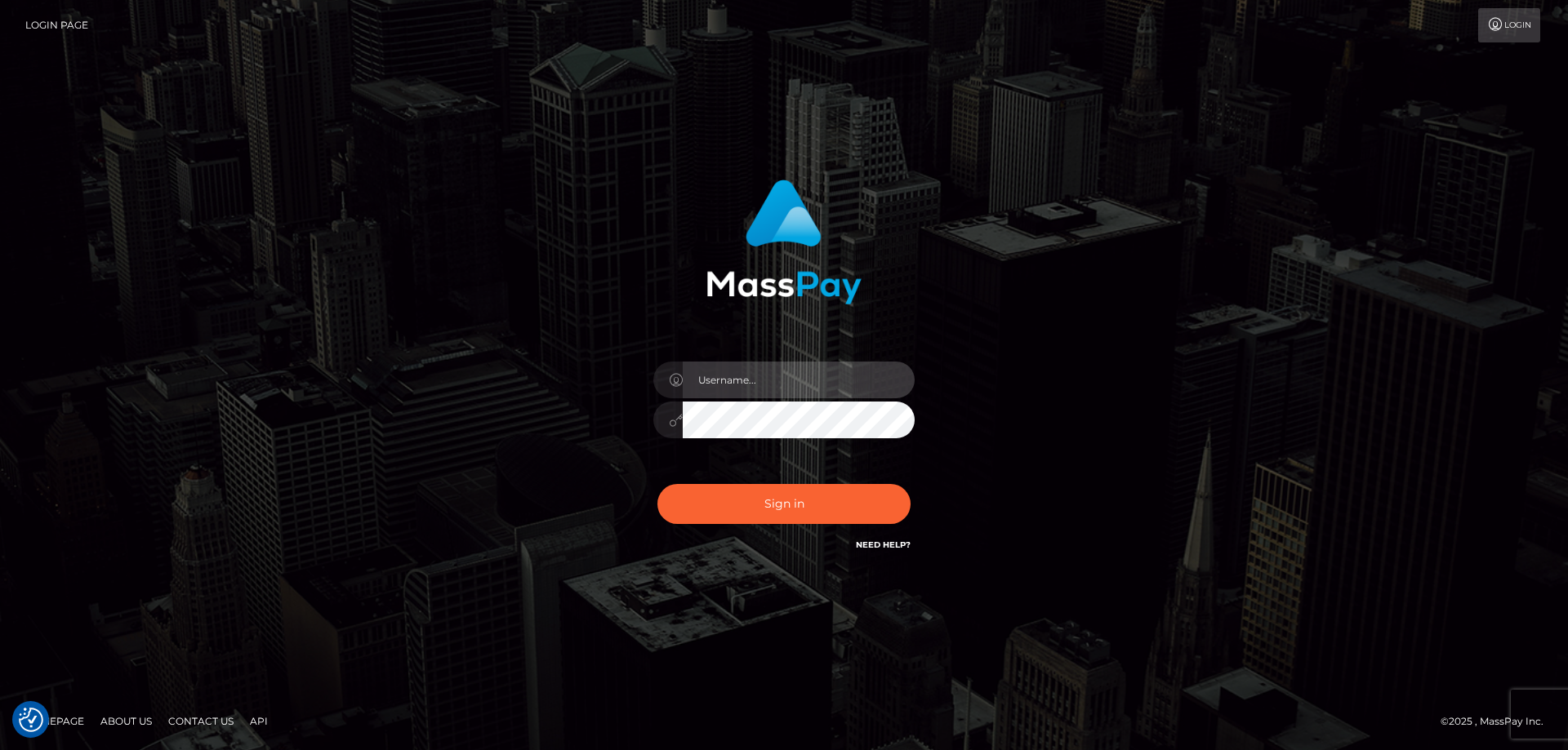
type input "Dan.Cirnat"
click at [1073, 188] on div "Dan.Cirnat Sign in" at bounding box center [784, 375] width 931 height 415
